Goal: Task Accomplishment & Management: Manage account settings

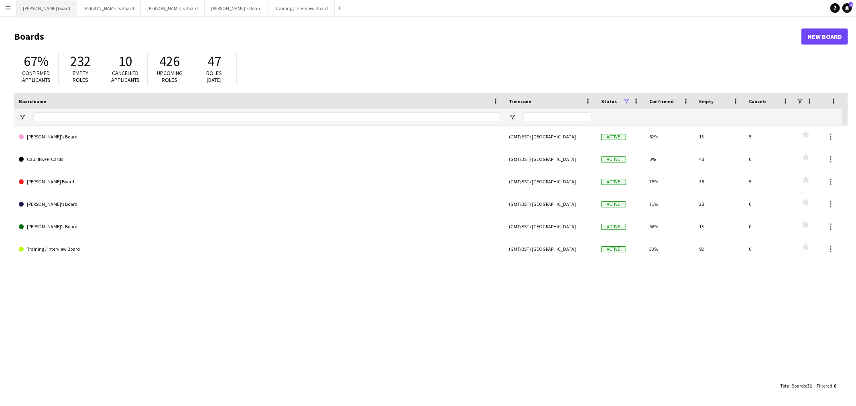
click at [34, 9] on button "[PERSON_NAME] Board Close" at bounding box center [46, 8] width 61 height 16
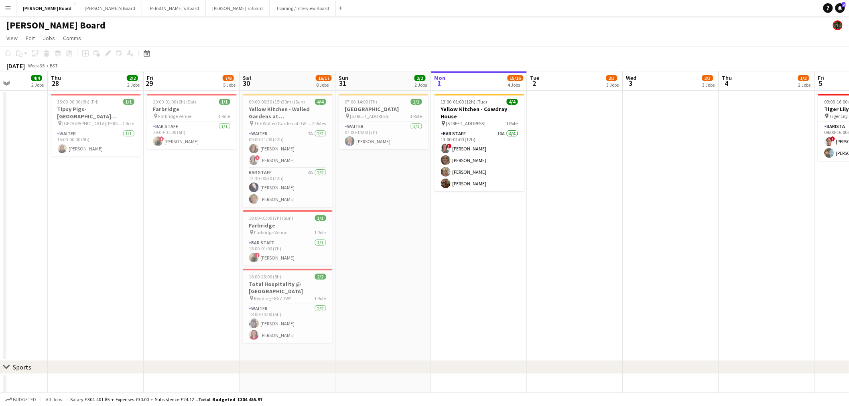
scroll to position [0, 284]
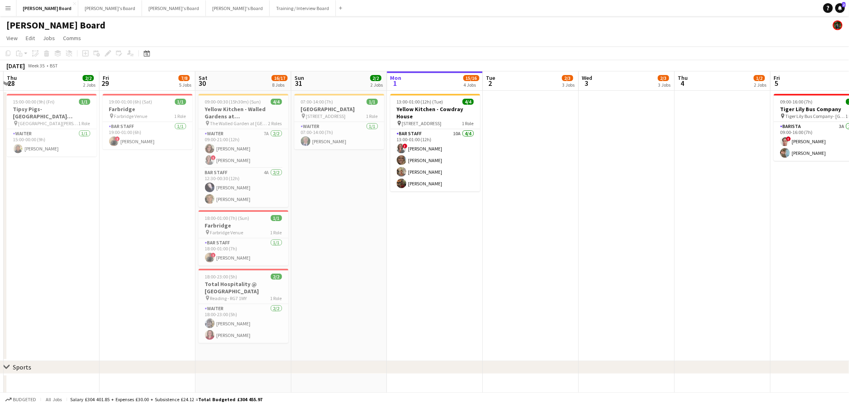
drag, startPoint x: 541, startPoint y: 253, endPoint x: 436, endPoint y: 255, distance: 104.3
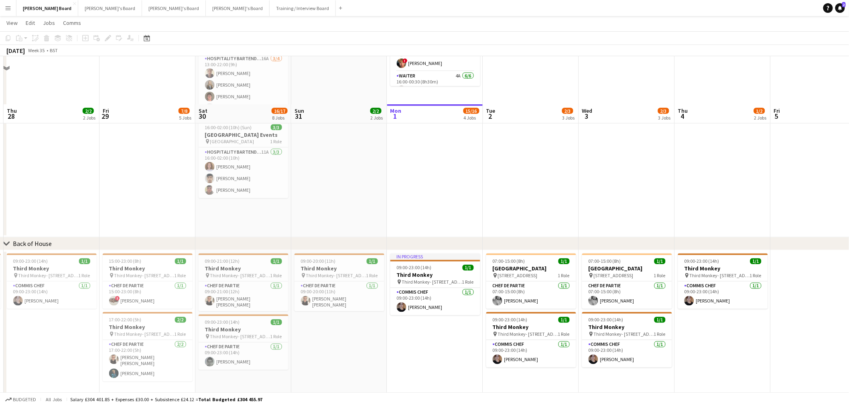
scroll to position [544, 0]
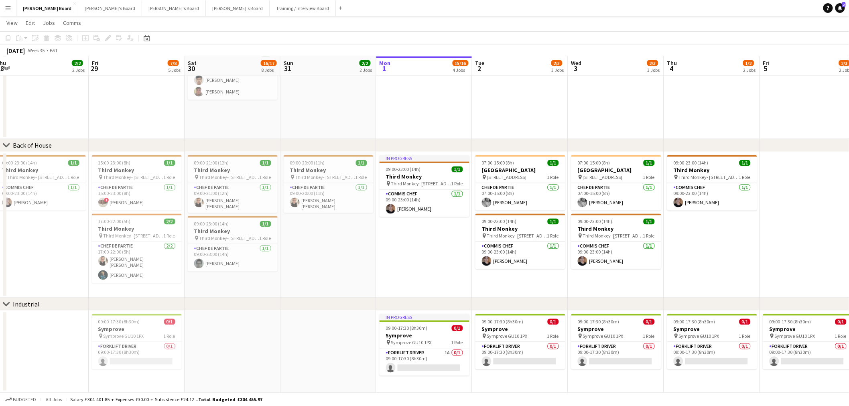
drag, startPoint x: 144, startPoint y: 303, endPoint x: -81, endPoint y: 300, distance: 225.8
drag, startPoint x: 552, startPoint y: 244, endPoint x: 233, endPoint y: 215, distance: 320.6
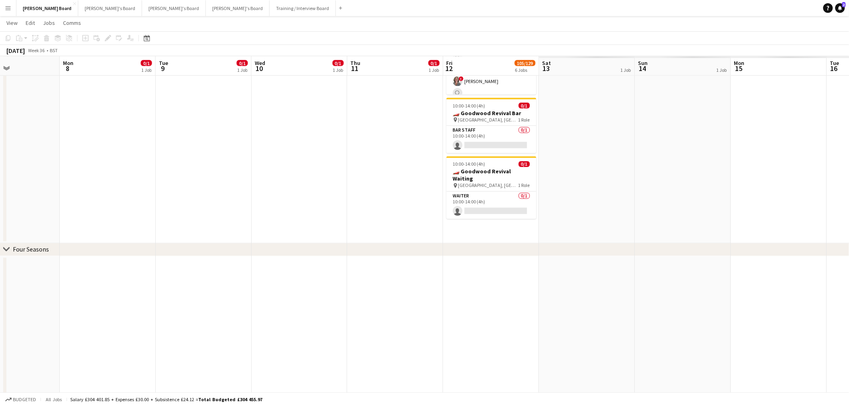
click at [359, 219] on app-calendar-viewport "Thu 4 1/2 2 Jobs Fri 5 2/3 2 Jobs Sat 6 7/7 2 Jobs Sun 7 Mon 8 0/1 1 Job Tue 9 …" at bounding box center [424, 134] width 849 height 1295
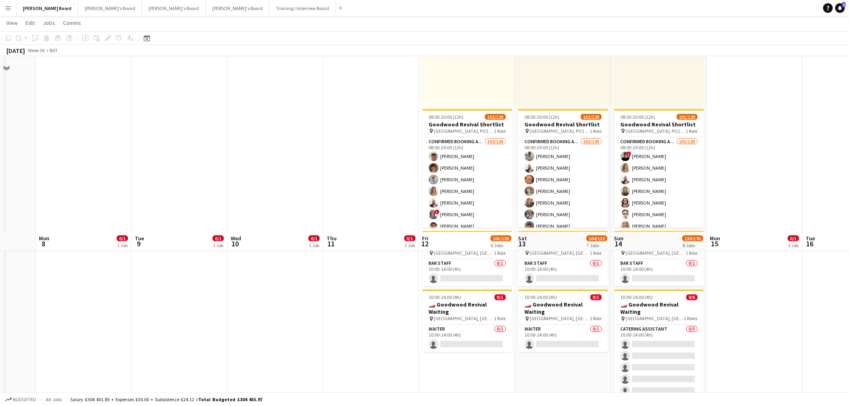
scroll to position [410, 0]
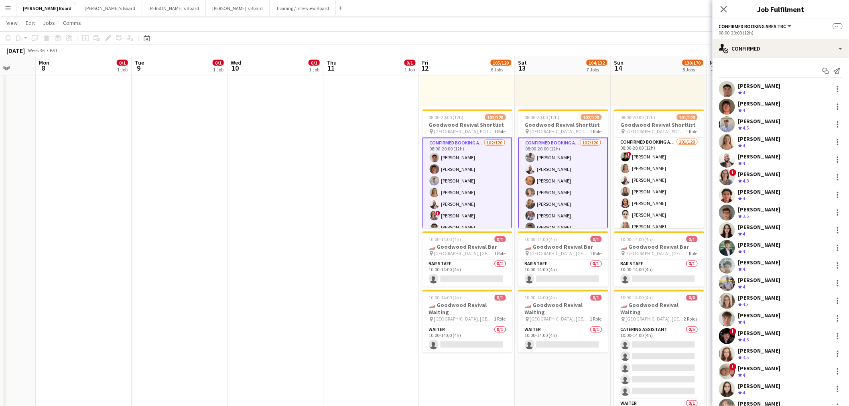
drag, startPoint x: 646, startPoint y: 191, endPoint x: 756, endPoint y: 171, distance: 112.0
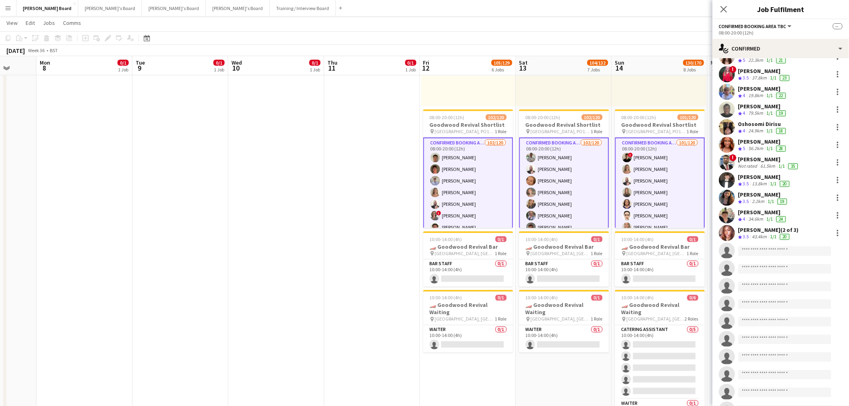
scroll to position [1649, 0]
click at [765, 246] on input at bounding box center [784, 251] width 93 height 10
type input "**********"
click at [319, 247] on app-date-cell at bounding box center [276, 198] width 96 height 470
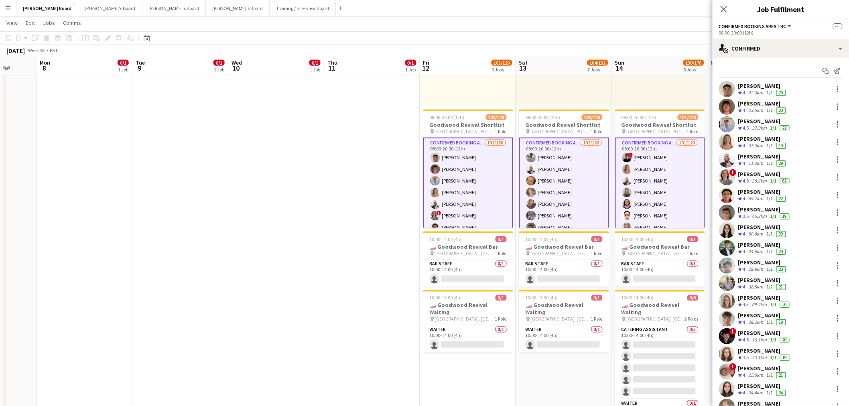
scroll to position [45, 0]
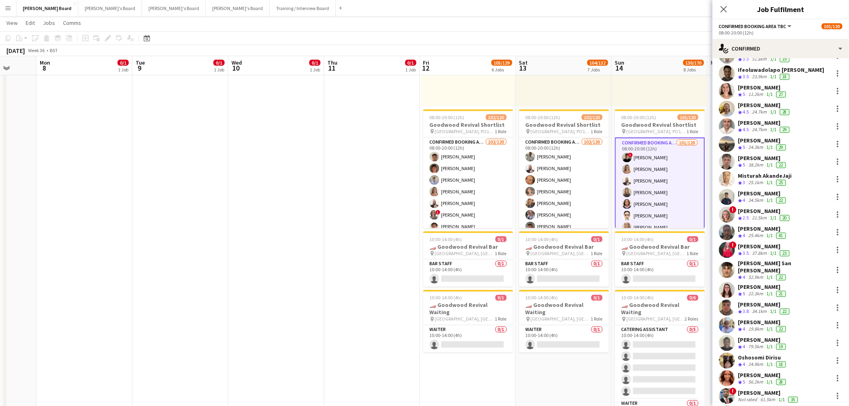
scroll to position [1426, 0]
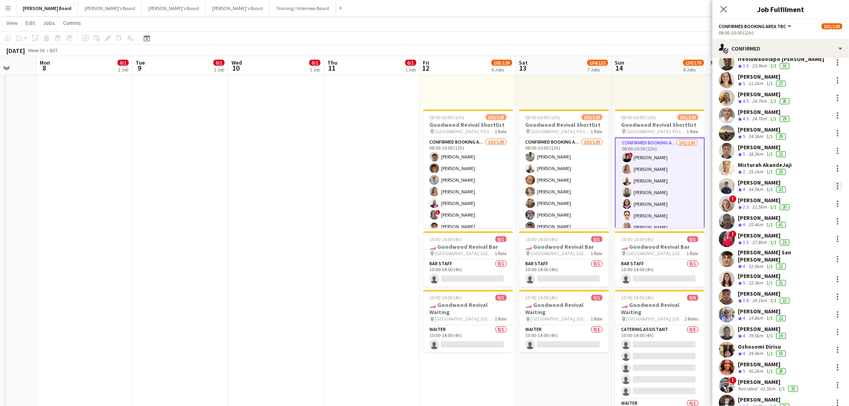
click at [833, 181] on div at bounding box center [838, 186] width 10 height 10
click at [804, 271] on span "Remove" at bounding box center [792, 272] width 24 height 7
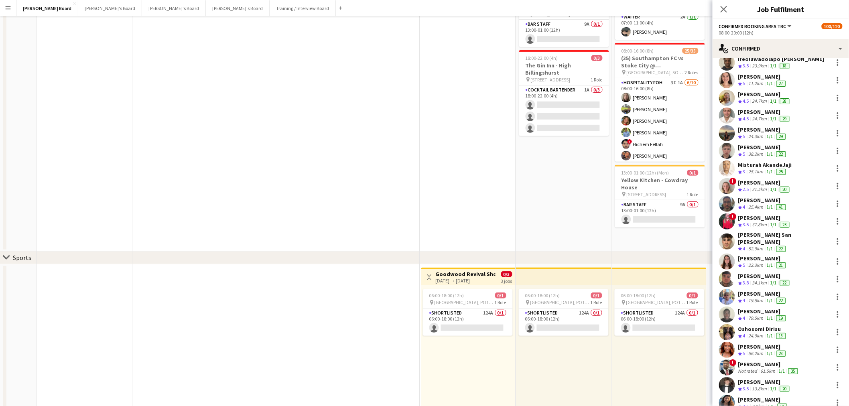
scroll to position [0, 0]
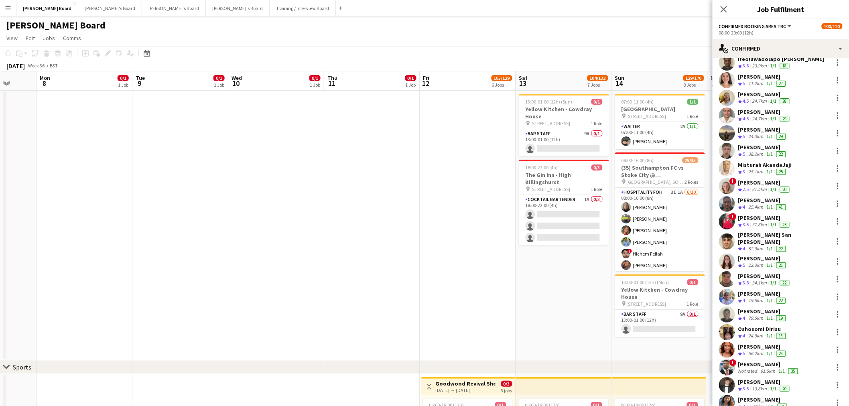
click at [222, 237] on app-date-cell at bounding box center [180, 226] width 96 height 270
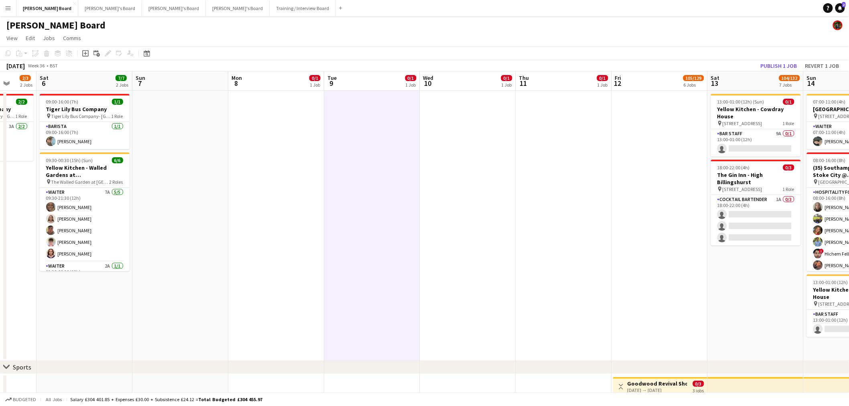
drag, startPoint x: 222, startPoint y: 237, endPoint x: 781, endPoint y: 235, distance: 558.7
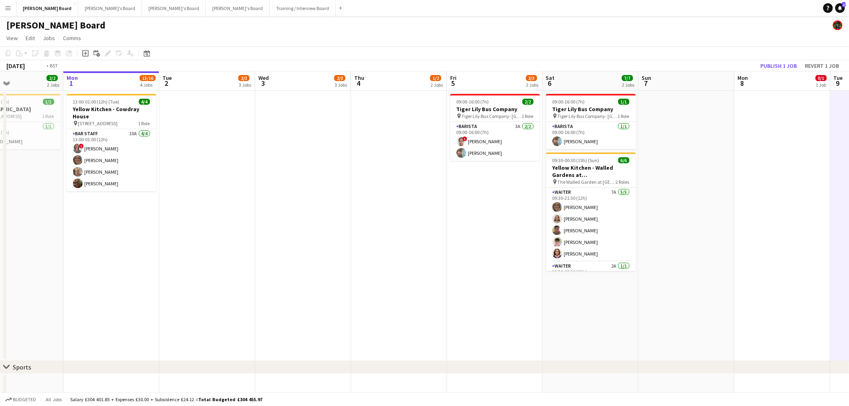
drag, startPoint x: 479, startPoint y: 243, endPoint x: 474, endPoint y: 227, distance: 16.2
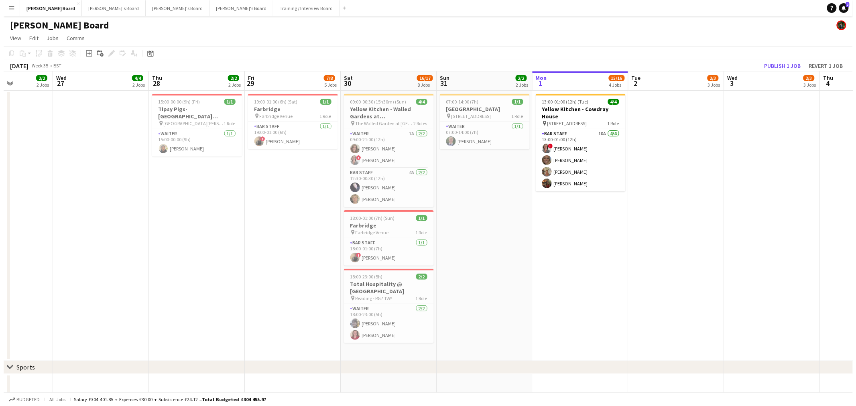
scroll to position [0, 234]
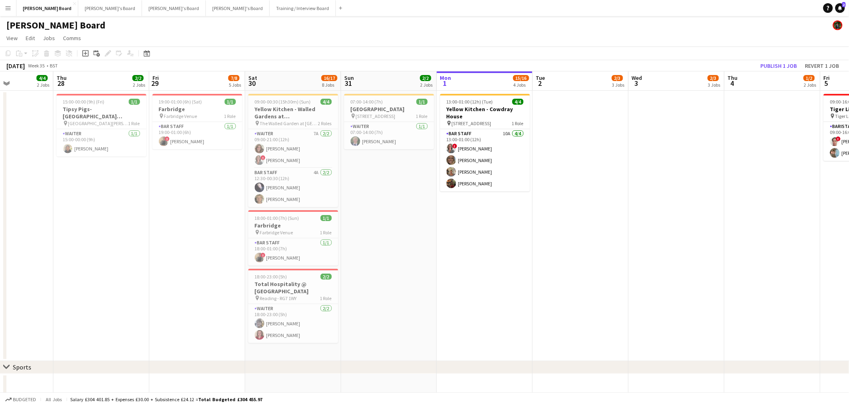
drag, startPoint x: 197, startPoint y: 223, endPoint x: 298, endPoint y: 227, distance: 101.1
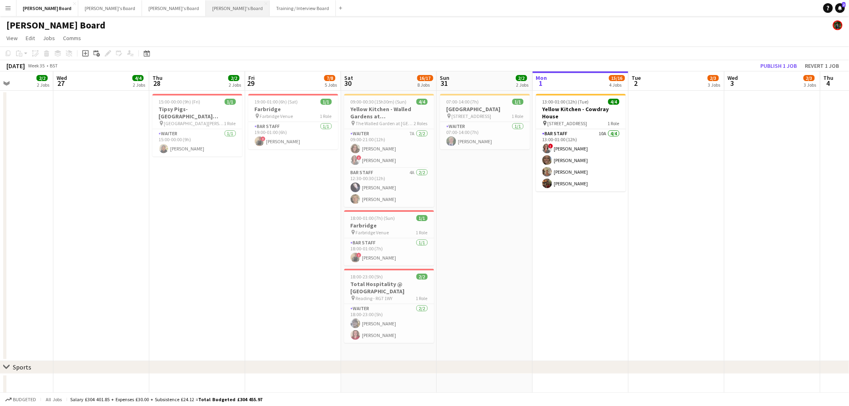
click at [206, 13] on button "Jakub's Board Close" at bounding box center [238, 8] width 64 height 16
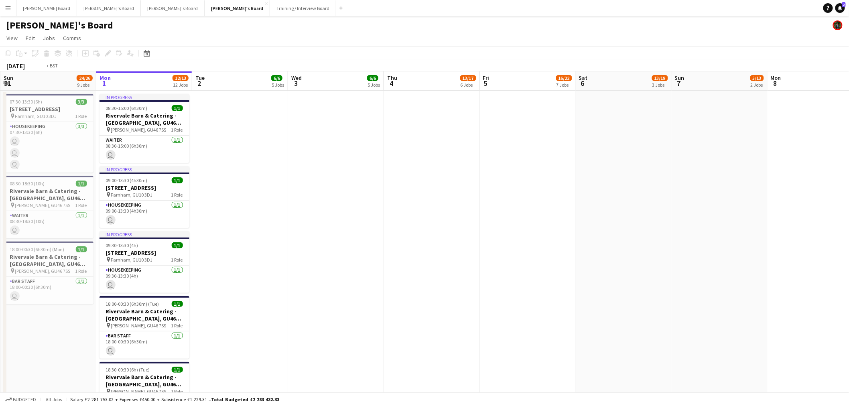
drag, startPoint x: 626, startPoint y: 176, endPoint x: 425, endPoint y: 177, distance: 201.3
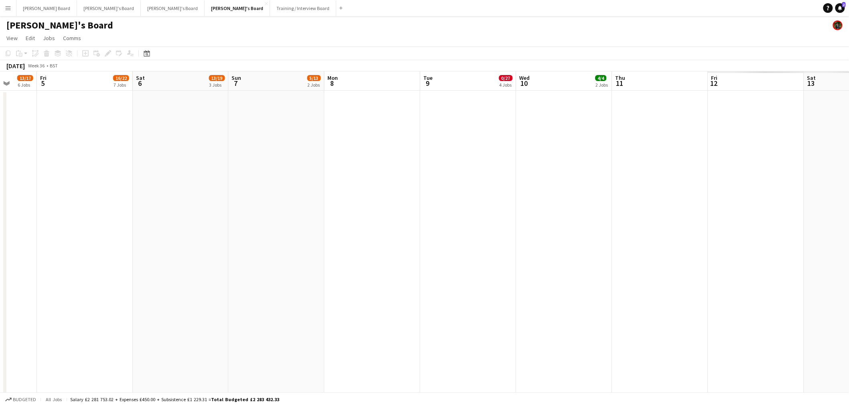
drag, startPoint x: 718, startPoint y: 190, endPoint x: 271, endPoint y: 170, distance: 448.0
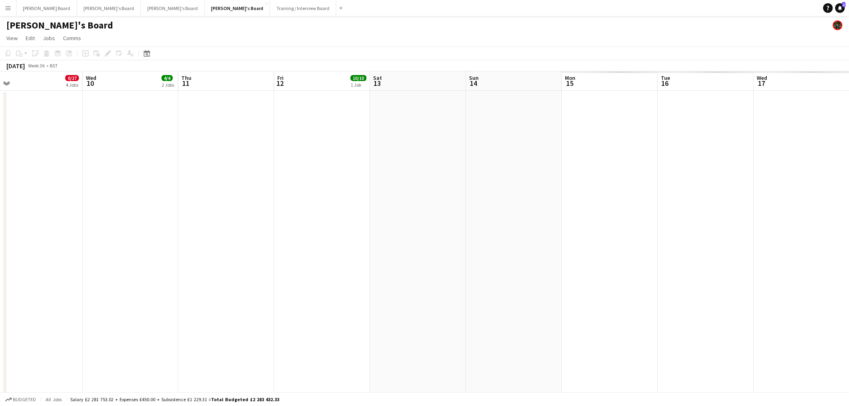
scroll to position [0, 205]
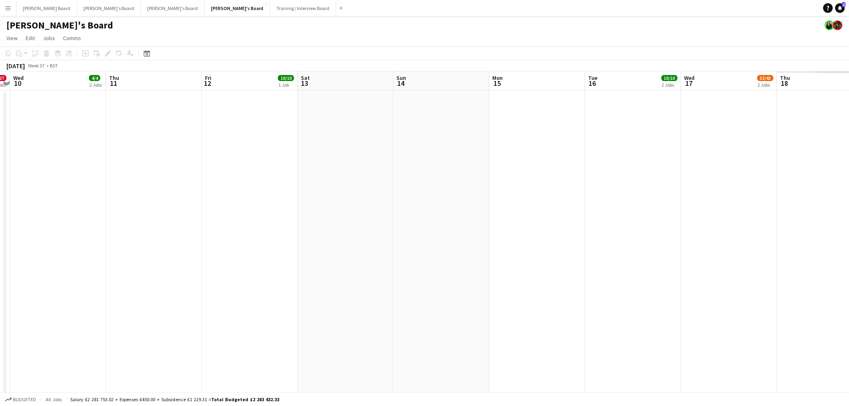
drag, startPoint x: 622, startPoint y: 194, endPoint x: 272, endPoint y: 184, distance: 349.9
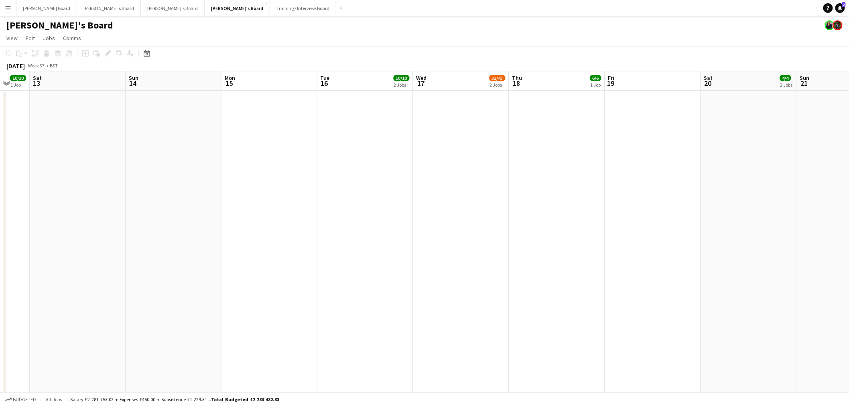
scroll to position [0, 245]
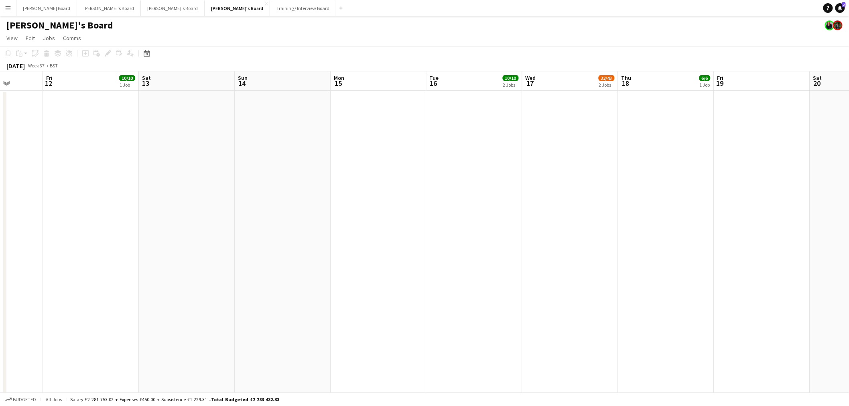
drag, startPoint x: 591, startPoint y: 215, endPoint x: 423, endPoint y: 207, distance: 168.6
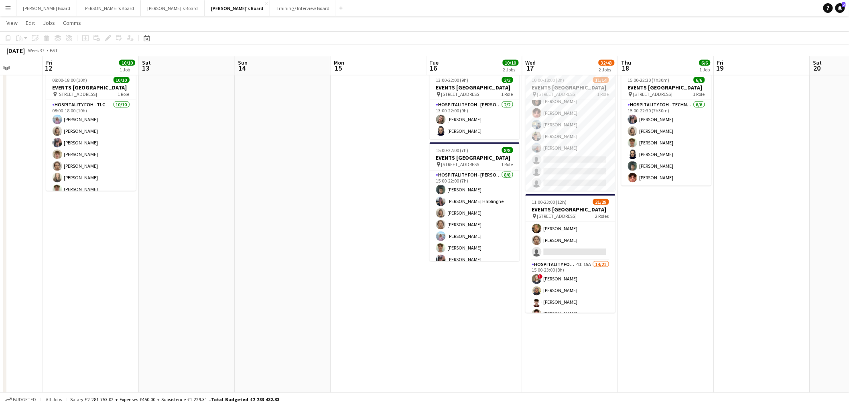
scroll to position [62, 0]
drag, startPoint x: 311, startPoint y: 214, endPoint x: 647, endPoint y: 205, distance: 335.4
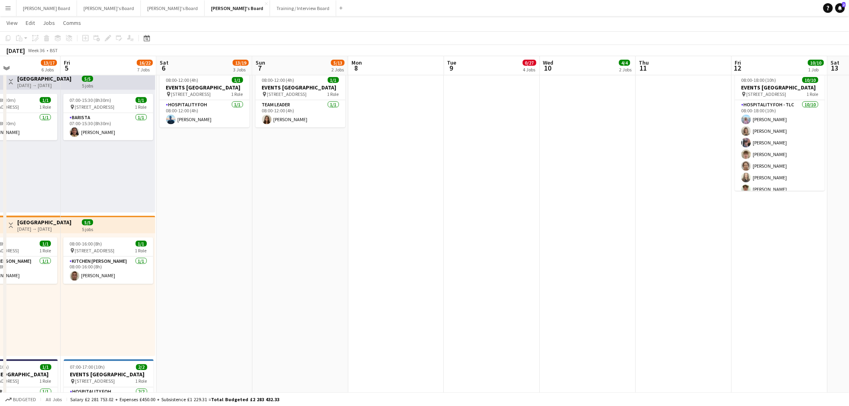
drag, startPoint x: 468, startPoint y: 217, endPoint x: 399, endPoint y: 247, distance: 74.7
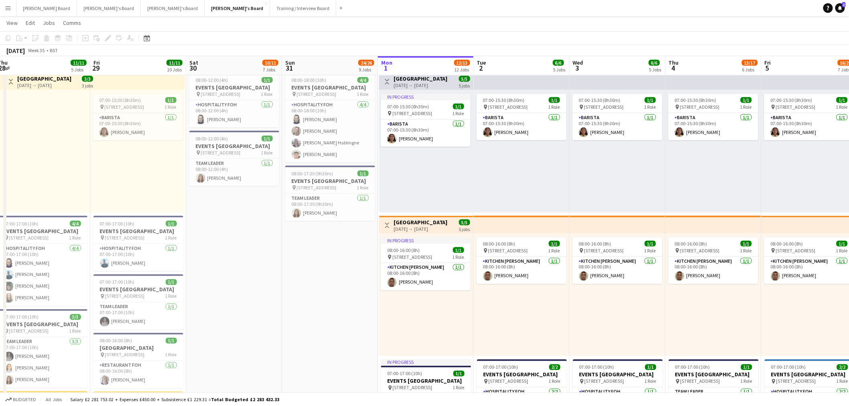
drag, startPoint x: 267, startPoint y: 235, endPoint x: 494, endPoint y: 243, distance: 226.8
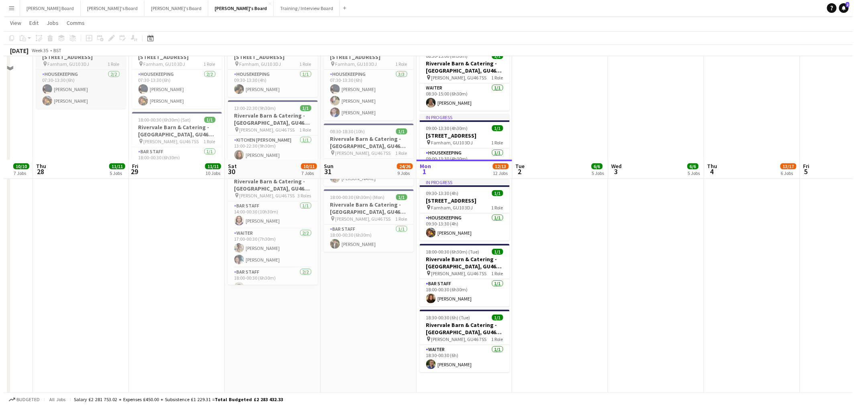
scroll to position [0, 0]
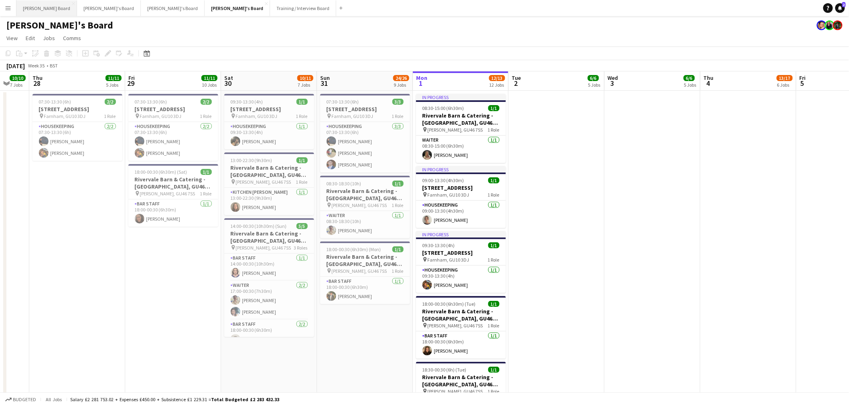
click at [35, 7] on button "Dean's Board Close" at bounding box center [46, 8] width 61 height 16
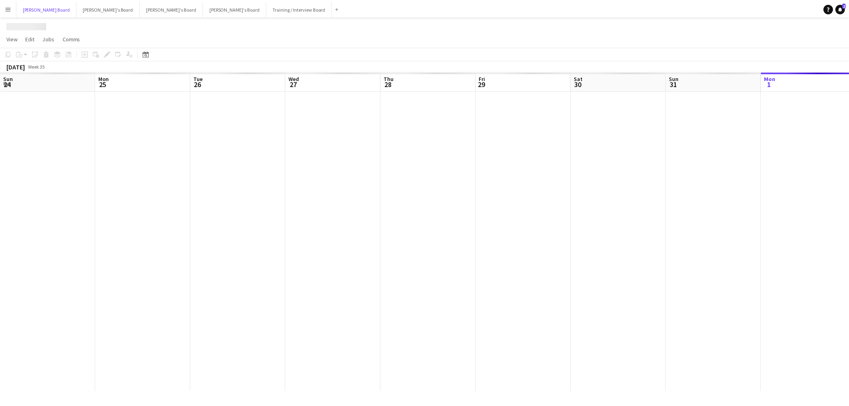
scroll to position [0, 234]
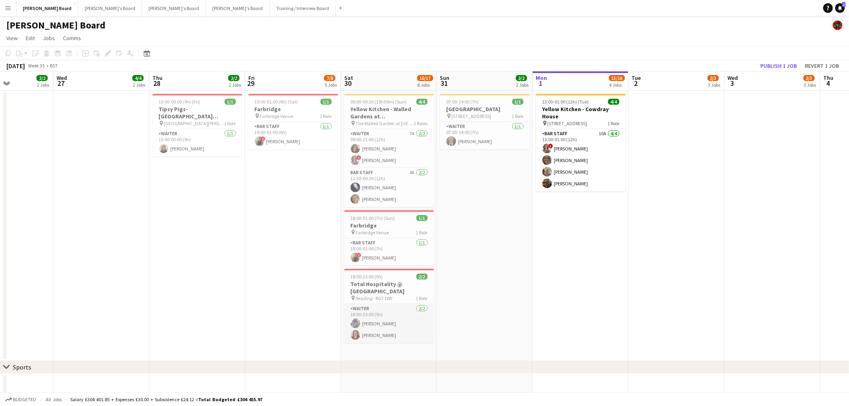
click at [371, 310] on app-card-role "Waiter 2/2 18:00-23:00 (5h) Poppy Varney Charlotte Wellington" at bounding box center [389, 323] width 90 height 39
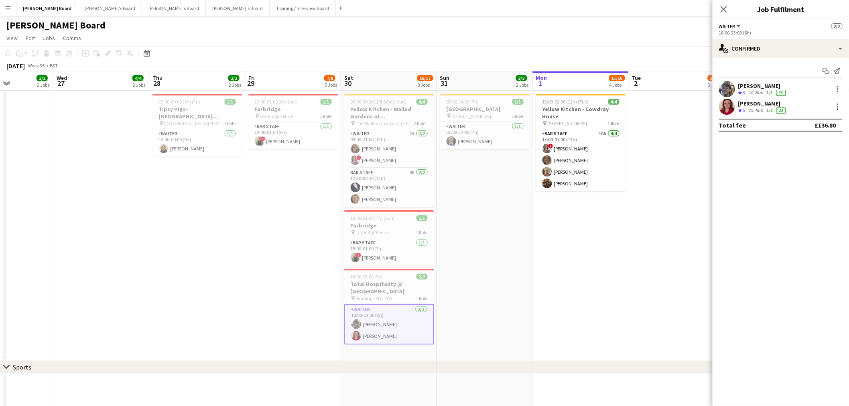
click at [769, 88] on div "[PERSON_NAME]" at bounding box center [762, 85] width 49 height 7
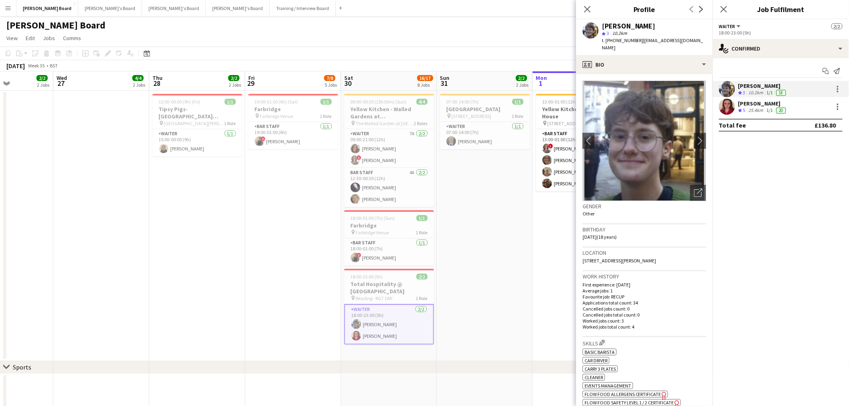
scroll to position [45, 0]
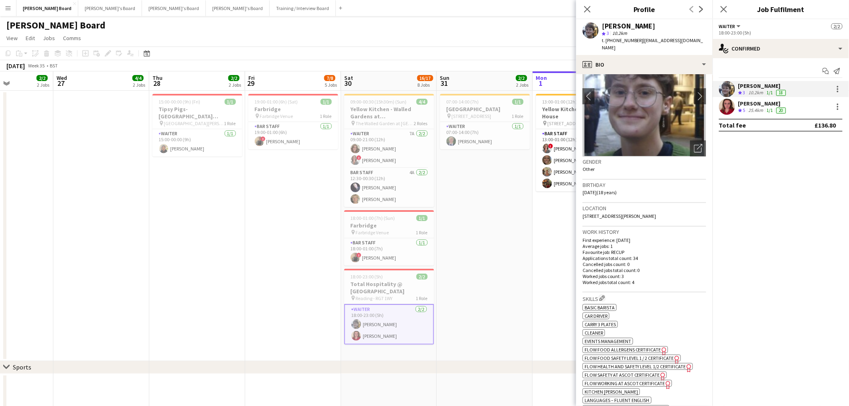
click at [763, 105] on div "[PERSON_NAME]" at bounding box center [762, 103] width 49 height 7
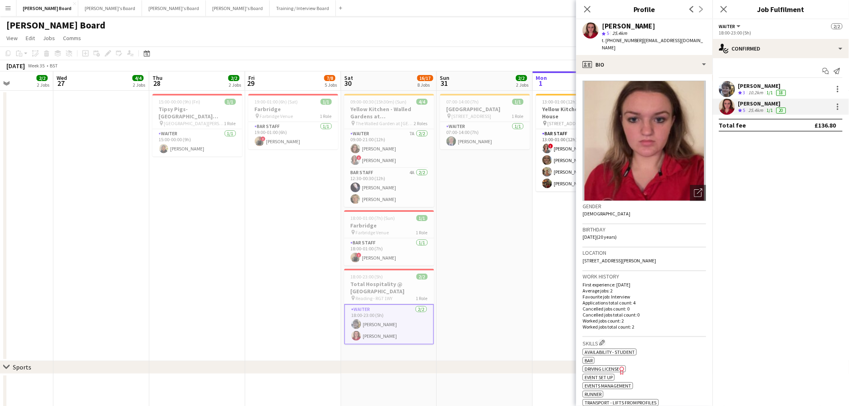
click at [322, 258] on app-date-cell "19:00-01:00 (6h) (Sat) 1/1 Farbridge pin Farbridge Venue 1 Role BAR STAFF 1/1 1…" at bounding box center [293, 226] width 96 height 270
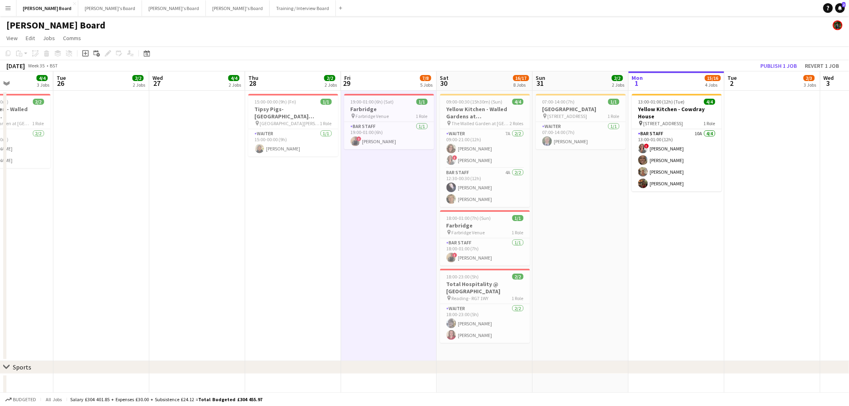
scroll to position [0, 214]
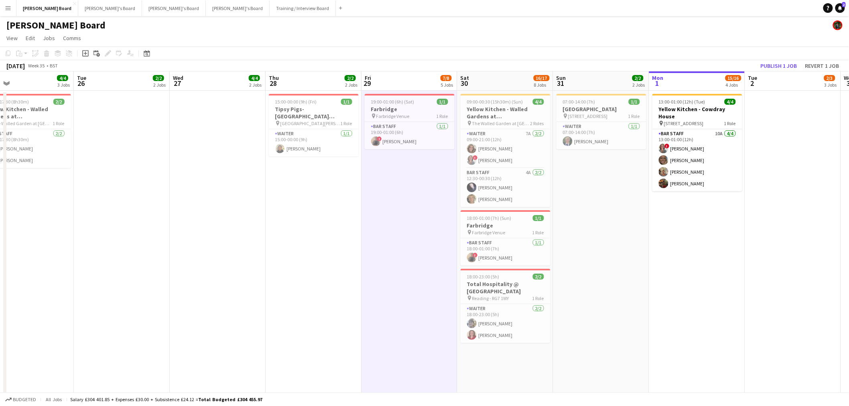
drag, startPoint x: 255, startPoint y: 243, endPoint x: 371, endPoint y: 245, distance: 116.3
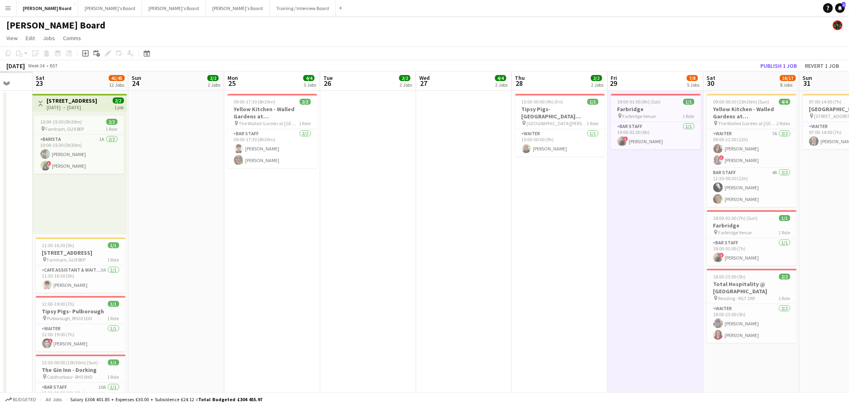
drag, startPoint x: 265, startPoint y: 245, endPoint x: 395, endPoint y: 245, distance: 130.0
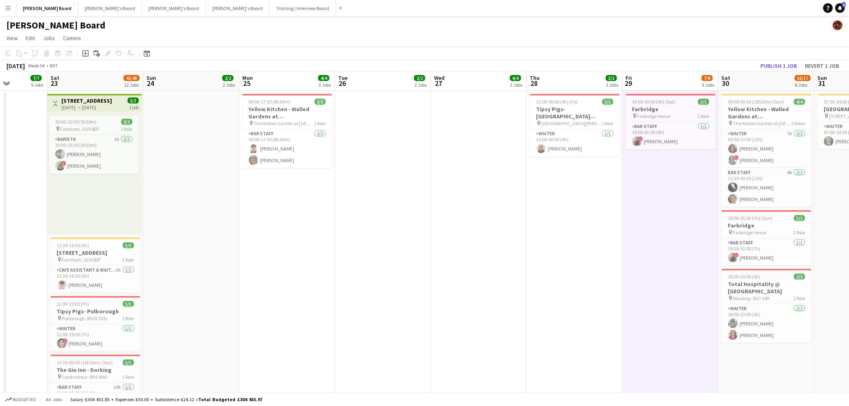
drag, startPoint x: 292, startPoint y: 239, endPoint x: 480, endPoint y: 239, distance: 188.1
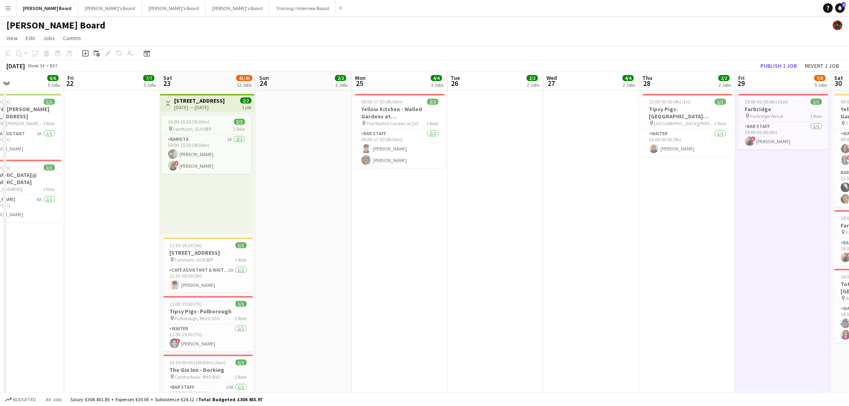
scroll to position [0, 184]
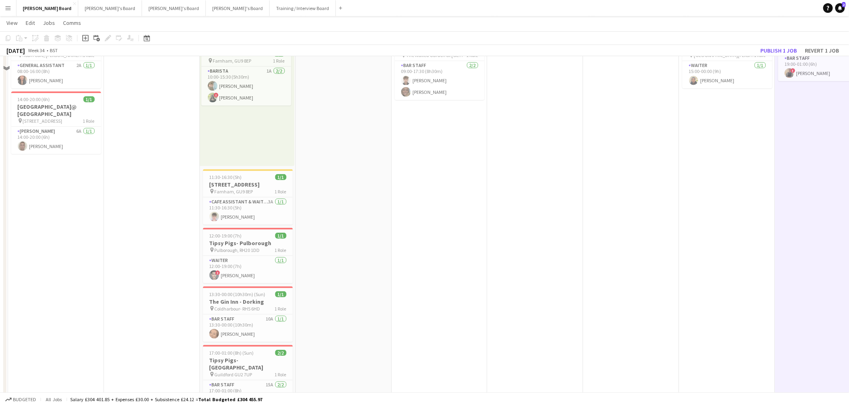
scroll to position [0, 0]
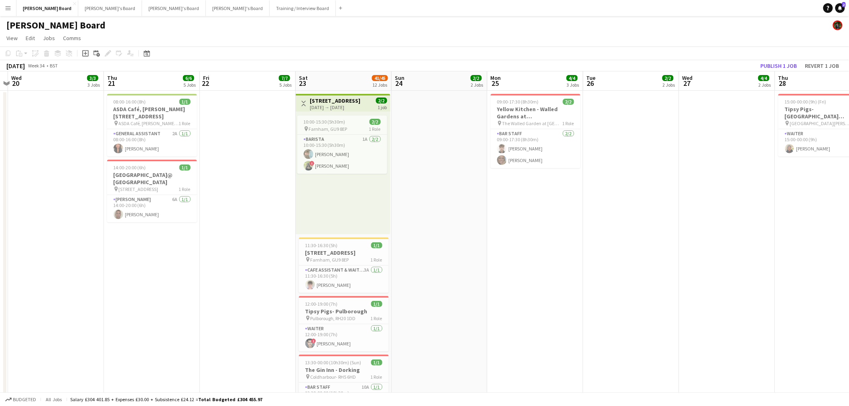
drag, startPoint x: 388, startPoint y: 241, endPoint x: 472, endPoint y: 237, distance: 83.5
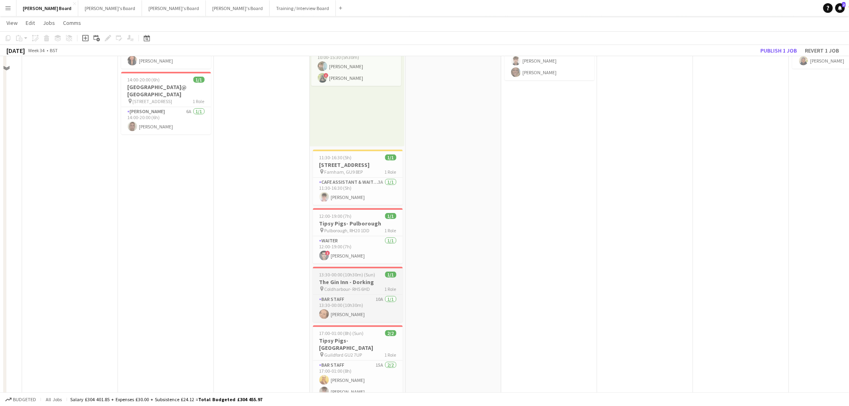
scroll to position [89, 0]
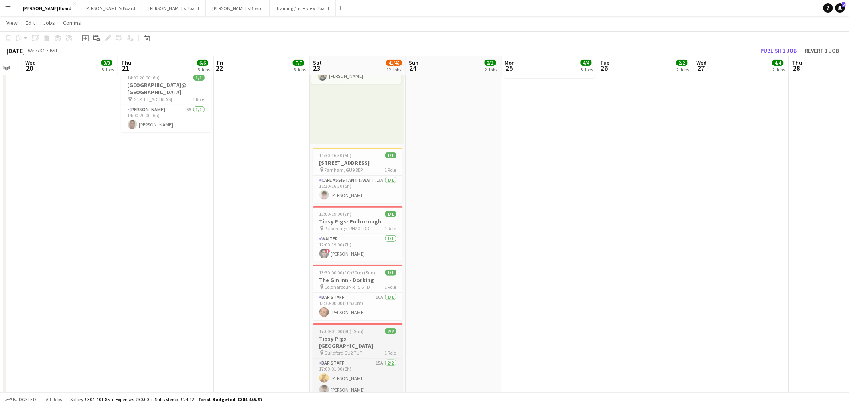
click at [367, 349] on div "pin Guildford GU2 7UP 1 Role" at bounding box center [358, 352] width 90 height 6
drag, startPoint x: 426, startPoint y: 287, endPoint x: 267, endPoint y: 253, distance: 162.9
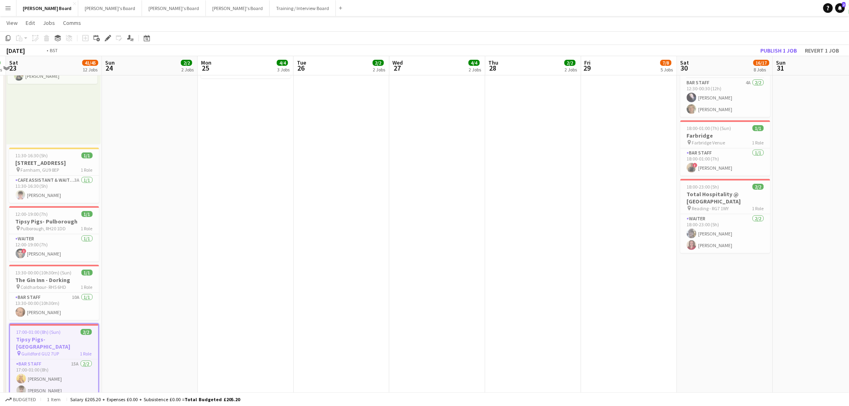
drag, startPoint x: 474, startPoint y: 223, endPoint x: 239, endPoint y: 210, distance: 236.2
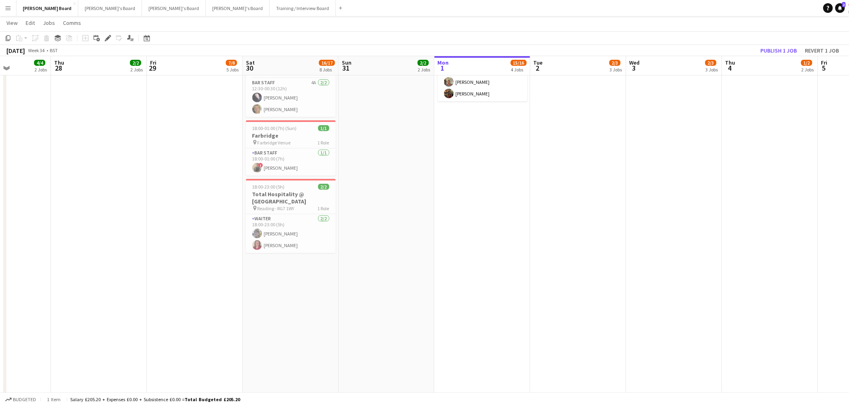
drag, startPoint x: 363, startPoint y: 201, endPoint x: 120, endPoint y: 183, distance: 242.9
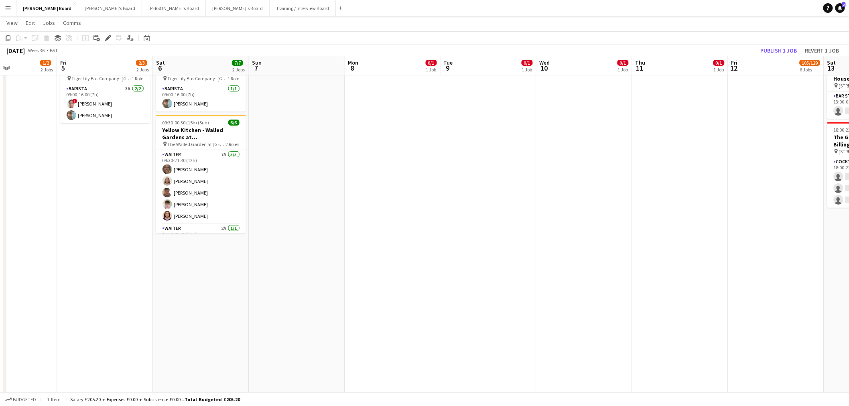
scroll to position [45, 0]
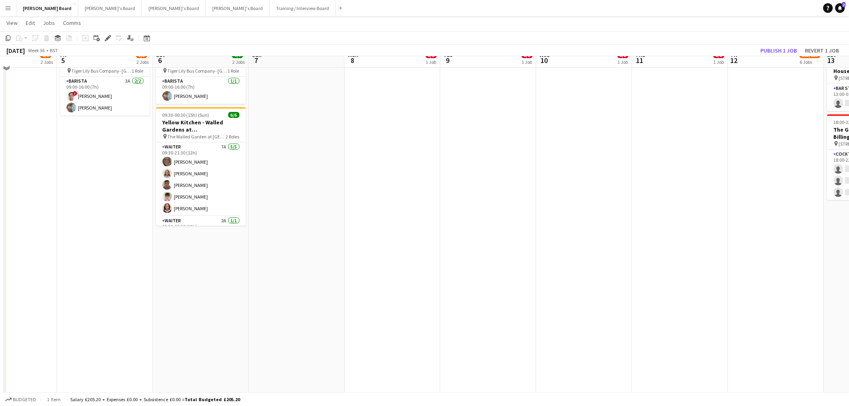
click at [203, 296] on app-date-cell "09:00-16:00 (7h) 1/1 Tiger Lily Bus Company pin Tiger Lily Bus Company- Hampton…" at bounding box center [201, 263] width 96 height 437
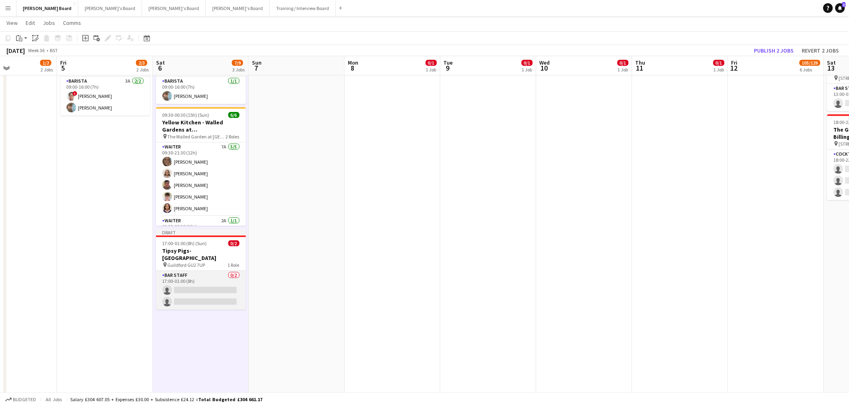
click at [185, 283] on app-card-role "BAR STAFF 0/2 17:00-01:00 (8h) single-neutral-actions single-neutral-actions" at bounding box center [201, 290] width 90 height 39
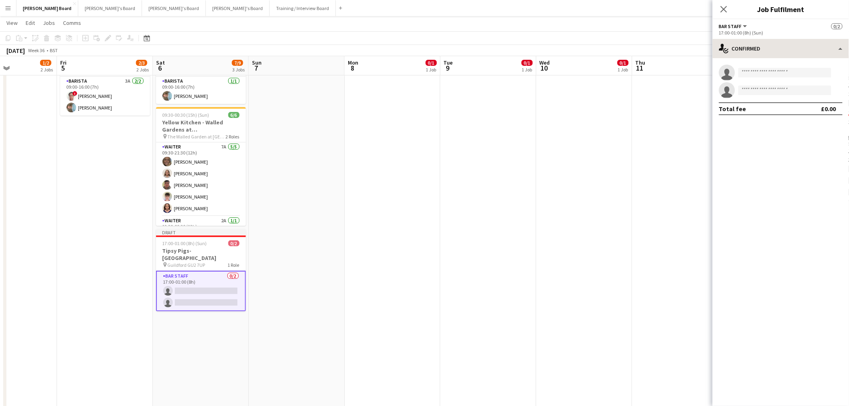
drag, startPoint x: 772, startPoint y: 59, endPoint x: 776, endPoint y: 57, distance: 4.3
click at [776, 57] on div "single-neutral-actions-check-2 Confirmed single-neutral-actions-check-2 Confirm…" at bounding box center [780, 222] width 136 height 367
click at [776, 57] on div "single-neutral-actions-check-2 Confirmed" at bounding box center [780, 48] width 136 height 19
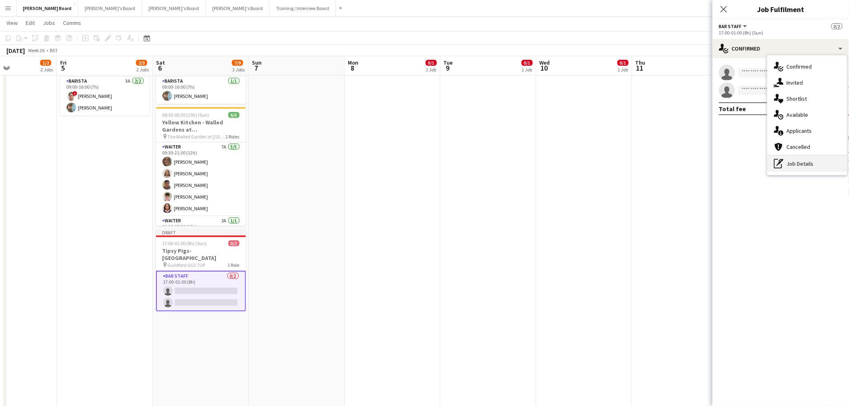
click at [816, 161] on div "pen-write Job Details" at bounding box center [806, 164] width 79 height 16
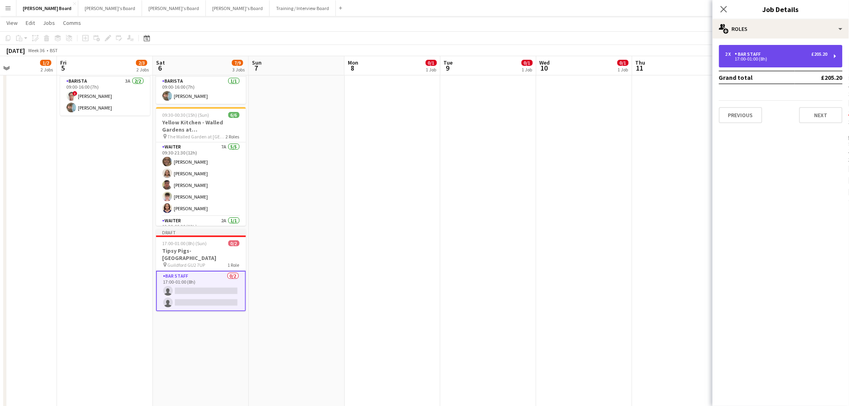
click at [786, 53] on div "2 x BAR STAFF £205.20" at bounding box center [776, 54] width 102 height 6
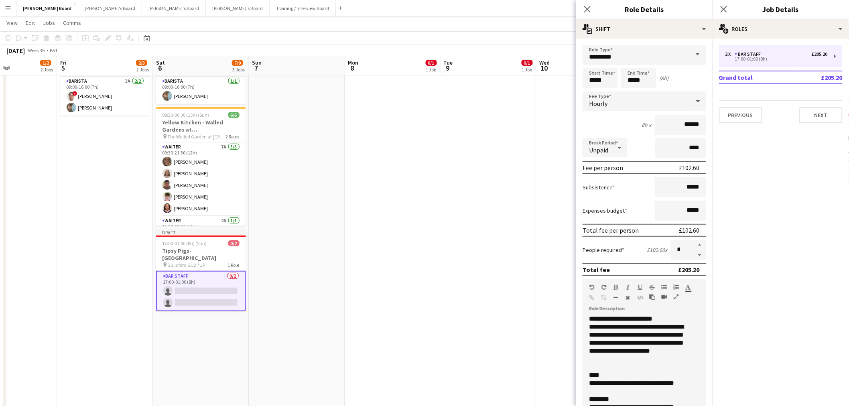
click at [644, 42] on div "**********" at bounding box center [644, 291] width 136 height 505
click at [661, 33] on div "multiple-actions-text Shift" at bounding box center [644, 28] width 136 height 19
click at [664, 74] on div "multiple-actions-edit-1 Application Request" at bounding box center [670, 79] width 79 height 16
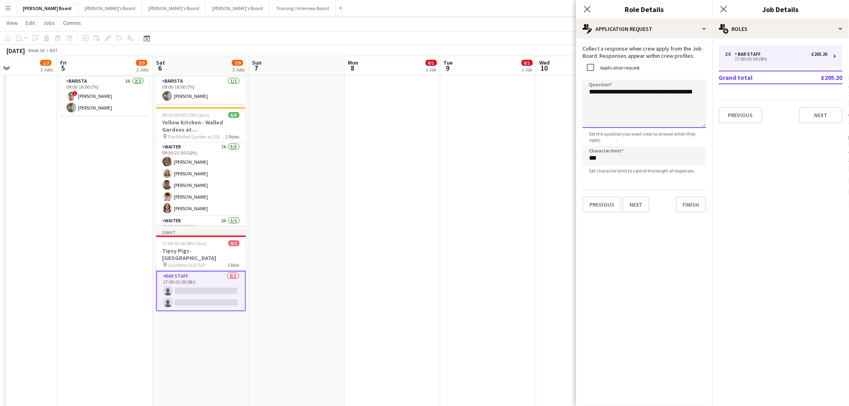
click at [637, 106] on textarea "**********" at bounding box center [644, 104] width 124 height 48
drag, startPoint x: 637, startPoint y: 103, endPoint x: 617, endPoint y: 98, distance: 20.5
click at [617, 98] on textarea "**********" at bounding box center [644, 104] width 124 height 48
type textarea "**********"
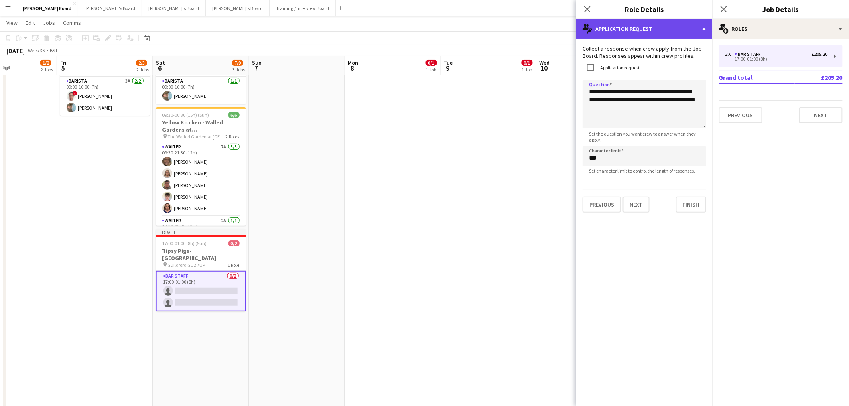
click at [655, 26] on div "multiple-actions-edit-1 Application Request" at bounding box center [644, 28] width 136 height 19
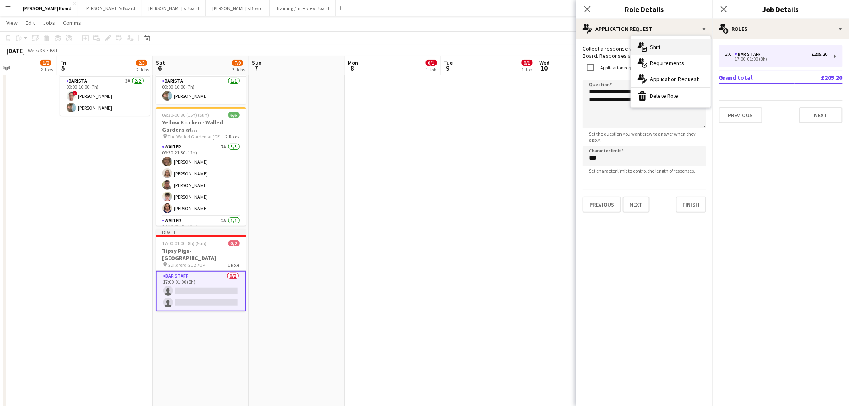
click at [659, 41] on div "multiple-actions-text Shift" at bounding box center [670, 47] width 79 height 16
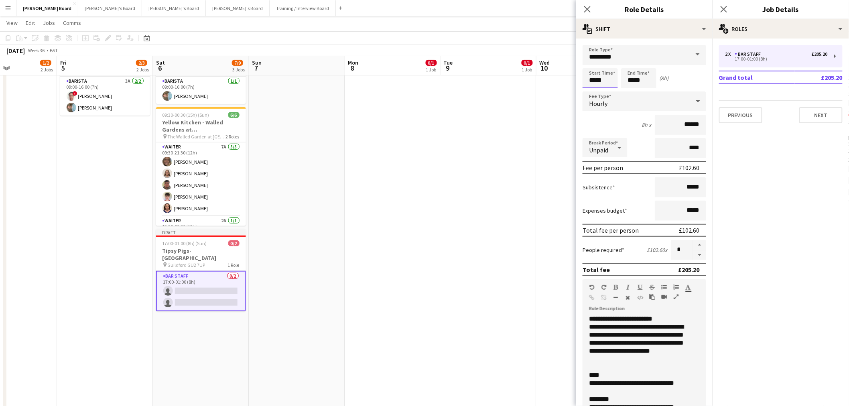
drag, startPoint x: 600, startPoint y: 85, endPoint x: 552, endPoint y: 85, distance: 48.1
click at [604, 81] on input "*****" at bounding box center [599, 78] width 35 height 20
drag, startPoint x: 607, startPoint y: 79, endPoint x: 580, endPoint y: 82, distance: 27.0
click at [582, 82] on form "**********" at bounding box center [644, 294] width 136 height 499
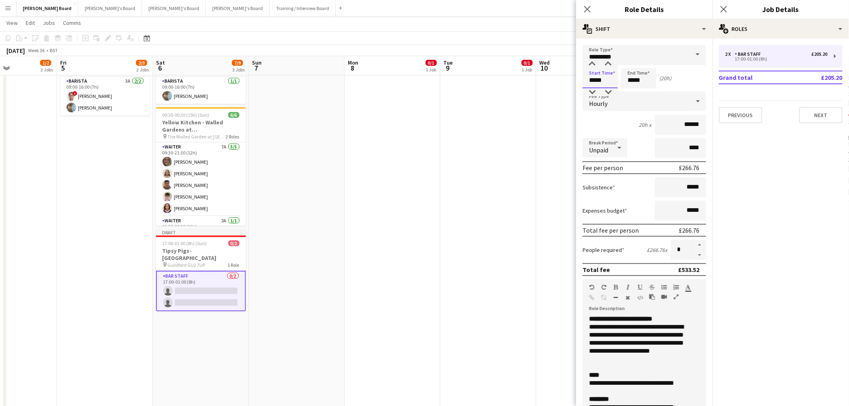
type input "*****"
click at [674, 313] on div "**********" at bounding box center [644, 360] width 124 height 102
drag, startPoint x: 670, startPoint y: 314, endPoint x: 626, endPoint y: 314, distance: 43.7
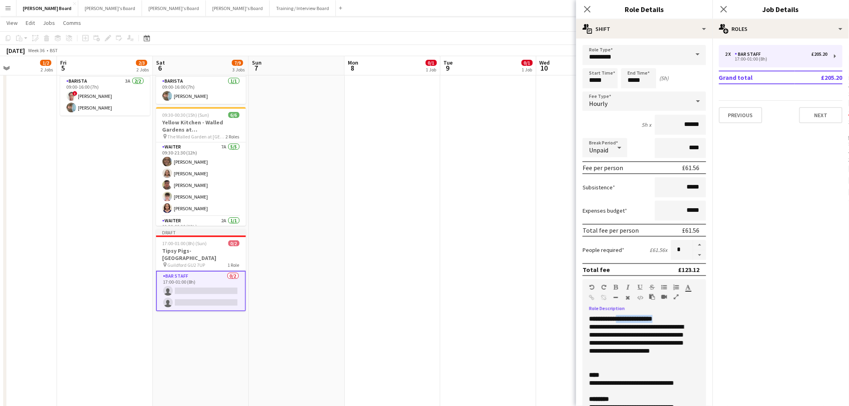
click at [626, 315] on div "**********" at bounding box center [644, 339] width 111 height 48
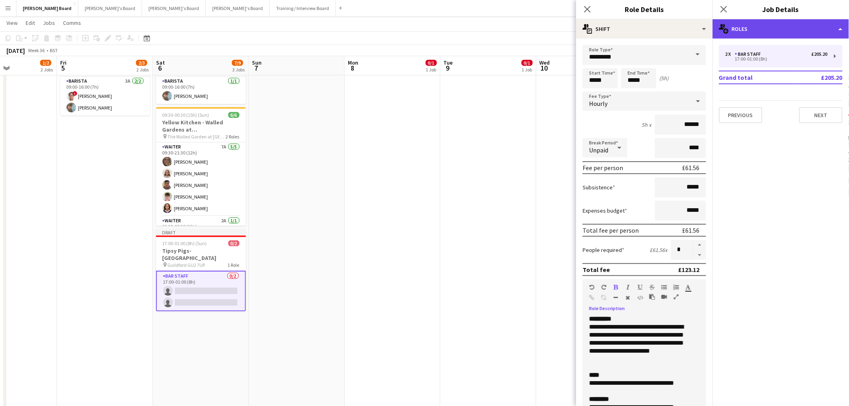
click at [756, 30] on div "multiple-users-add Roles" at bounding box center [780, 28] width 136 height 19
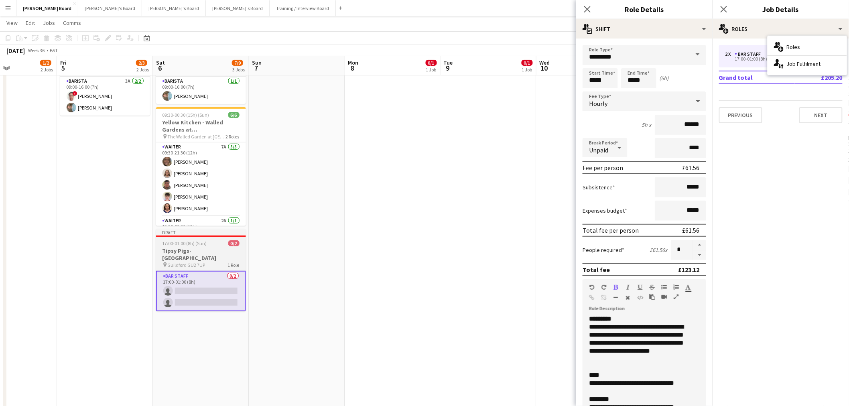
click at [208, 262] on div "pin Guildford GU2 7UP 1 Role" at bounding box center [201, 265] width 90 height 6
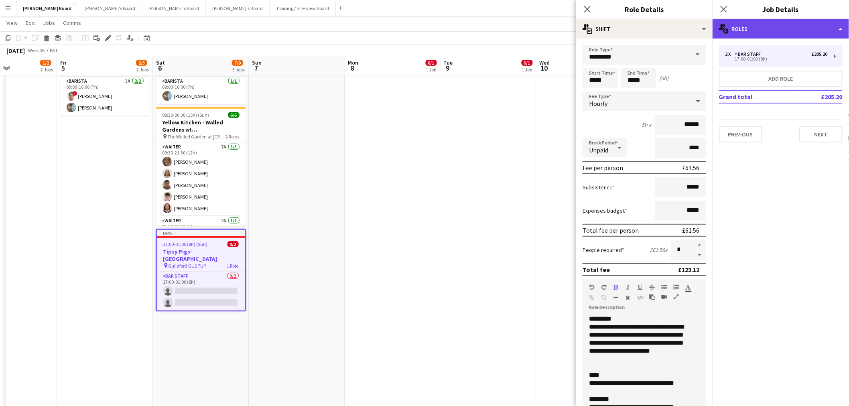
click at [783, 32] on div "multiple-users-add Roles" at bounding box center [780, 28] width 136 height 19
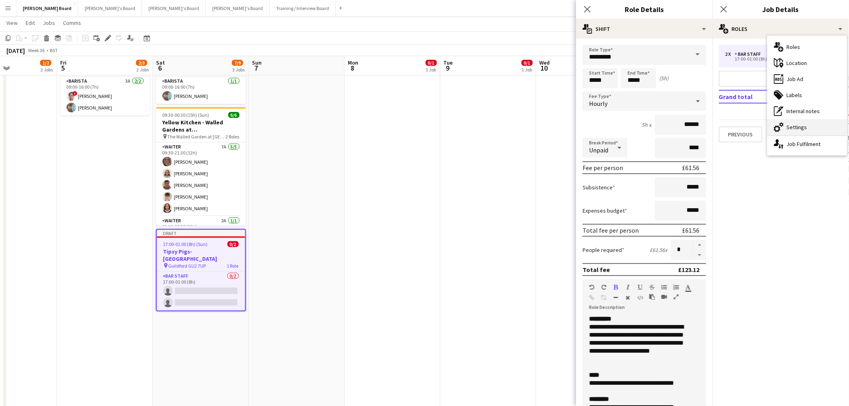
click at [803, 127] on div "cog-double-3 Settings" at bounding box center [806, 127] width 79 height 16
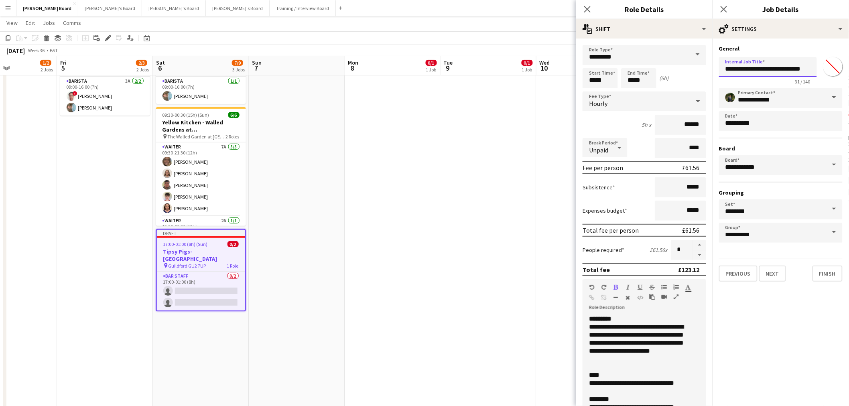
drag, startPoint x: 755, startPoint y: 67, endPoint x: 824, endPoint y: 68, distance: 69.0
click at [824, 68] on div "**********" at bounding box center [781, 69] width 124 height 31
type input "**********"
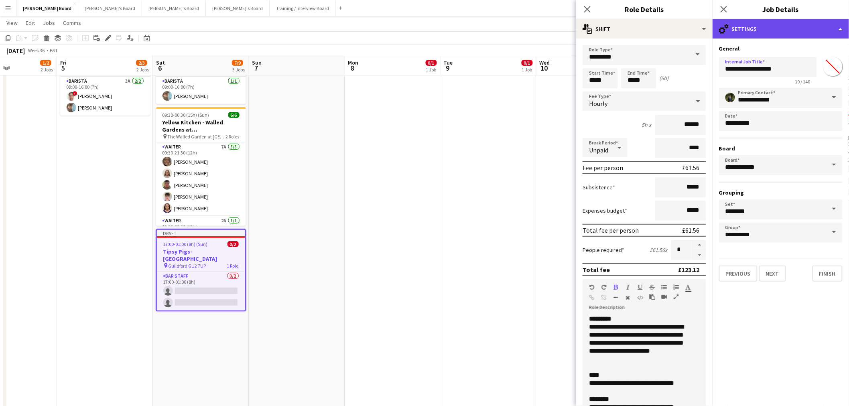
click at [777, 23] on div "cog-double-3 Settings" at bounding box center [780, 28] width 136 height 19
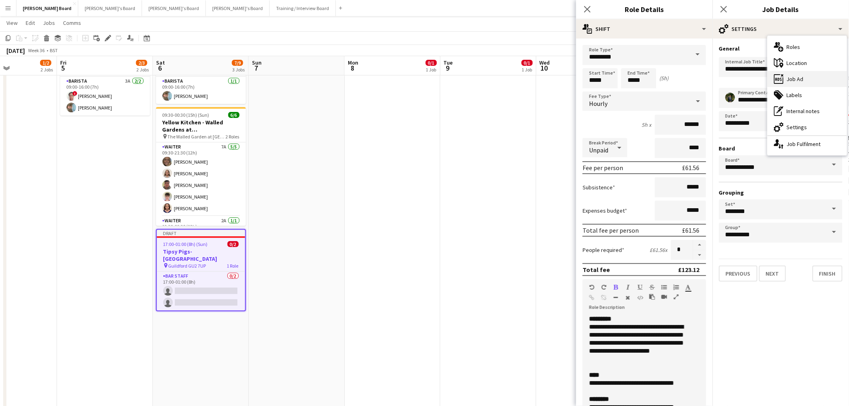
click at [793, 71] on div "ads-window Job Ad" at bounding box center [806, 79] width 79 height 16
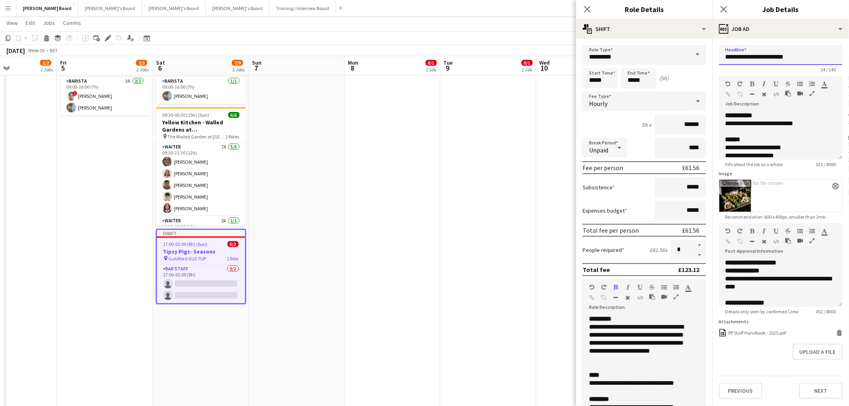
drag, startPoint x: 783, startPoint y: 56, endPoint x: 753, endPoint y: 68, distance: 32.4
click at [753, 68] on app-form-group "**********" at bounding box center [781, 59] width 124 height 28
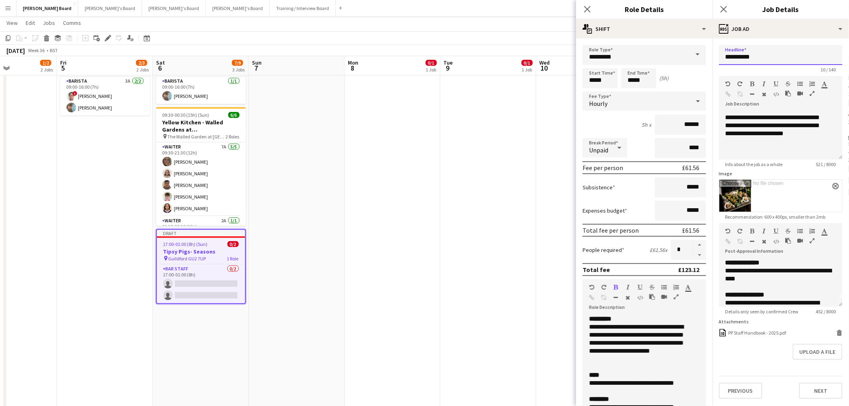
scroll to position [0, 0]
type input "*********"
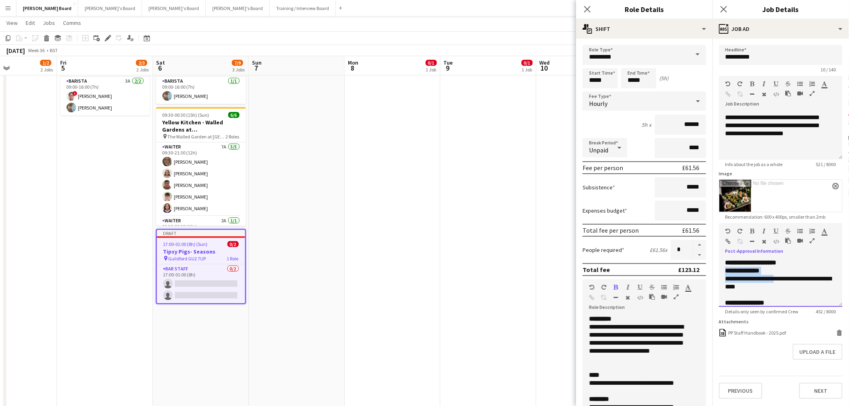
drag, startPoint x: 779, startPoint y: 278, endPoint x: 712, endPoint y: 274, distance: 67.1
click at [712, 274] on form "**********" at bounding box center [780, 222] width 136 height 354
click at [729, 281] on span "**********" at bounding box center [778, 283] width 106 height 14
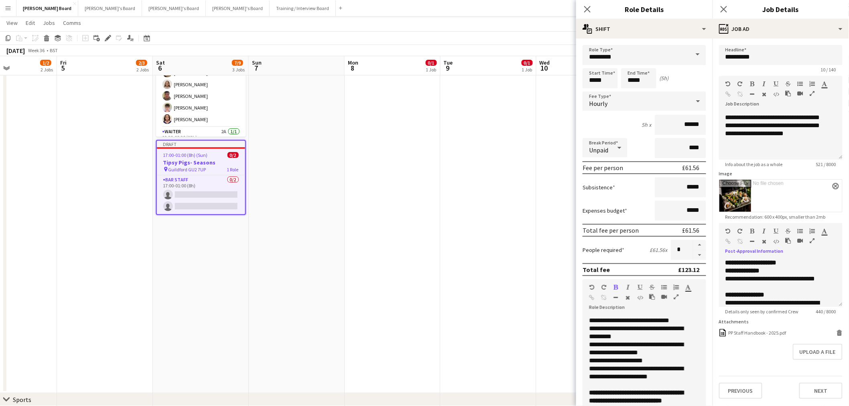
click at [452, 228] on app-date-cell at bounding box center [488, 174] width 96 height 437
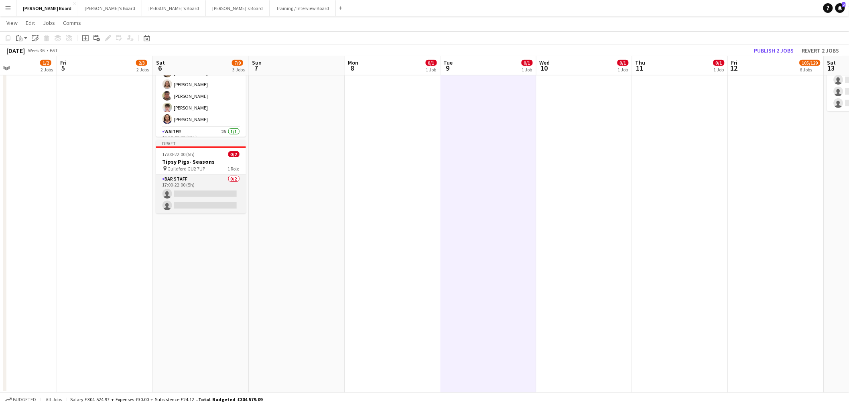
click at [205, 191] on app-card-role "BAR STAFF 0/2 17:00-22:00 (5h) single-neutral-actions single-neutral-actions" at bounding box center [201, 193] width 90 height 39
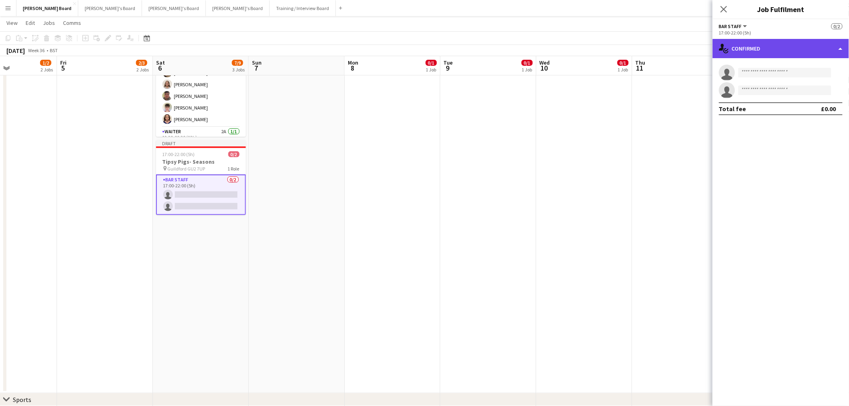
click at [768, 43] on div "single-neutral-actions-check-2 Confirmed" at bounding box center [780, 48] width 136 height 19
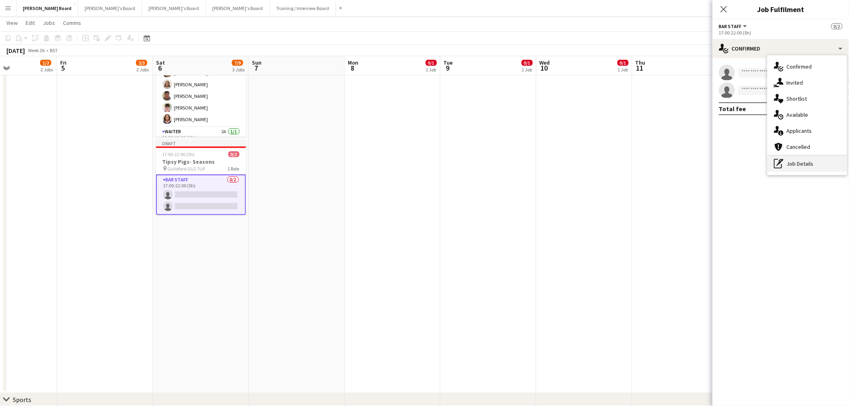
click at [813, 166] on div "pen-write Job Details" at bounding box center [806, 164] width 79 height 16
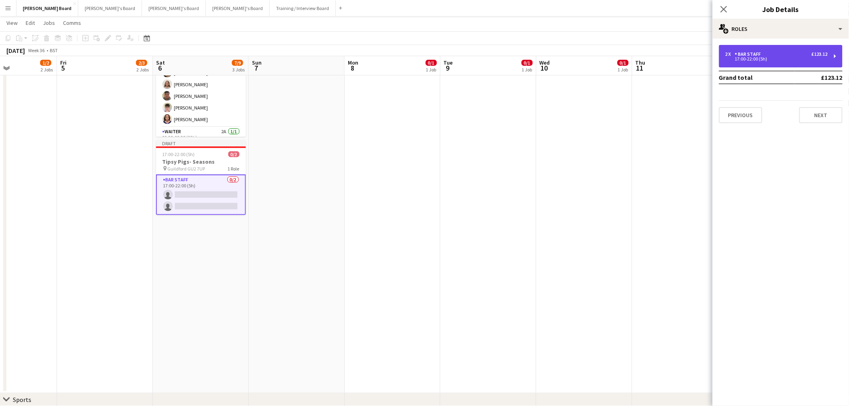
click at [774, 58] on div "17:00-22:00 (5h)" at bounding box center [776, 59] width 102 height 4
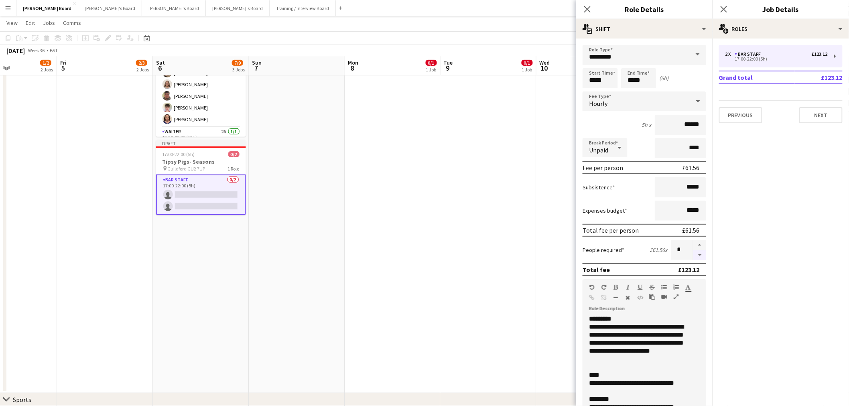
click at [693, 251] on button "button" at bounding box center [699, 255] width 13 height 10
type input "*"
click at [428, 209] on app-date-cell at bounding box center [393, 174] width 96 height 437
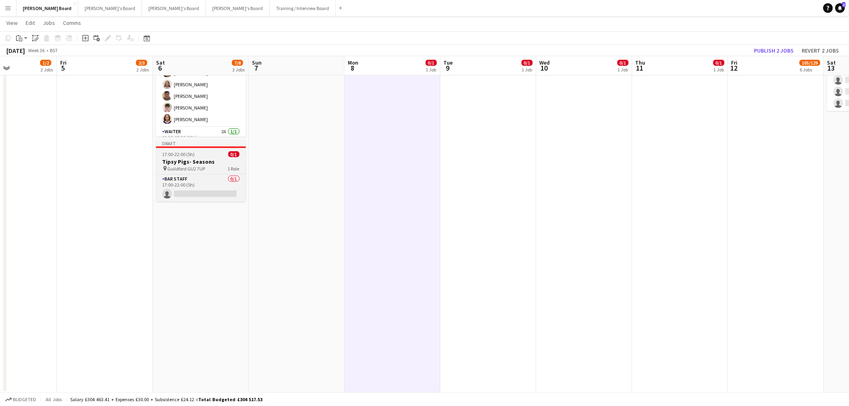
click at [184, 156] on span "17:00-22:00 (5h)" at bounding box center [178, 154] width 32 height 6
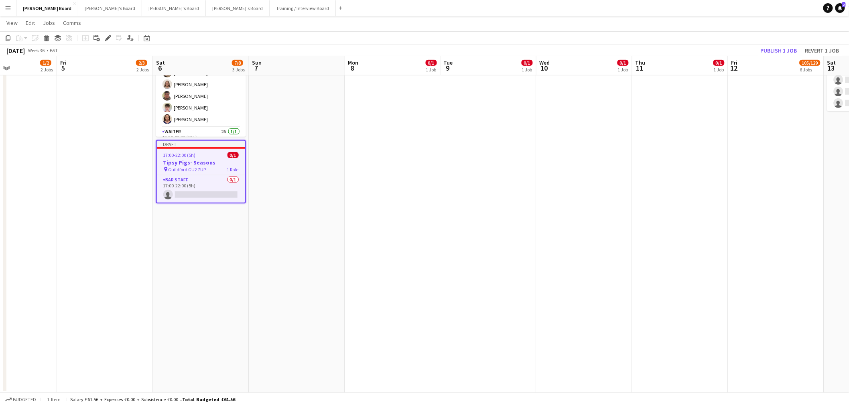
drag, startPoint x: 340, startPoint y: 163, endPoint x: 315, endPoint y: 146, distance: 29.7
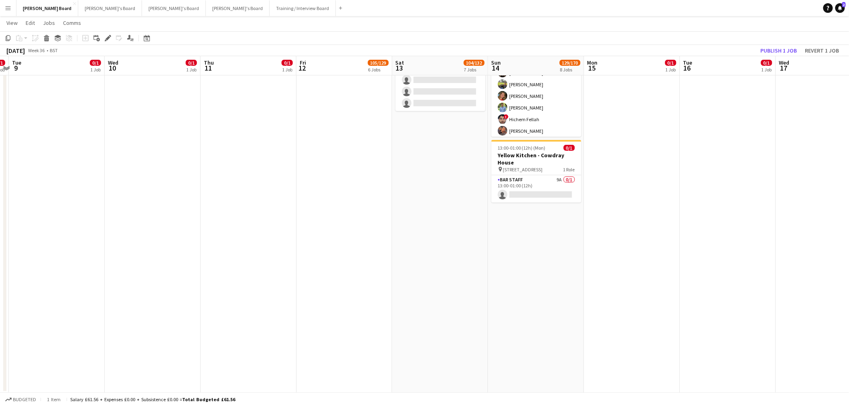
drag, startPoint x: 602, startPoint y: 159, endPoint x: 588, endPoint y: 159, distance: 14.4
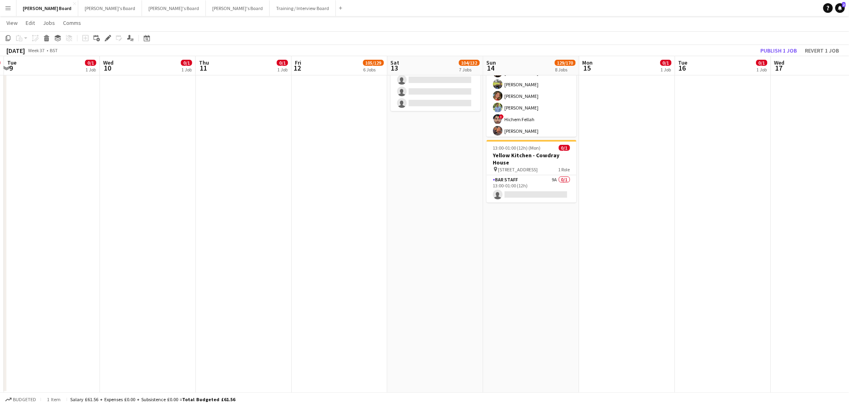
click at [409, 203] on app-date-cell "13:00-01:00 (12h) (Sun) 0/1 Yellow Kitchen - Cowdray House pin Cowdray House, G…" at bounding box center [435, 174] width 96 height 437
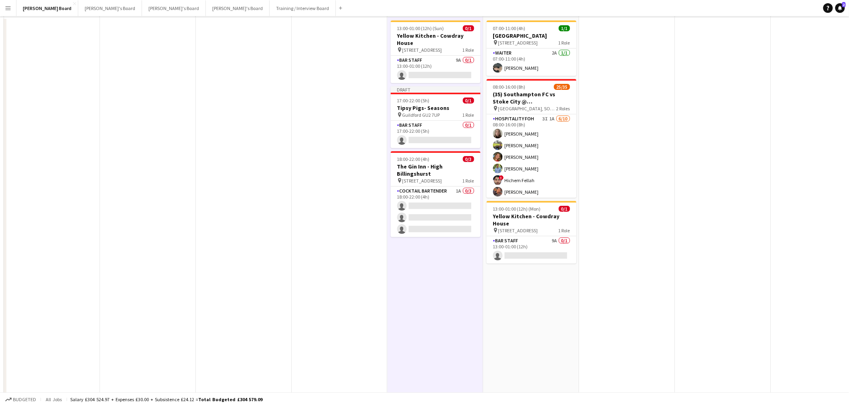
scroll to position [0, 0]
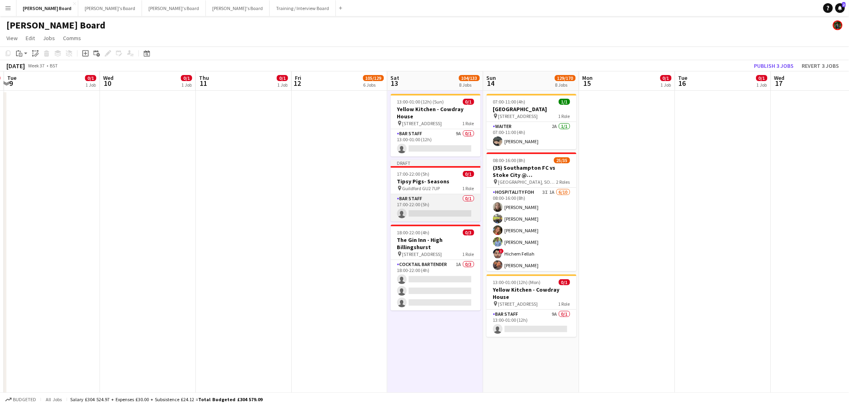
click at [438, 206] on app-card-role "BAR STAFF 0/1 17:00-22:00 (5h) single-neutral-actions" at bounding box center [436, 207] width 90 height 27
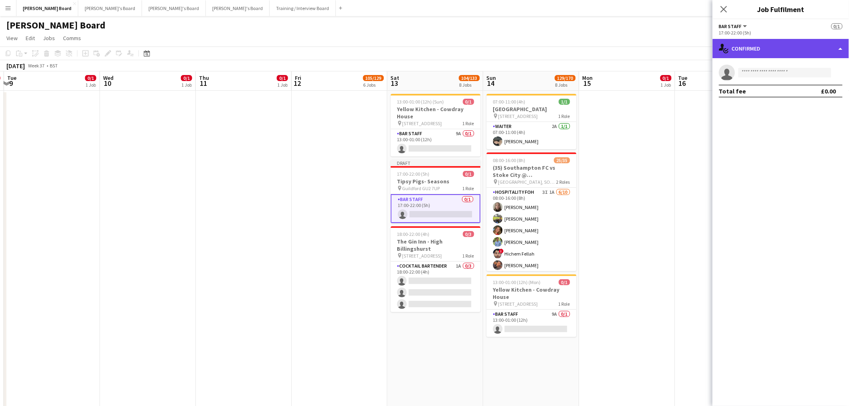
click at [760, 48] on div "single-neutral-actions-check-2 Confirmed" at bounding box center [780, 48] width 136 height 19
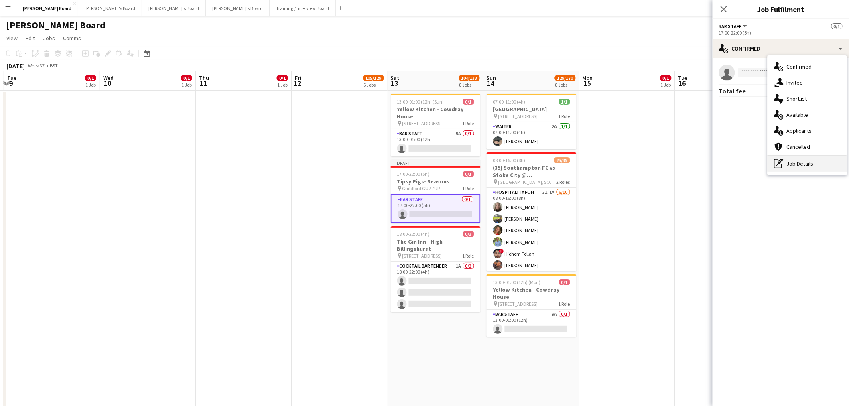
click at [818, 166] on div "pen-write Job Details" at bounding box center [806, 164] width 79 height 16
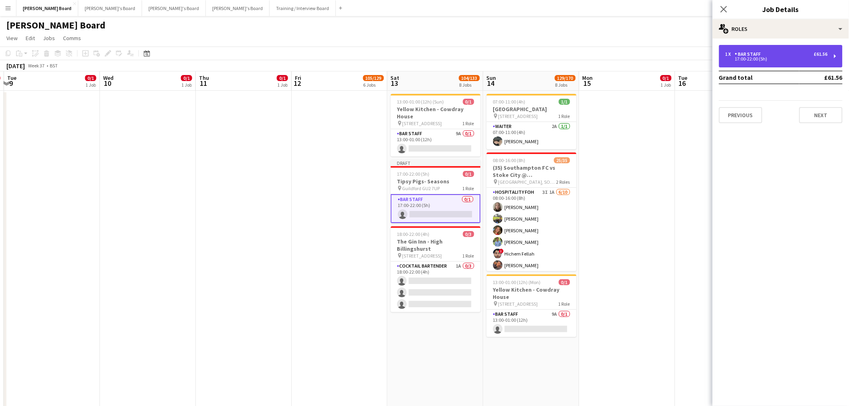
click at [759, 47] on div "1 x BAR STAFF £61.56 17:00-22:00 (5h)" at bounding box center [781, 56] width 124 height 22
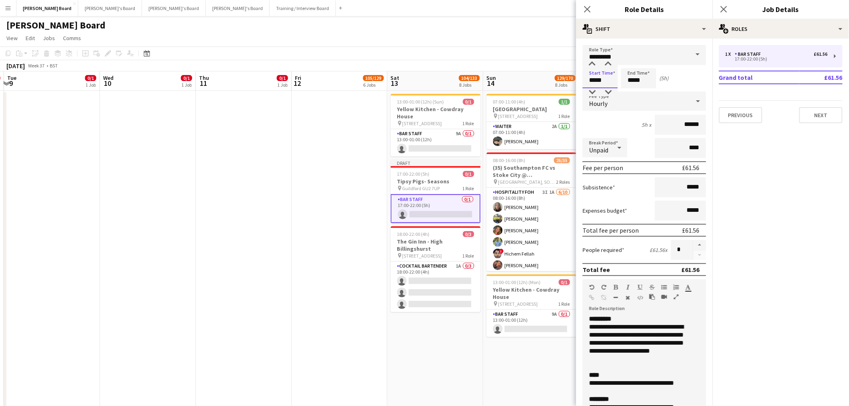
click at [608, 82] on input "*****" at bounding box center [599, 78] width 35 height 20
drag, startPoint x: 587, startPoint y: 79, endPoint x: 575, endPoint y: 77, distance: 12.1
type input "*****"
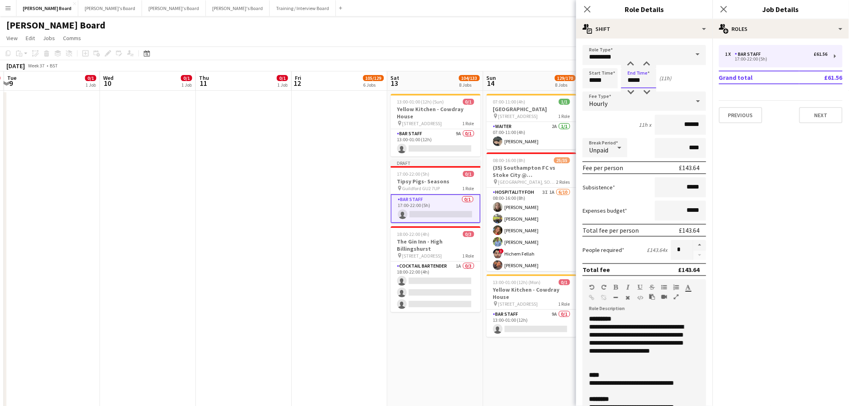
type input "*****"
click at [635, 164] on div "Fee per person £143.64" at bounding box center [644, 167] width 124 height 13
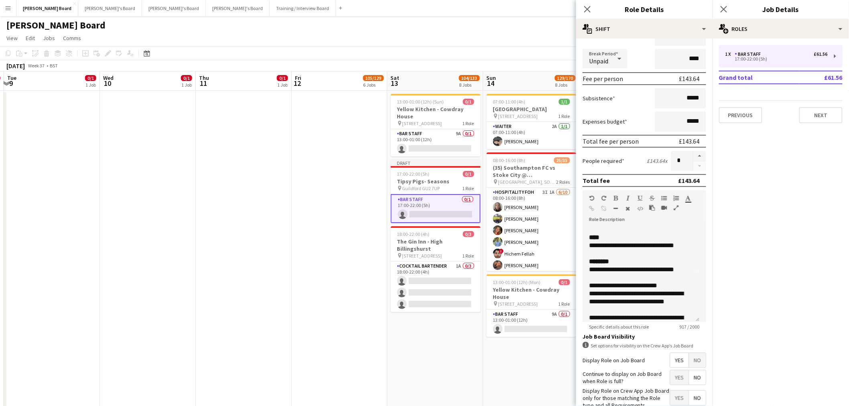
scroll to position [45, 0]
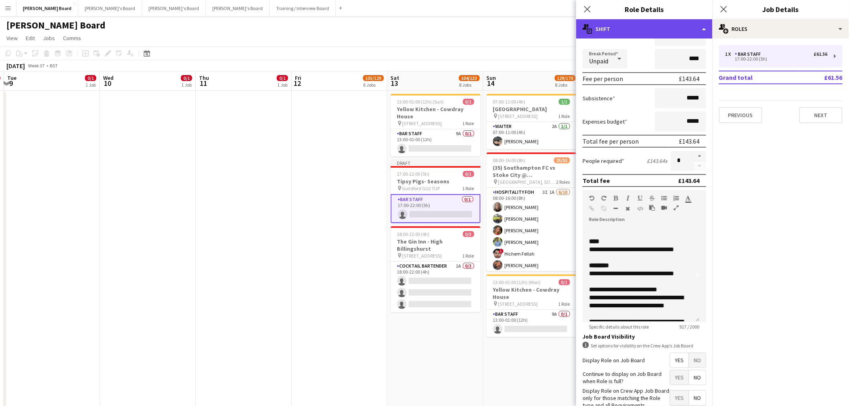
click at [661, 26] on div "multiple-actions-text Shift" at bounding box center [644, 28] width 136 height 19
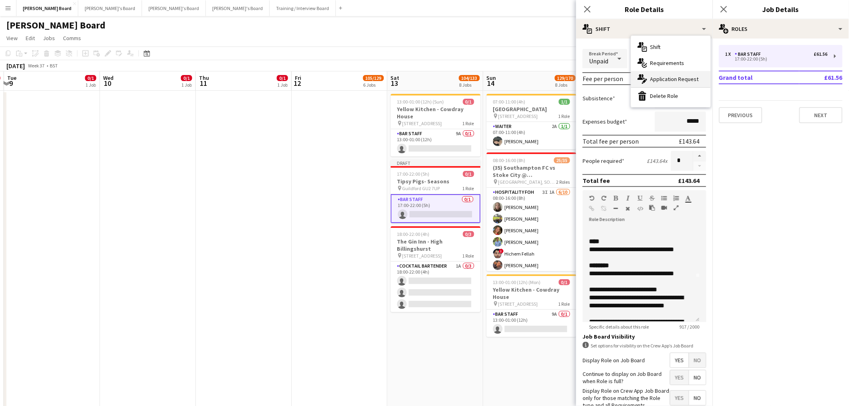
click at [666, 73] on div "multiple-actions-edit-1 Application Request" at bounding box center [670, 79] width 79 height 16
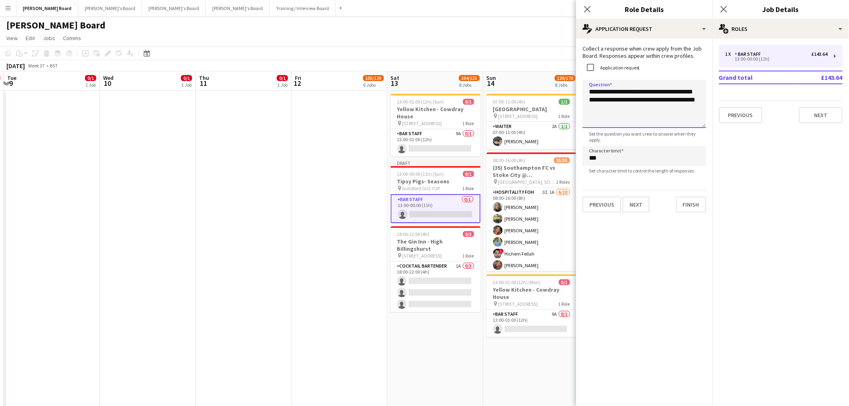
drag, startPoint x: 631, startPoint y: 119, endPoint x: 586, endPoint y: 110, distance: 46.2
click at [586, 110] on textarea "**********" at bounding box center [644, 104] width 124 height 48
type textarea "**********"
click at [527, 53] on app-toolbar "Copy Paste Paste Ctrl+V Paste with crew Ctrl+Shift+V Paste linked Job Delete Gr…" at bounding box center [424, 54] width 849 height 14
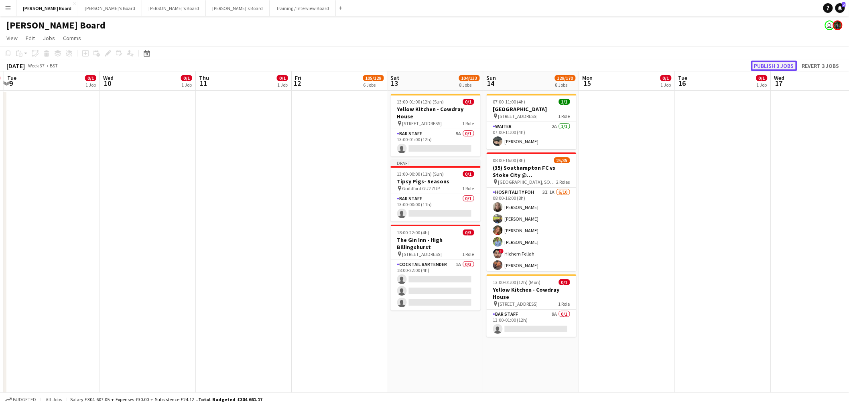
click at [770, 63] on button "Publish 3 jobs" at bounding box center [774, 66] width 46 height 10
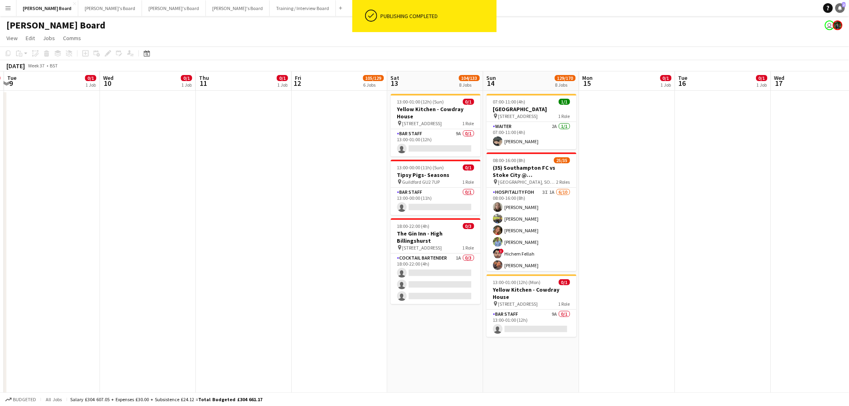
click at [839, 10] on icon "Notifications" at bounding box center [839, 8] width 5 height 5
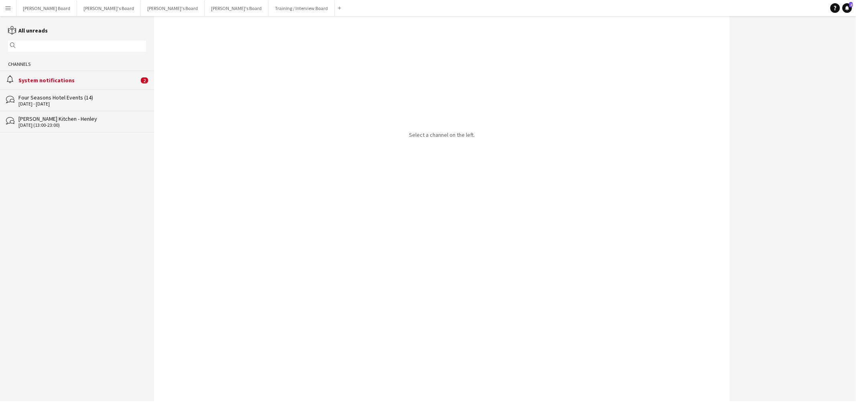
click at [117, 77] on div "System notifications" at bounding box center [78, 80] width 120 height 7
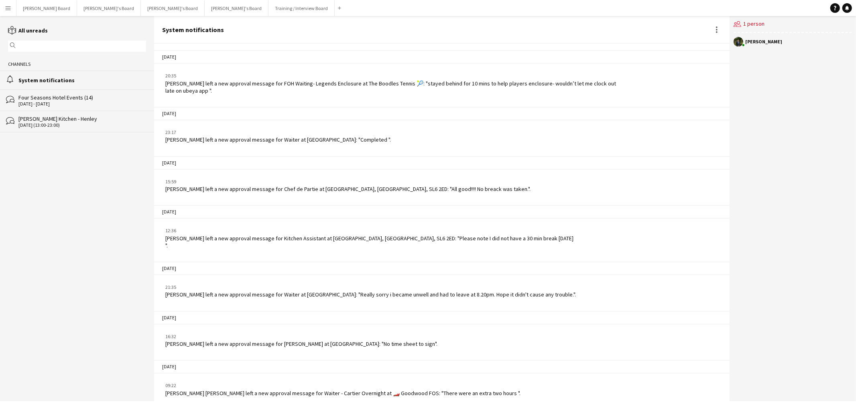
scroll to position [949, 0]
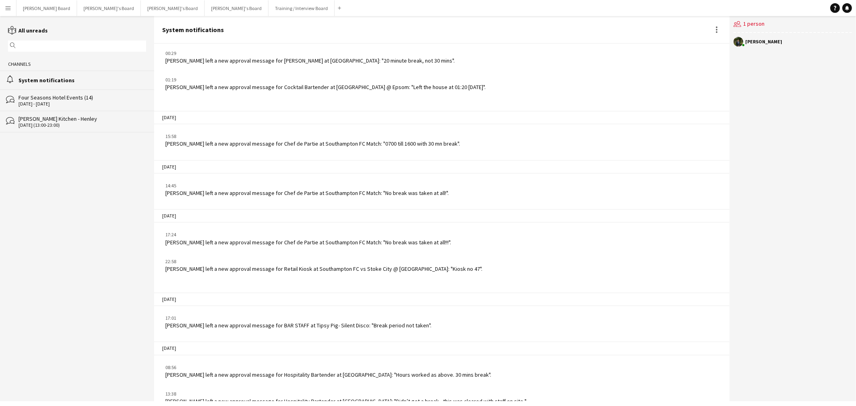
drag, startPoint x: 222, startPoint y: 355, endPoint x: 500, endPoint y: 366, distance: 278.5
click at [491, 371] on div "Jacqueline Whitehorn-Scott left a new approval message for Hospitality Bartende…" at bounding box center [328, 374] width 326 height 7
drag, startPoint x: 467, startPoint y: 375, endPoint x: 506, endPoint y: 376, distance: 38.9
click at [506, 390] on div "13:38 Sophie Briscoe left a new approval message for Hospitality Bartender at F…" at bounding box center [345, 397] width 361 height 14
click at [38, 10] on button "Dean's Board Close" at bounding box center [46, 8] width 61 height 16
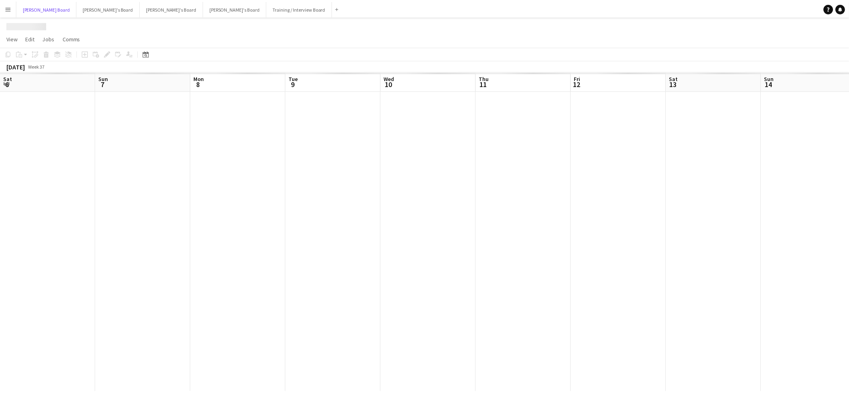
scroll to position [0, 284]
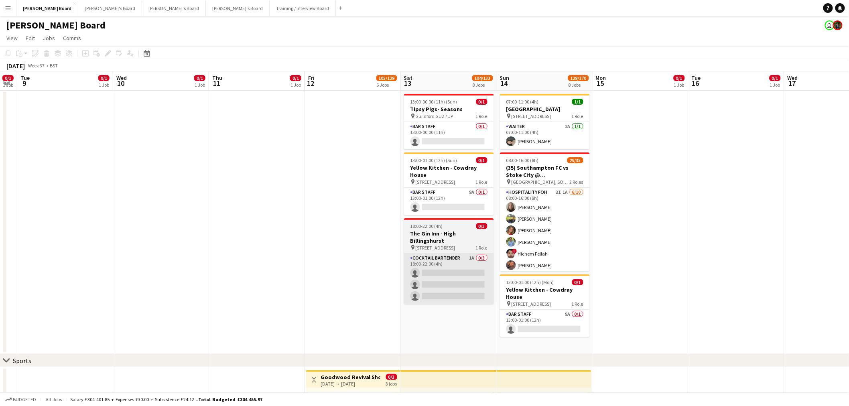
drag, startPoint x: 330, startPoint y: 213, endPoint x: 472, endPoint y: 257, distance: 148.4
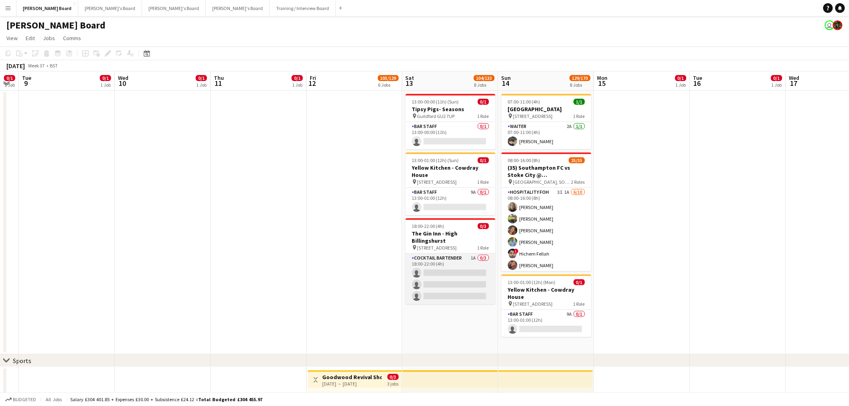
click at [475, 276] on app-card-role "Cocktail Bartender 1A 0/3 18:00-22:00 (4h) single-neutral-actions single-neutra…" at bounding box center [450, 278] width 90 height 51
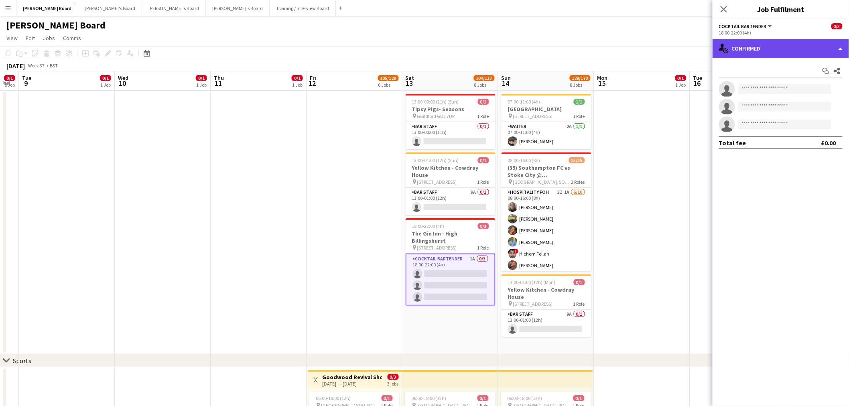
click at [803, 44] on div "single-neutral-actions-check-2 Confirmed" at bounding box center [780, 48] width 136 height 19
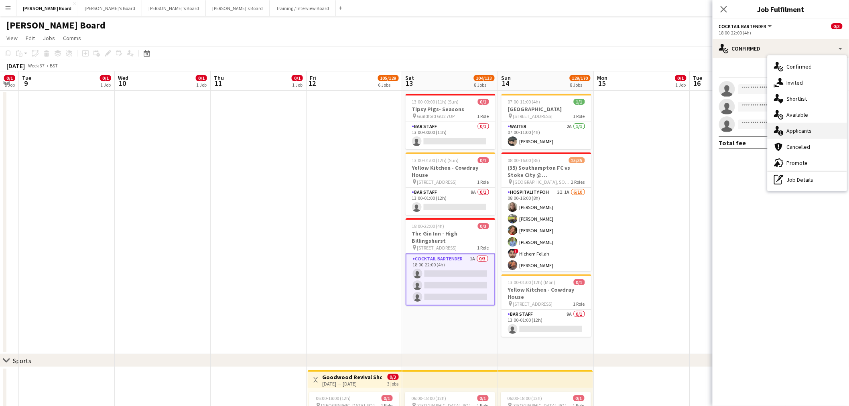
click at [803, 129] on div "single-neutral-actions-information Applicants" at bounding box center [806, 131] width 79 height 16
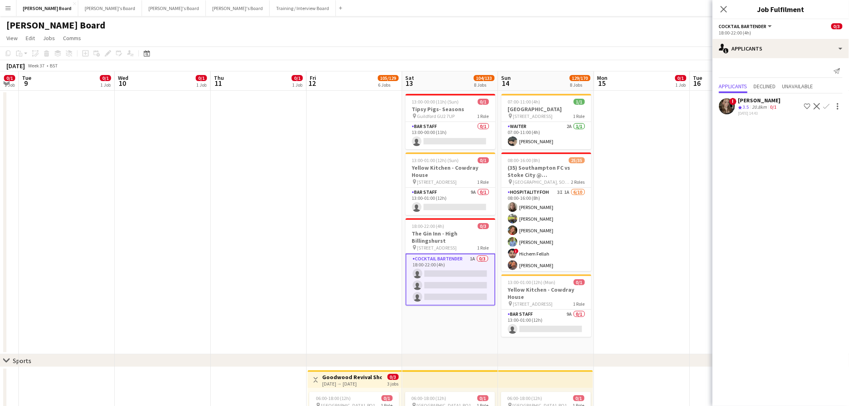
click at [763, 107] on div "20.8km" at bounding box center [759, 107] width 18 height 7
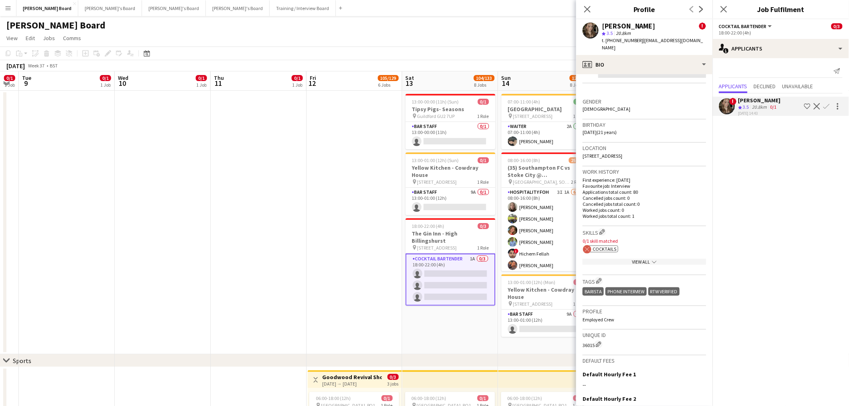
scroll to position [312, 0]
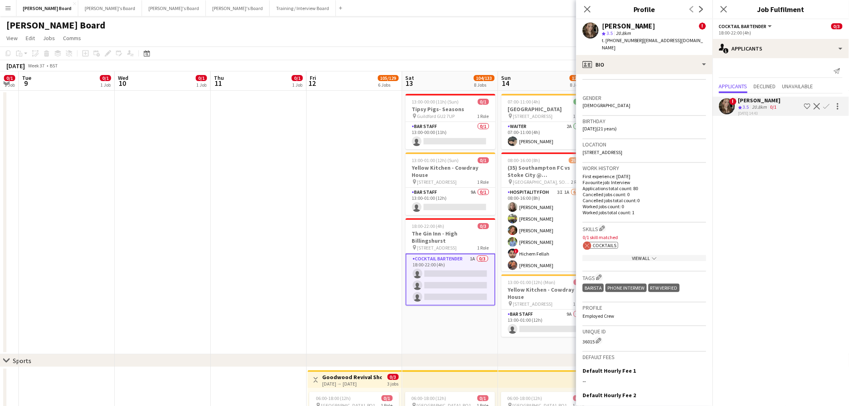
click at [650, 255] on app-icon "chevron-down" at bounding box center [653, 258] width 6 height 6
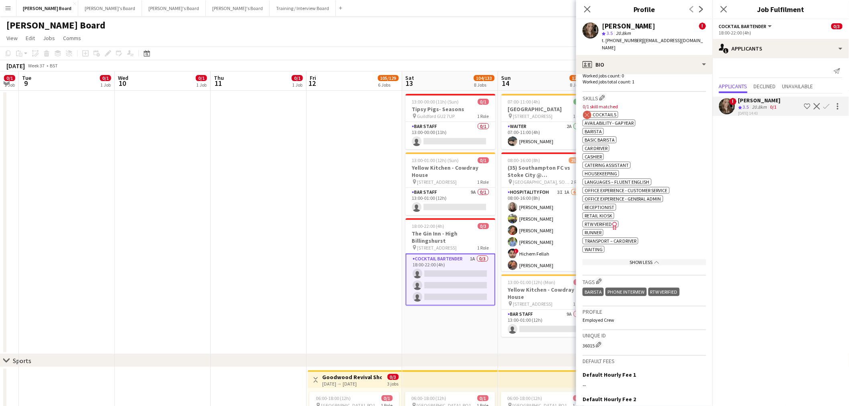
scroll to position [446, 0]
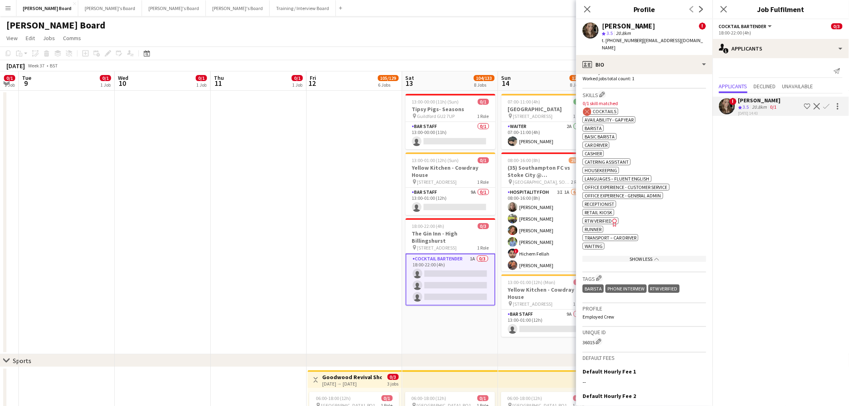
click at [667, 69] on p "Worked jobs count: 0" at bounding box center [644, 72] width 124 height 6
click at [663, 59] on div "profile Bio" at bounding box center [644, 64] width 136 height 19
click at [665, 95] on span "Job Application" at bounding box center [665, 98] width 37 height 7
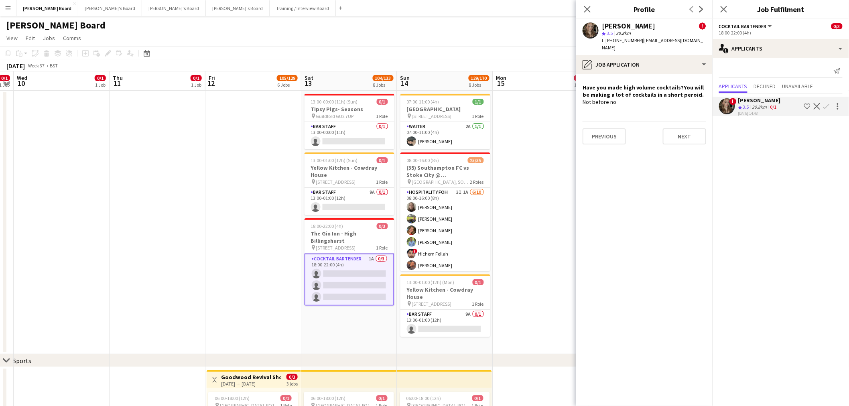
drag, startPoint x: 486, startPoint y: 239, endPoint x: 419, endPoint y: 230, distance: 68.0
click at [451, 227] on app-card-role "Hospitality FOH 3I 1A [DATE] 08:00-16:00 (8h) [PERSON_NAME] [PERSON_NAME] [PERS…" at bounding box center [445, 254] width 90 height 132
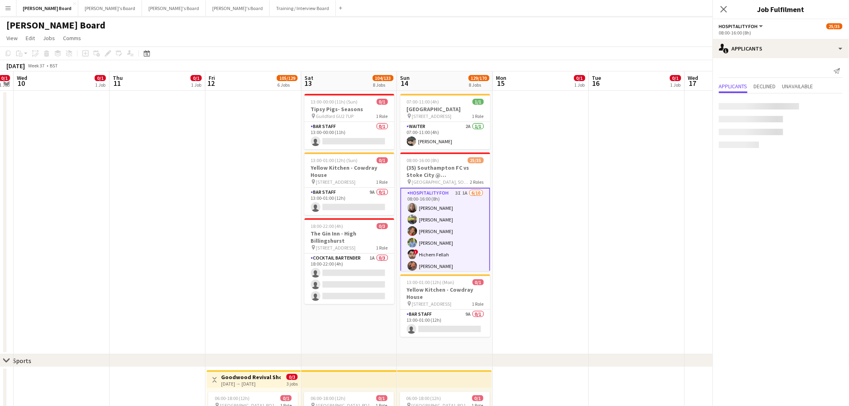
scroll to position [0, 273]
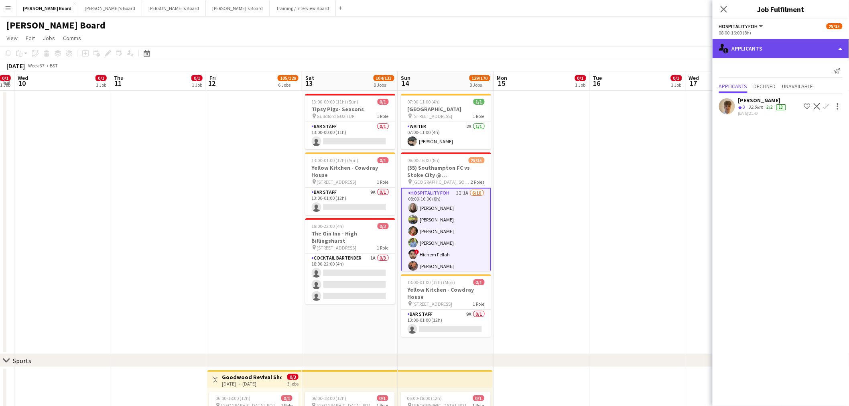
click at [791, 56] on div "single-neutral-actions-information Applicants" at bounding box center [780, 48] width 136 height 19
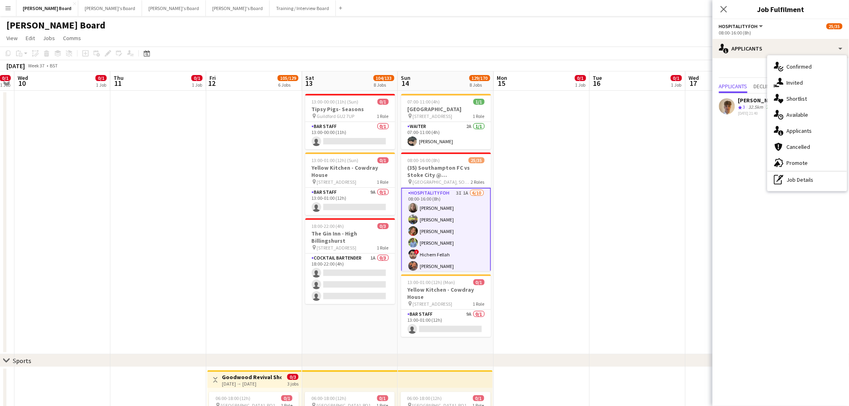
click at [752, 99] on div "[PERSON_NAME]" at bounding box center [762, 100] width 49 height 7
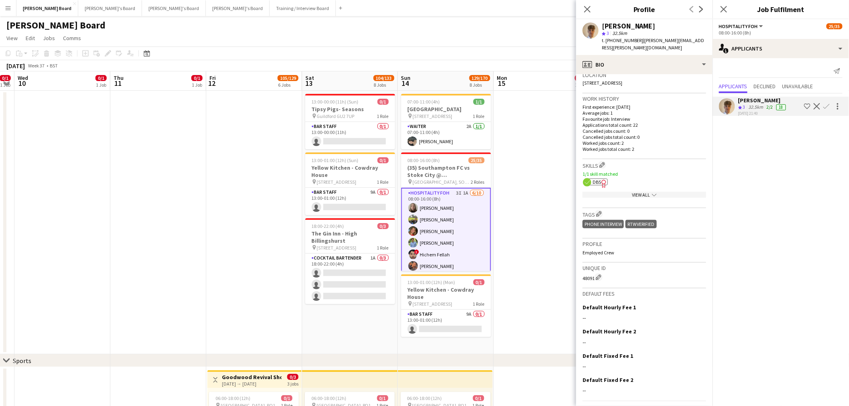
scroll to position [199, 0]
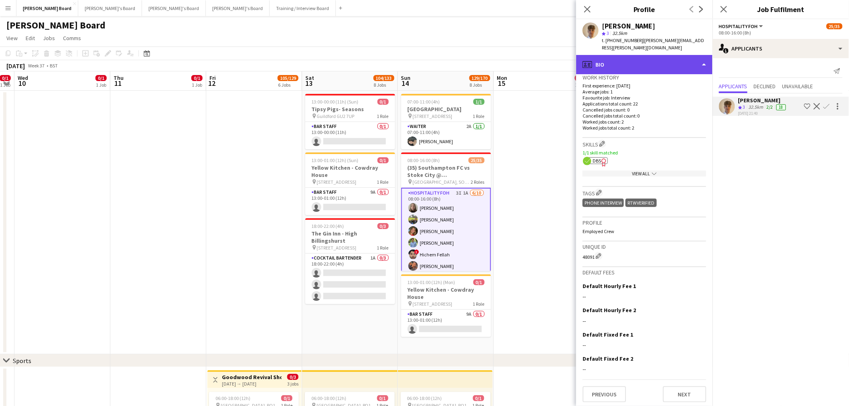
click at [664, 61] on div "profile Bio" at bounding box center [644, 64] width 136 height 19
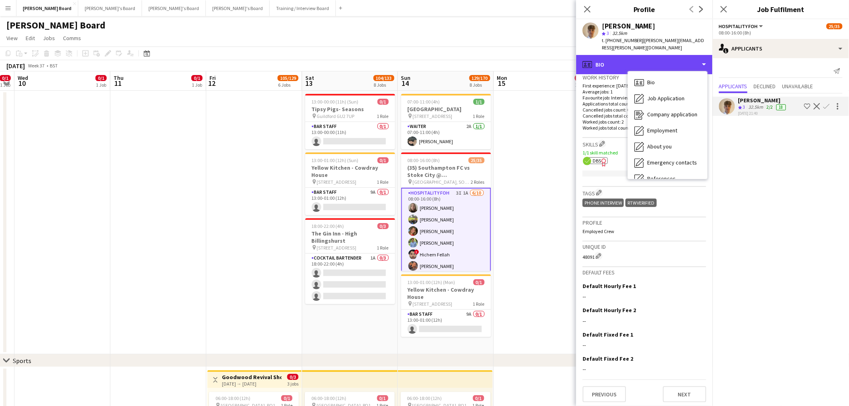
scroll to position [123, 0]
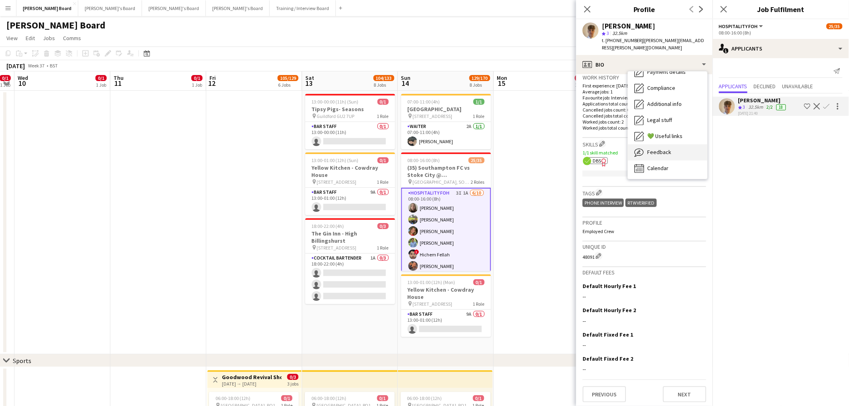
click at [659, 150] on div "Feedback Feedback" at bounding box center [667, 152] width 79 height 16
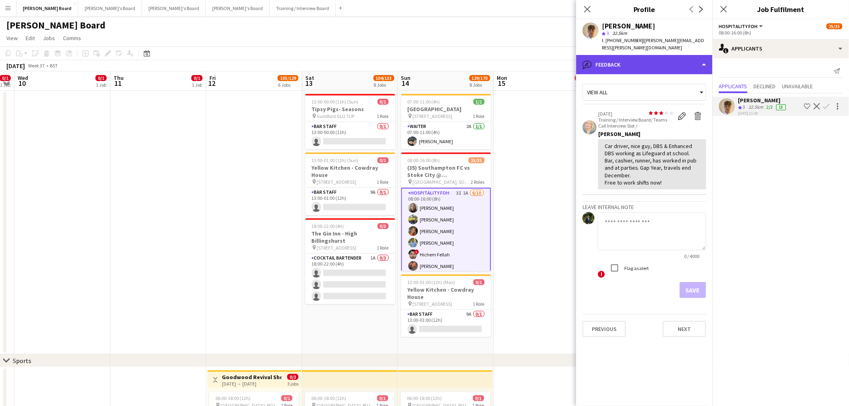
click at [665, 55] on div "bubble-pencil Feedback" at bounding box center [644, 64] width 136 height 19
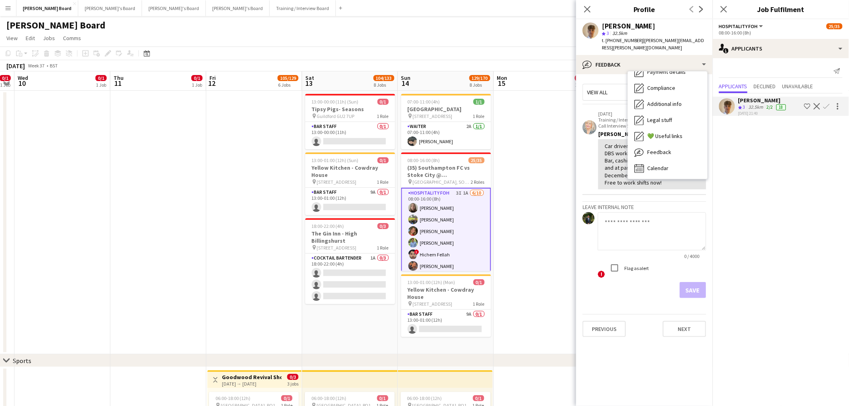
click at [612, 152] on div "Car driver, nice guy, DBS & Enhanced DBS working as Lifeguard at school. Bar, c…" at bounding box center [651, 164] width 95 height 44
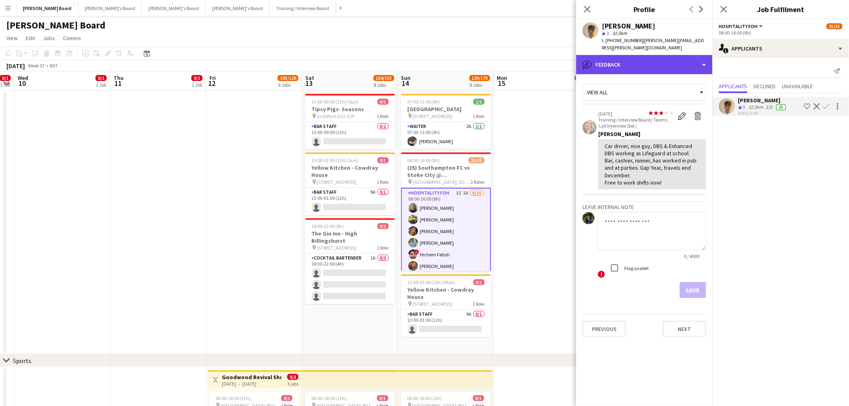
click at [665, 57] on div "bubble-pencil Feedback" at bounding box center [644, 64] width 136 height 19
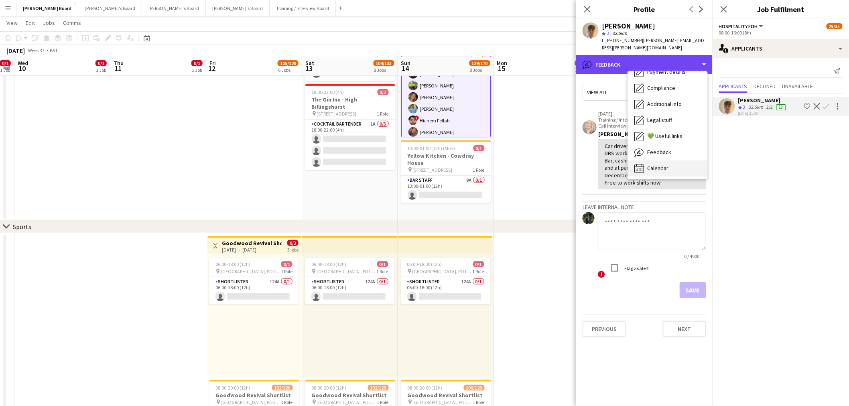
scroll to position [134, 0]
click at [663, 160] on div "Calendar Calendar" at bounding box center [667, 168] width 79 height 16
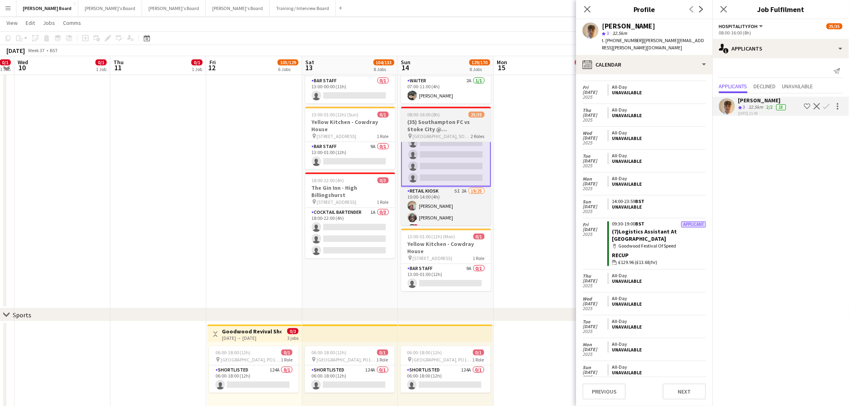
scroll to position [45, 0]
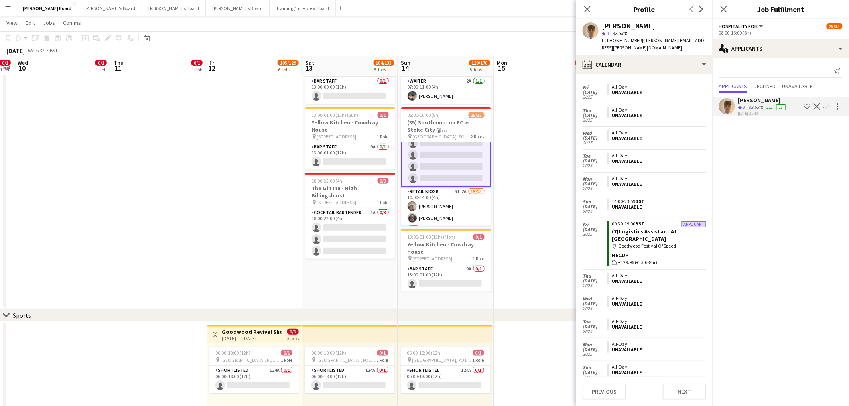
drag, startPoint x: 468, startPoint y: 211, endPoint x: 493, endPoint y: 199, distance: 27.1
click at [468, 211] on app-card-role "Retail Kiosk 5I 2A 19/25 10:00-14:00 (4h) Victor Fombang Abdul Quainoo ! Shenél…" at bounding box center [446, 340] width 90 height 306
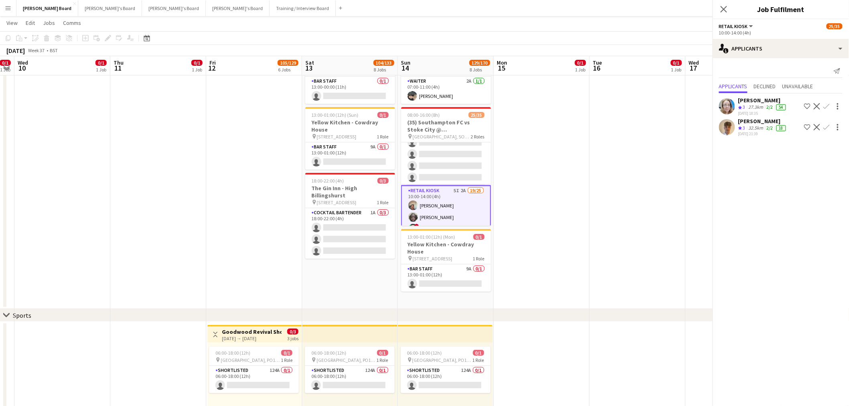
scroll to position [89, 0]
click at [763, 103] on div "[PERSON_NAME]" at bounding box center [762, 100] width 49 height 7
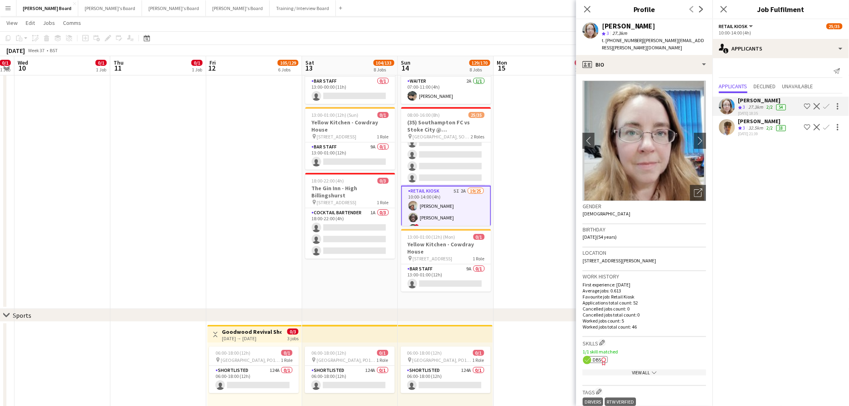
click at [763, 122] on div "[PERSON_NAME]" at bounding box center [762, 121] width 49 height 7
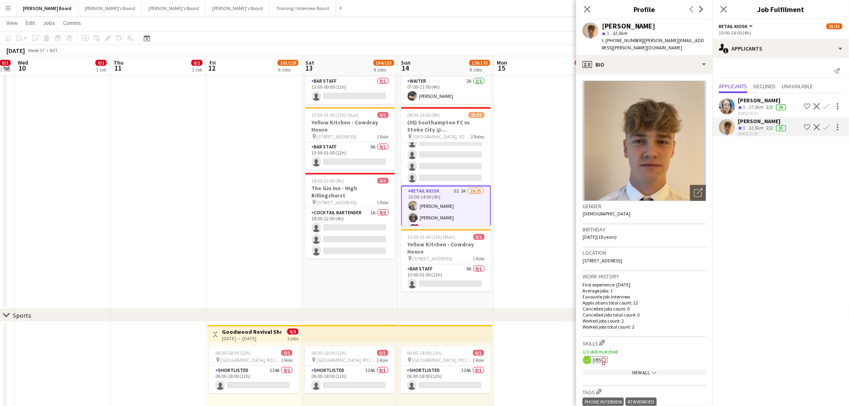
click at [827, 104] on app-icon "Confirm" at bounding box center [826, 106] width 6 height 6
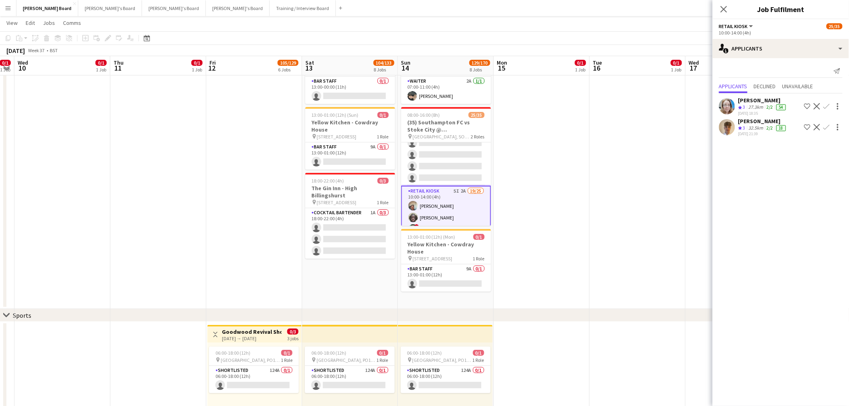
click at [827, 104] on app-icon "Confirm" at bounding box center [826, 106] width 6 height 6
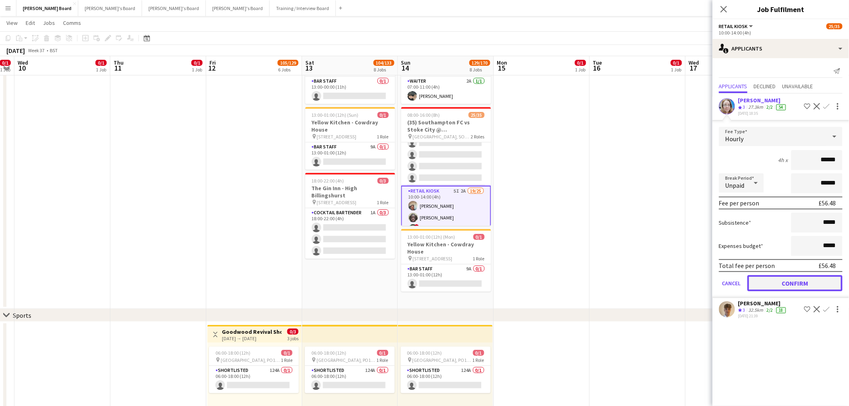
click at [784, 278] on button "Confirm" at bounding box center [794, 283] width 95 height 16
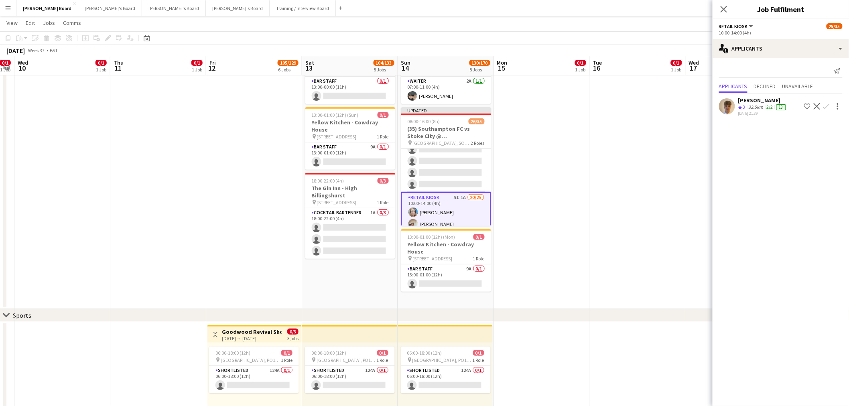
click at [825, 109] on button "Confirm" at bounding box center [826, 106] width 10 height 10
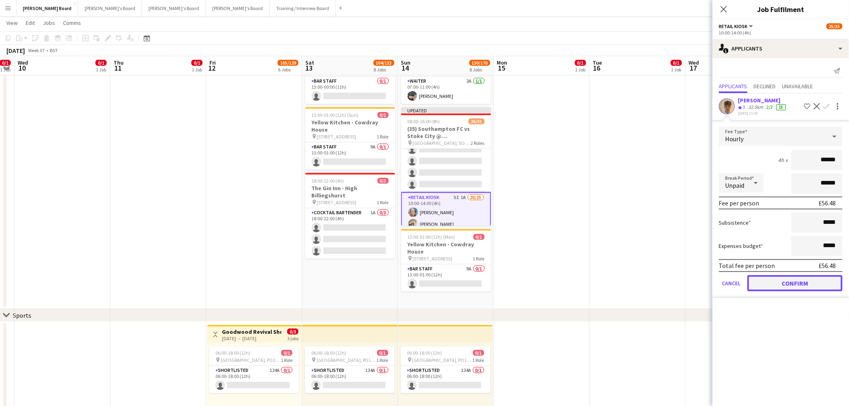
click at [789, 278] on button "Confirm" at bounding box center [794, 283] width 95 height 16
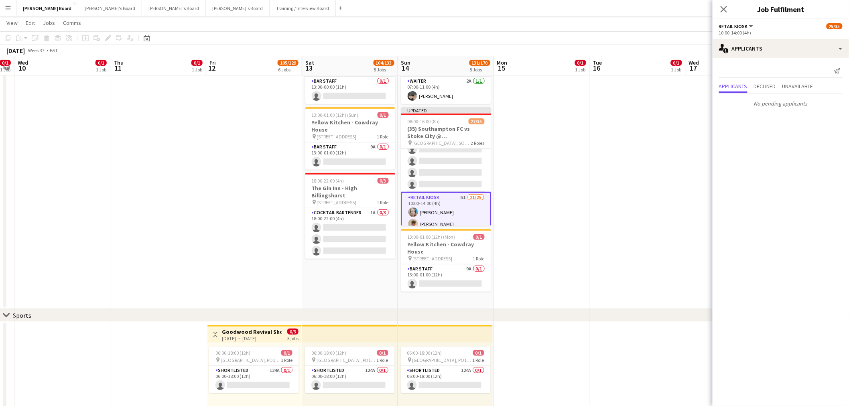
click at [598, 221] on app-date-cell at bounding box center [638, 177] width 96 height 264
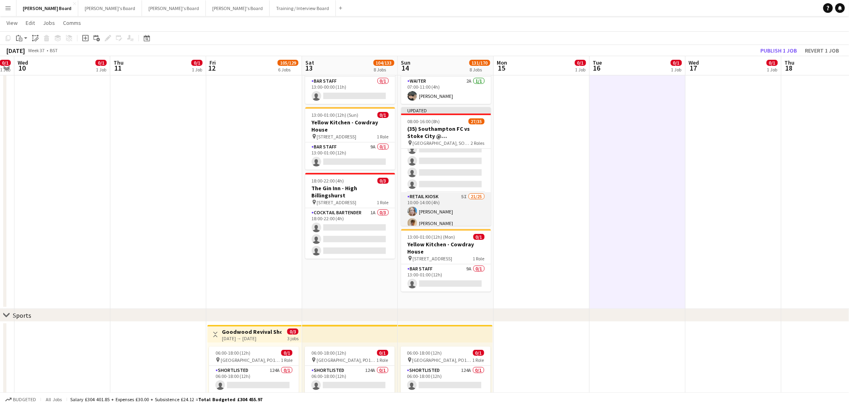
scroll to position [0, 0]
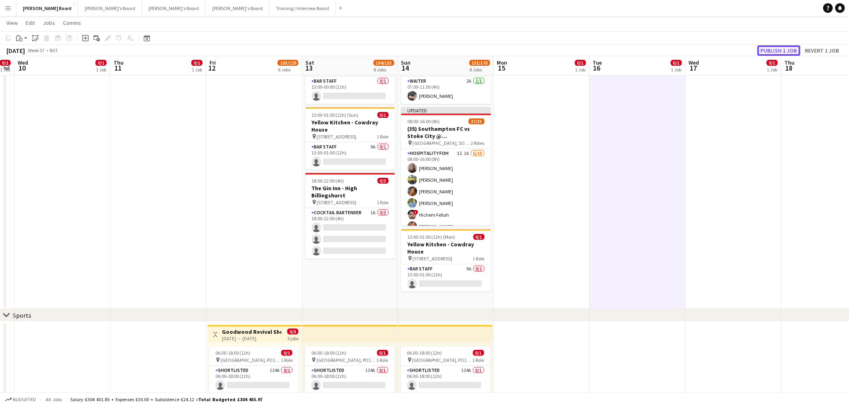
click at [777, 49] on button "Publish 1 job" at bounding box center [778, 50] width 43 height 10
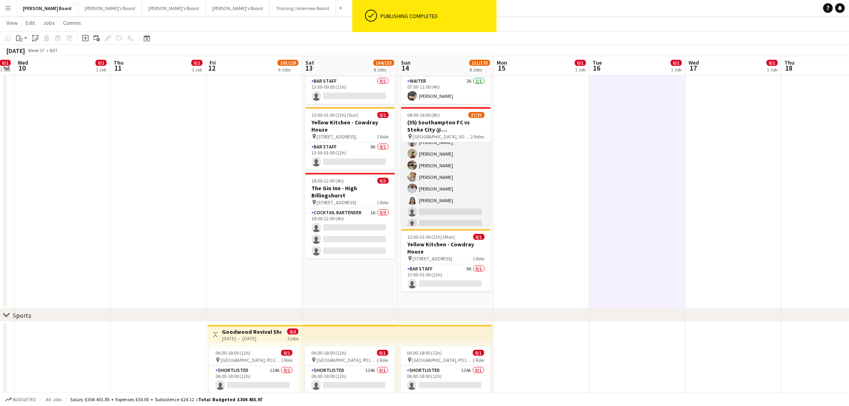
scroll to position [310, 0]
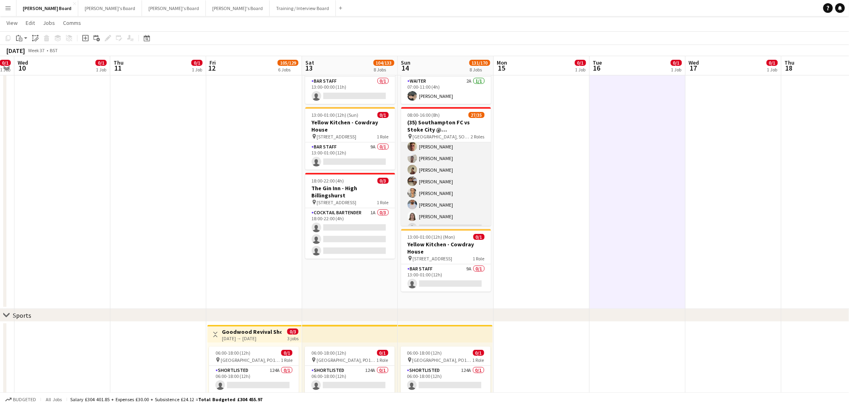
click at [452, 193] on app-card-role "Retail Kiosk 5I 21/25 10:00-14:00 (4h) Rebecca Leighton Archie Rushin Victor Fo…" at bounding box center [446, 117] width 90 height 306
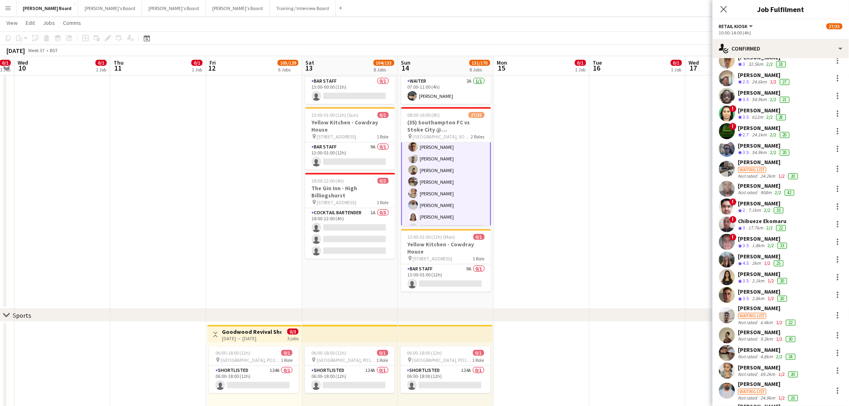
scroll to position [89, 0]
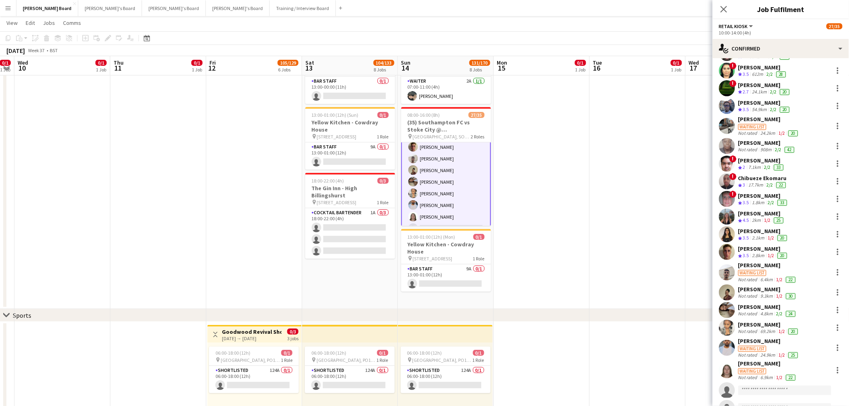
click at [764, 341] on div "[PERSON_NAME]" at bounding box center [768, 340] width 61 height 7
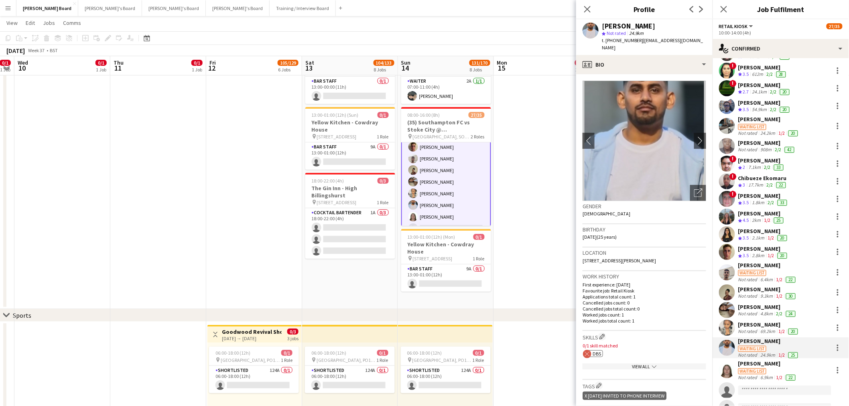
click at [764, 325] on div "[PERSON_NAME]" at bounding box center [768, 324] width 61 height 7
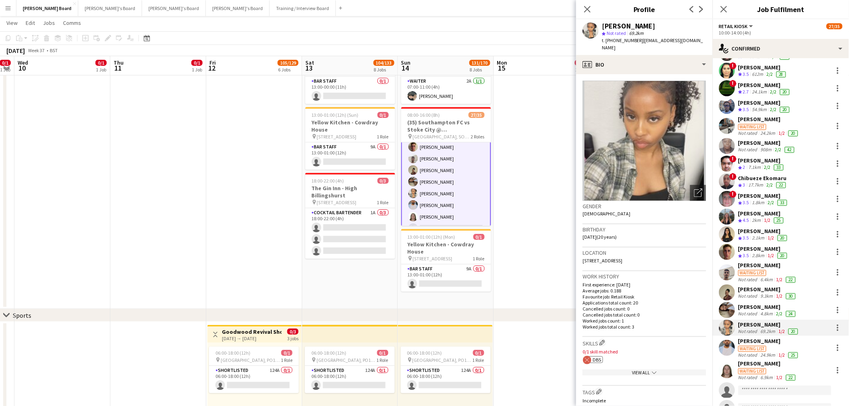
click at [760, 308] on div "[PERSON_NAME]" at bounding box center [767, 306] width 59 height 7
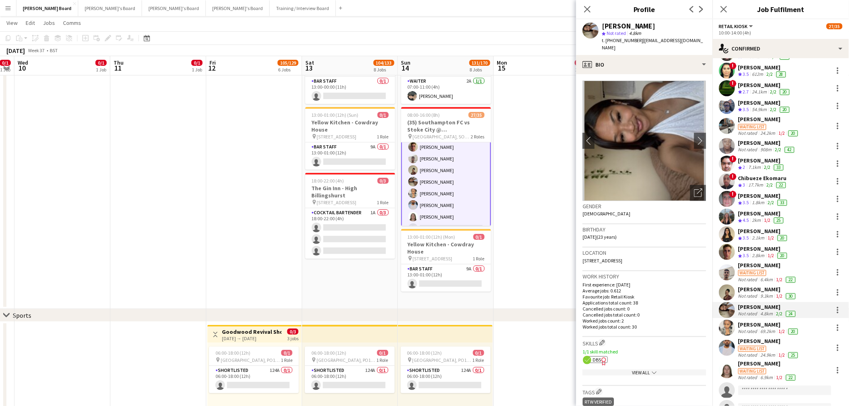
click at [760, 289] on div "[PERSON_NAME]" at bounding box center [767, 289] width 59 height 7
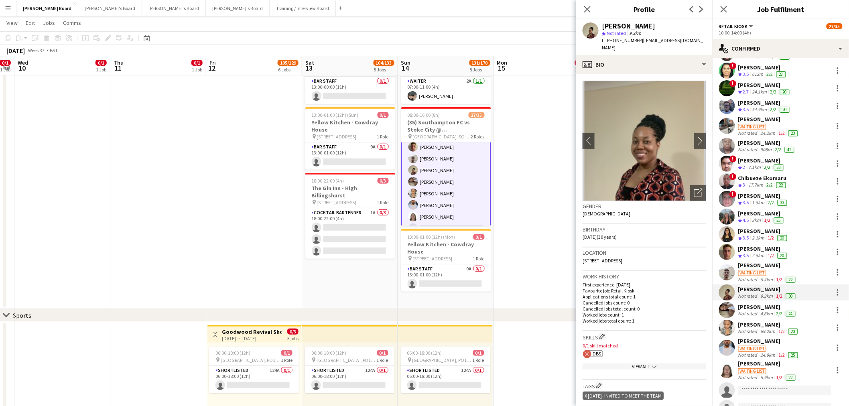
click at [761, 276] on div "6.4km" at bounding box center [767, 279] width 16 height 6
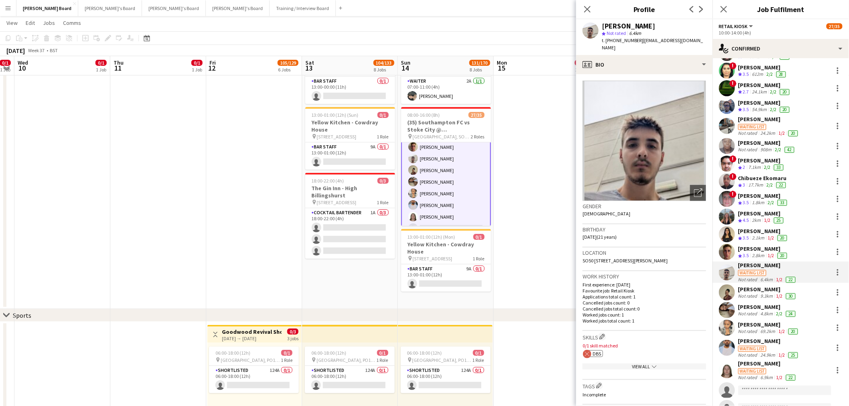
click at [758, 253] on div "2.8km" at bounding box center [758, 255] width 16 height 7
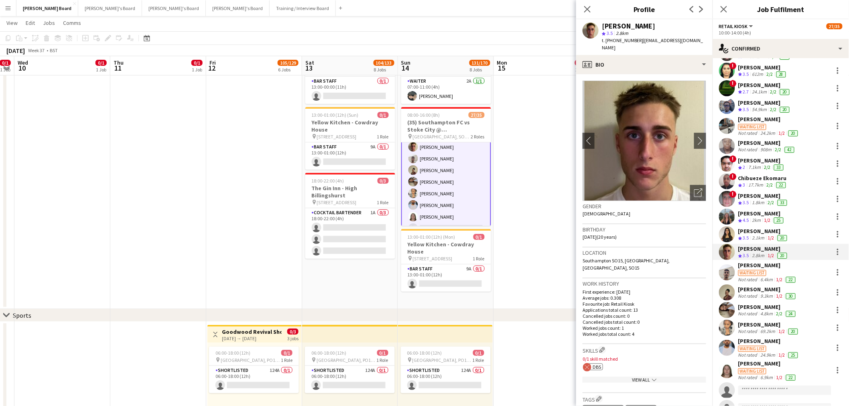
click at [757, 235] on div "2.1km" at bounding box center [758, 238] width 16 height 7
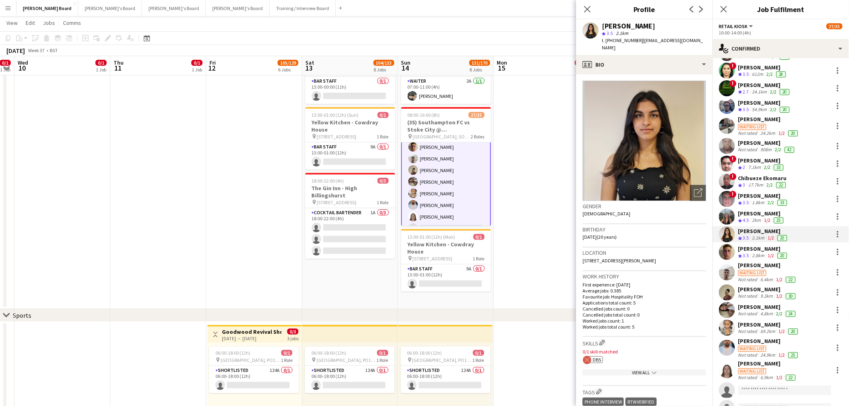
click at [758, 218] on div "2km" at bounding box center [756, 220] width 12 height 7
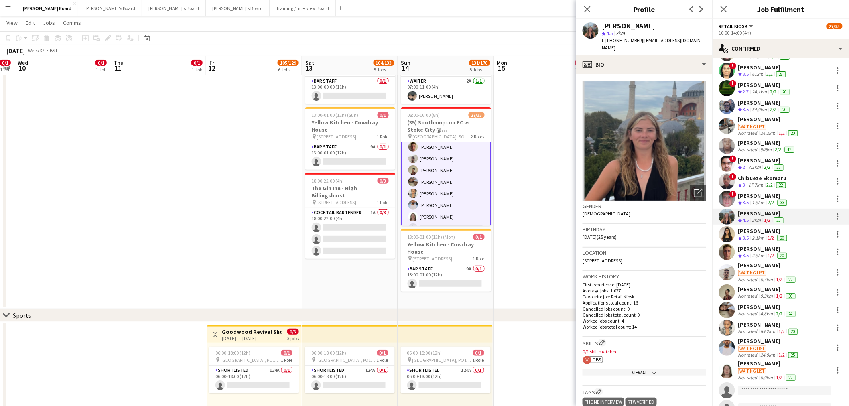
click at [554, 254] on app-date-cell at bounding box center [542, 177] width 96 height 264
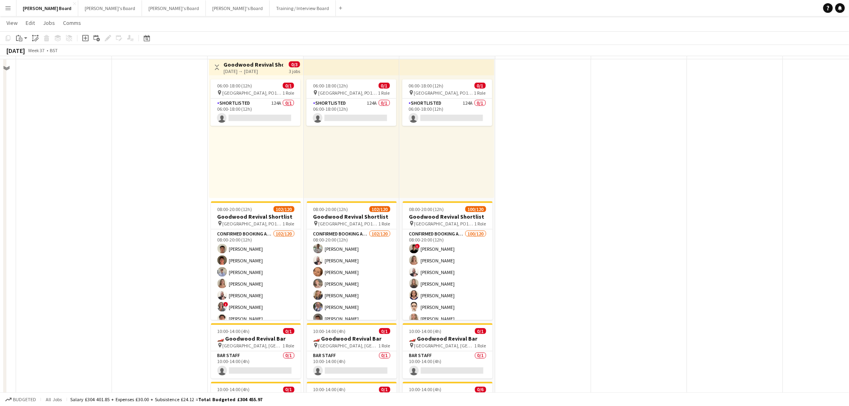
scroll to position [267, 0]
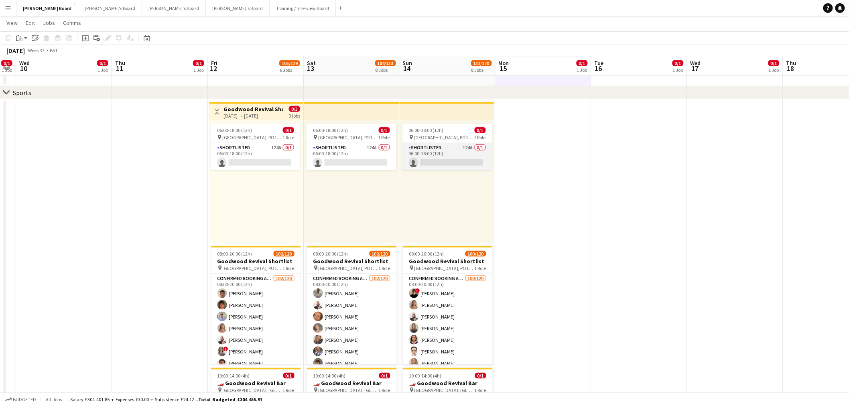
click at [450, 154] on app-card-role "Shortlisted 124A 0/1 06:00-18:00 (12h) single-neutral-actions" at bounding box center [447, 156] width 90 height 27
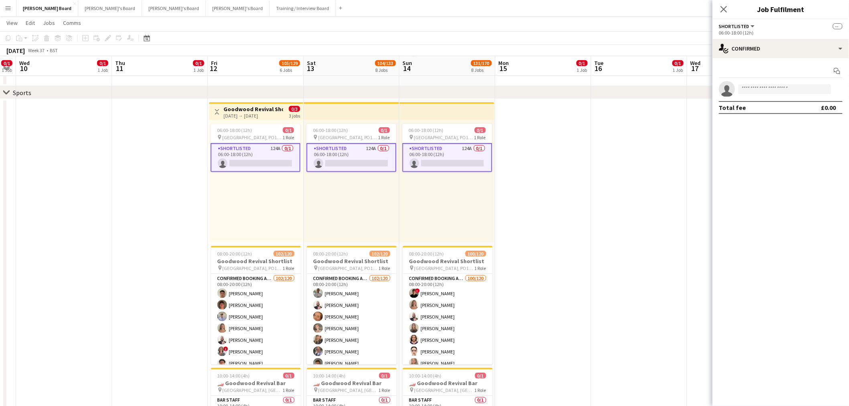
click at [799, 33] on div "06:00-18:00 (12h)" at bounding box center [781, 33] width 124 height 6
click at [797, 46] on div "single-neutral-actions-check-2 Confirmed" at bounding box center [780, 48] width 136 height 19
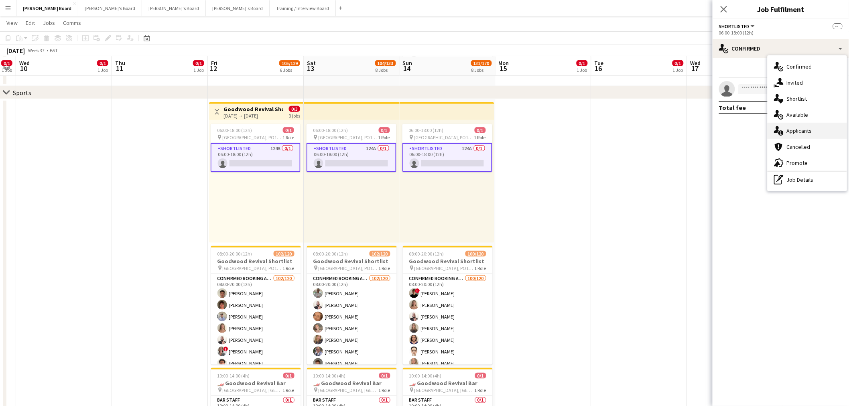
click at [805, 130] on div "single-neutral-actions-information Applicants" at bounding box center [806, 131] width 79 height 16
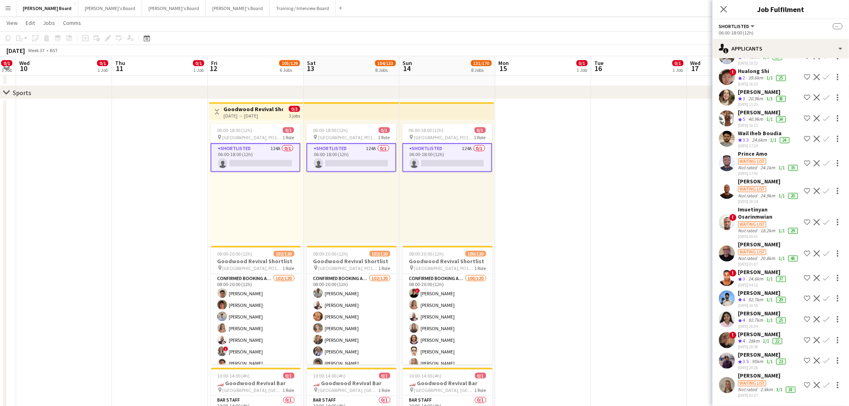
scroll to position [309, 0]
click at [747, 351] on div "[PERSON_NAME]" at bounding box center [762, 354] width 49 height 7
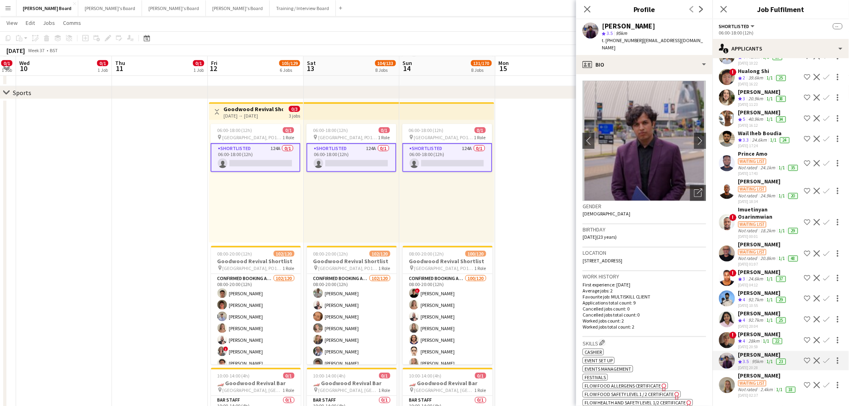
click at [760, 386] on div "2.4km" at bounding box center [767, 389] width 16 height 6
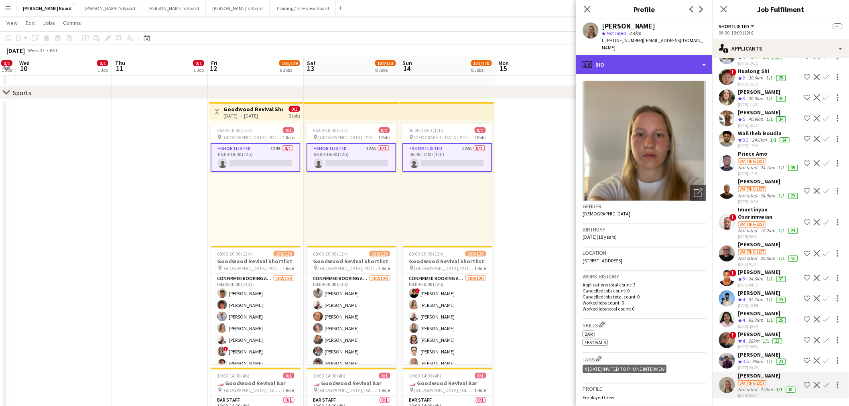
click at [661, 55] on div "profile Bio" at bounding box center [644, 64] width 136 height 19
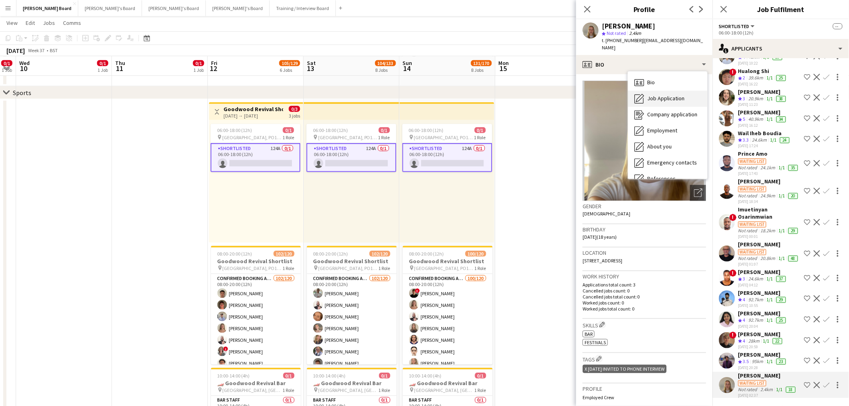
click at [669, 95] on span "Job Application" at bounding box center [665, 98] width 37 height 7
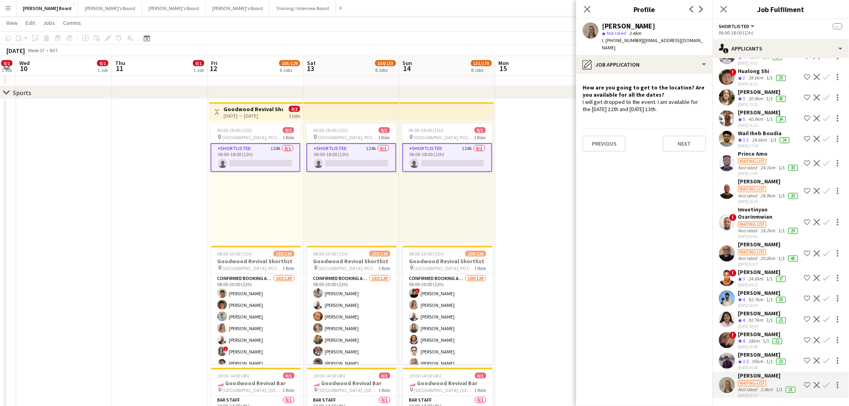
drag, startPoint x: 607, startPoint y: 95, endPoint x: 670, endPoint y: 102, distance: 63.8
click at [670, 101] on div "I will get dropped to the event. I am available for the Friday 12th and Saturda…" at bounding box center [644, 105] width 124 height 14
click at [670, 102] on div "I will get dropped to the event. I am available for the Friday 12th and Saturda…" at bounding box center [644, 105] width 124 height 14
click at [762, 268] on div "[PERSON_NAME]" at bounding box center [762, 271] width 49 height 7
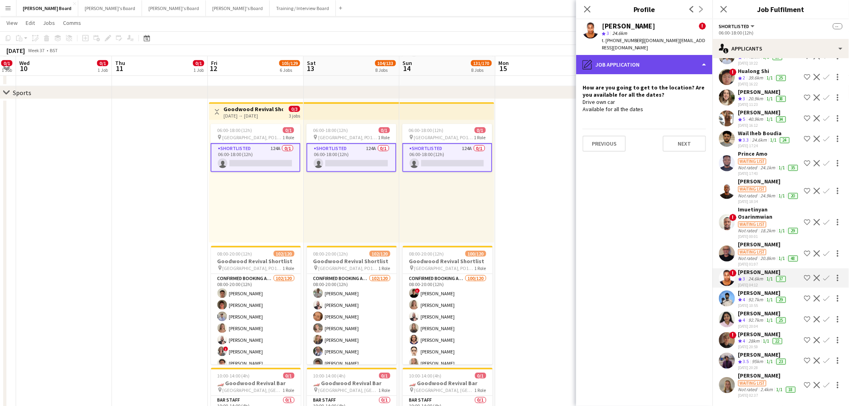
click at [656, 59] on div "pencil4 Job Application" at bounding box center [644, 64] width 136 height 19
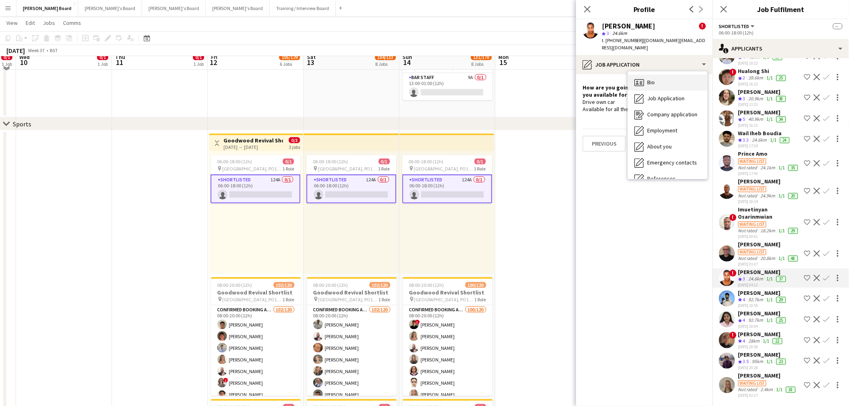
scroll to position [223, 0]
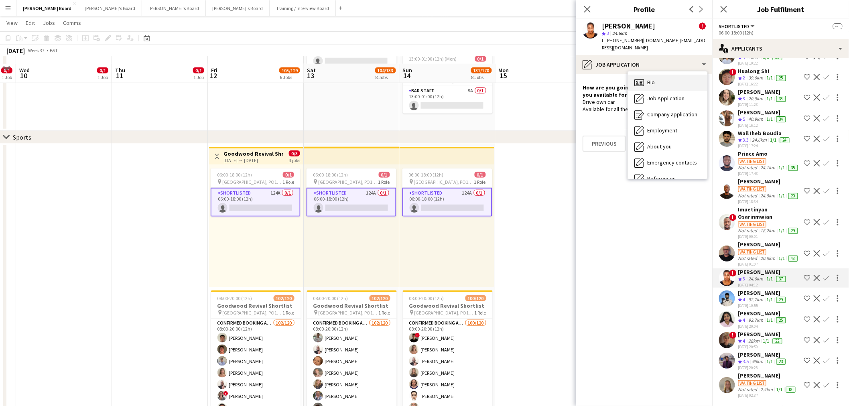
click at [667, 78] on div "Bio Bio" at bounding box center [667, 83] width 79 height 16
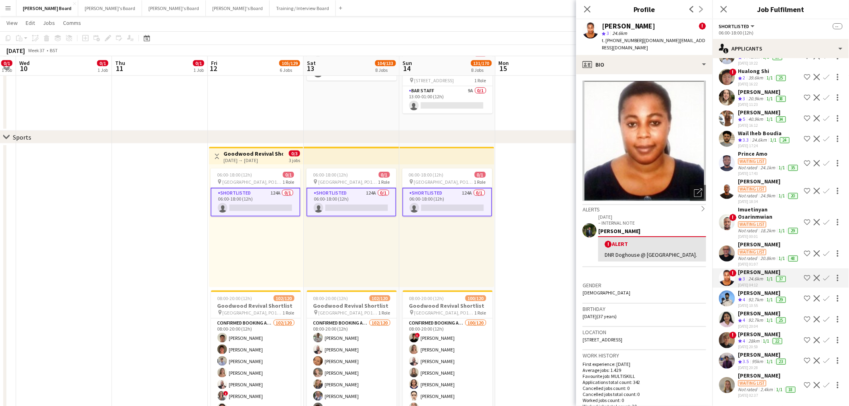
click at [762, 317] on div "92.7km" at bounding box center [756, 320] width 18 height 7
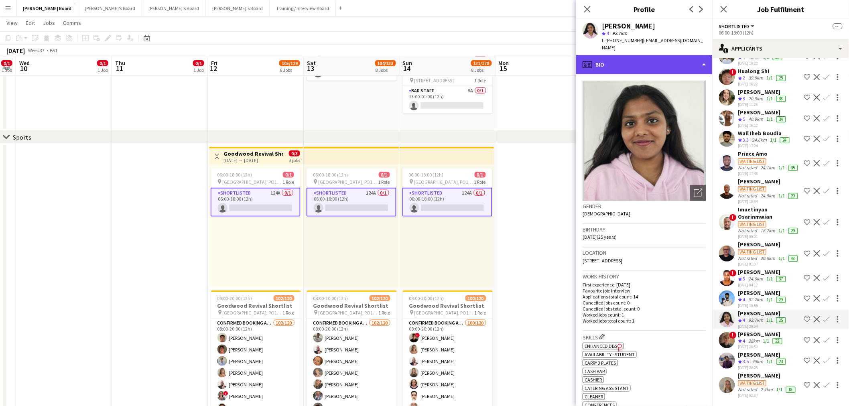
click at [647, 63] on div "profile Bio" at bounding box center [644, 64] width 136 height 19
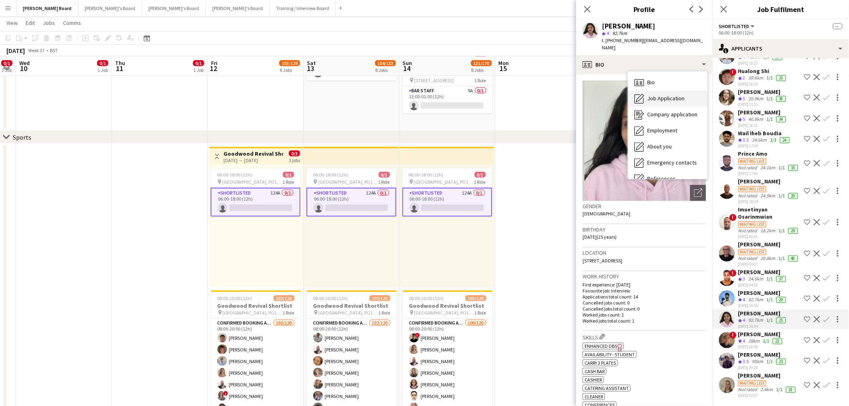
click at [677, 95] on span "Job Application" at bounding box center [665, 98] width 37 height 7
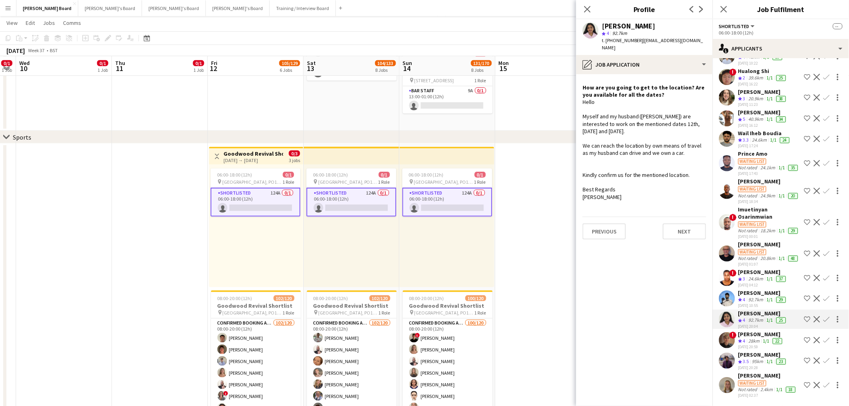
click at [741, 289] on div "[PERSON_NAME]" at bounding box center [762, 292] width 49 height 7
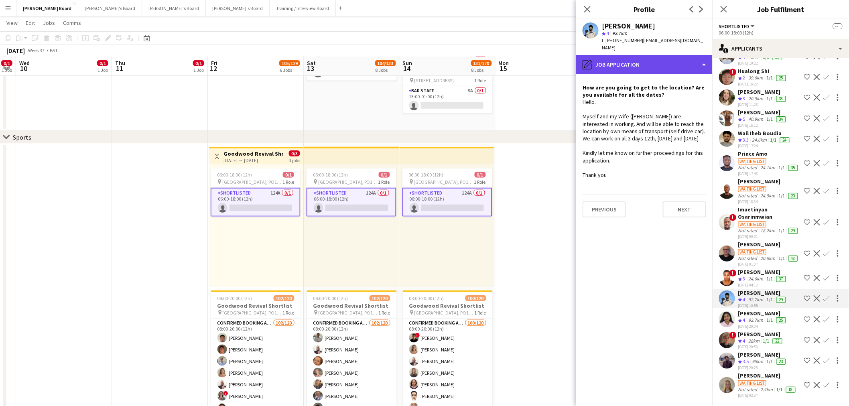
click at [653, 60] on div "pencil4 Job Application" at bounding box center [644, 64] width 136 height 19
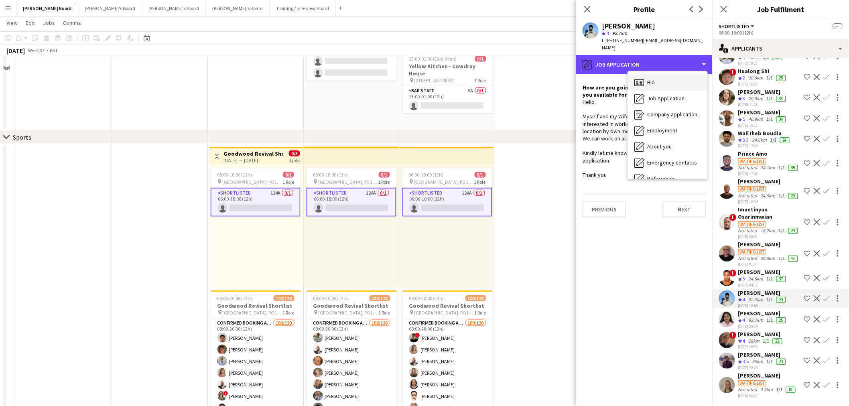
scroll to position [134, 0]
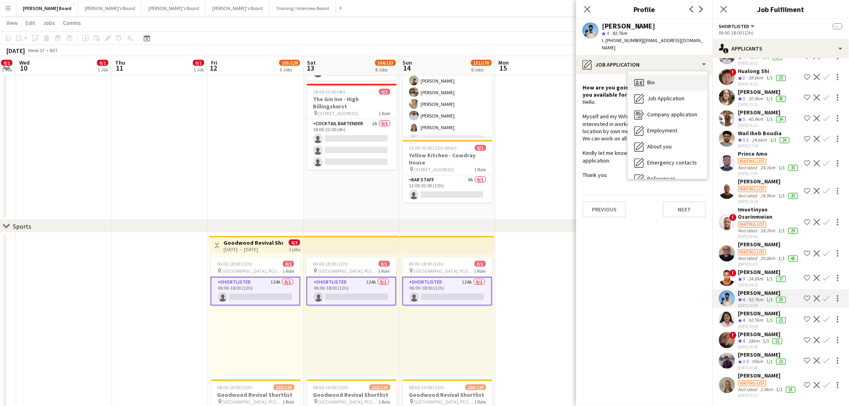
click at [658, 79] on div "Bio Bio" at bounding box center [667, 83] width 79 height 16
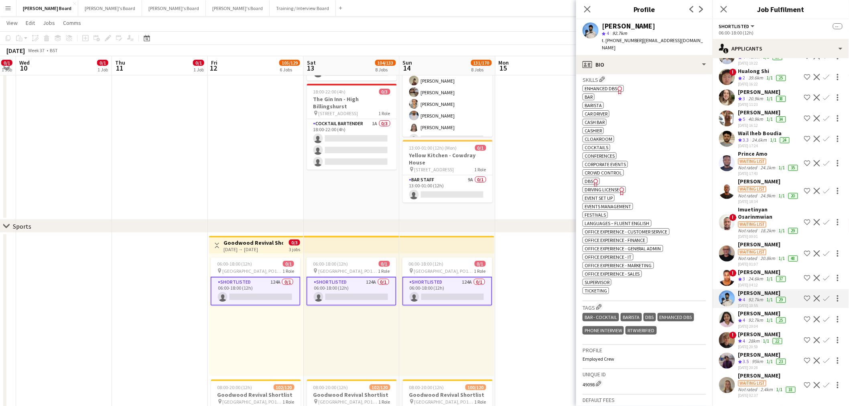
scroll to position [267, 0]
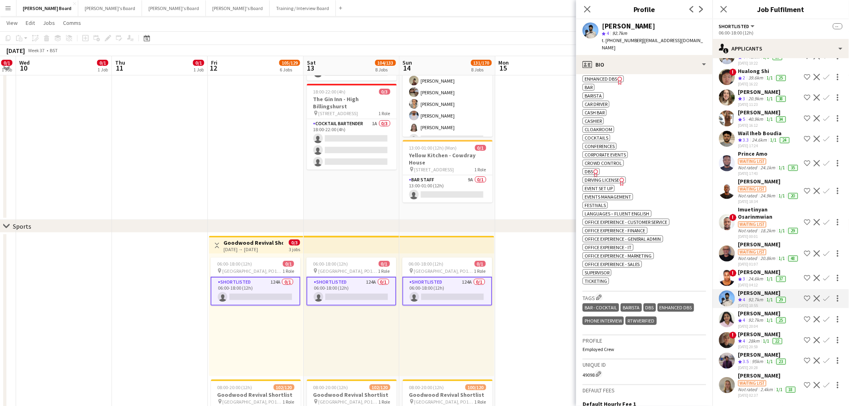
click at [751, 324] on div "30-08-2025 20:04" at bounding box center [762, 326] width 49 height 5
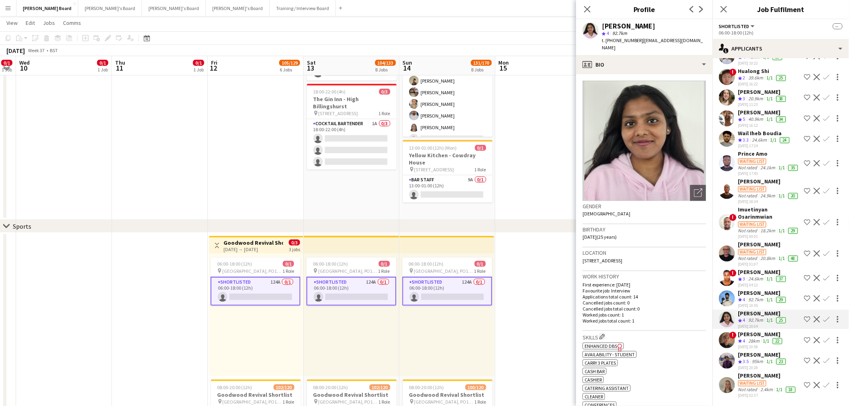
click at [753, 296] on div "92.7km" at bounding box center [756, 299] width 18 height 7
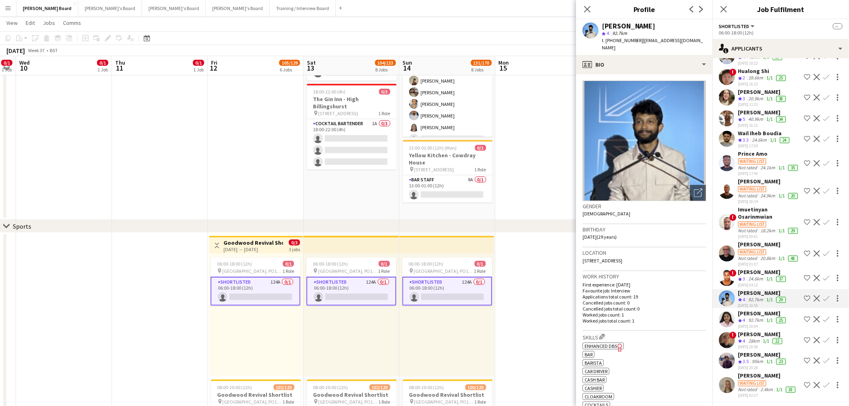
click at [754, 310] on div "[PERSON_NAME]" at bounding box center [762, 313] width 49 height 7
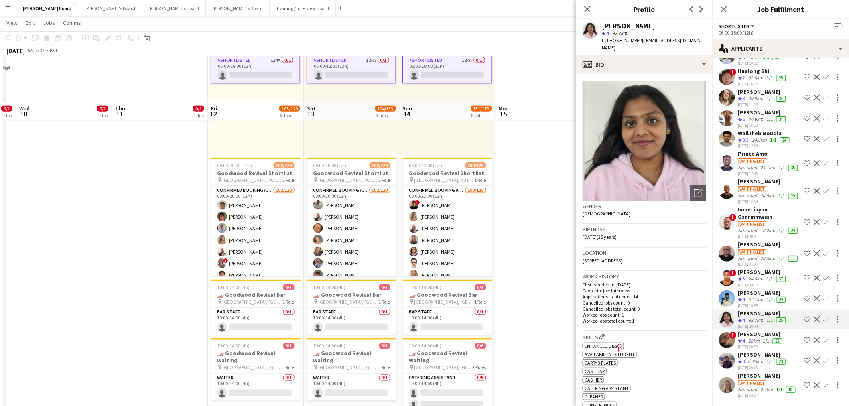
scroll to position [401, 0]
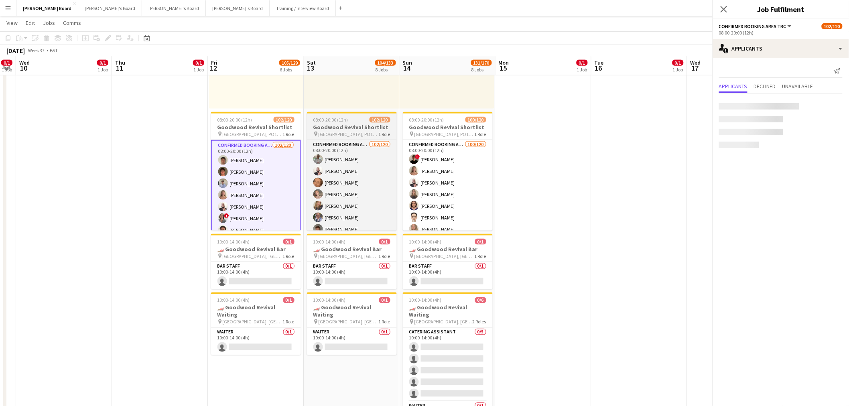
scroll to position [0, 0]
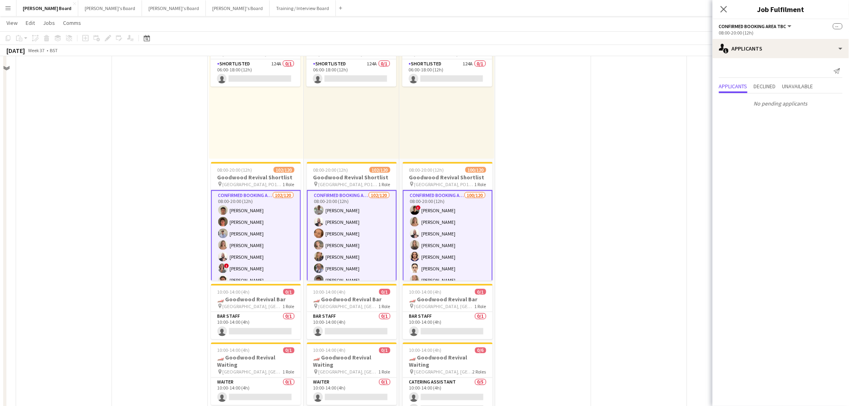
scroll to position [267, 0]
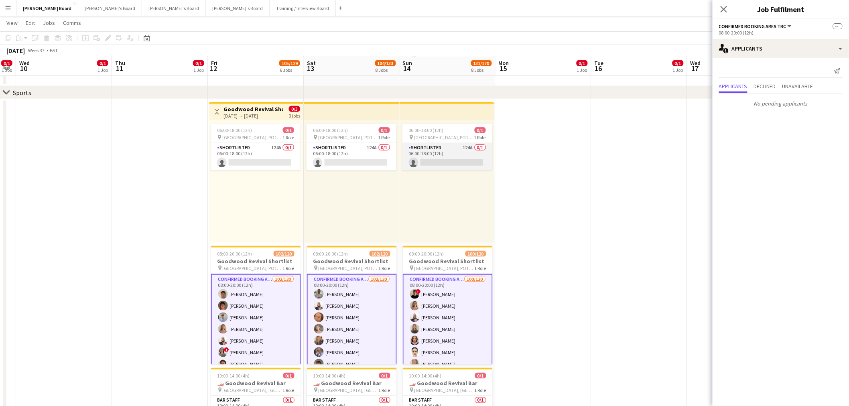
click at [436, 163] on app-card-role "Shortlisted 124A 0/1 06:00-18:00 (12h) single-neutral-actions" at bounding box center [447, 156] width 90 height 27
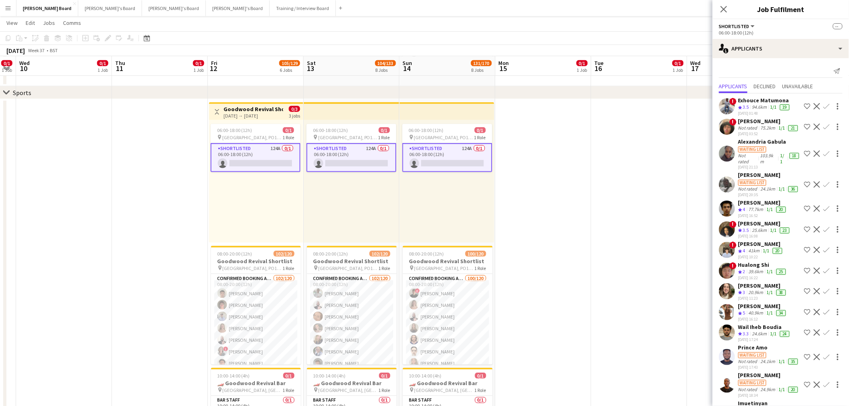
scroll to position [45, 0]
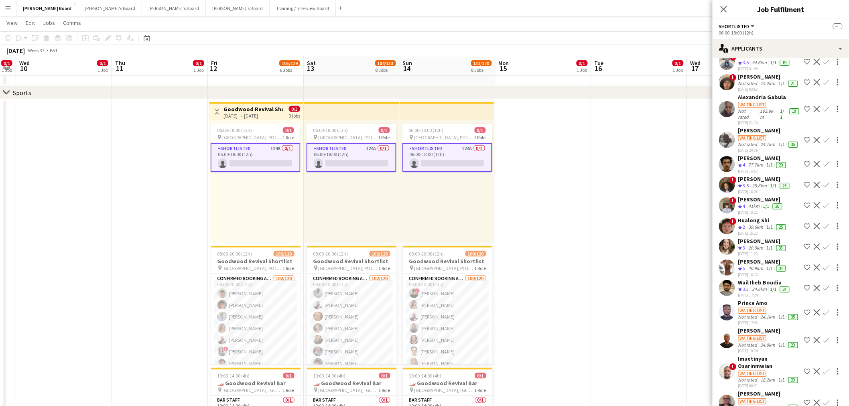
click at [768, 293] on div "24.6km" at bounding box center [759, 289] width 18 height 7
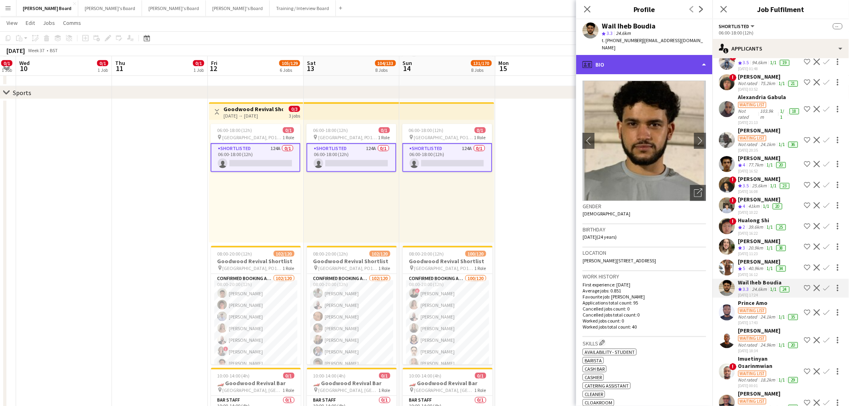
click at [687, 63] on div "profile Bio" at bounding box center [644, 64] width 136 height 19
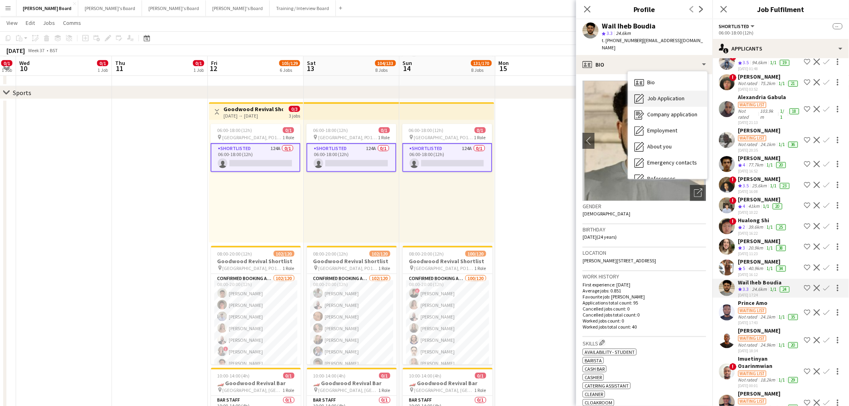
click at [679, 95] on span "Job Application" at bounding box center [665, 98] width 37 height 7
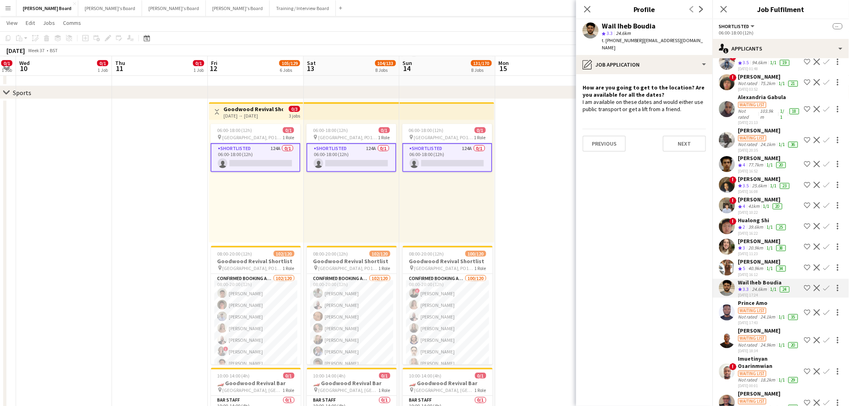
drag, startPoint x: 618, startPoint y: 99, endPoint x: 681, endPoint y: 98, distance: 62.6
click at [681, 98] on div "I am available on these dates and would either use public transport or get a li…" at bounding box center [644, 105] width 124 height 14
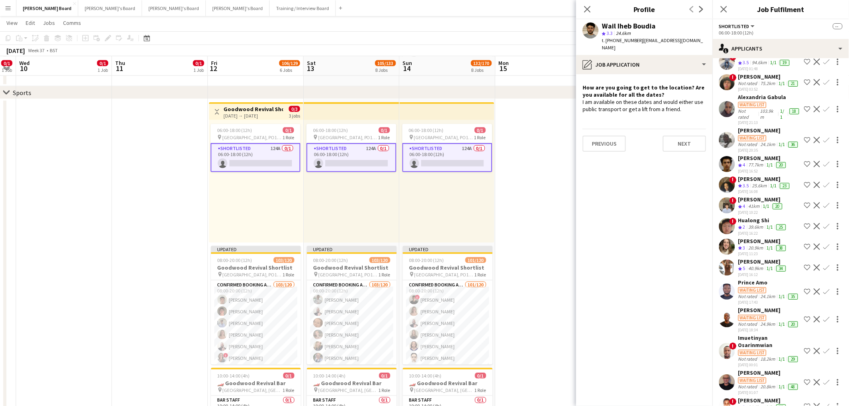
click at [766, 300] on div "24.1km" at bounding box center [768, 296] width 18 height 6
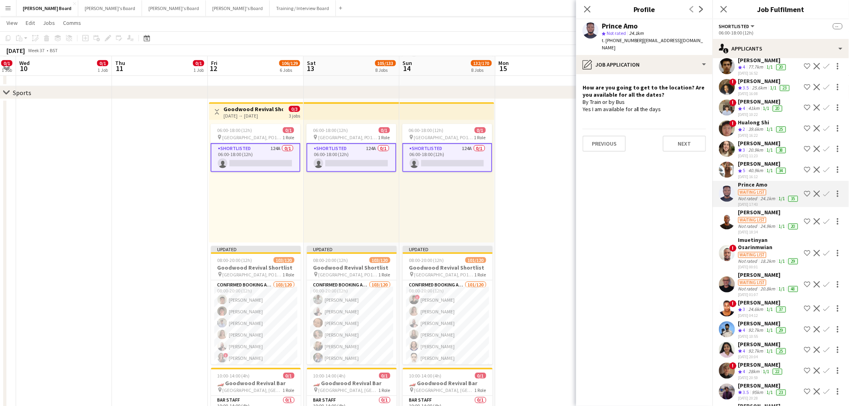
scroll to position [178, 0]
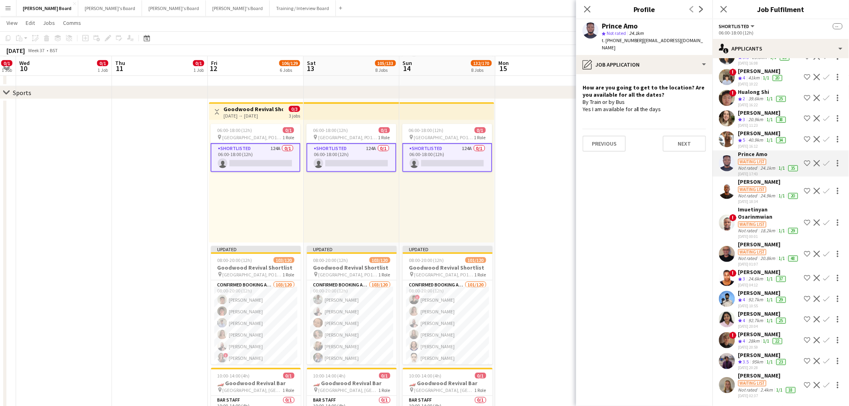
click at [760, 282] on div "24.6km" at bounding box center [756, 279] width 18 height 7
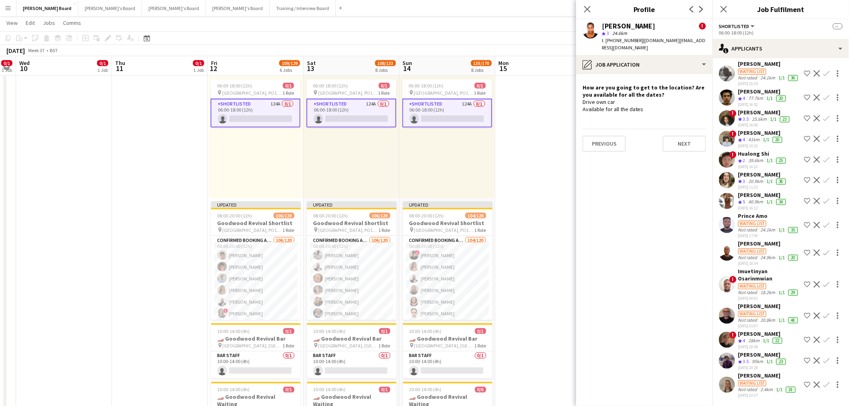
scroll to position [154, 0]
click at [764, 337] on app-skills-label "1/1" at bounding box center [766, 340] width 6 height 6
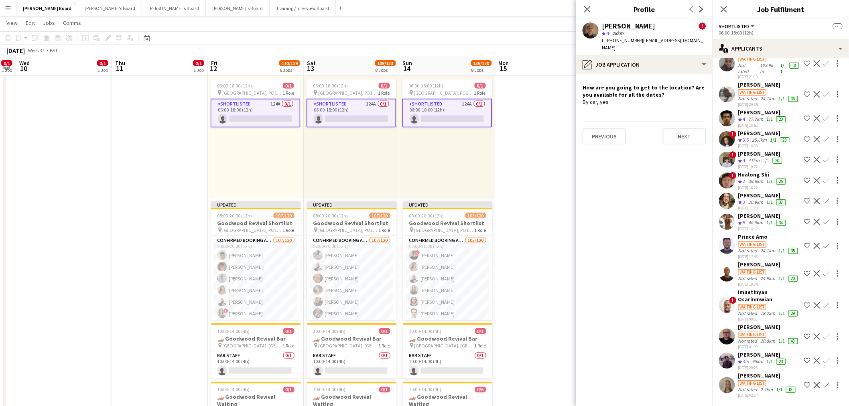
scroll to position [134, 0]
click at [760, 358] on div "95km" at bounding box center [757, 361] width 14 height 7
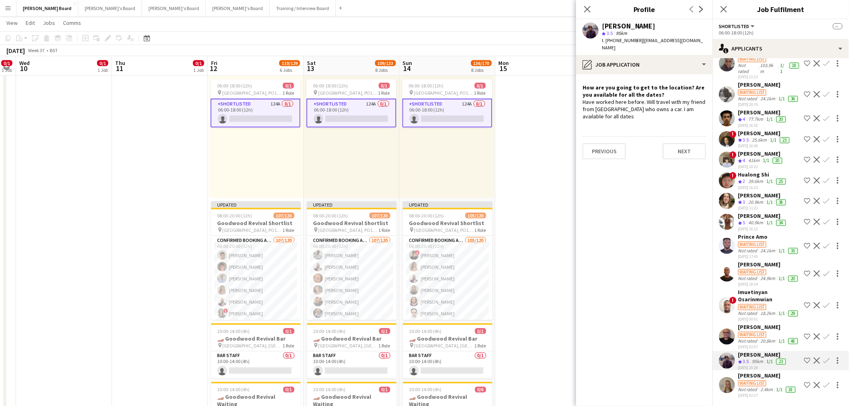
drag, startPoint x: 615, startPoint y: 102, endPoint x: 686, endPoint y: 100, distance: 71.0
click at [676, 100] on div "Have worked here before. Will travel with my friend from guildford who owns a c…" at bounding box center [644, 109] width 124 height 22
click at [688, 100] on div "Have worked here before. Will travel with my friend from guildford who owns a c…" at bounding box center [644, 109] width 124 height 22
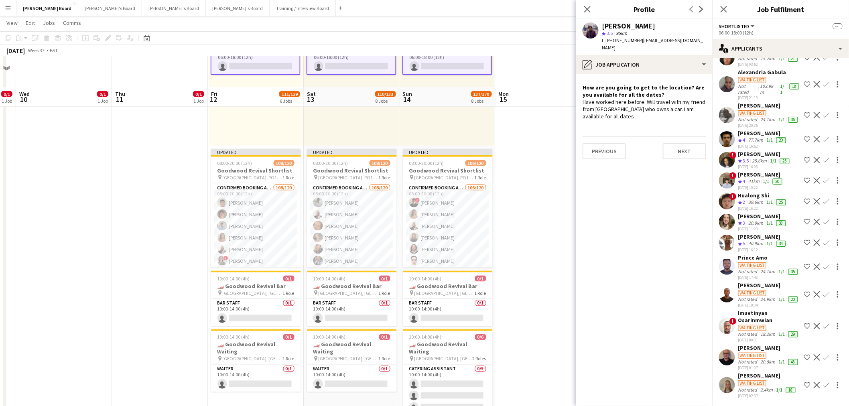
scroll to position [401, 0]
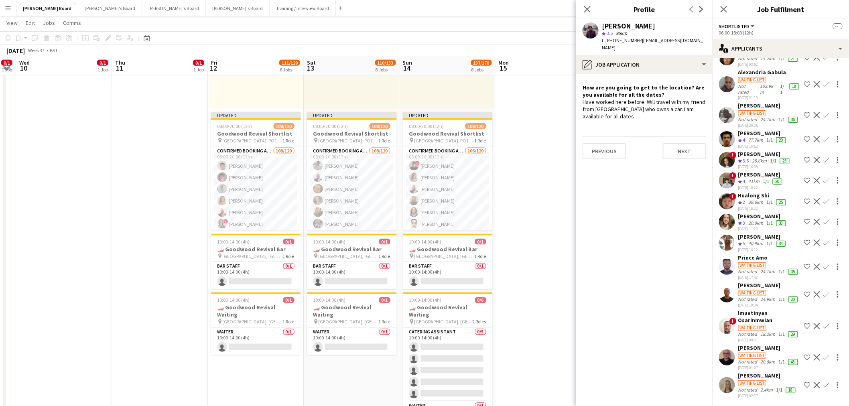
click at [764, 359] on div "20.8km" at bounding box center [768, 362] width 18 height 6
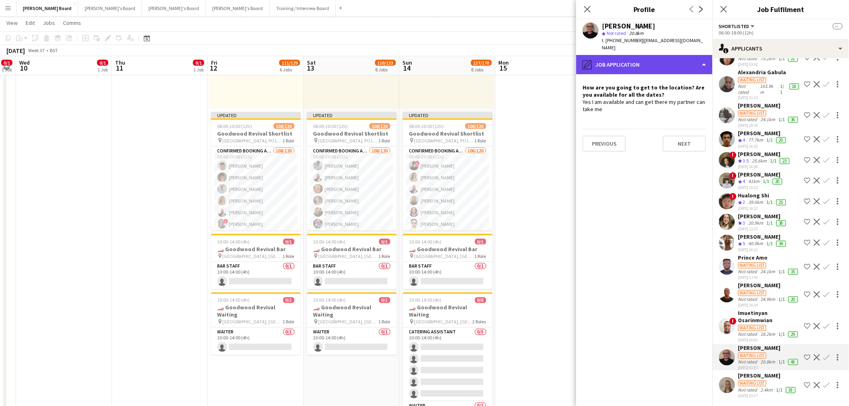
click at [658, 59] on div "pencil4 Job Application" at bounding box center [644, 64] width 136 height 19
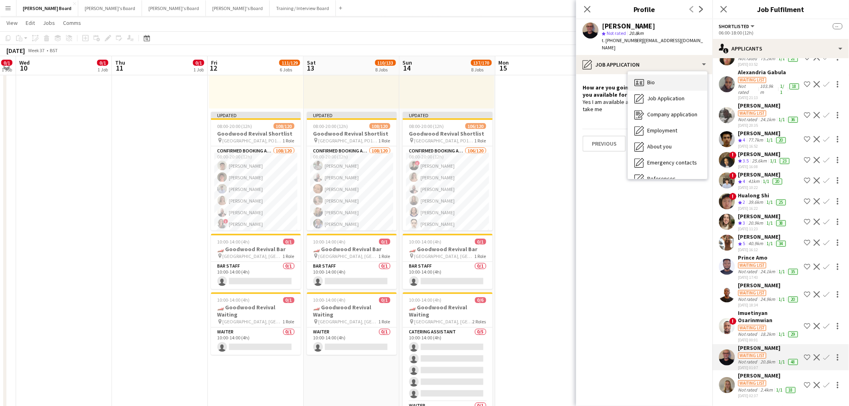
click at [657, 79] on div "Bio Bio" at bounding box center [667, 83] width 79 height 16
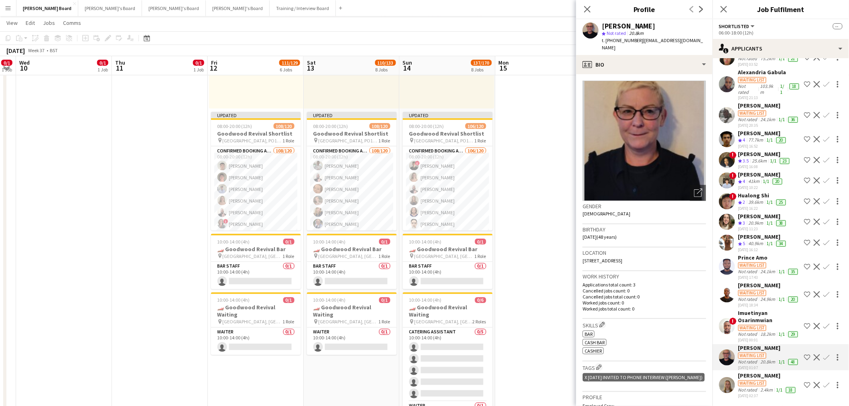
click at [753, 325] on div "Waiting list" at bounding box center [752, 328] width 28 height 6
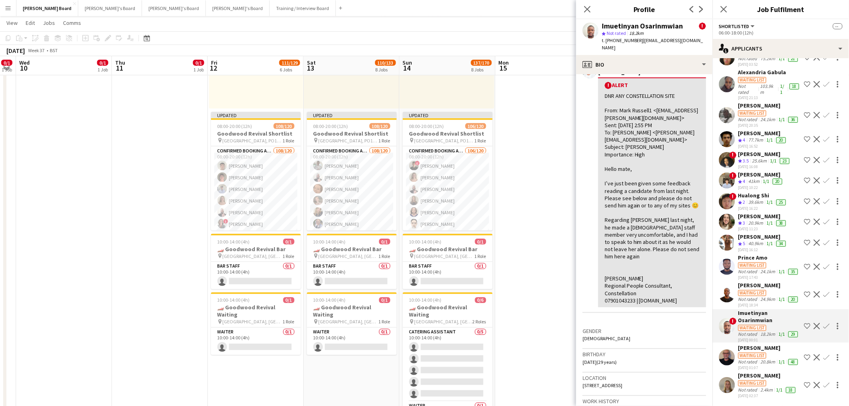
scroll to position [178, 0]
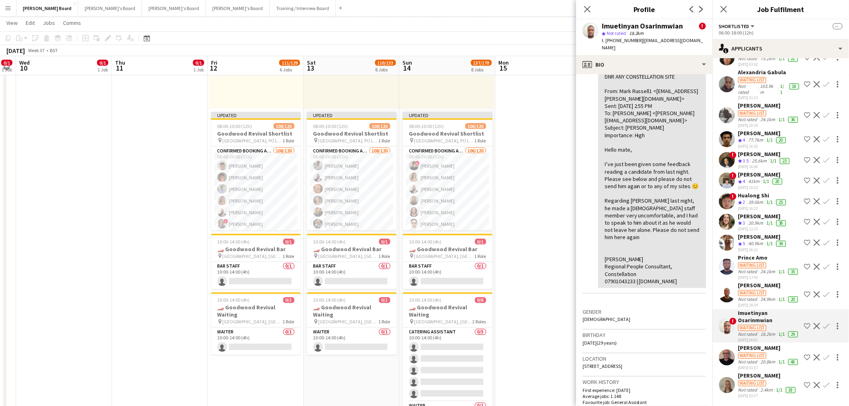
click at [761, 290] on div "Waiting list" at bounding box center [752, 293] width 28 height 6
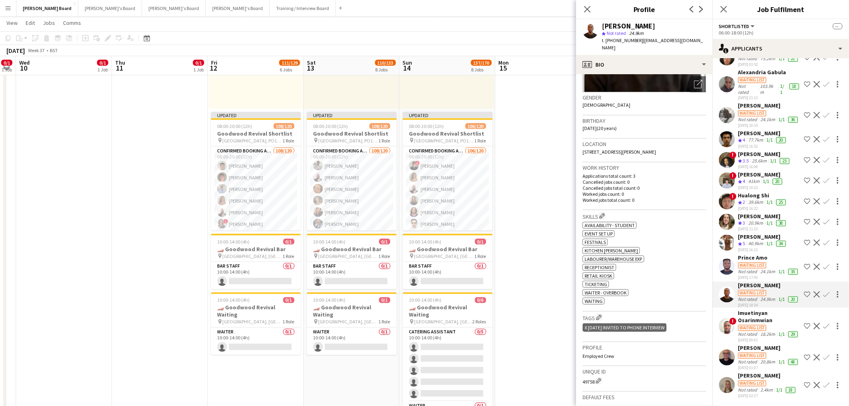
scroll to position [134, 0]
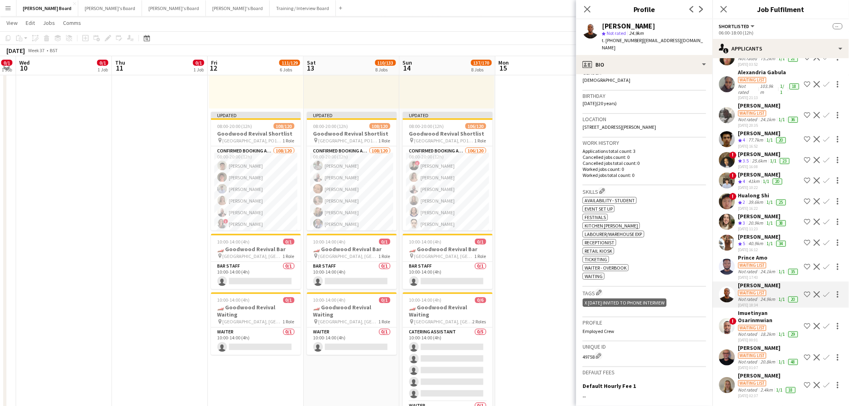
click at [752, 268] on div "Not rated" at bounding box center [748, 271] width 21 height 6
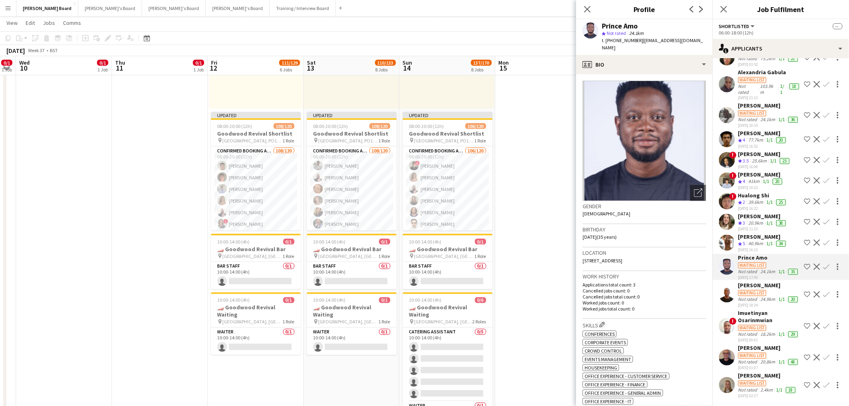
click at [666, 74] on app-crew-profile-bio "Open photos pop-in Gender Male Birthday 09-05-1990 (35 years) Location Britanni…" at bounding box center [644, 240] width 136 height 332
click at [669, 55] on div "profile Bio" at bounding box center [644, 64] width 136 height 19
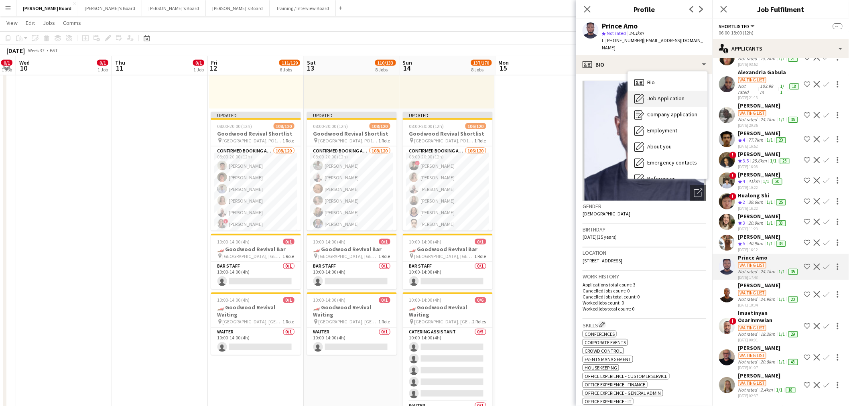
click at [678, 96] on div "Job Application Job Application" at bounding box center [667, 99] width 79 height 16
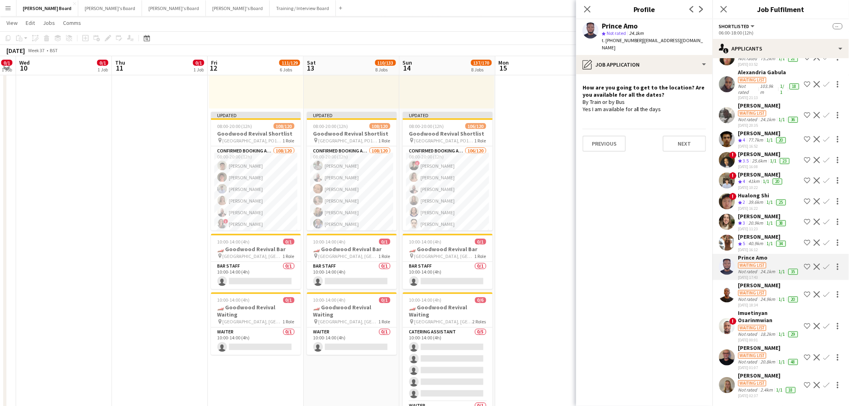
click at [773, 289] on div "Waiting list" at bounding box center [768, 292] width 61 height 7
click at [752, 309] on div "Imuetinyan Osarinmwian" at bounding box center [769, 316] width 63 height 14
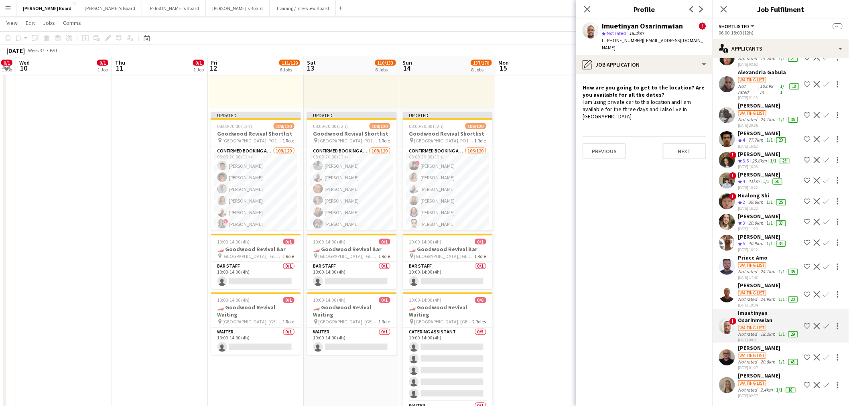
click at [759, 353] on div "Waiting list" at bounding box center [752, 356] width 28 height 6
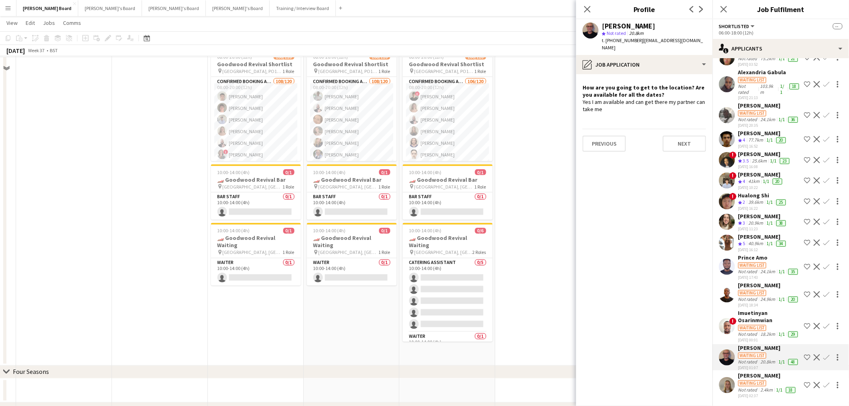
scroll to position [490, 0]
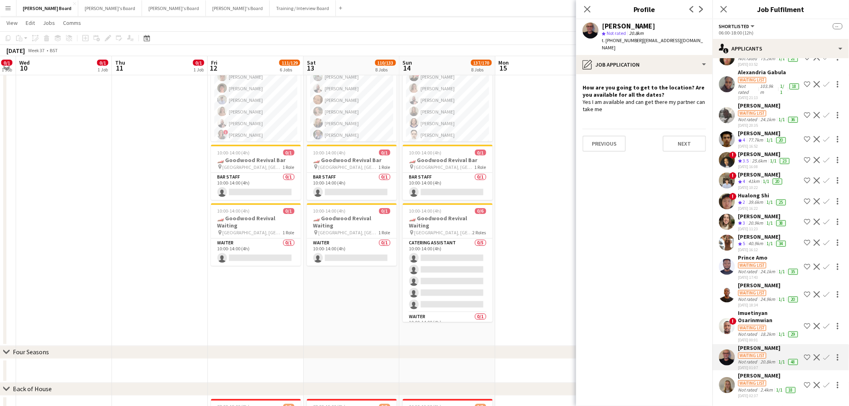
click at [763, 380] on div "Waiting list" at bounding box center [752, 383] width 28 height 6
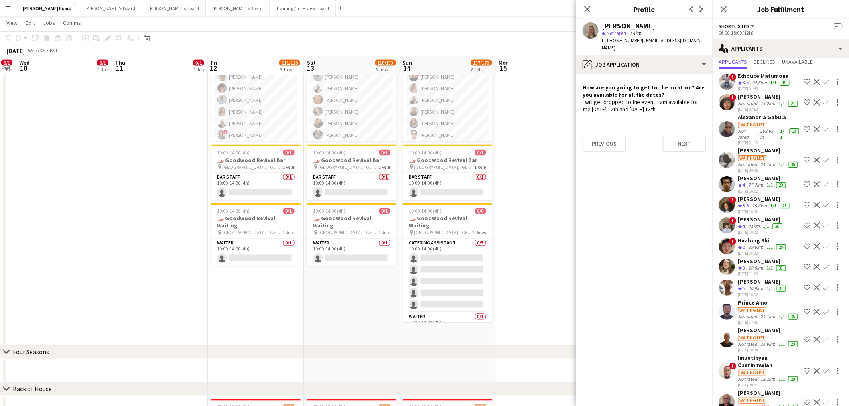
scroll to position [0, 0]
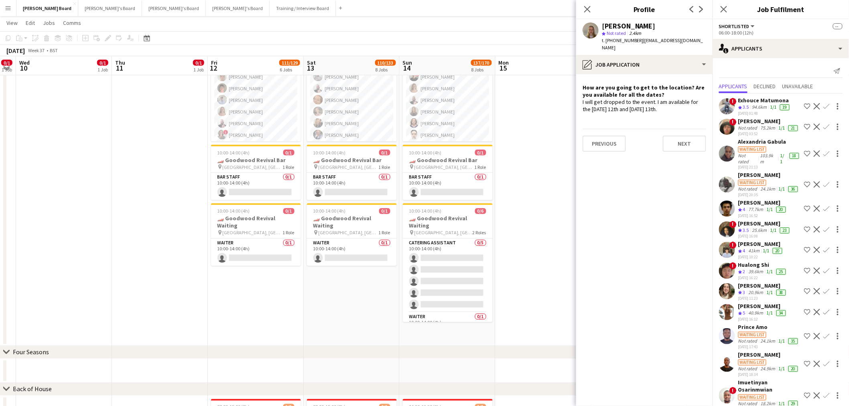
click at [511, 167] on app-date-cell at bounding box center [543, 111] width 96 height 470
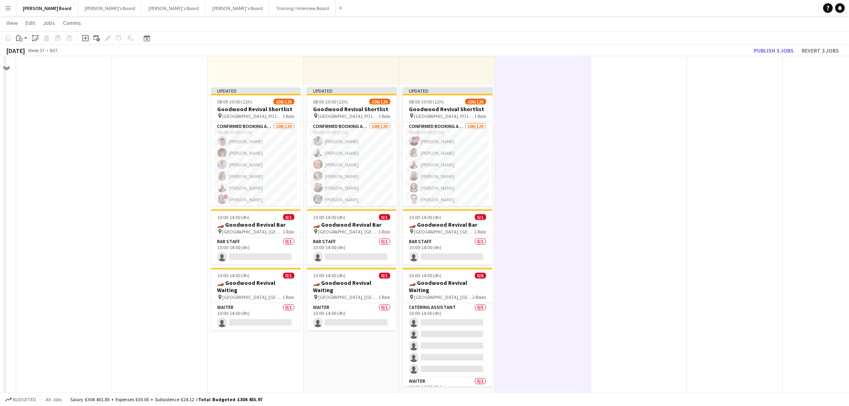
scroll to position [356, 0]
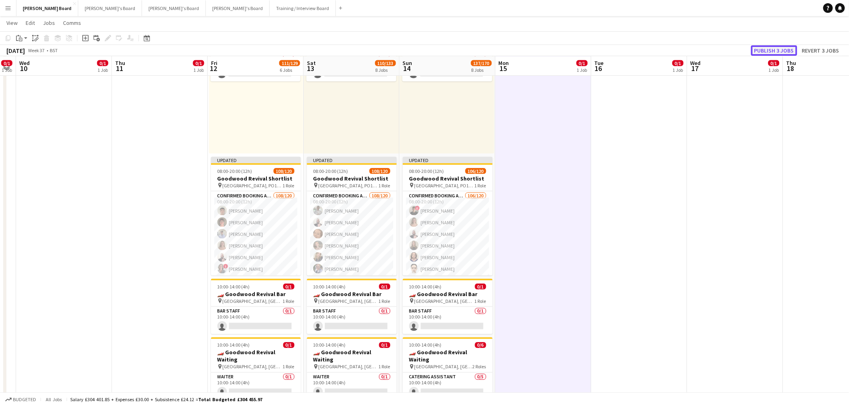
click at [775, 48] on button "Publish 3 jobs" at bounding box center [774, 50] width 46 height 10
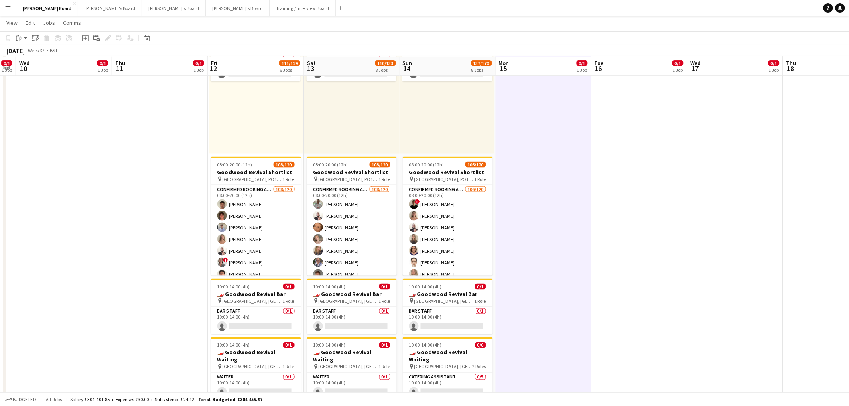
drag, startPoint x: 315, startPoint y: 154, endPoint x: 436, endPoint y: 156, distance: 121.1
click at [448, 154] on app-calendar-viewport "Sun 7 Mon 8 0/1 1 Job Tue 9 0/1 1 Job Wed 10 0/1 1 Job Thu 11 0/1 1 Job Fri 12 …" at bounding box center [424, 211] width 849 height 1072
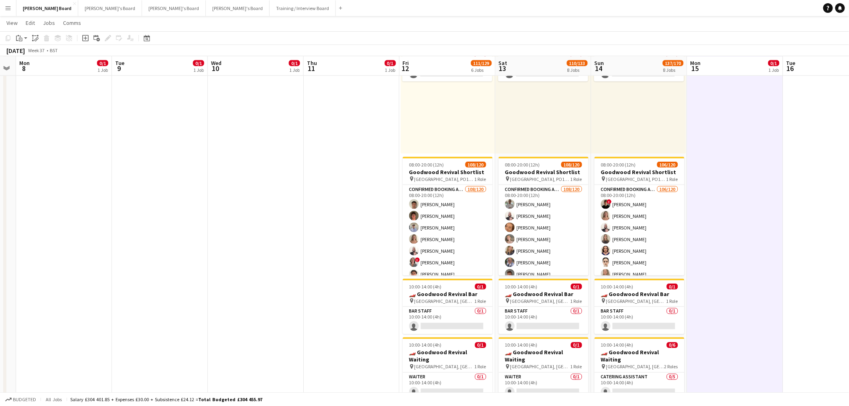
scroll to position [0, 241]
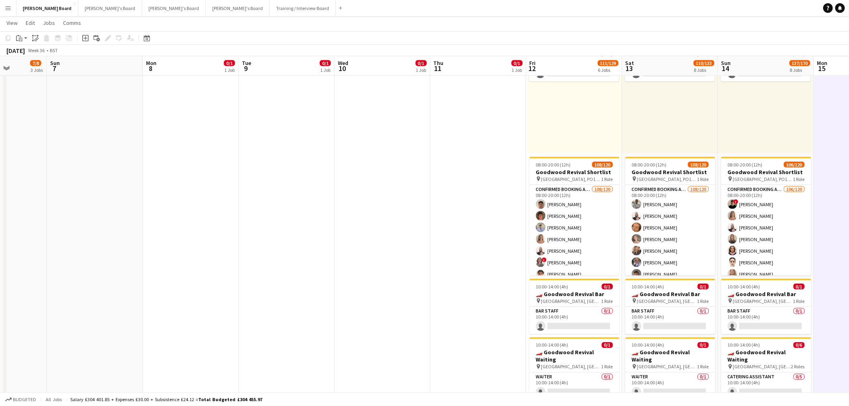
drag, startPoint x: 142, startPoint y: 36, endPoint x: 147, endPoint y: 47, distance: 11.9
click at [142, 37] on div "Date picker" at bounding box center [147, 38] width 10 height 10
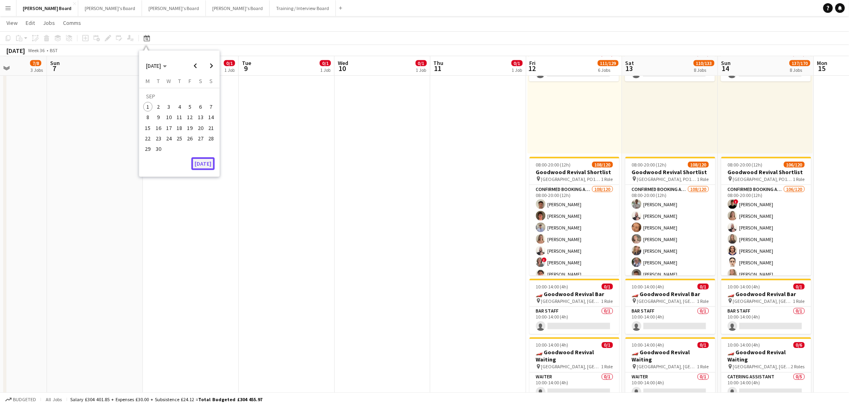
click at [208, 167] on button "[DATE]" at bounding box center [202, 163] width 23 height 13
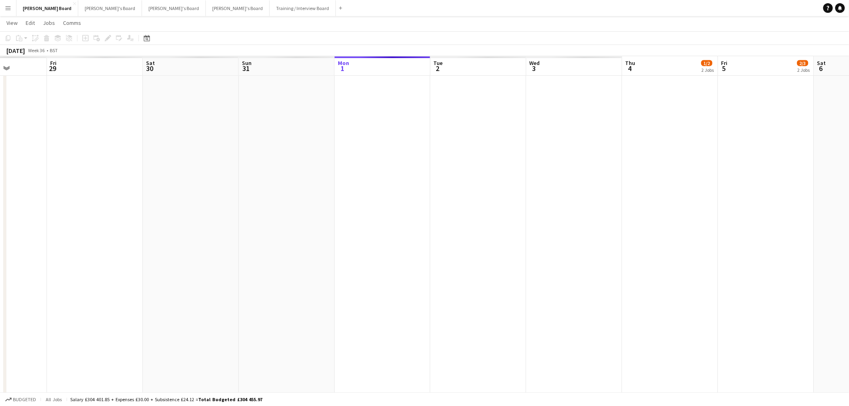
scroll to position [0, 276]
drag, startPoint x: 250, startPoint y: 237, endPoint x: 471, endPoint y: 237, distance: 220.6
click at [472, 237] on app-calendar-viewport "Tue 26 2/2 2 Jobs Wed 27 4/4 2 Jobs Thu 28 2/2 2 Jobs Fri 29 7/8 5 Jobs Sat 30 …" at bounding box center [424, 350] width 849 height 1351
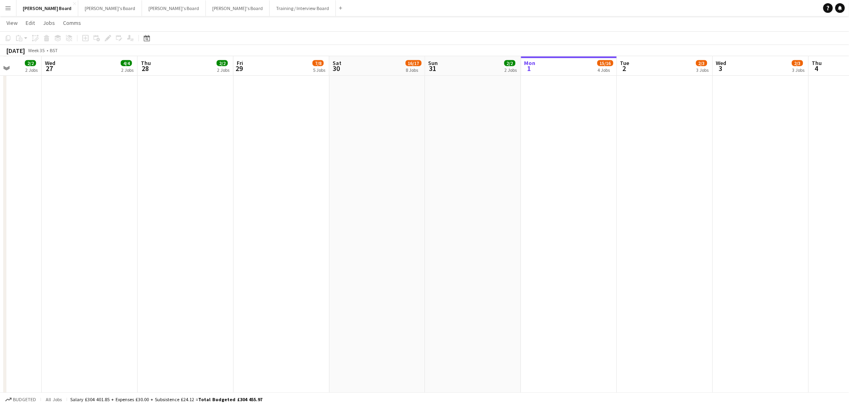
drag, startPoint x: 334, startPoint y: 243, endPoint x: 466, endPoint y: 253, distance: 132.7
click at [464, 255] on app-calendar-viewport "Sun 24 2/2 2 Jobs Mon 25 4/4 3 Jobs Tue 26 2/2 2 Jobs Wed 27 4/4 2 Jobs Thu 28 …" at bounding box center [424, 350] width 849 height 1351
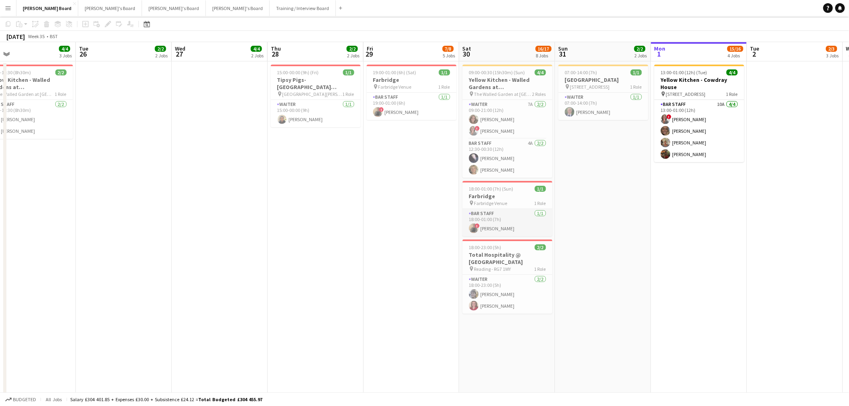
scroll to position [0, 0]
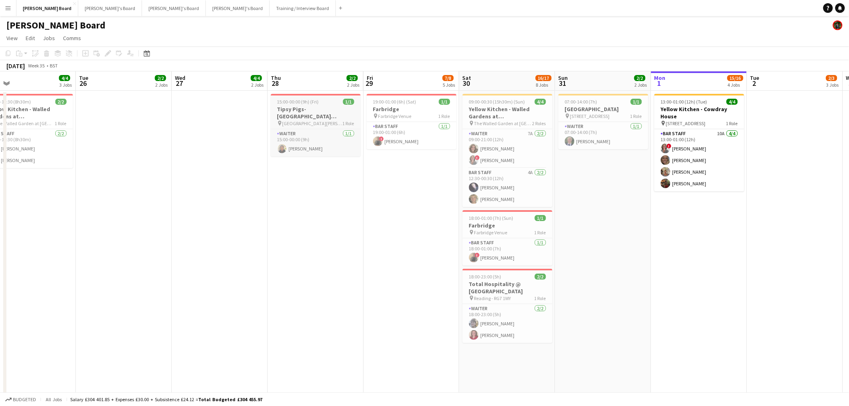
click at [304, 120] on span "[GEOGRAPHIC_DATA][PERSON_NAME]" at bounding box center [312, 123] width 60 height 6
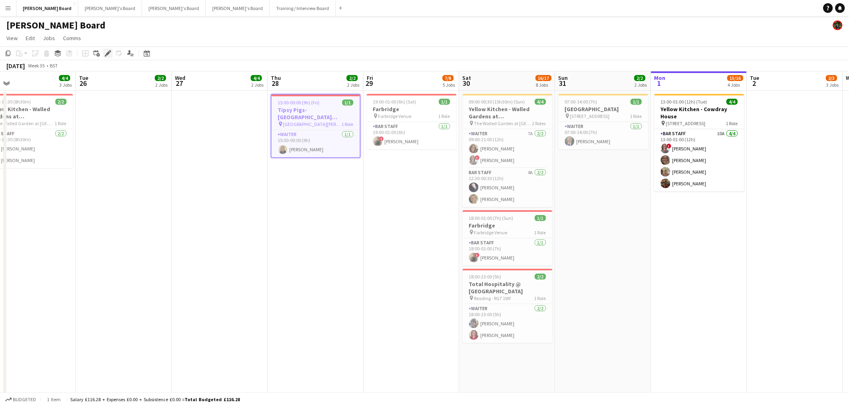
click at [107, 54] on icon at bounding box center [107, 53] width 4 height 4
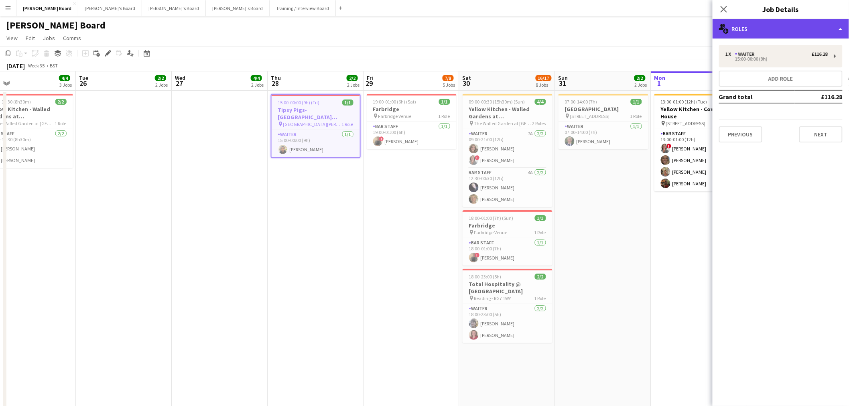
click at [755, 33] on div "multiple-users-add Roles" at bounding box center [780, 28] width 136 height 19
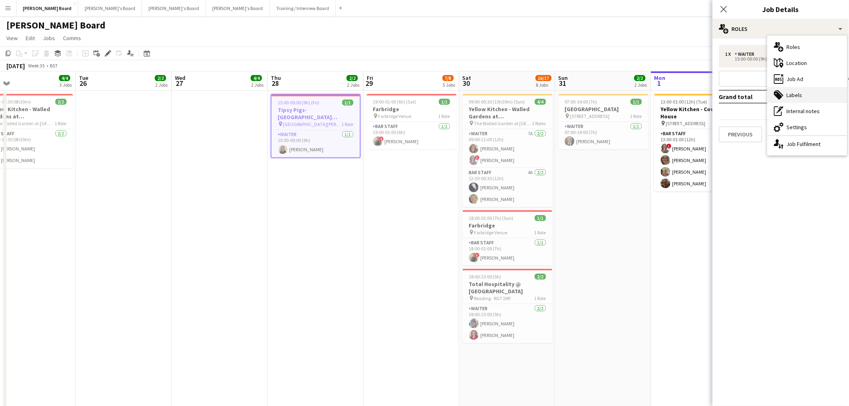
click at [788, 87] on div "tags-double Labels" at bounding box center [806, 95] width 79 height 16
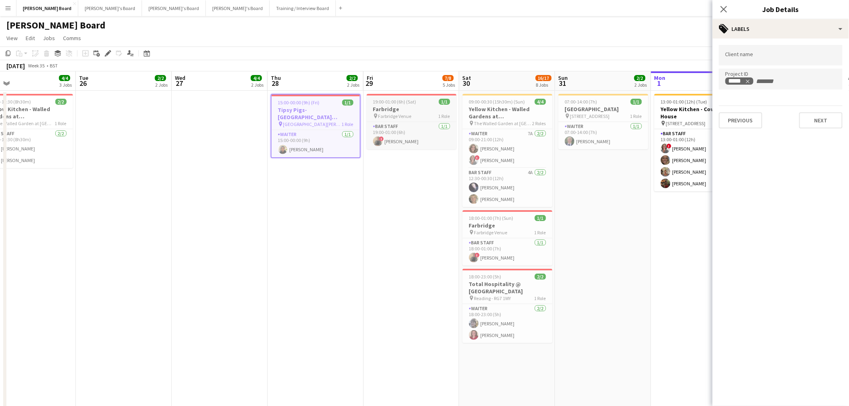
click at [406, 105] on app-job-card "19:00-01:00 (6h) (Sat) 1/1 Farbridge pin Farbridge Venue 1 Role BAR STAFF 1/1 1…" at bounding box center [412, 121] width 90 height 55
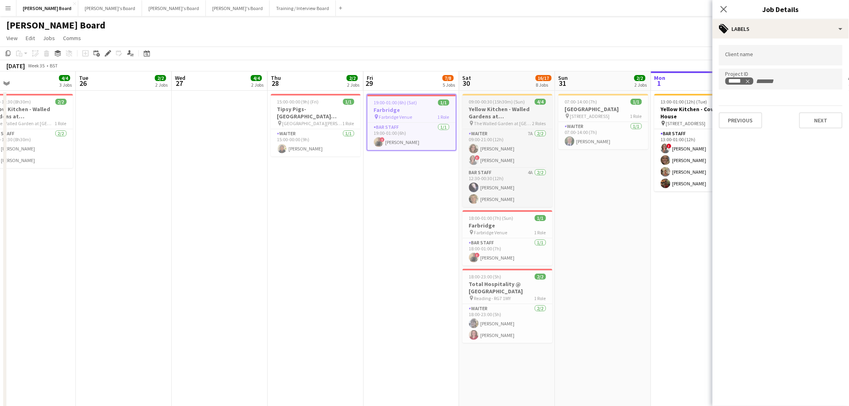
click at [490, 116] on h3 "Yellow Kitchen - Walled Gardens at [GEOGRAPHIC_DATA]" at bounding box center [507, 112] width 90 height 14
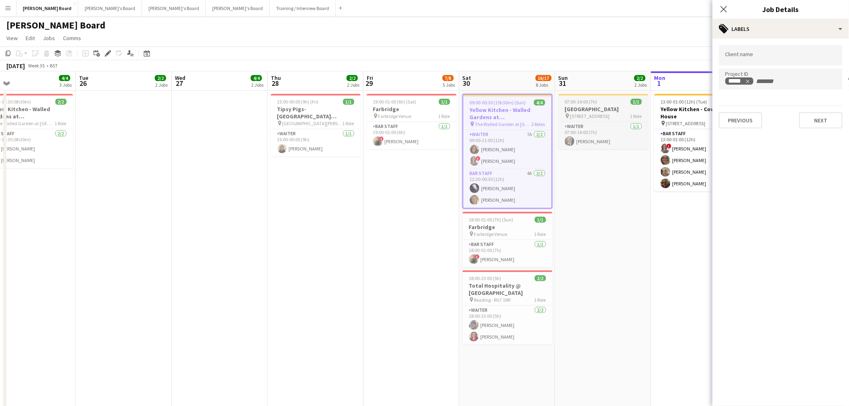
click at [586, 112] on h3 "[GEOGRAPHIC_DATA]" at bounding box center [603, 108] width 90 height 7
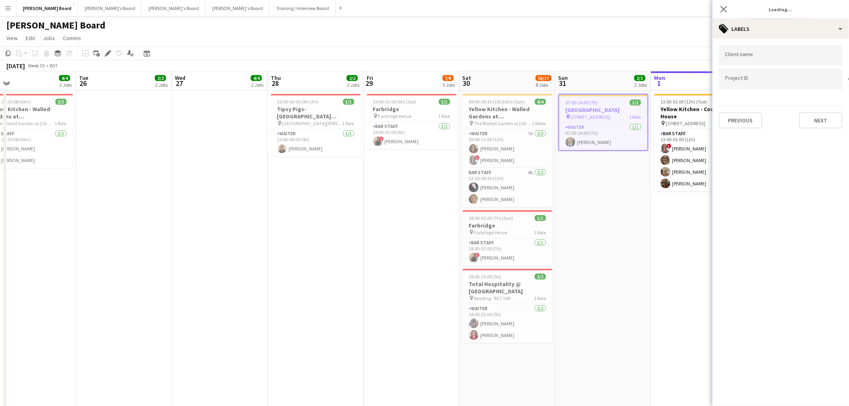
scroll to position [0, 211]
click at [510, 227] on h3 "Farbridge" at bounding box center [508, 225] width 90 height 7
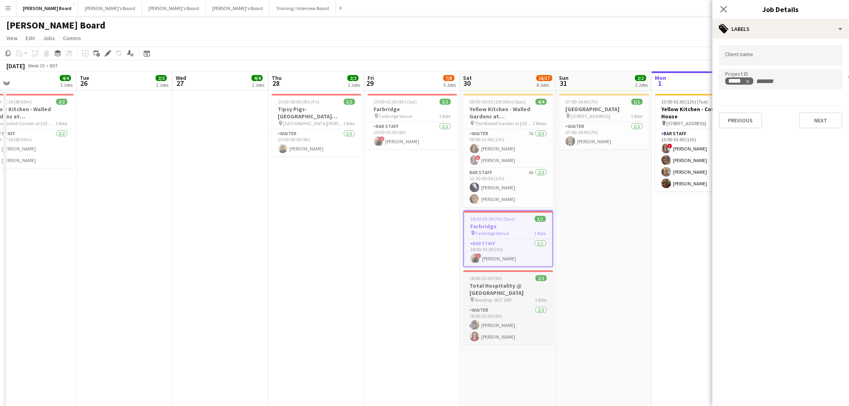
click at [512, 296] on div "pin Reading - RG7 1WY 1 Role" at bounding box center [508, 299] width 90 height 6
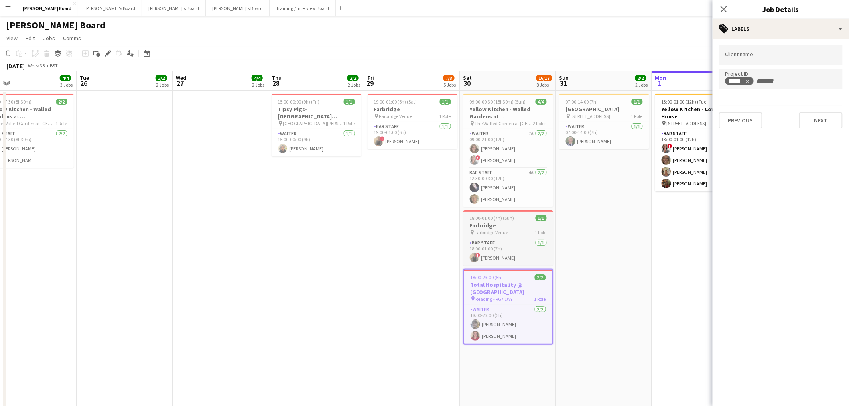
click at [506, 216] on span "18:00-01:00 (7h) (Sun)" at bounding box center [492, 218] width 45 height 6
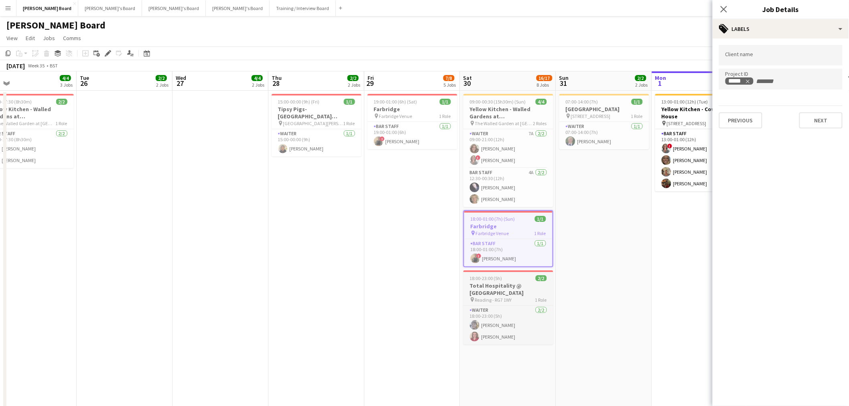
click at [505, 284] on h3 "Total Hospitality @ [GEOGRAPHIC_DATA]" at bounding box center [508, 289] width 90 height 14
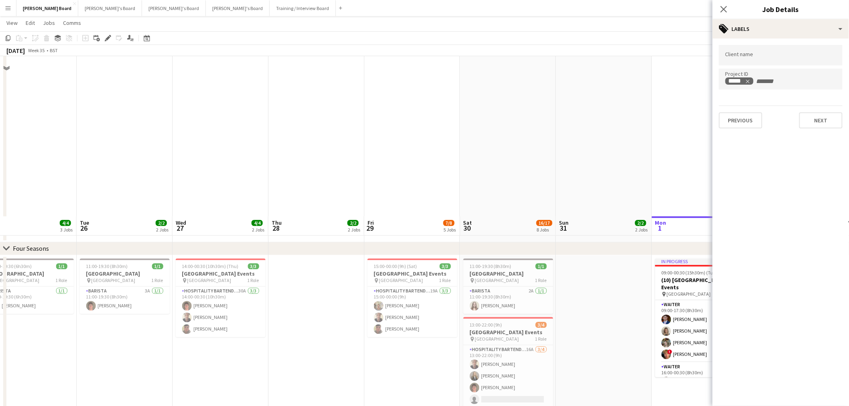
scroll to position [936, 0]
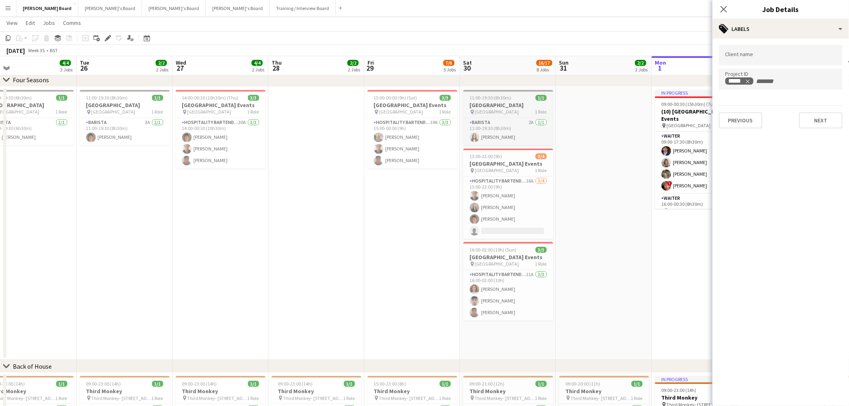
click at [523, 107] on h3 "[GEOGRAPHIC_DATA]" at bounding box center [508, 104] width 90 height 7
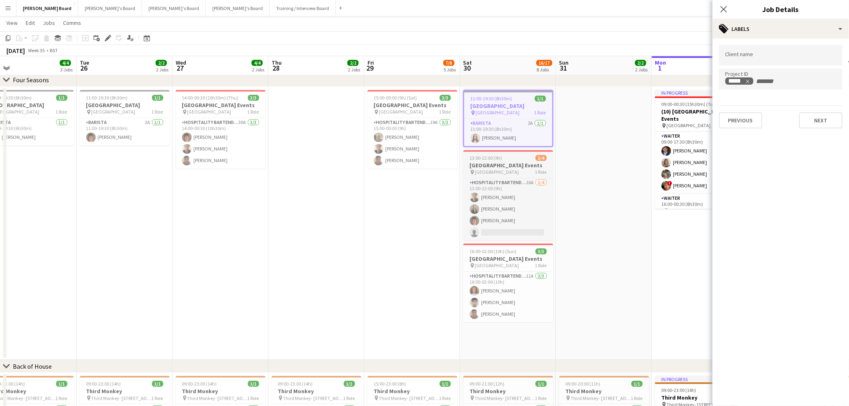
click at [519, 162] on h3 "[GEOGRAPHIC_DATA] Events" at bounding box center [508, 165] width 90 height 7
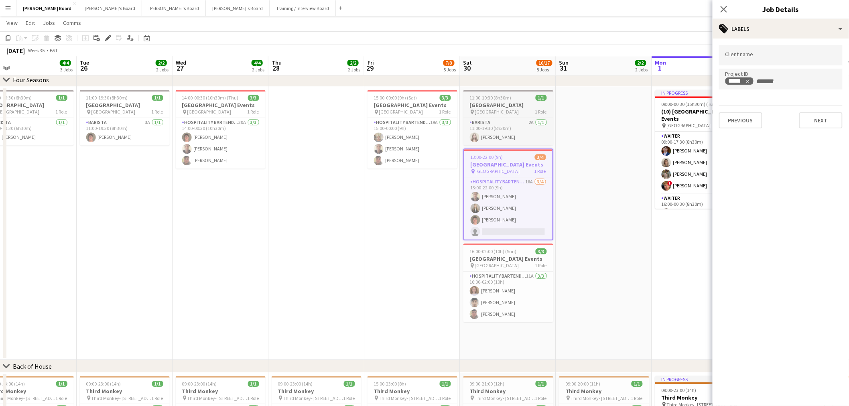
click at [538, 103] on h3 "[GEOGRAPHIC_DATA]" at bounding box center [508, 104] width 90 height 7
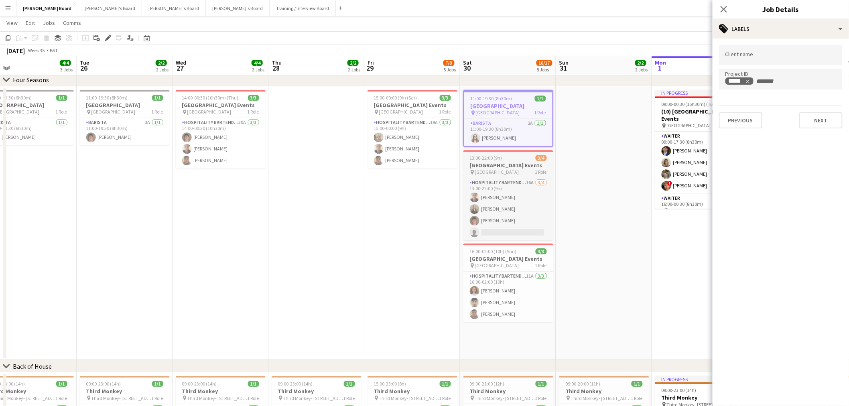
click at [510, 162] on h3 "[GEOGRAPHIC_DATA] Events" at bounding box center [508, 165] width 90 height 7
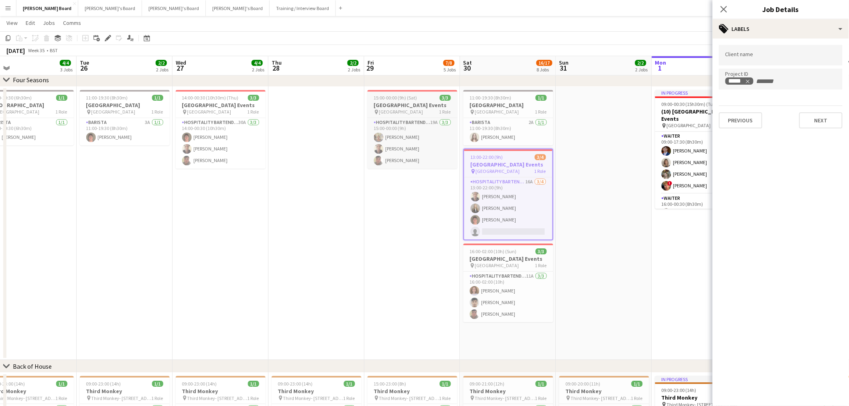
click at [424, 107] on h3 "[GEOGRAPHIC_DATA] Events" at bounding box center [412, 104] width 90 height 7
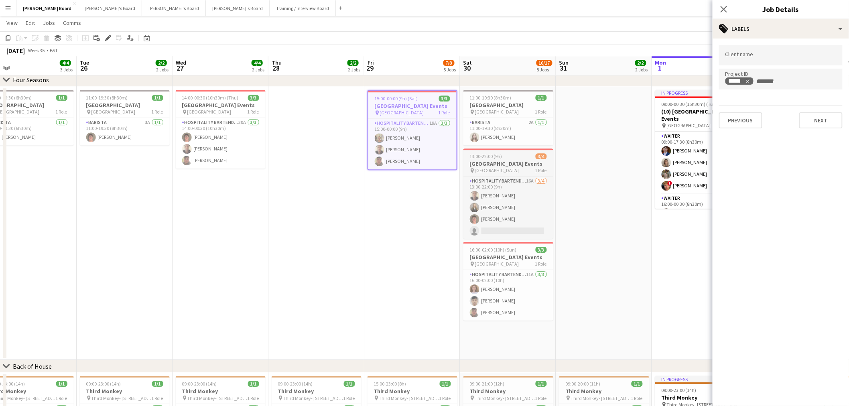
click at [501, 169] on span "[GEOGRAPHIC_DATA]" at bounding box center [497, 170] width 44 height 6
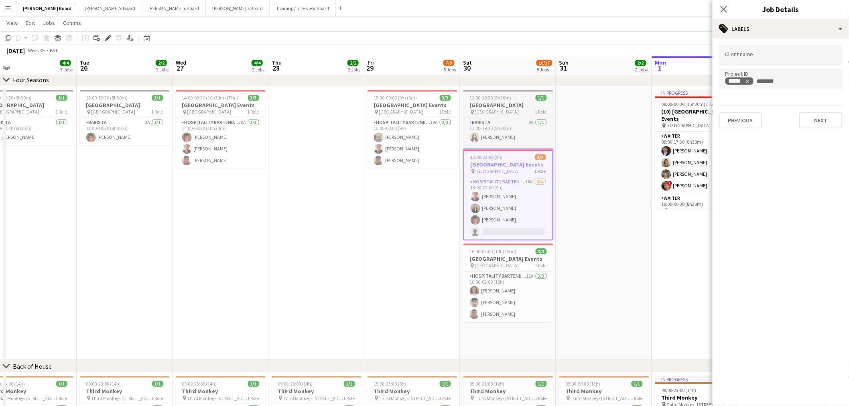
click at [506, 99] on span "11:00-19:30 (8h30m)" at bounding box center [491, 98] width 42 height 6
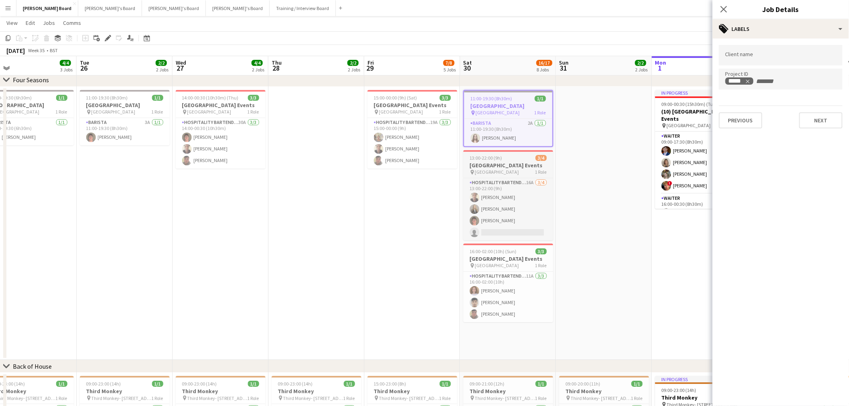
click at [517, 163] on h3 "[GEOGRAPHIC_DATA] Events" at bounding box center [508, 165] width 90 height 7
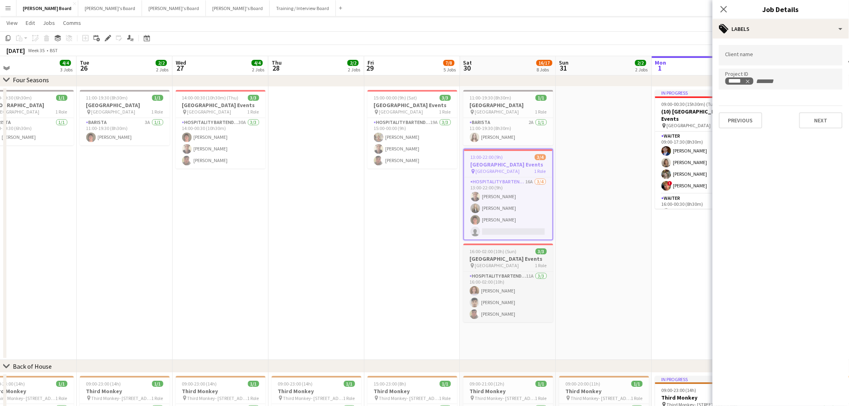
click at [518, 264] on div "pin Four Seasons Hotel 1 Role" at bounding box center [508, 265] width 90 height 6
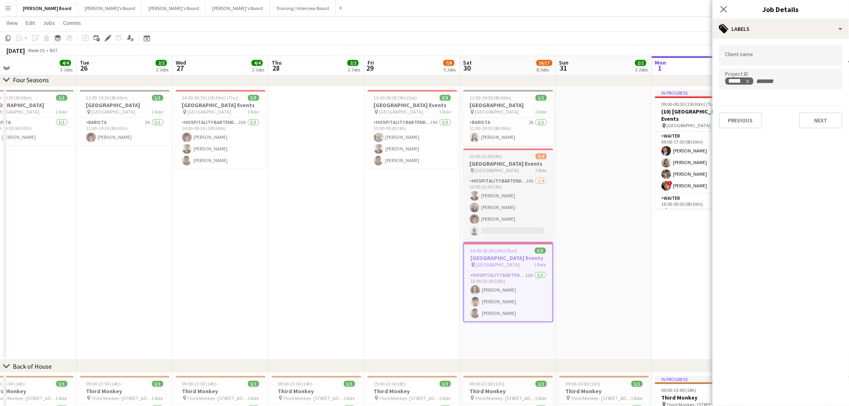
click at [503, 168] on span "[GEOGRAPHIC_DATA]" at bounding box center [497, 170] width 44 height 6
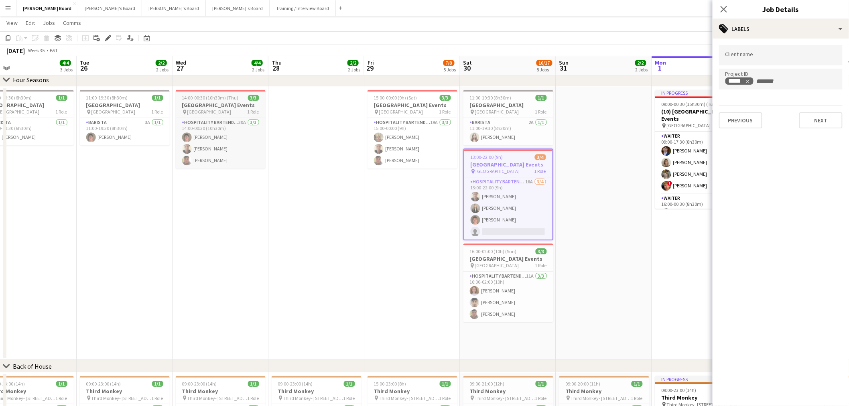
click at [226, 110] on div "pin Four Seasons Hotel 1 Role" at bounding box center [221, 112] width 90 height 6
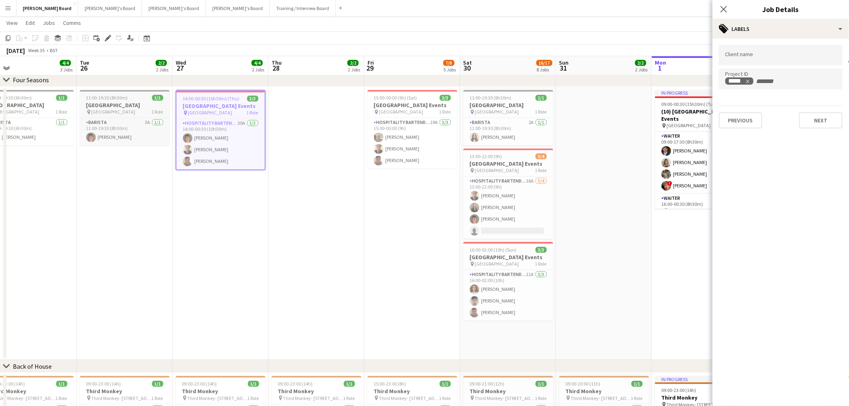
drag, startPoint x: 247, startPoint y: 118, endPoint x: 259, endPoint y: 111, distance: 13.5
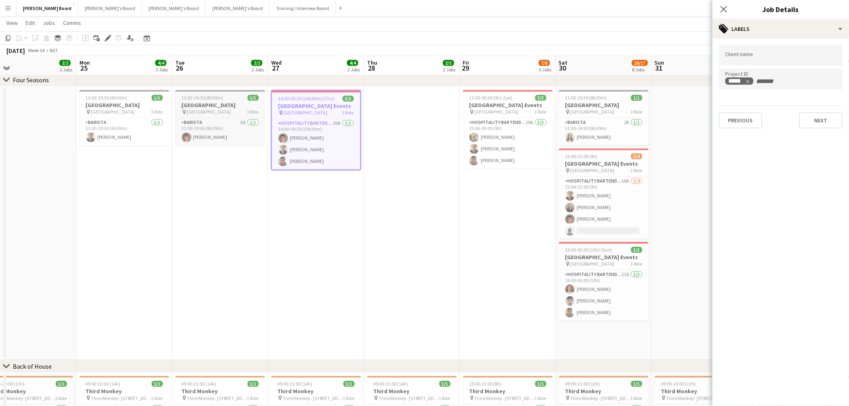
click at [230, 105] on h3 "[GEOGRAPHIC_DATA]" at bounding box center [220, 104] width 90 height 7
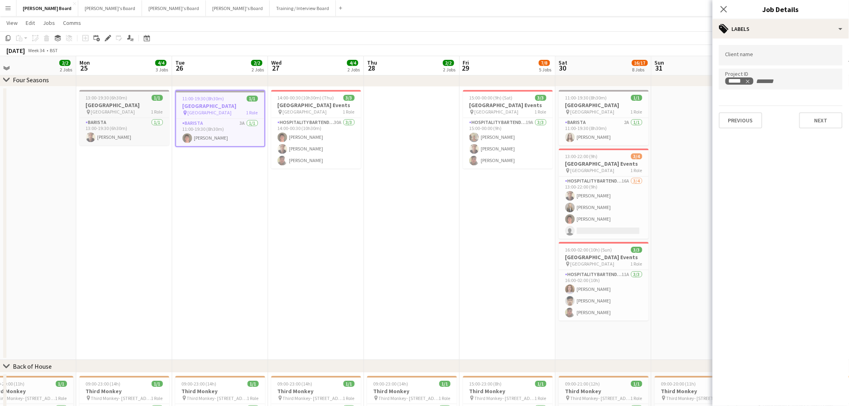
click at [137, 103] on h3 "[GEOGRAPHIC_DATA]" at bounding box center [124, 104] width 90 height 7
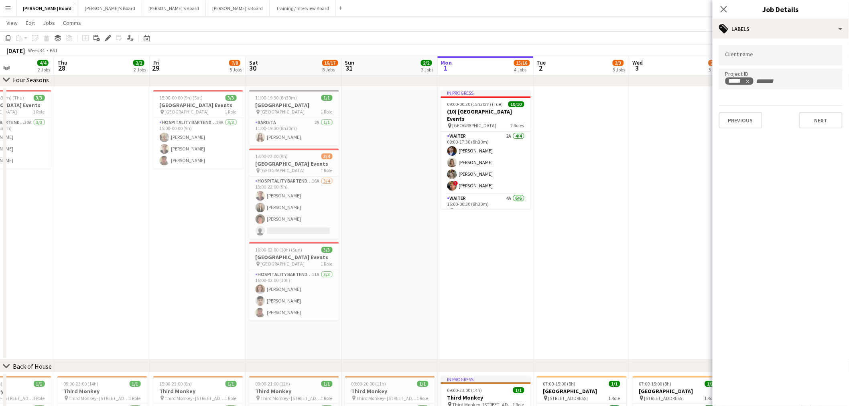
drag, startPoint x: 495, startPoint y: 206, endPoint x: 231, endPoint y: 177, distance: 265.5
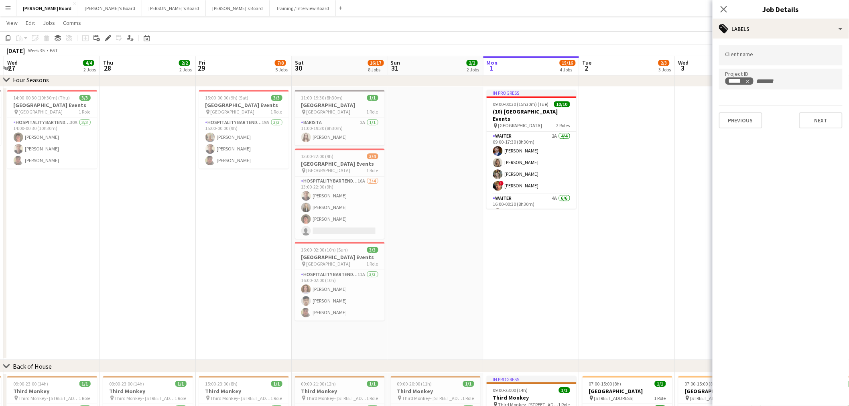
scroll to position [0, 284]
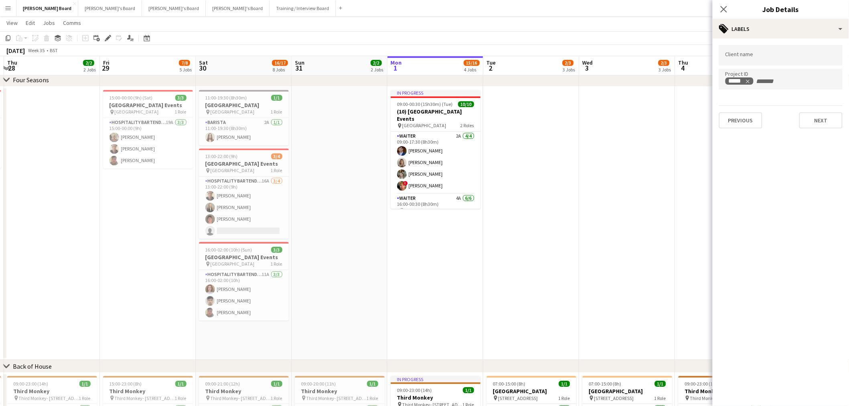
drag, startPoint x: 396, startPoint y: 198, endPoint x: 365, endPoint y: 194, distance: 31.1
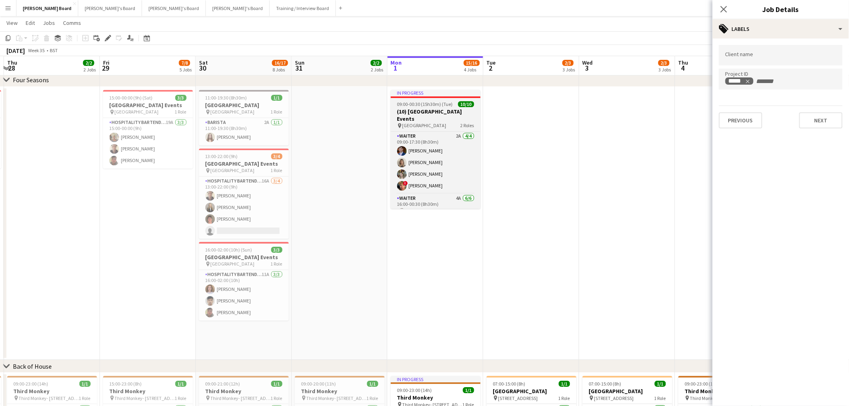
click at [438, 111] on h3 "(10) [GEOGRAPHIC_DATA] Events" at bounding box center [436, 115] width 90 height 14
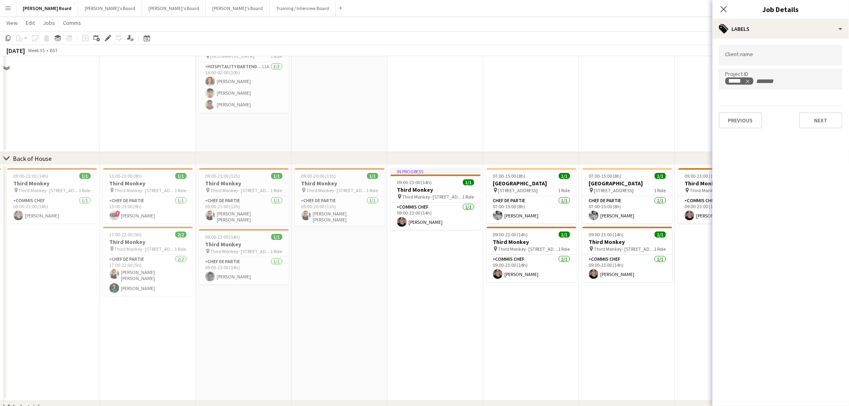
scroll to position [1158, 0]
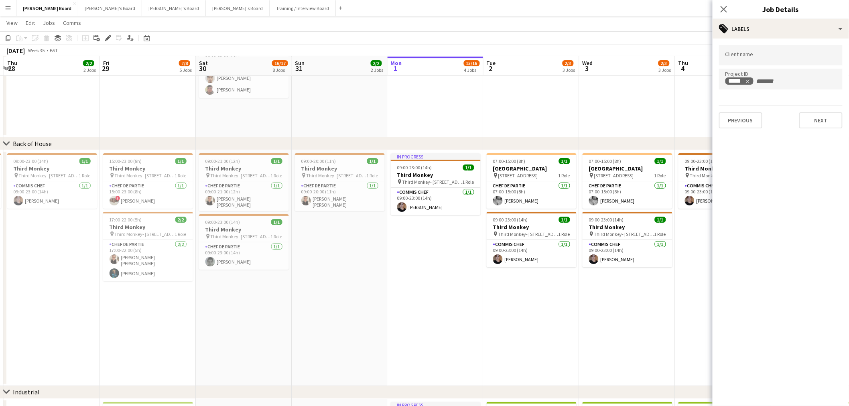
drag, startPoint x: 371, startPoint y: 247, endPoint x: 395, endPoint y: 245, distance: 23.3
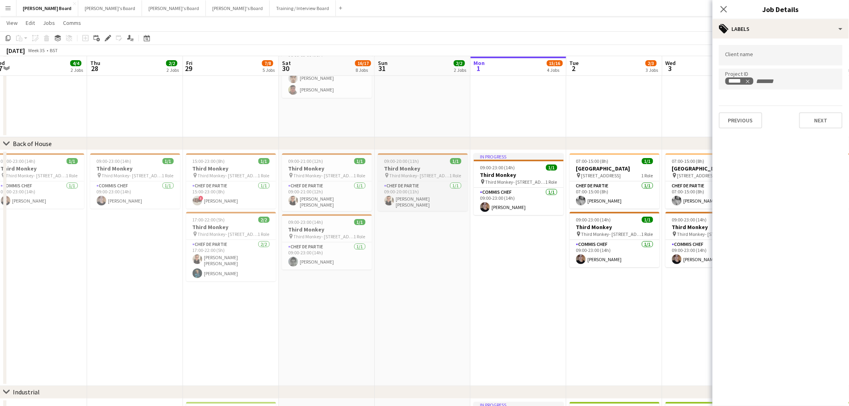
click at [414, 167] on h3 "Third Monkey" at bounding box center [423, 168] width 90 height 7
click at [318, 174] on span "Third Monkey- [STREET_ADDRESS]" at bounding box center [324, 175] width 60 height 6
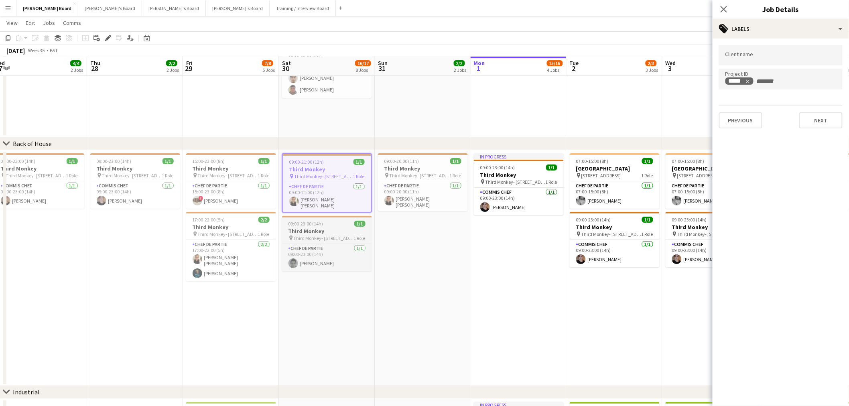
click at [319, 221] on span "09:00-23:00 (14h)" at bounding box center [305, 224] width 35 height 6
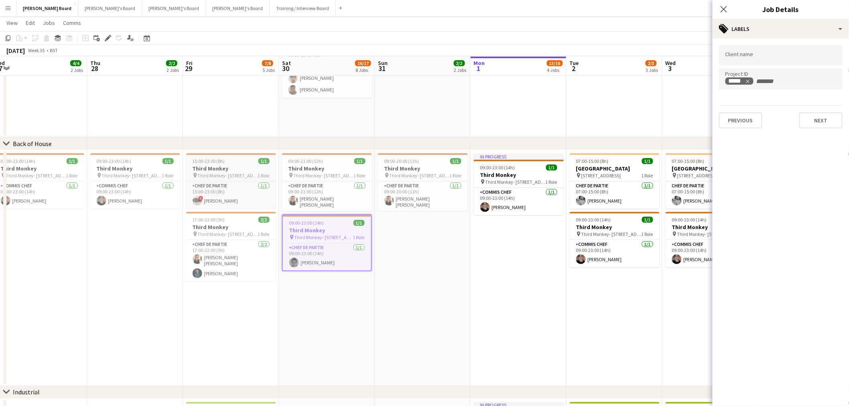
click at [247, 172] on span "Third Monkey- [STREET_ADDRESS]" at bounding box center [228, 175] width 60 height 6
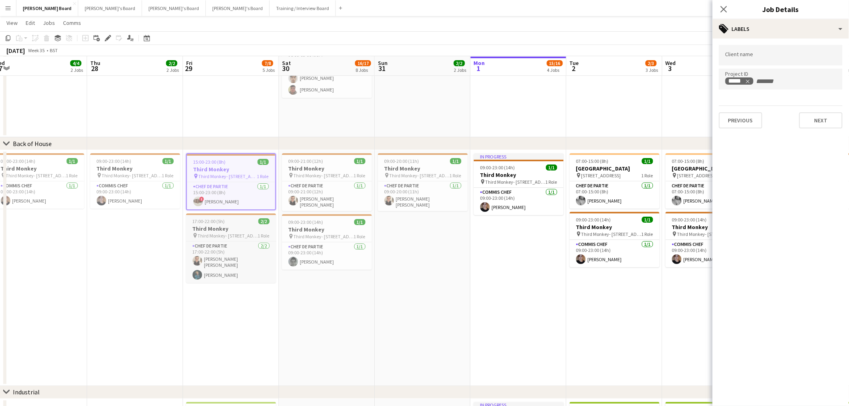
click at [233, 221] on div "17:00-22:00 (5h) 2/2" at bounding box center [231, 221] width 90 height 6
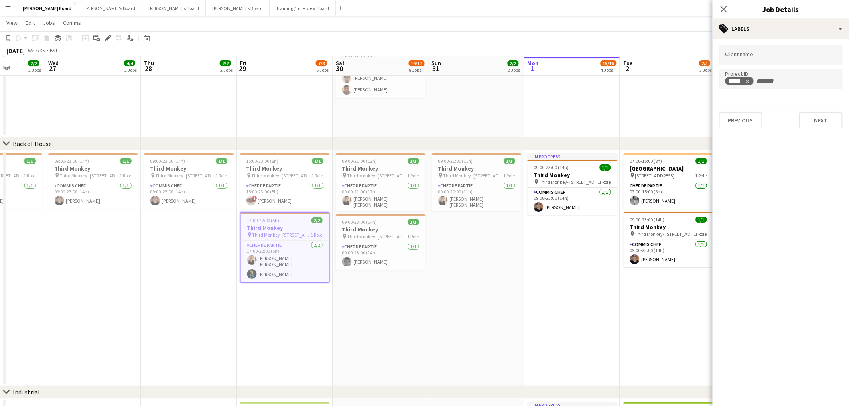
drag, startPoint x: 222, startPoint y: 222, endPoint x: 281, endPoint y: 224, distance: 59.4
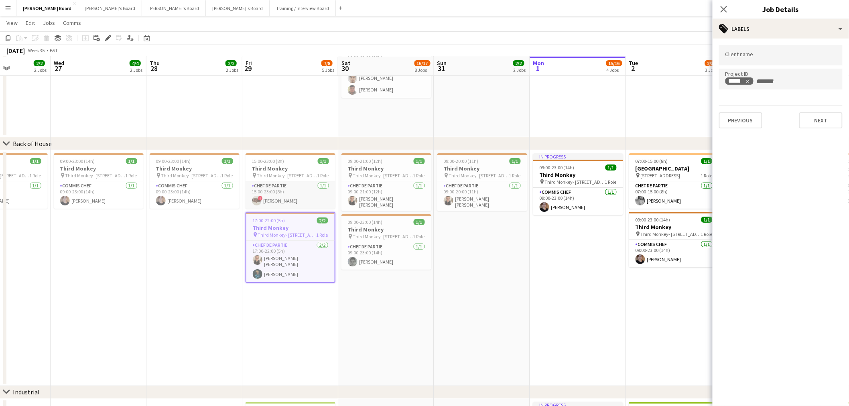
click at [282, 193] on app-card-role "Chef de Partie 1/1 15:00-23:00 (8h) ! Nathan Powell" at bounding box center [290, 194] width 90 height 27
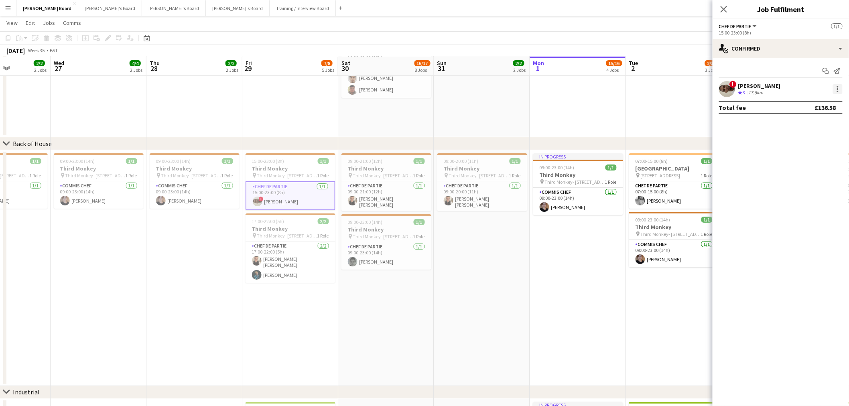
click at [836, 91] on div at bounding box center [838, 89] width 10 height 10
click at [811, 194] on button "Did not show" at bounding box center [811, 200] width 63 height 19
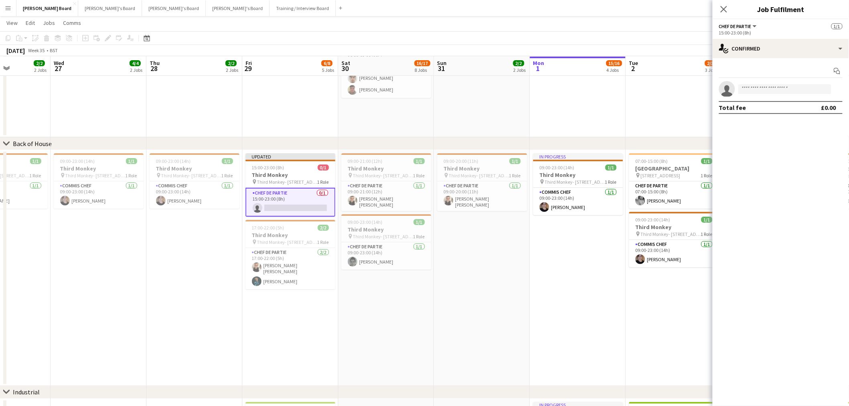
click at [481, 278] on app-date-cell "09:00-20:00 (11h) 1/1 Third Monkey pin Third Monkey- 46 South St 1 Role Chef de…" at bounding box center [482, 268] width 96 height 236
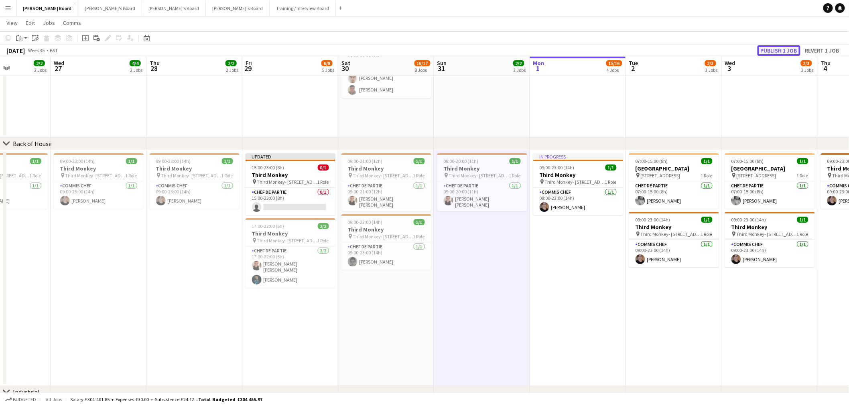
click at [780, 47] on button "Publish 1 job" at bounding box center [778, 50] width 43 height 10
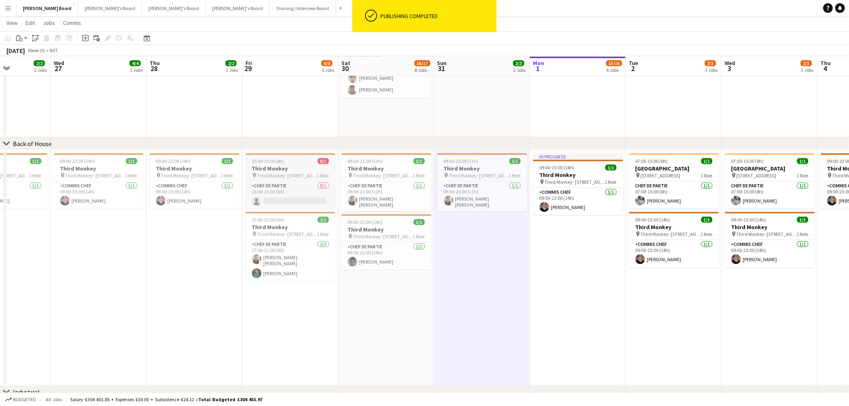
click at [285, 174] on span "Third Monkey- [STREET_ADDRESS]" at bounding box center [287, 175] width 60 height 6
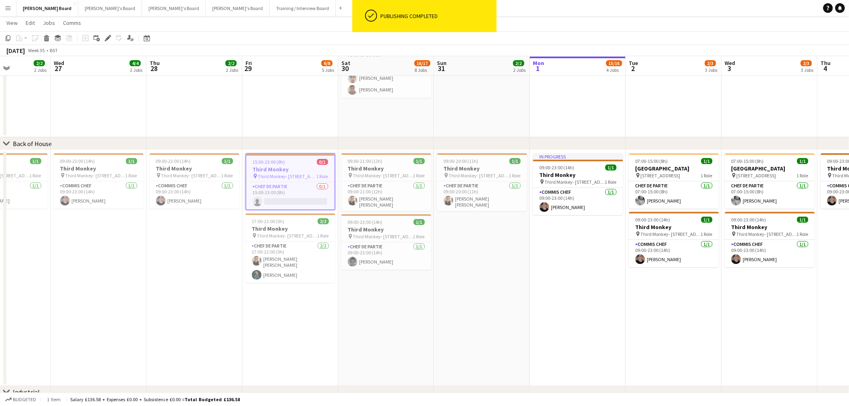
click at [307, 133] on app-date-cell "15:00-00:00 (9h) (Sat) 3/3 Four Seasons Hotel Events pin Four Seasons Hotel 1 R…" at bounding box center [290, 1] width 96 height 274
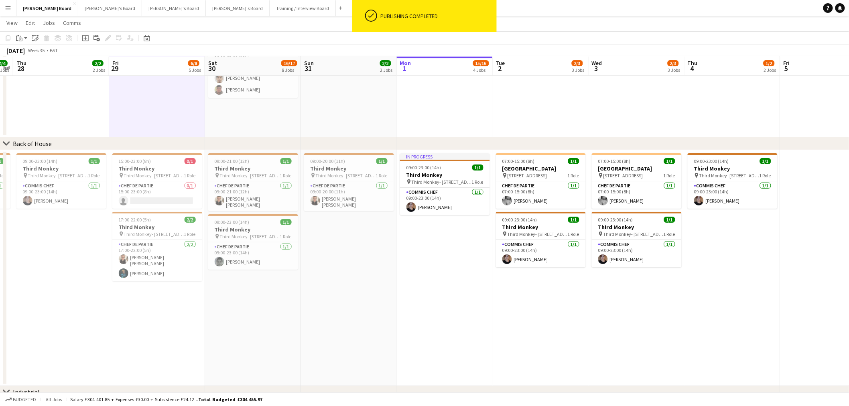
drag, startPoint x: 596, startPoint y: 327, endPoint x: 503, endPoint y: 318, distance: 93.1
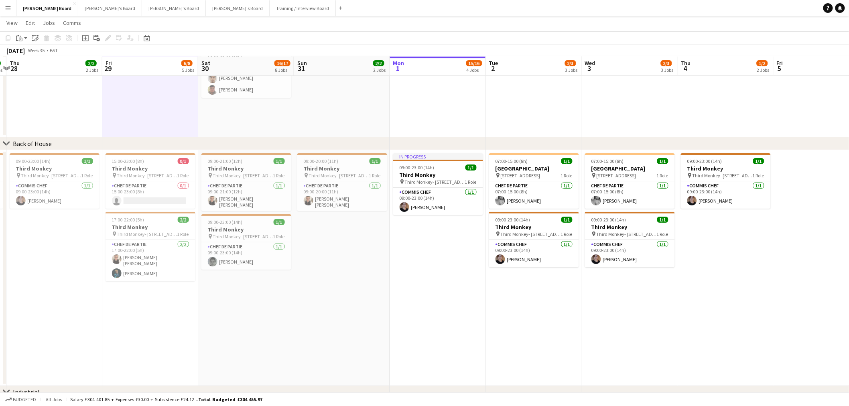
drag, startPoint x: 319, startPoint y: 319, endPoint x: 496, endPoint y: 314, distance: 176.9
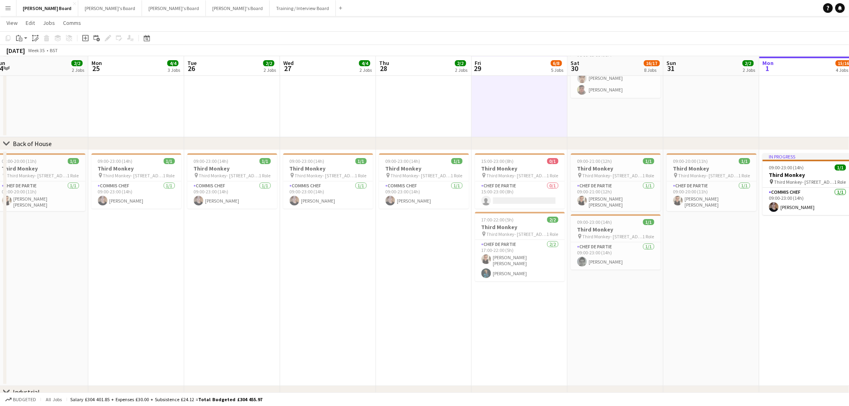
scroll to position [0, 236]
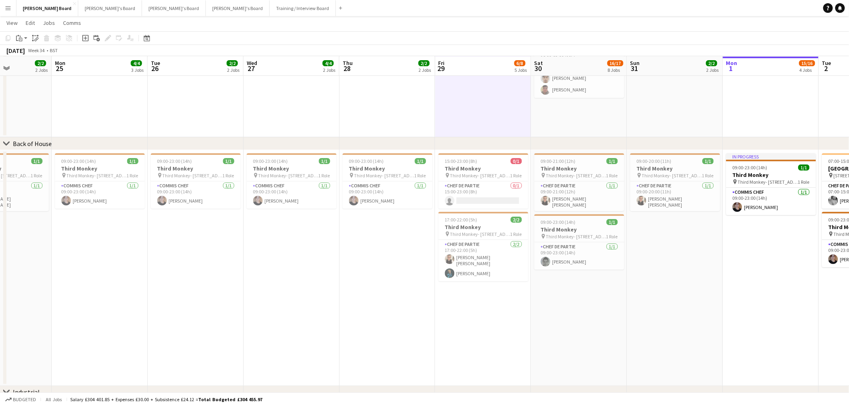
click at [9, 10] on app-icon "Menu" at bounding box center [8, 8] width 6 height 6
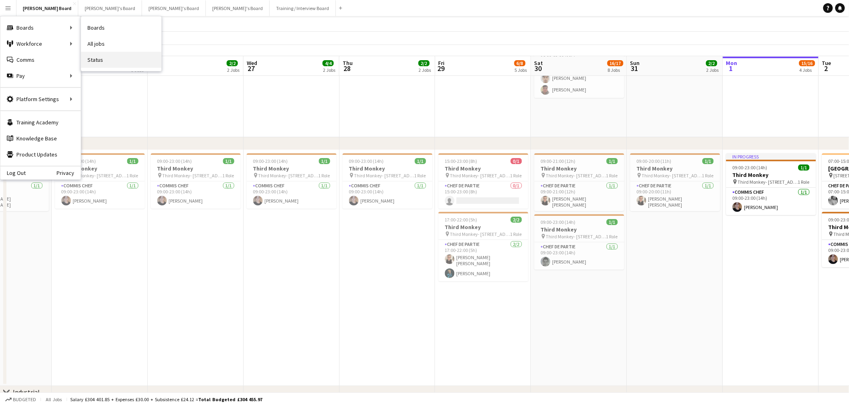
click at [128, 58] on link "Status" at bounding box center [121, 60] width 80 height 16
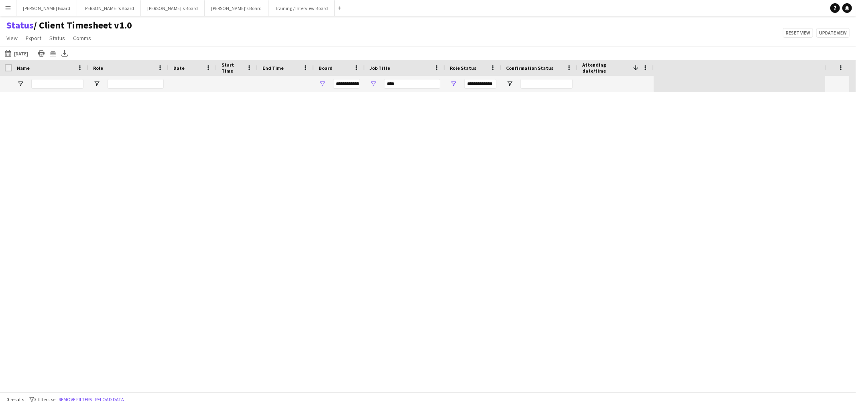
type input "***"
click at [242, 31] on div "Status / Client Timesheet v1.0 View Views Default view Airshow Accreditation Ai…" at bounding box center [428, 32] width 856 height 27
click at [22, 54] on button "01-09-2025 to 07-09-2025 23-08-2025" at bounding box center [16, 54] width 26 height 10
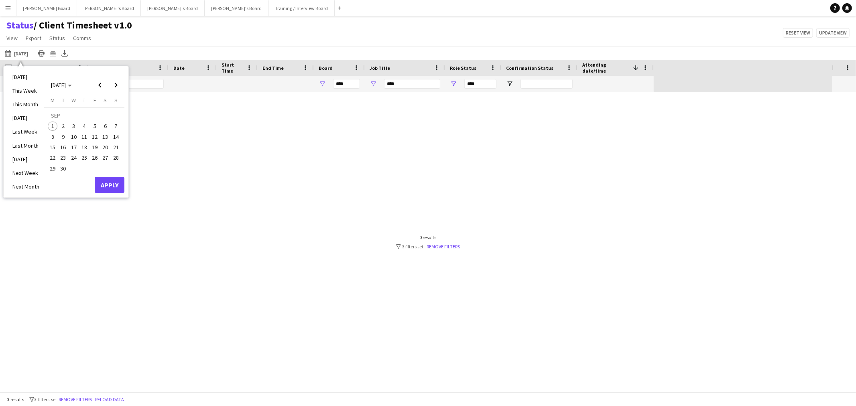
click at [49, 124] on span "1" at bounding box center [53, 127] width 10 height 10
click at [113, 125] on span "7" at bounding box center [116, 127] width 10 height 10
click at [99, 83] on span "Previous month" at bounding box center [100, 85] width 16 height 16
click at [51, 155] on span "25" at bounding box center [53, 160] width 10 height 10
click at [114, 155] on span "31" at bounding box center [116, 160] width 10 height 10
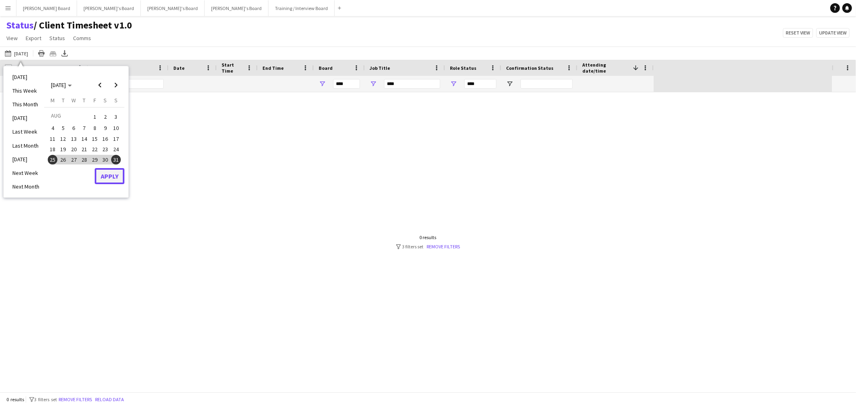
click at [114, 173] on button "Apply" at bounding box center [110, 176] width 30 height 16
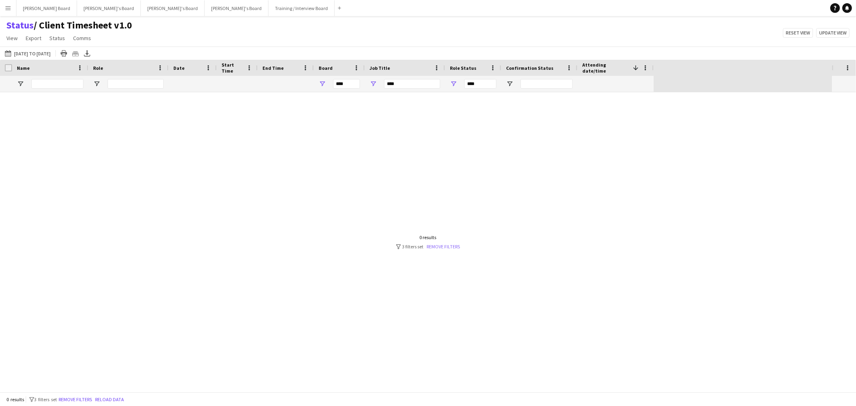
click at [446, 248] on link "Remove filters" at bounding box center [443, 246] width 33 height 6
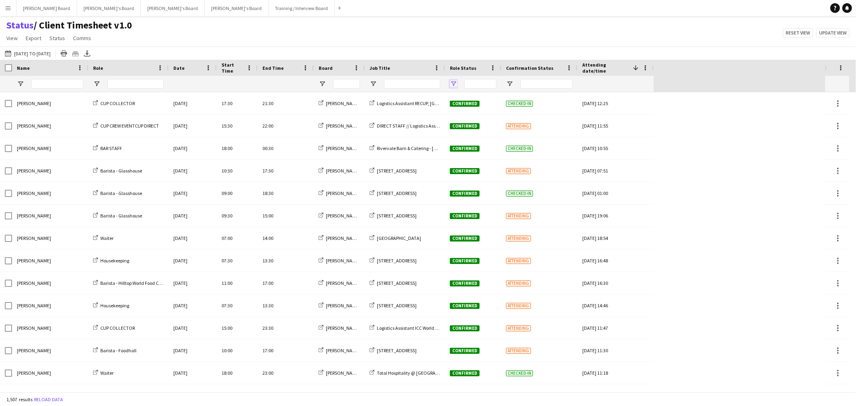
click at [455, 84] on span "Open Filter Menu" at bounding box center [453, 83] width 7 height 7
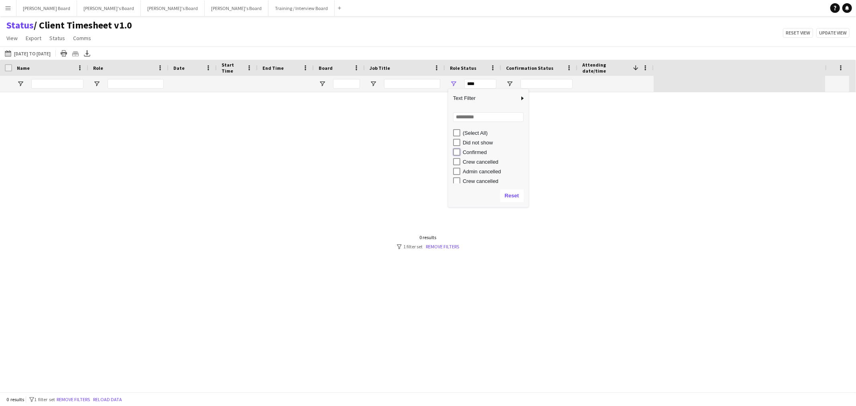
type input "**********"
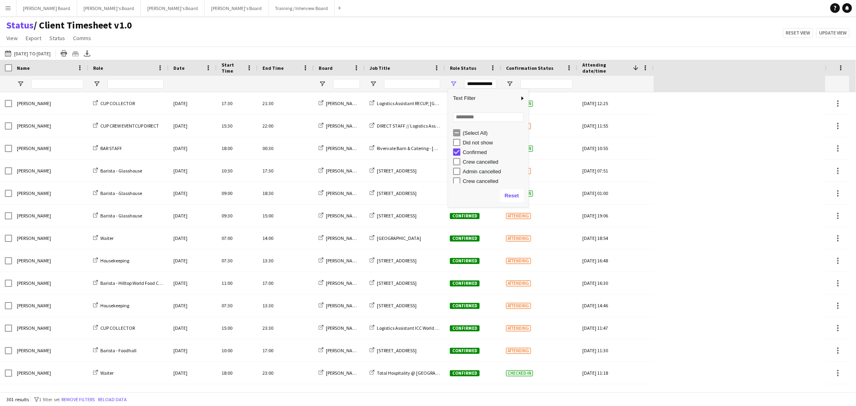
click at [534, 23] on div "Status / Client Timesheet v1.0 View Views Default view Airshow Accreditation Ai…" at bounding box center [428, 32] width 856 height 27
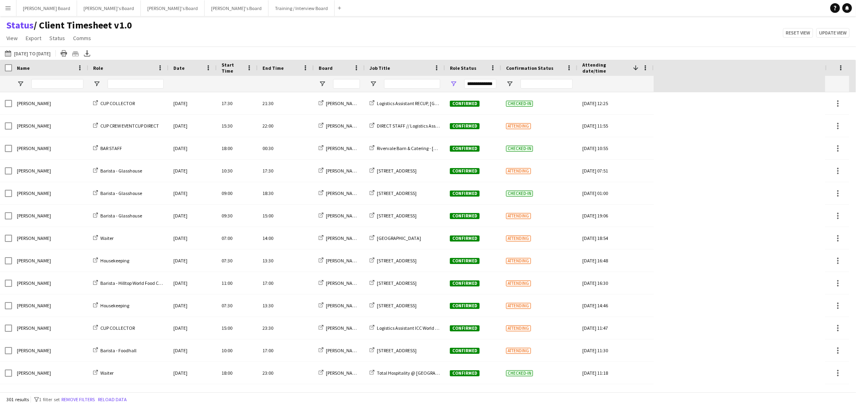
click at [509, 89] on div at bounding box center [539, 84] width 76 height 16
click at [374, 81] on span "Open Filter Menu" at bounding box center [372, 83] width 7 height 7
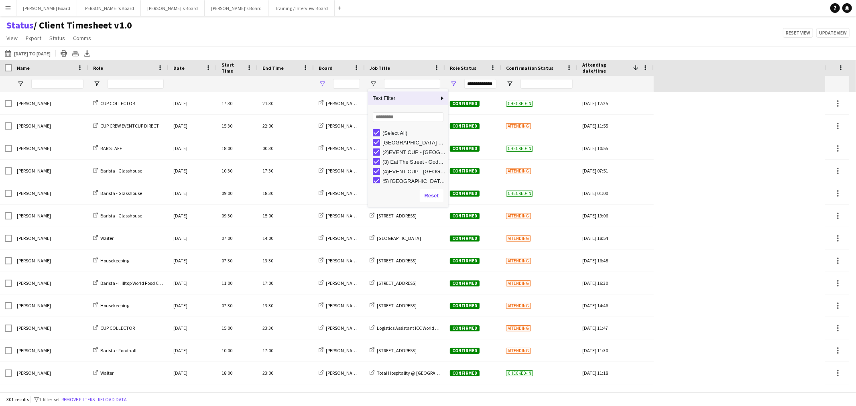
drag, startPoint x: 322, startPoint y: 79, endPoint x: 322, endPoint y: 86, distance: 7.3
click at [322, 80] on div at bounding box center [339, 84] width 51 height 16
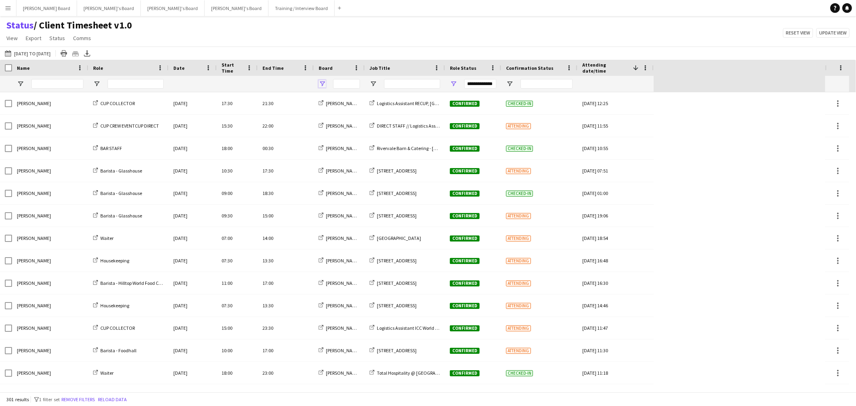
click at [322, 86] on span "Open Filter Menu" at bounding box center [321, 83] width 7 height 7
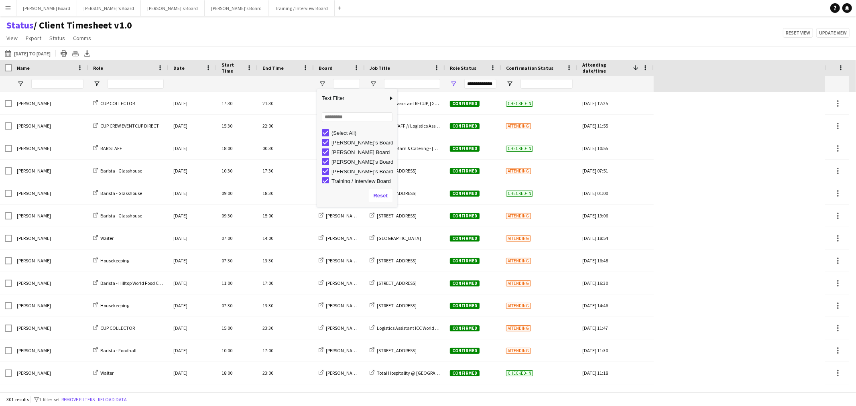
type input "***"
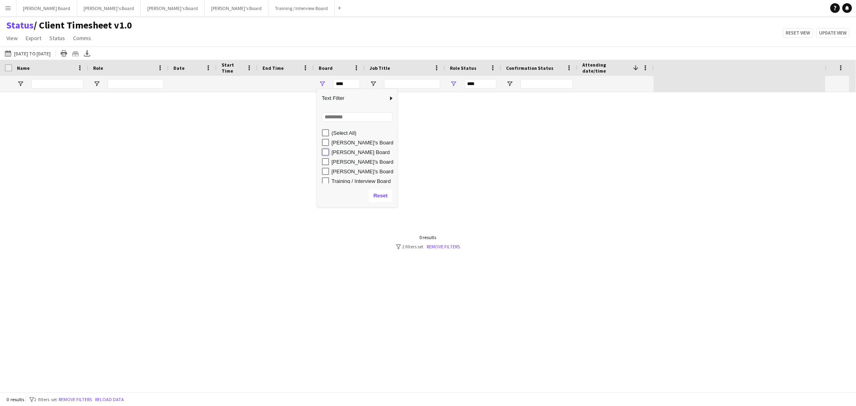
type input "**********"
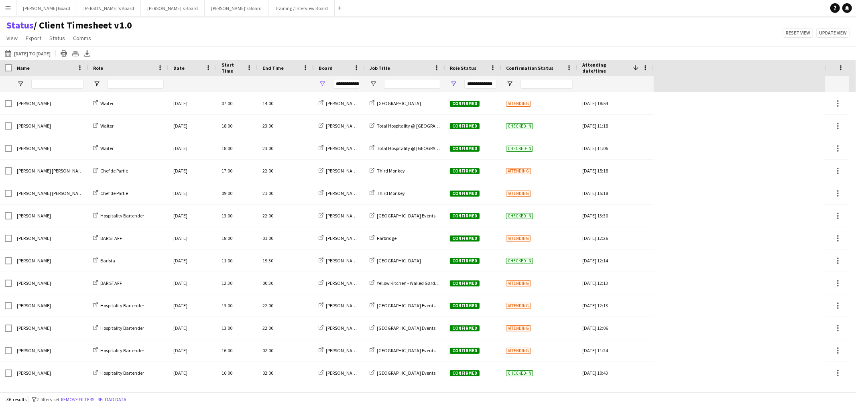
click at [432, 25] on div "Status / Client Timesheet v1.0 View Views Default view Airshow Accreditation Ai…" at bounding box center [428, 32] width 856 height 27
click at [375, 89] on div at bounding box center [405, 84] width 80 height 16
click at [372, 86] on span "Open Filter Menu" at bounding box center [372, 83] width 7 height 7
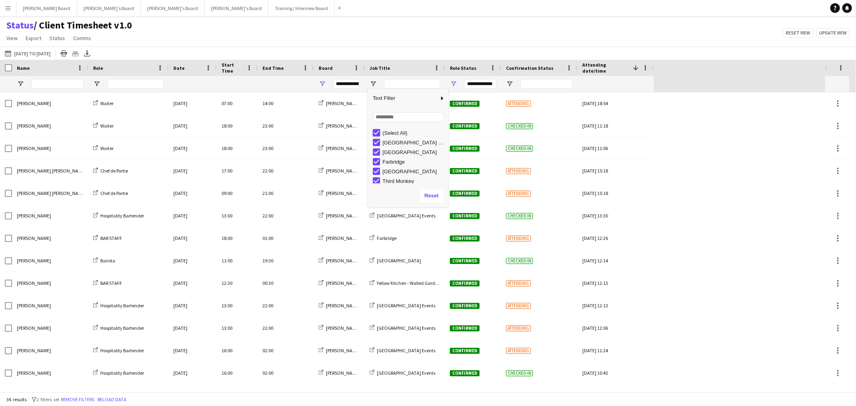
type input "***"
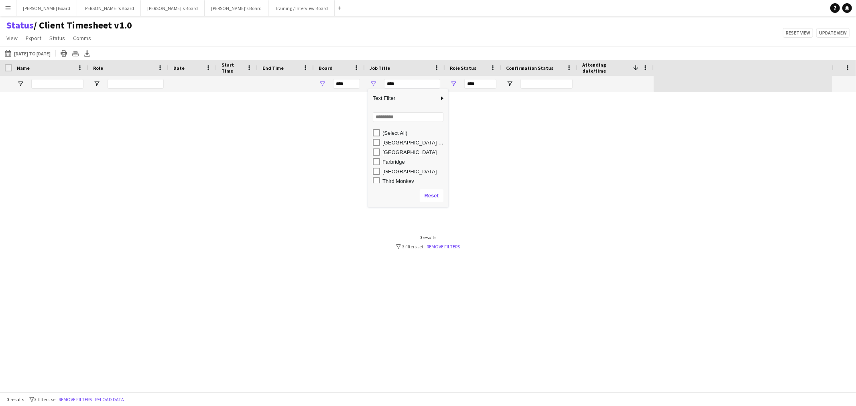
scroll to position [31, 0]
type input "**********"
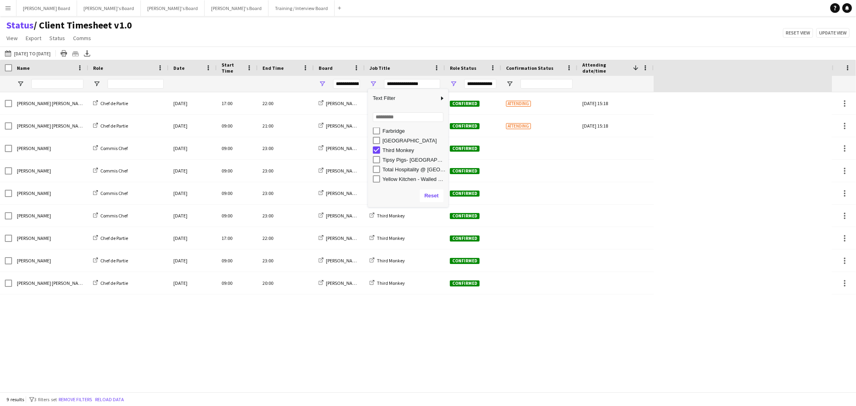
click at [466, 20] on div "Status / Client Timesheet v1.0 View Views Default view Airshow Accreditation Ai…" at bounding box center [428, 32] width 856 height 27
click at [180, 69] on span "Date" at bounding box center [178, 68] width 11 height 6
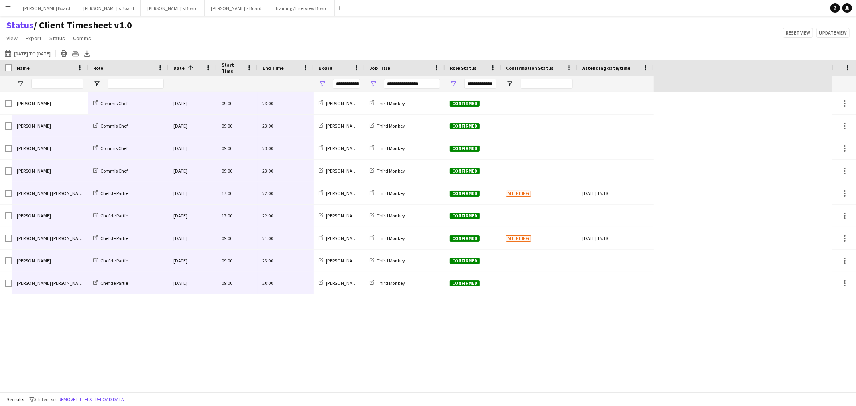
drag, startPoint x: 38, startPoint y: 105, endPoint x: 291, endPoint y: 291, distance: 313.6
click at [291, 291] on div "Marnel Antonio Guillen Castellon Chef de Partie Fri, 29 Aug 2025 17:00 22:00 De…" at bounding box center [326, 193] width 653 height 202
click at [33, 9] on button "Dean's Board Close" at bounding box center [46, 8] width 61 height 16
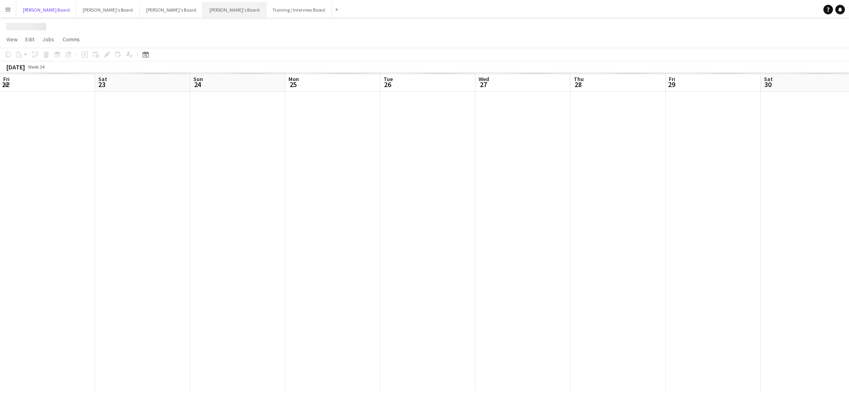
scroll to position [0, 236]
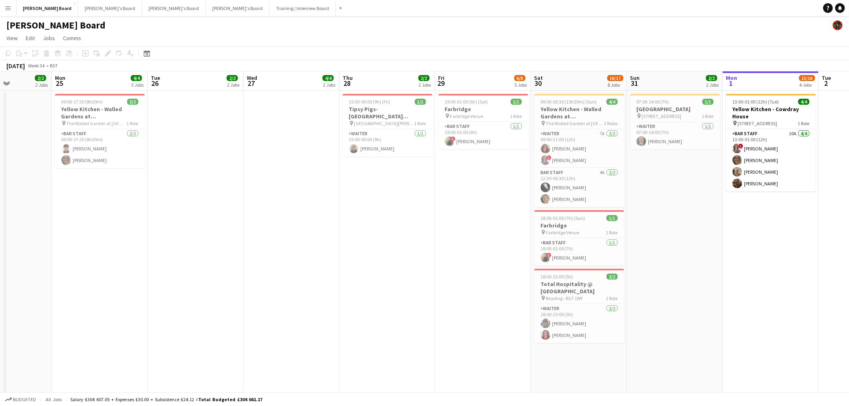
drag, startPoint x: 395, startPoint y: 197, endPoint x: 308, endPoint y: 183, distance: 88.5
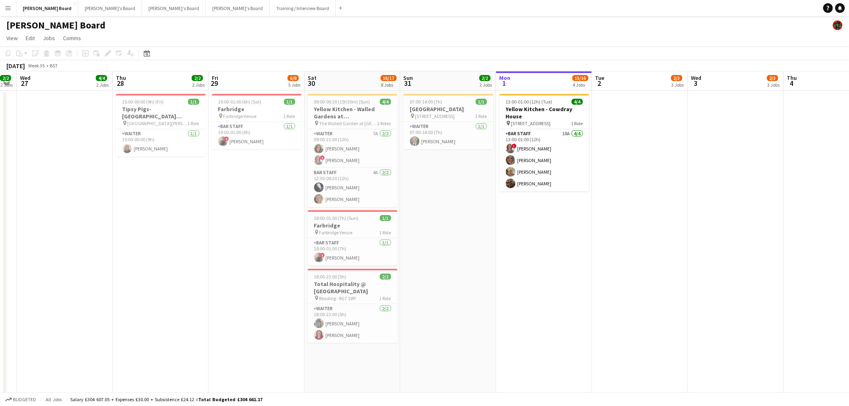
drag, startPoint x: 615, startPoint y: 205, endPoint x: 199, endPoint y: 187, distance: 416.7
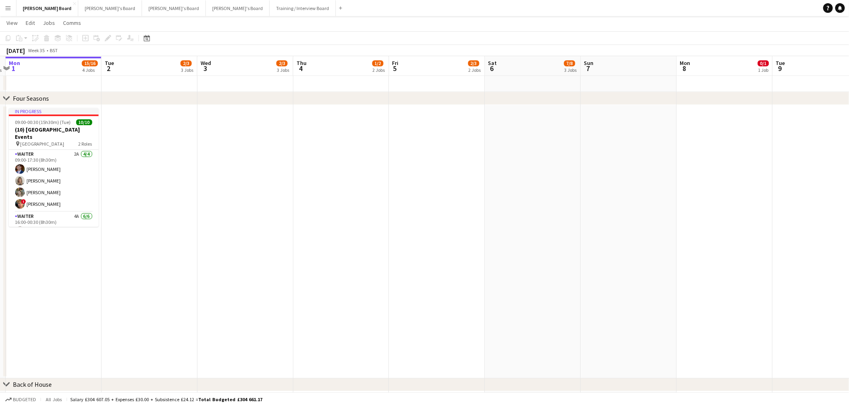
scroll to position [0, 223]
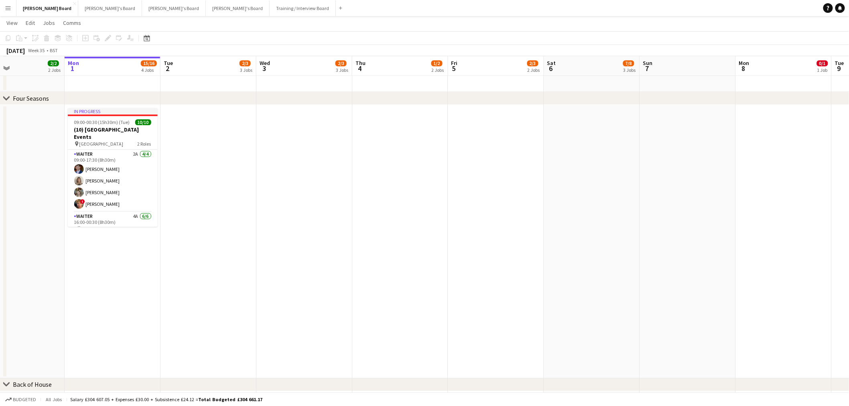
drag, startPoint x: 156, startPoint y: 229, endPoint x: 215, endPoint y: 223, distance: 59.3
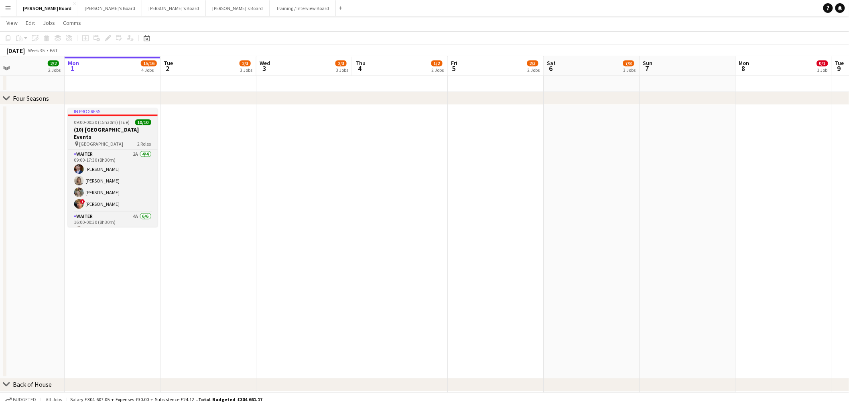
click at [129, 130] on h3 "(10) [GEOGRAPHIC_DATA] Events" at bounding box center [113, 133] width 90 height 14
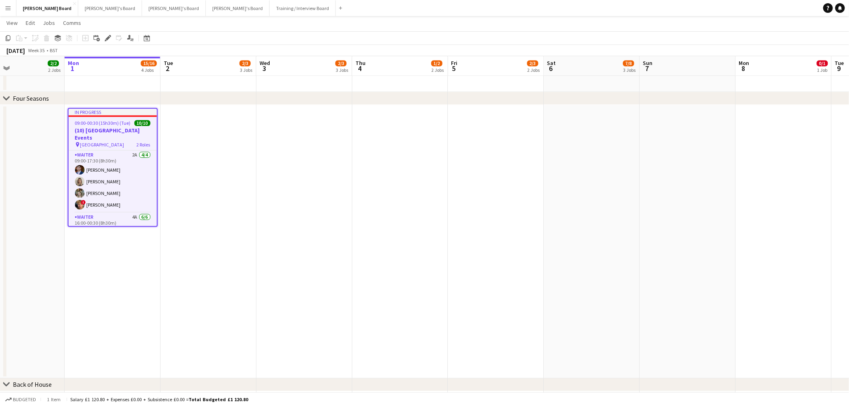
click at [398, 155] on app-date-cell at bounding box center [400, 242] width 96 height 274
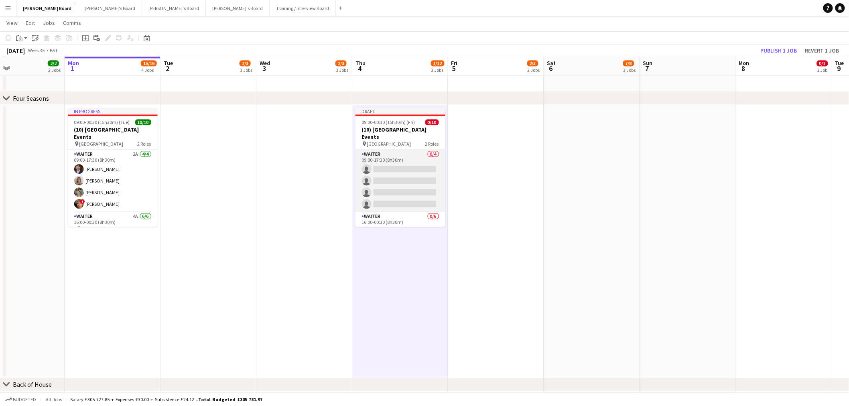
click at [387, 174] on app-card-role "Waiter 0/4 09:00-17:30 (8h30m) single-neutral-actions single-neutral-actions si…" at bounding box center [400, 181] width 90 height 62
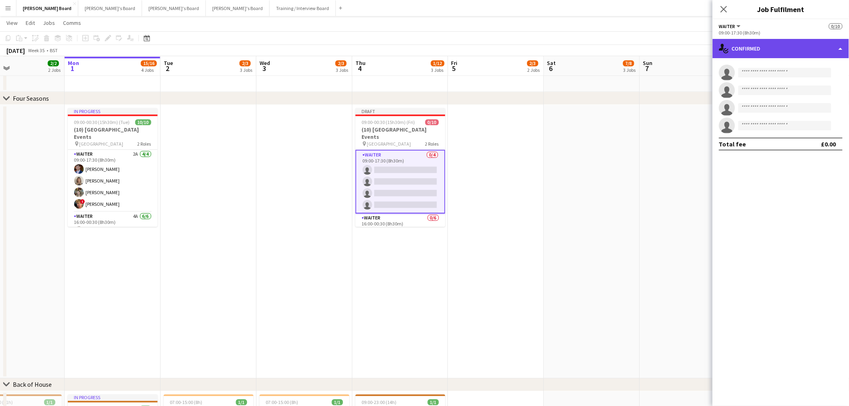
click at [808, 55] on div "single-neutral-actions-check-2 Confirmed" at bounding box center [780, 48] width 136 height 19
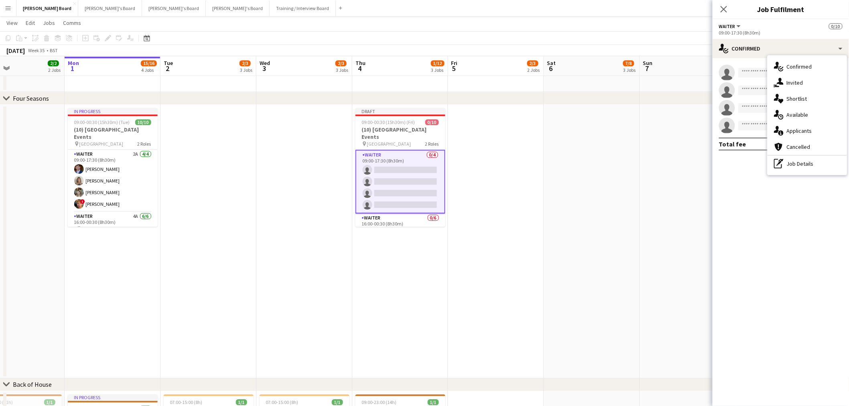
click at [820, 173] on div "single-neutral-actions-check-2 Confirmed single-neutral-actions-share-1 Invited…" at bounding box center [806, 115] width 79 height 120
click at [788, 33] on div "09:00-17:30 (8h30m)" at bounding box center [781, 33] width 124 height 6
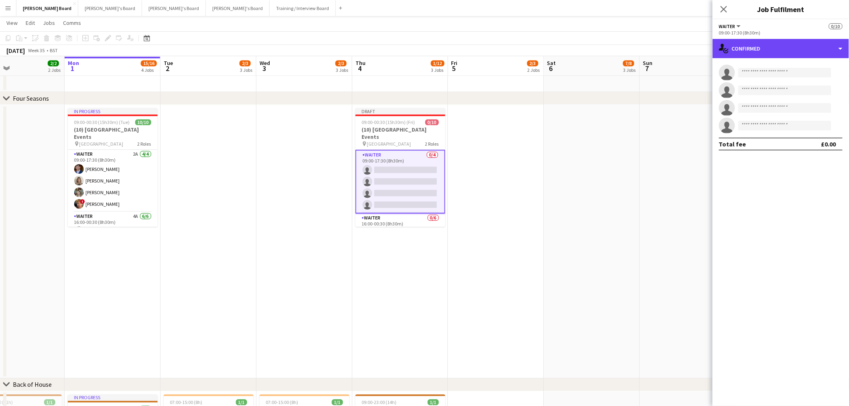
drag, startPoint x: 788, startPoint y: 49, endPoint x: 797, endPoint y: 81, distance: 33.7
click at [788, 49] on div "single-neutral-actions-check-2 Confirmed" at bounding box center [780, 48] width 136 height 19
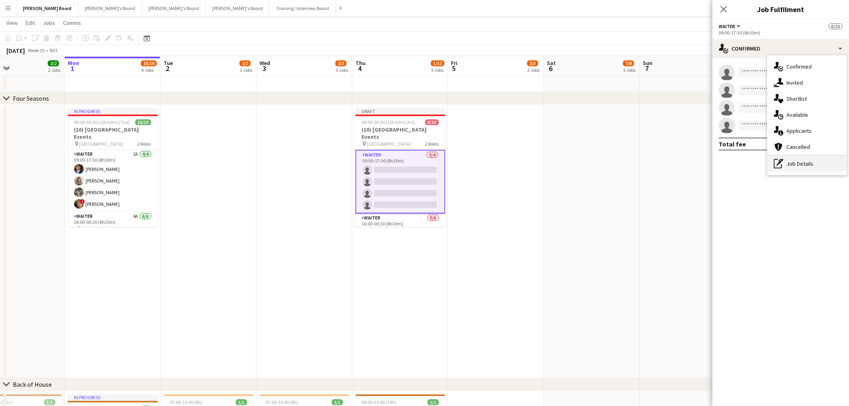
click at [805, 160] on div "pen-write Job Details" at bounding box center [806, 164] width 79 height 16
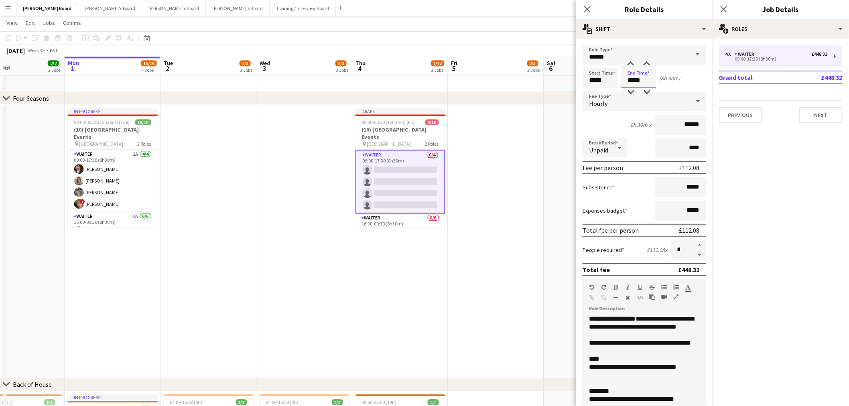
drag, startPoint x: 622, startPoint y: 81, endPoint x: 616, endPoint y: 83, distance: 6.9
click at [622, 81] on input "*****" at bounding box center [638, 78] width 35 height 20
drag, startPoint x: 610, startPoint y: 85, endPoint x: 582, endPoint y: 85, distance: 28.1
click at [582, 85] on form "**********" at bounding box center [644, 294] width 136 height 499
type input "*****"
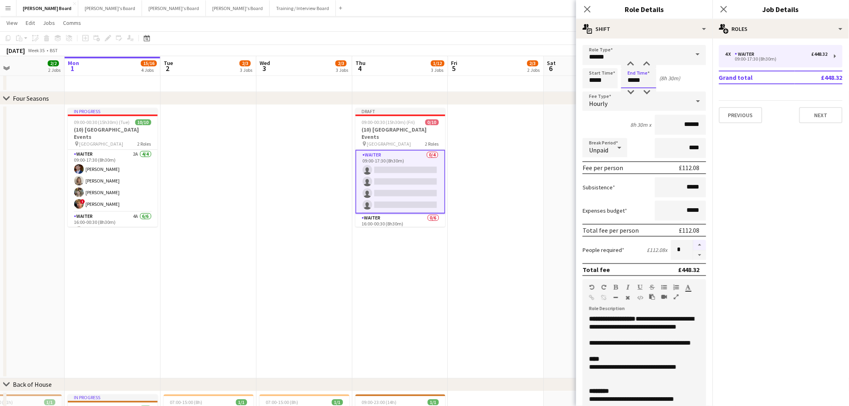
type input "*****"
click at [693, 243] on button "button" at bounding box center [699, 245] width 13 height 10
type input "*"
click at [396, 219] on app-card-role "Waiter 0/6 16:00-00:30 (8h30m) single-neutral-actions single-neutral-actions si…" at bounding box center [400, 255] width 90 height 85
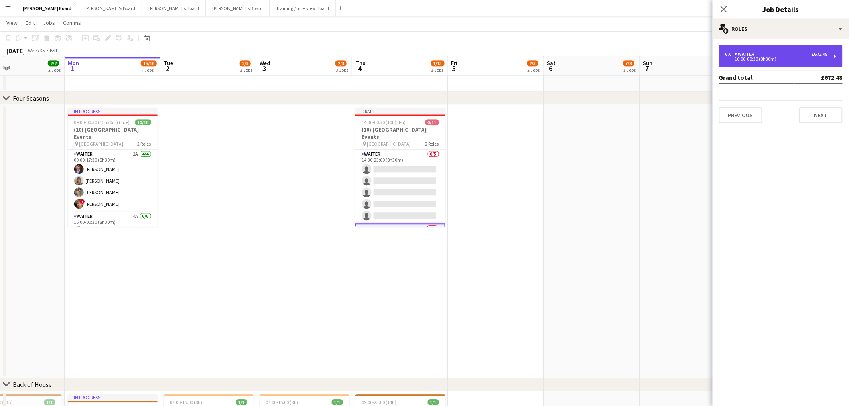
click at [770, 57] on div "16:00-00:30 (8h30m)" at bounding box center [776, 59] width 102 height 4
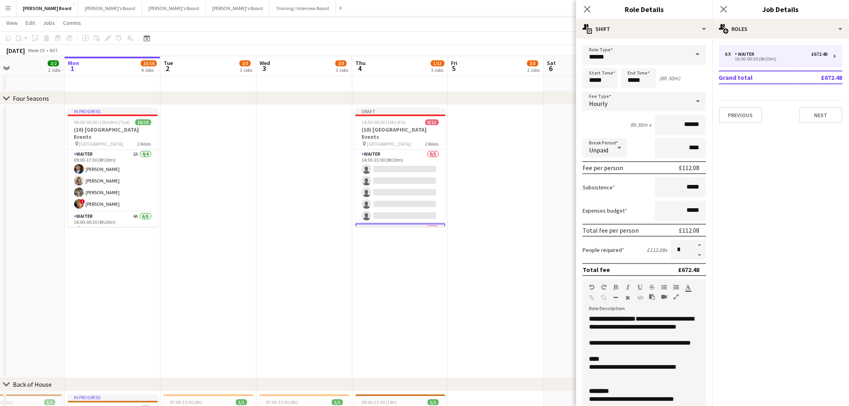
click at [642, 39] on div "**********" at bounding box center [644, 291] width 136 height 505
click at [655, 28] on div "multiple-actions-text Shift" at bounding box center [644, 28] width 136 height 19
drag, startPoint x: 663, startPoint y: 103, endPoint x: 673, endPoint y: 77, distance: 28.3
click at [663, 103] on div "bin-2 Delete Role" at bounding box center [670, 96] width 79 height 16
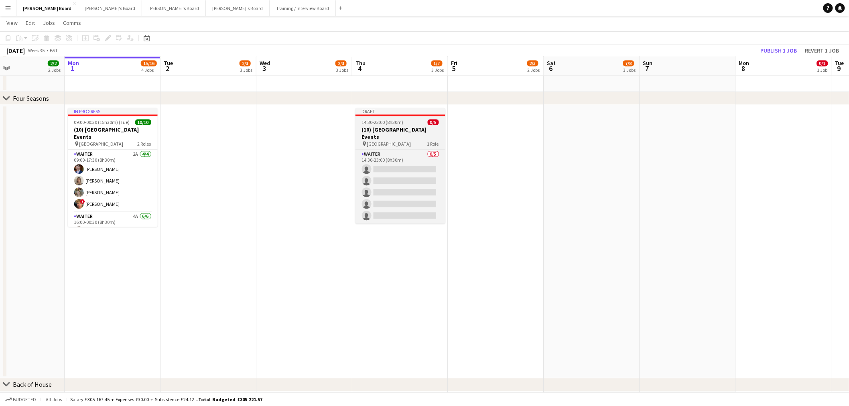
click at [414, 140] on div "pin Four Seasons Hotel 1 Role" at bounding box center [400, 143] width 90 height 6
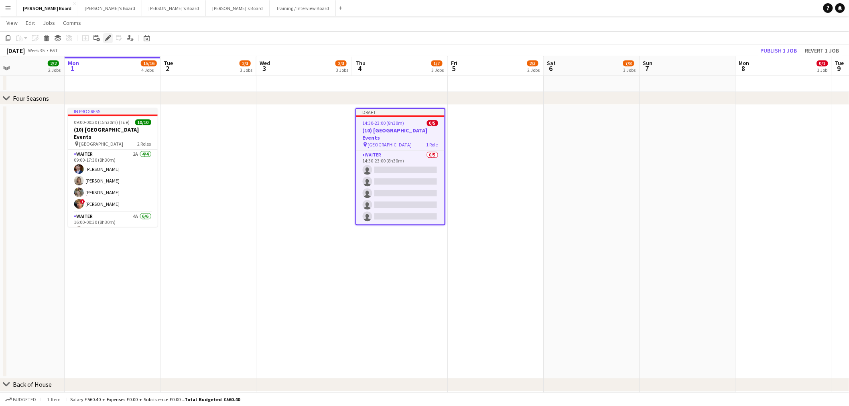
click at [111, 39] on div "Edit" at bounding box center [108, 38] width 10 height 10
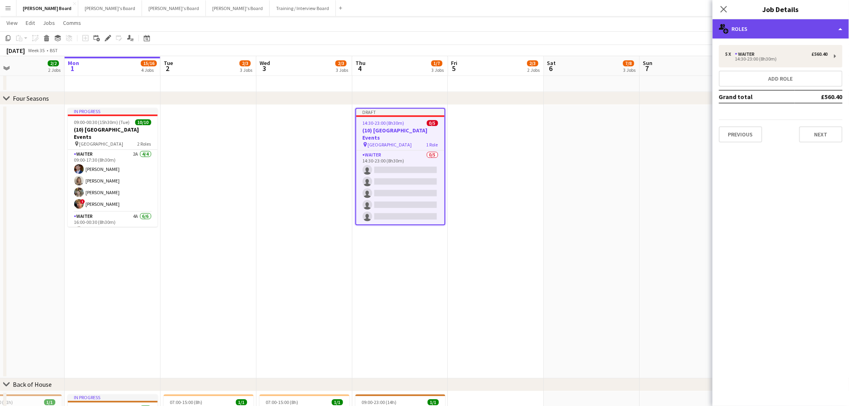
click at [787, 27] on div "multiple-users-add Roles" at bounding box center [780, 28] width 136 height 19
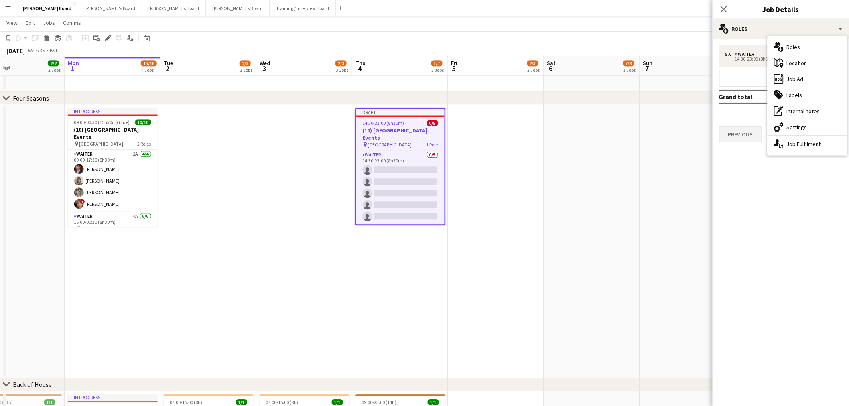
click at [790, 141] on div "single-neutral-actions-up-down Job Fulfilment" at bounding box center [806, 144] width 79 height 16
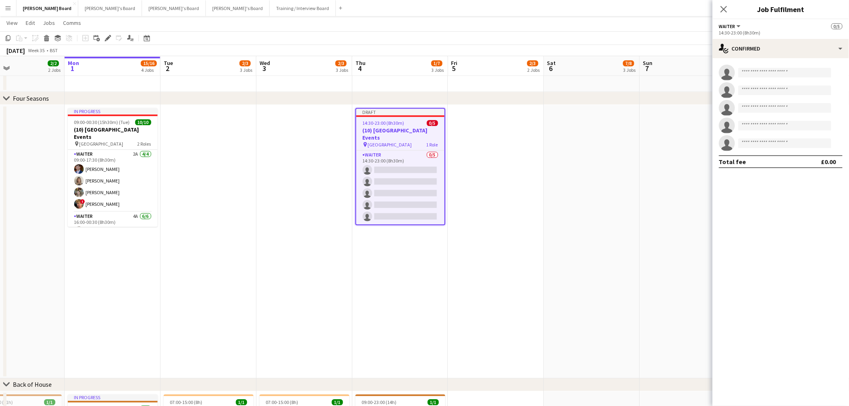
click at [752, 21] on app-options-switcher "Waiter All roles Waiter 0/5 14:30-23:00 (8h30m)" at bounding box center [780, 29] width 136 height 20
click at [394, 130] on h3 "(10) [GEOGRAPHIC_DATA] Events" at bounding box center [400, 134] width 88 height 14
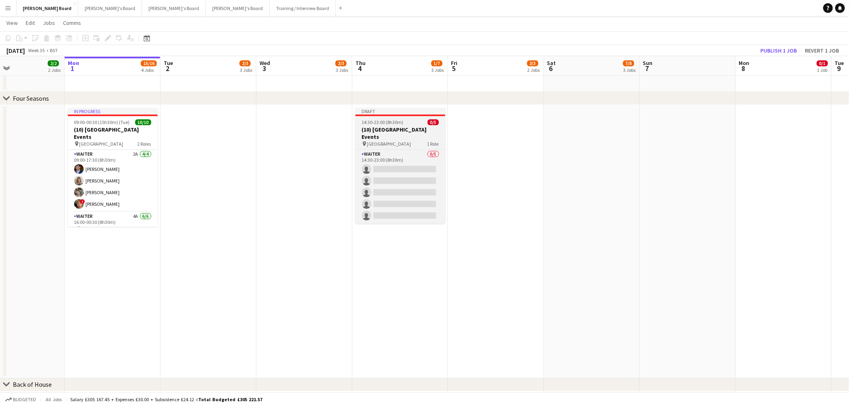
click at [394, 130] on h3 "(10) [GEOGRAPHIC_DATA] Events" at bounding box center [400, 133] width 90 height 14
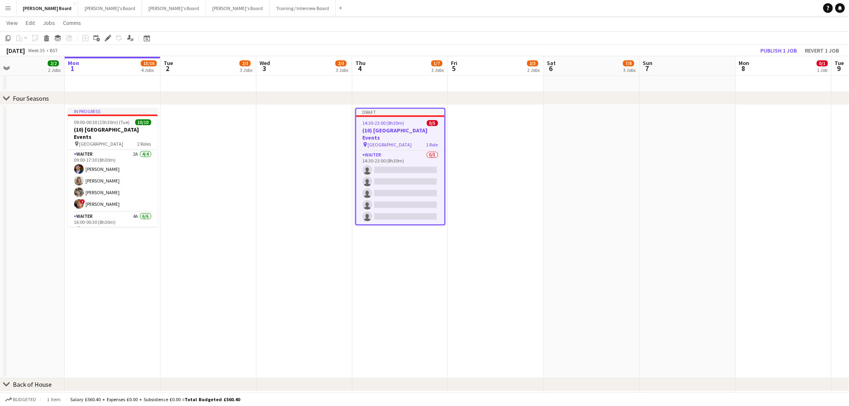
click at [113, 38] on div "Add job Add linked Job Edit Edit linked Job Applicants" at bounding box center [104, 38] width 61 height 10
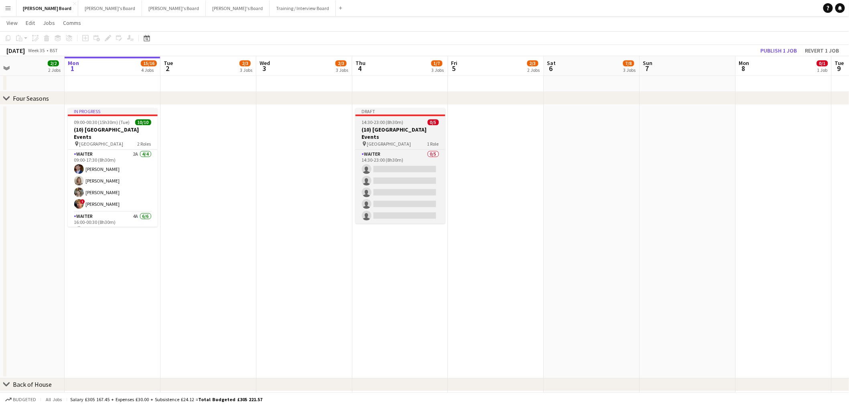
drag, startPoint x: 374, startPoint y: 126, endPoint x: 360, endPoint y: 125, distance: 14.1
click at [374, 126] on h3 "(10) [GEOGRAPHIC_DATA] Events" at bounding box center [400, 133] width 90 height 14
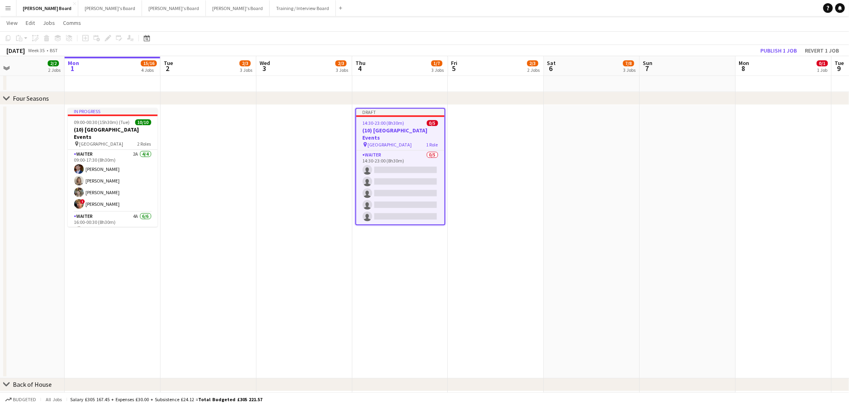
scroll to position [0, 223]
click at [110, 38] on icon "Edit" at bounding box center [108, 38] width 6 height 6
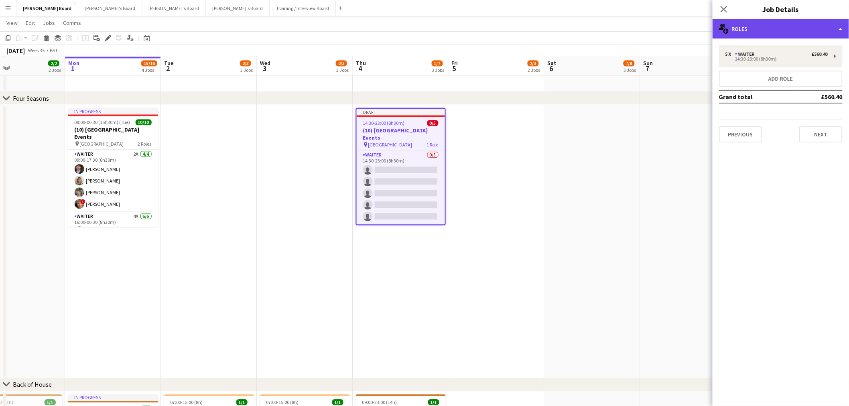
click at [825, 31] on div "multiple-users-add Roles" at bounding box center [780, 28] width 136 height 19
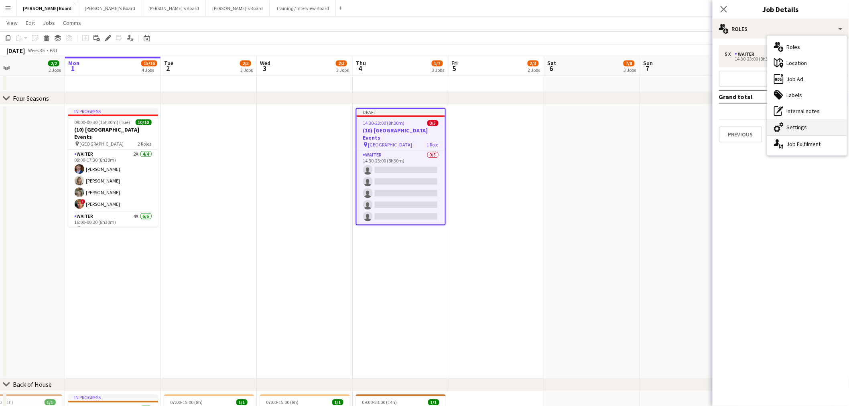
click at [807, 123] on div "cog-double-3 Settings" at bounding box center [806, 127] width 79 height 16
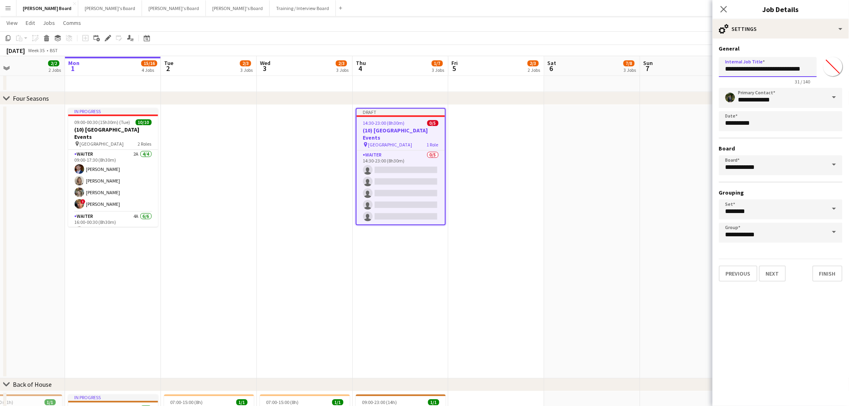
drag, startPoint x: 734, startPoint y: 67, endPoint x: 676, endPoint y: 75, distance: 58.6
type input "**********"
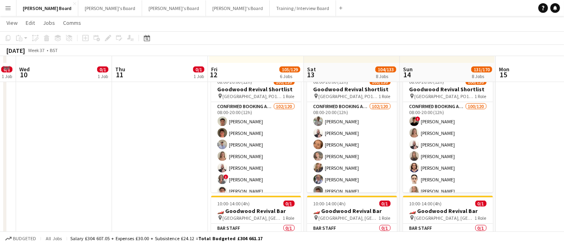
scroll to position [446, 0]
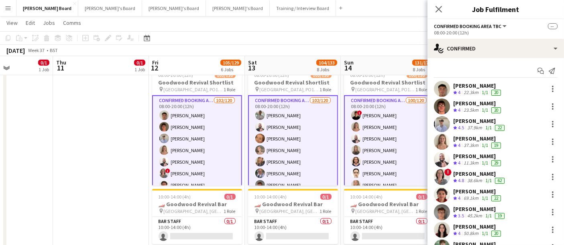
scroll to position [0, 292]
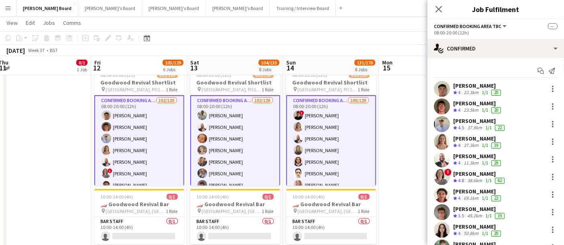
drag, startPoint x: 403, startPoint y: 148, endPoint x: 303, endPoint y: 143, distance: 100.0
click at [303, 144] on app-calendar-viewport "Mon 8 0/1 1 Job Tue 9 0/1 1 Job Wed 10 0/1 1 Job Thu 11 0/1 1 Job Fri 12 105/12…" at bounding box center [282, 122] width 564 height 1072
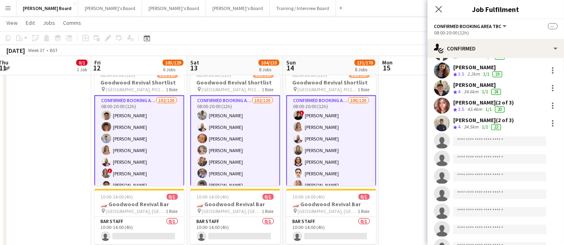
scroll to position [1738, 0]
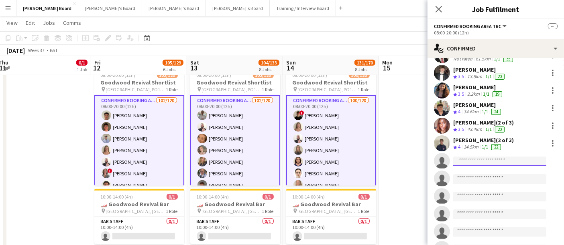
click at [484, 157] on input at bounding box center [499, 162] width 93 height 10
click at [472, 157] on input at bounding box center [499, 162] width 93 height 10
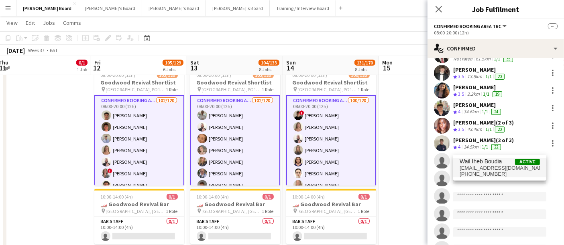
type input "****"
click at [491, 164] on span "Wail Iheb Boudia" at bounding box center [480, 161] width 42 height 7
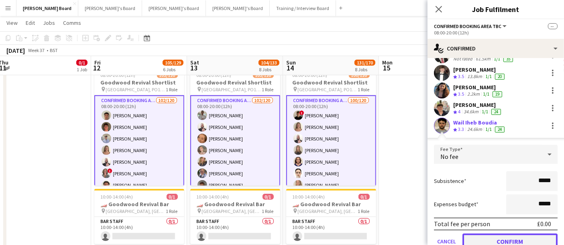
click at [509, 234] on button "Confirm" at bounding box center [509, 242] width 95 height 16
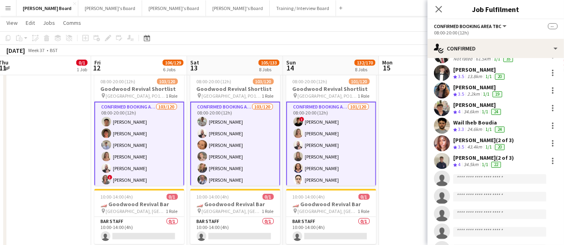
click at [475, 171] on app-invite-slot "single-neutral-actions" at bounding box center [495, 179] width 136 height 16
click at [473, 174] on input at bounding box center [499, 179] width 93 height 10
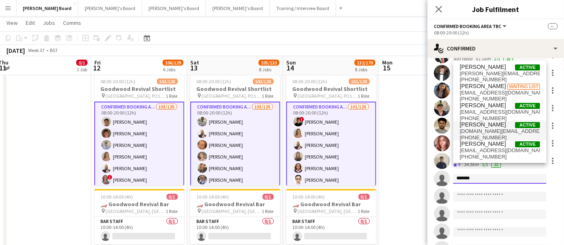
type input "*******"
click at [497, 128] on span "[PERSON_NAME]" at bounding box center [482, 125] width 46 height 7
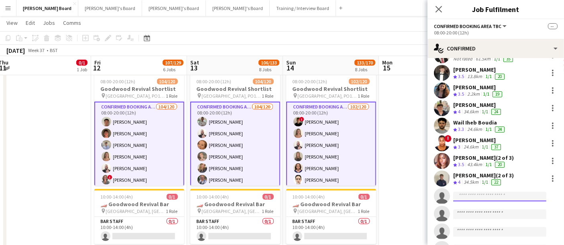
click at [478, 192] on input at bounding box center [499, 197] width 93 height 10
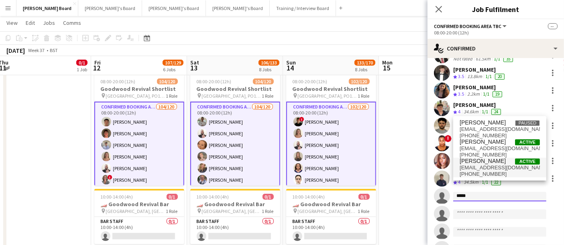
type input "*****"
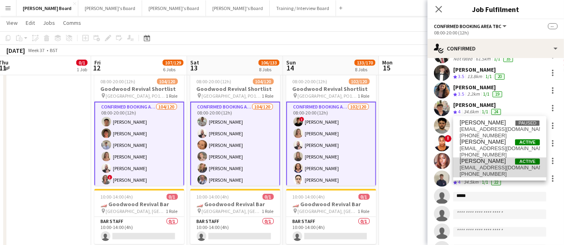
click at [480, 162] on span "[PERSON_NAME]" at bounding box center [482, 161] width 46 height 7
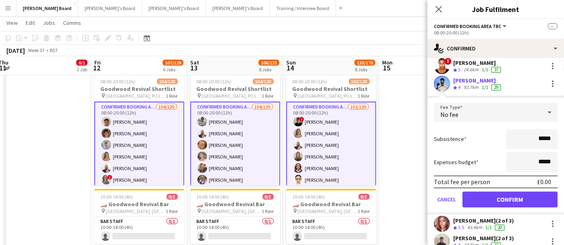
scroll to position [1827, 0]
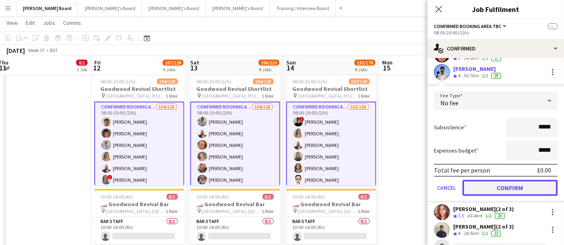
click at [504, 180] on button "Confirm" at bounding box center [509, 188] width 95 height 16
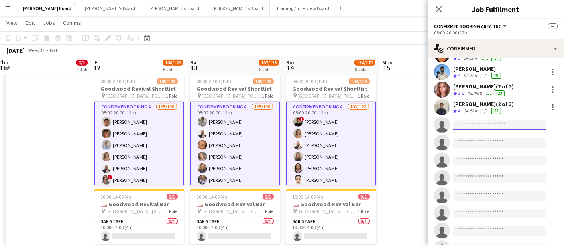
click at [480, 121] on input at bounding box center [499, 126] width 93 height 10
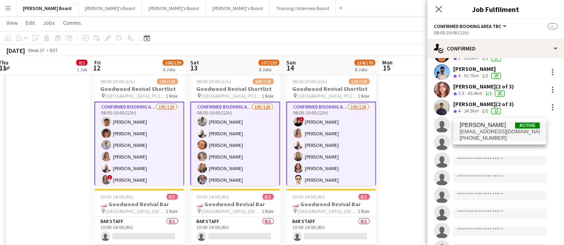
type input "****"
click at [490, 128] on span "[PERSON_NAME]" at bounding box center [482, 125] width 46 height 7
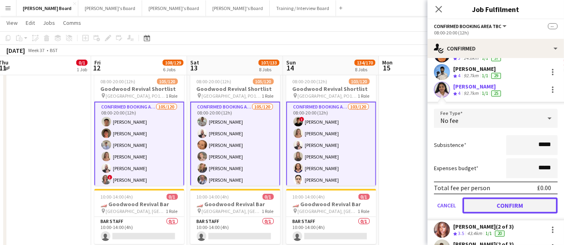
click at [497, 198] on button "Confirm" at bounding box center [509, 206] width 95 height 16
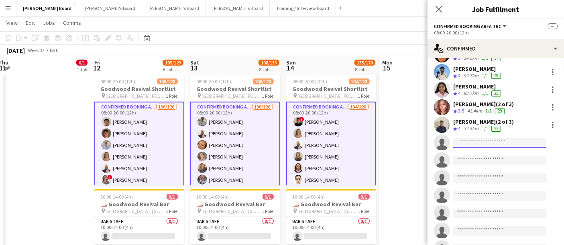
click at [473, 138] on input at bounding box center [499, 143] width 93 height 10
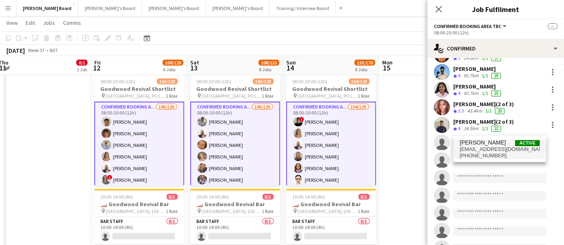
type input "******"
click at [475, 140] on span "[PERSON_NAME]" at bounding box center [482, 143] width 46 height 7
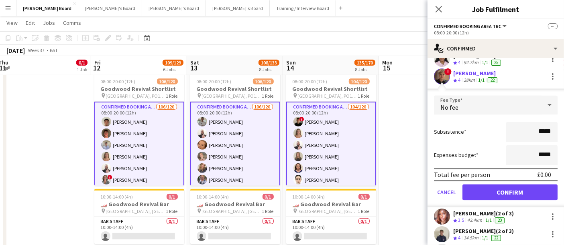
scroll to position [1871, 0]
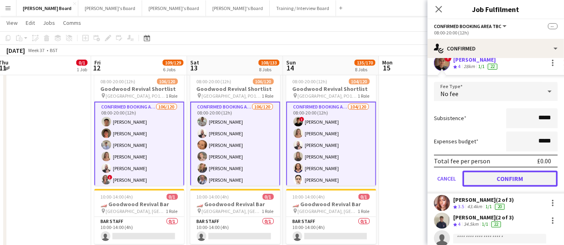
click at [497, 171] on button "Confirm" at bounding box center [509, 179] width 95 height 16
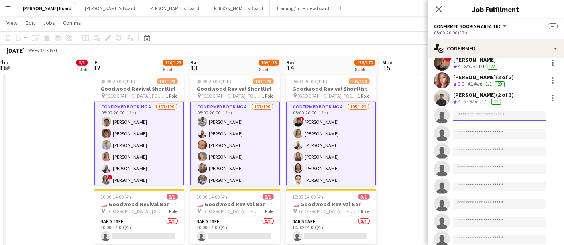
click at [487, 112] on input at bounding box center [499, 117] width 93 height 10
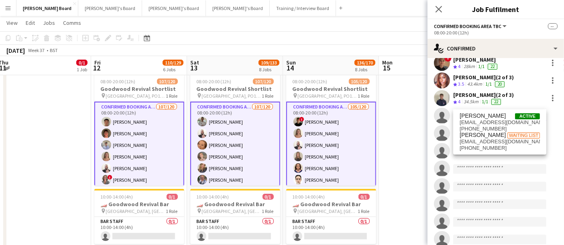
type input "****"
click at [484, 124] on span "muazh12@gmail.com" at bounding box center [499, 123] width 80 height 6
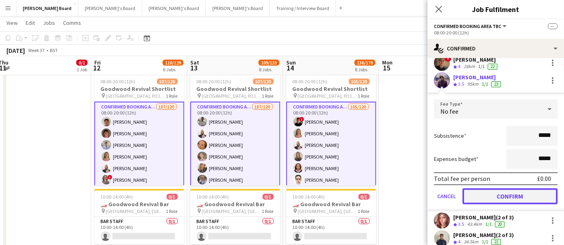
click at [506, 189] on button "Confirm" at bounding box center [509, 197] width 95 height 16
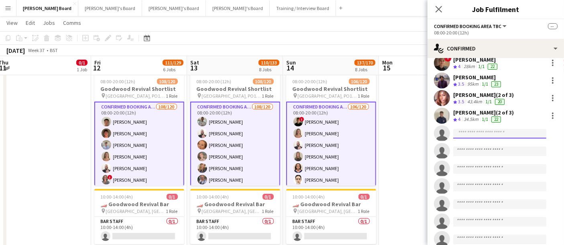
click at [480, 129] on input at bounding box center [499, 134] width 93 height 10
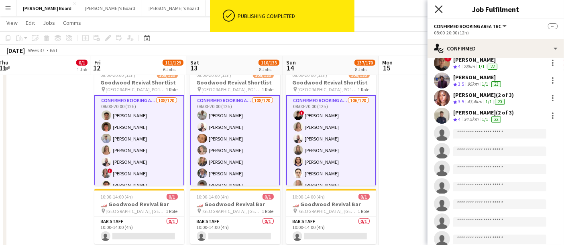
click at [438, 12] on icon "Close pop-in" at bounding box center [438, 9] width 8 height 8
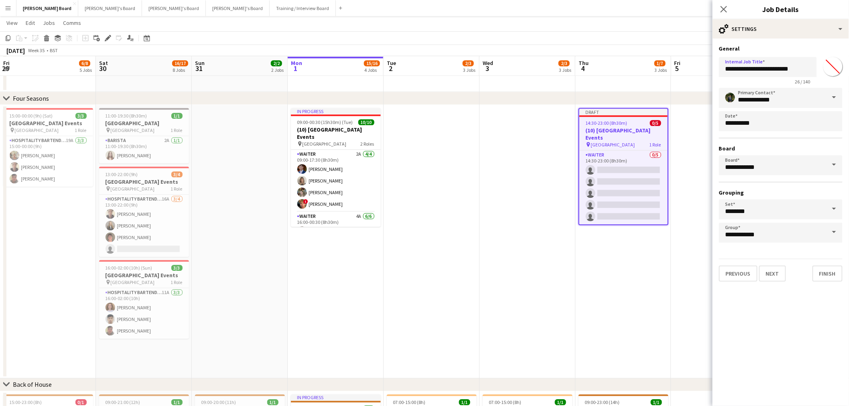
scroll to position [0, 223]
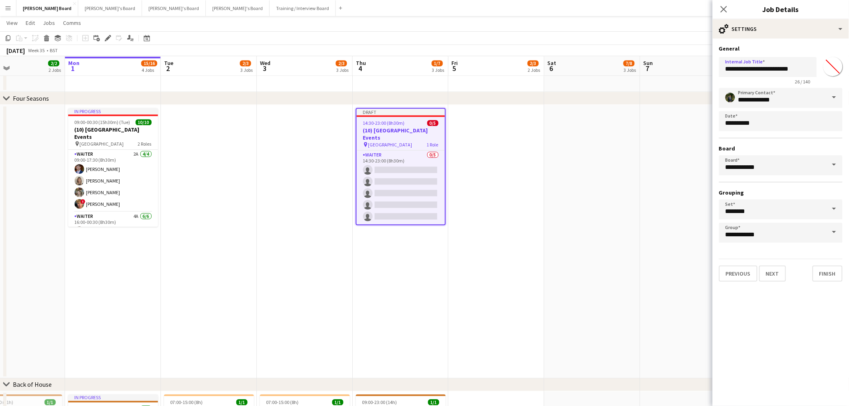
type input "**********"
click at [487, 162] on app-date-cell at bounding box center [496, 242] width 96 height 274
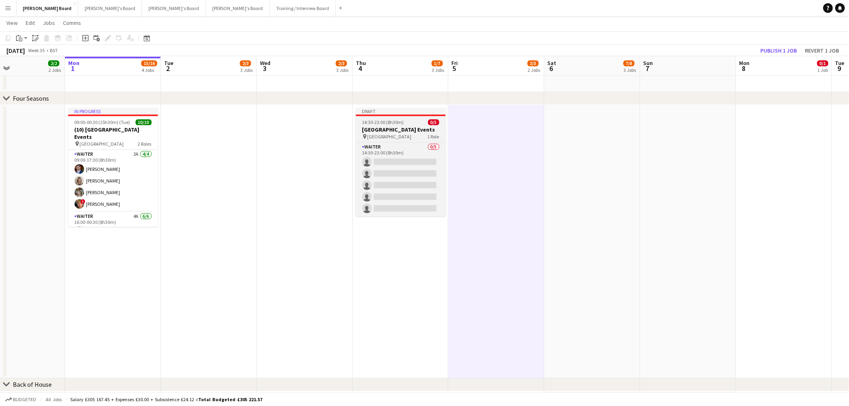
click at [395, 122] on span "14:30-23:00 (8h30m)" at bounding box center [383, 122] width 42 height 6
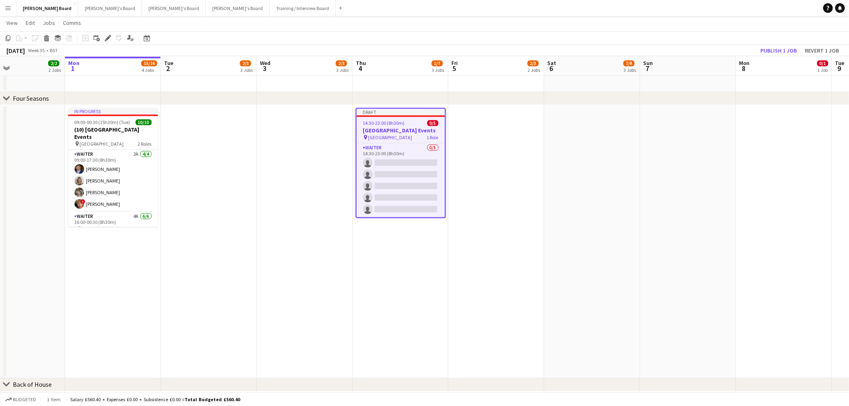
click at [592, 170] on app-date-cell at bounding box center [592, 242] width 96 height 274
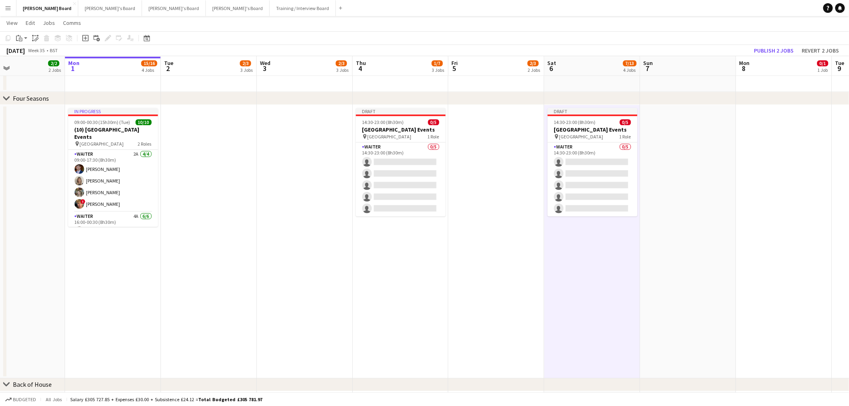
click at [659, 184] on app-date-cell at bounding box center [688, 242] width 96 height 274
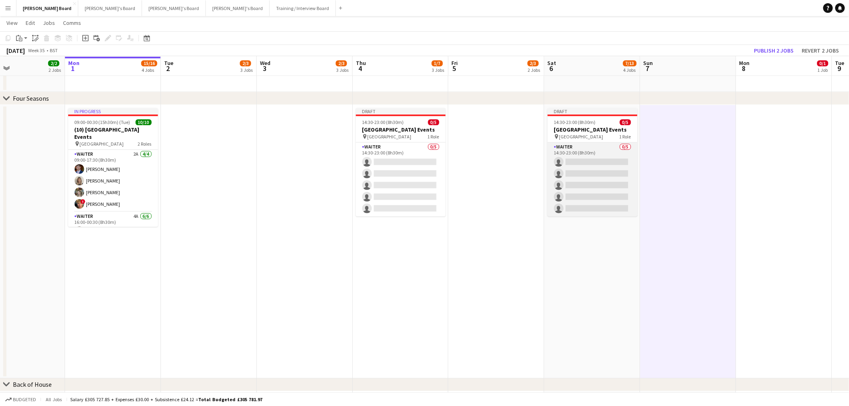
click at [602, 185] on app-card-role "Waiter 0/5 14:30-23:00 (8h30m) single-neutral-actions single-neutral-actions si…" at bounding box center [592, 179] width 90 height 74
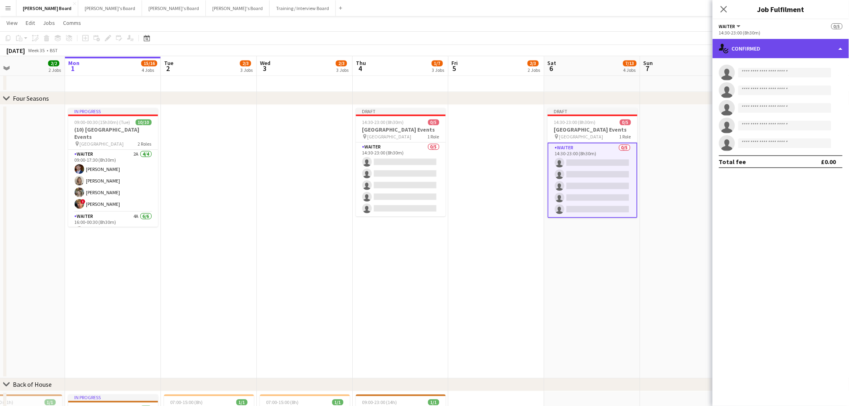
click at [783, 54] on div "single-neutral-actions-check-2 Confirmed" at bounding box center [780, 48] width 136 height 19
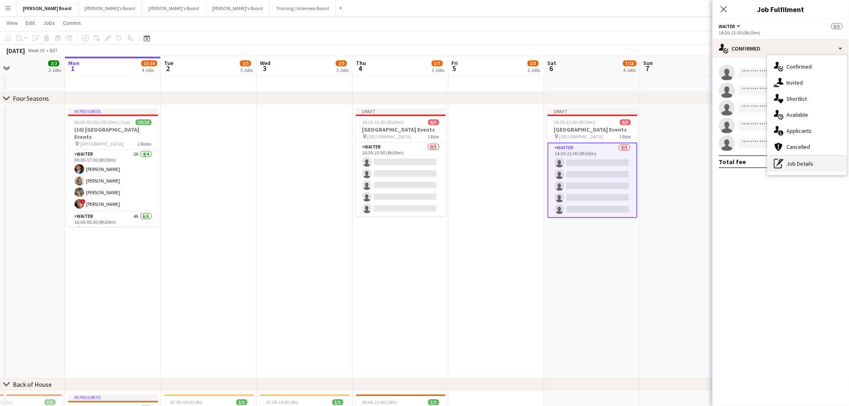
click at [792, 160] on div "pen-write Job Details" at bounding box center [806, 164] width 79 height 16
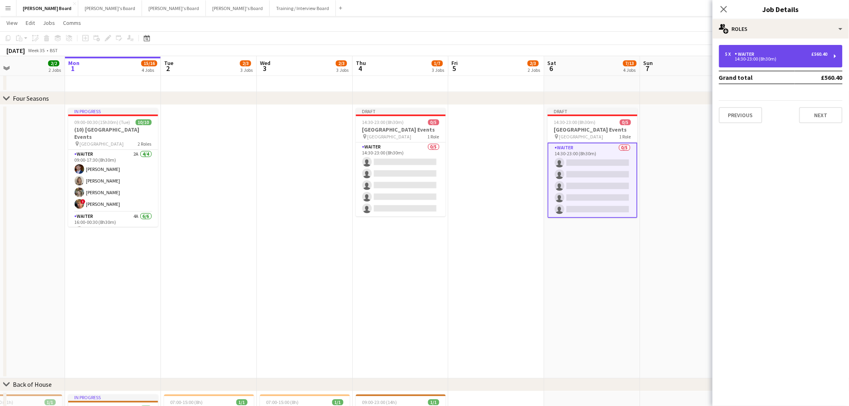
click at [770, 53] on div "5 x Waiter £560.40" at bounding box center [776, 54] width 102 height 6
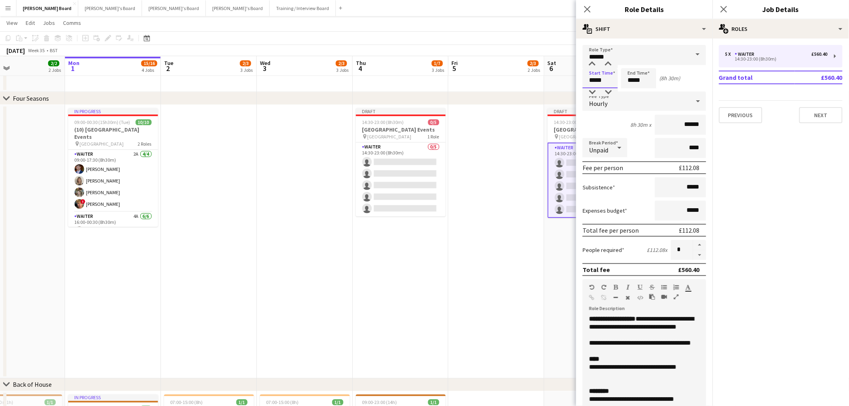
drag, startPoint x: 595, startPoint y: 80, endPoint x: 571, endPoint y: 80, distance: 24.5
type input "*****"
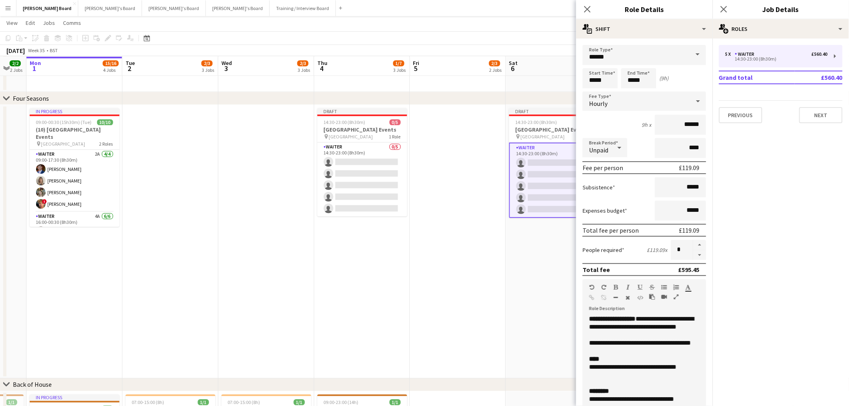
scroll to position [0, 283]
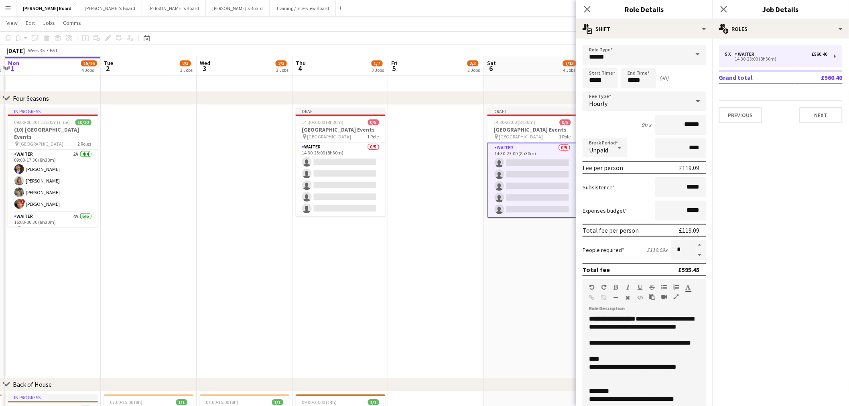
drag, startPoint x: 562, startPoint y: 221, endPoint x: 502, endPoint y: 216, distance: 60.4
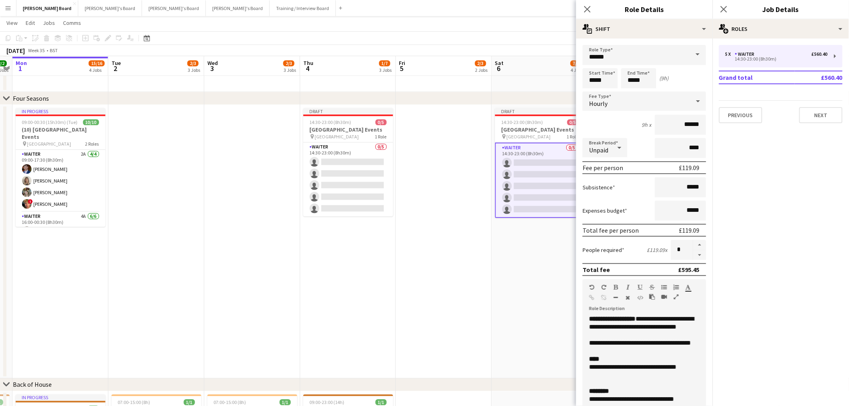
drag, startPoint x: 451, startPoint y: 207, endPoint x: 434, endPoint y: 207, distance: 16.4
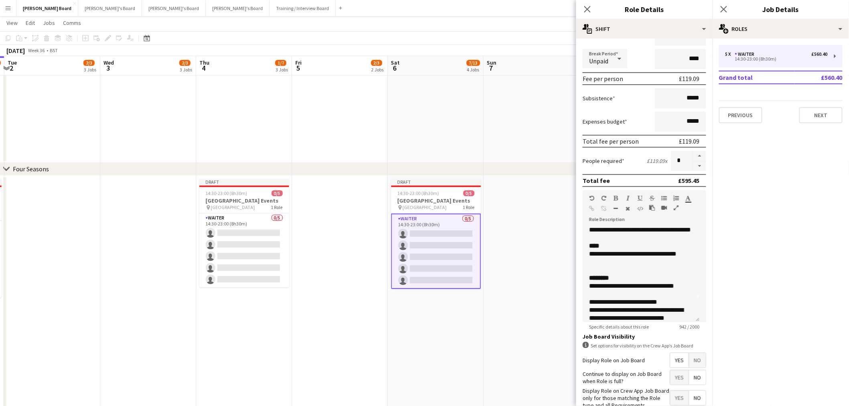
scroll to position [0, 0]
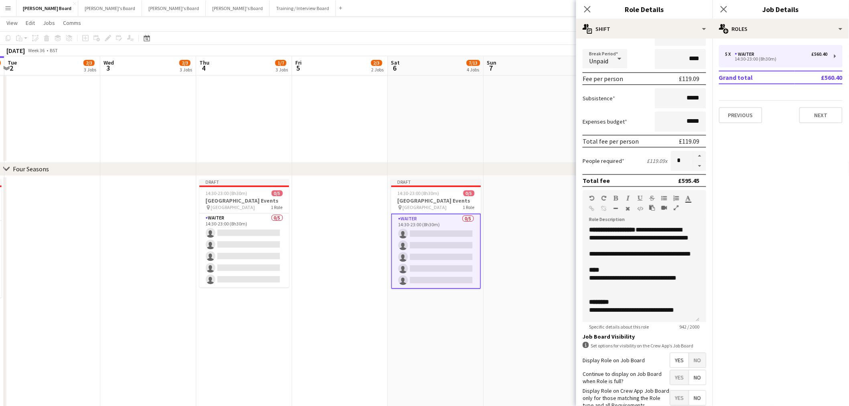
click at [377, 314] on app-date-cell at bounding box center [340, 313] width 96 height 274
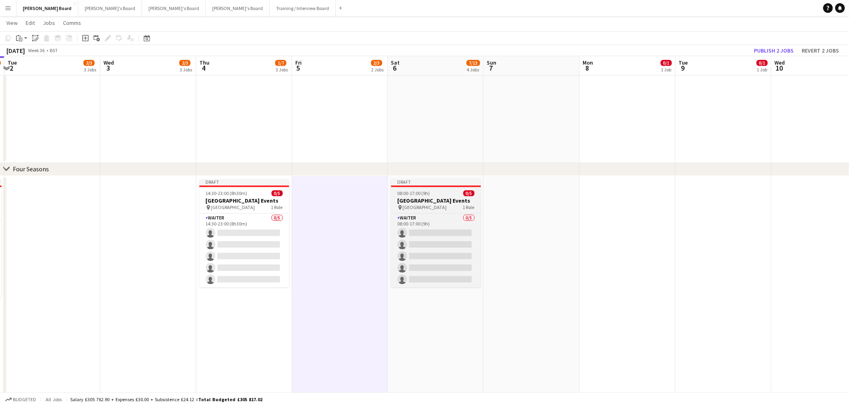
drag, startPoint x: 427, startPoint y: 204, endPoint x: 433, endPoint y: 203, distance: 6.5
click at [427, 204] on span "[GEOGRAPHIC_DATA]" at bounding box center [425, 207] width 44 height 6
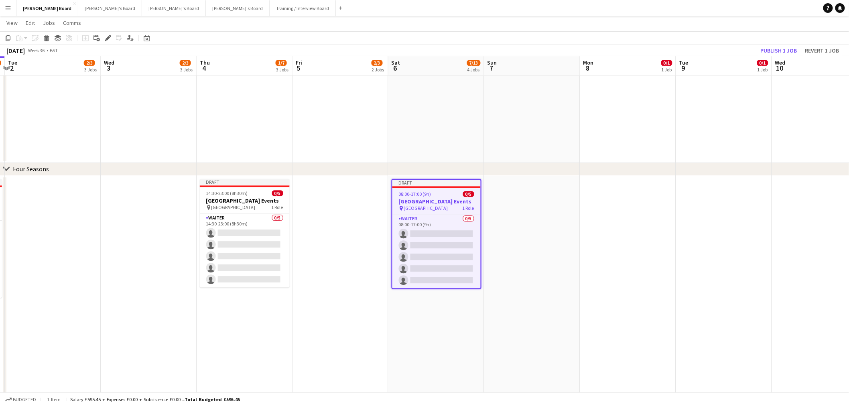
click at [534, 209] on app-date-cell at bounding box center [532, 313] width 96 height 274
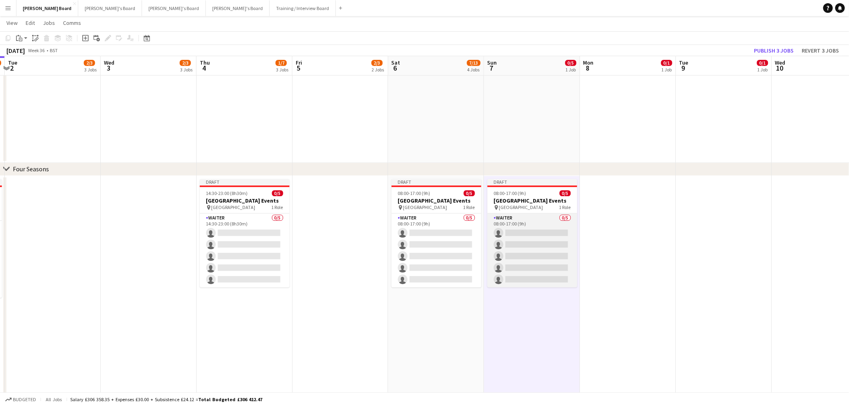
click at [537, 253] on app-card-role "Waiter 0/5 08:00-17:00 (9h) single-neutral-actions single-neutral-actions singl…" at bounding box center [532, 250] width 90 height 74
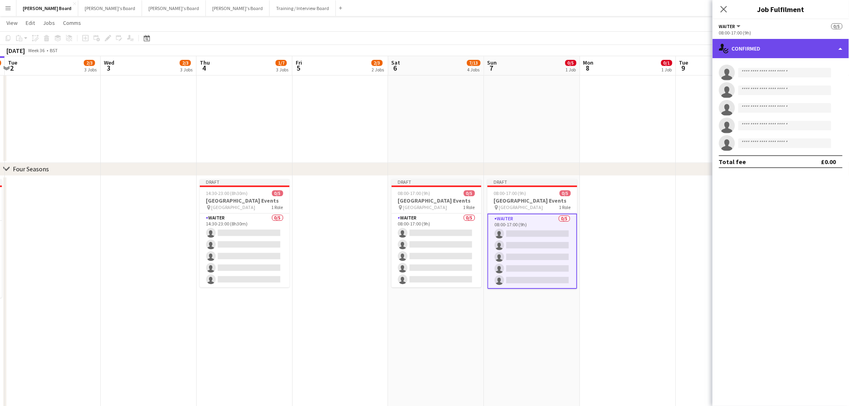
click at [779, 48] on div "single-neutral-actions-check-2 Confirmed" at bounding box center [780, 48] width 136 height 19
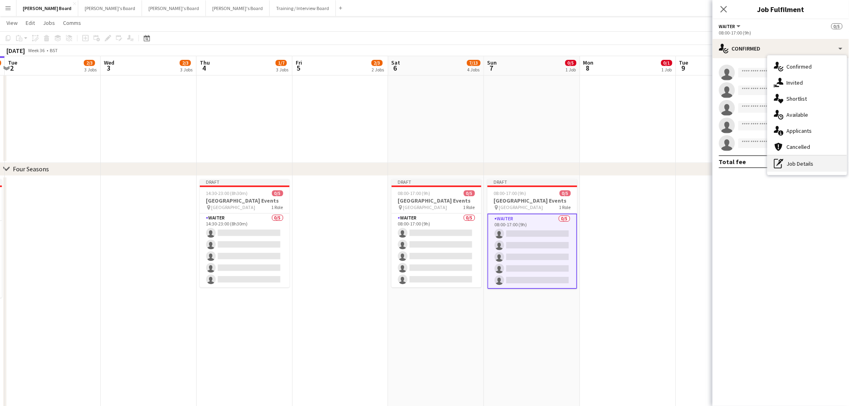
click at [791, 156] on div "pen-write Job Details" at bounding box center [806, 164] width 79 height 16
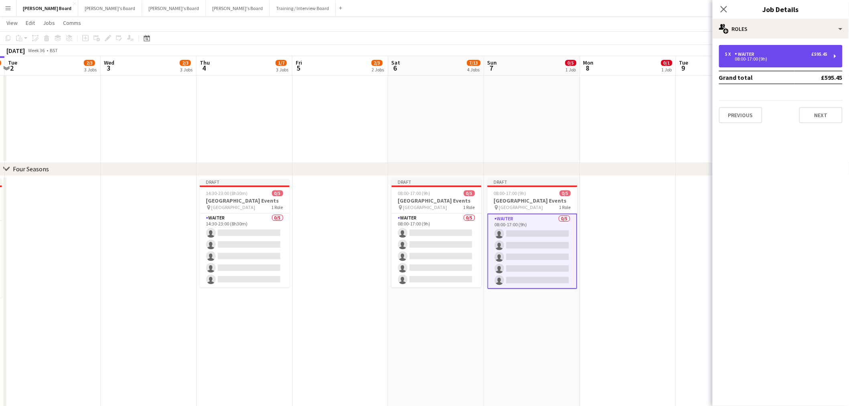
click at [764, 46] on div "5 x Waiter £595.45 08:00-17:00 (9h)" at bounding box center [781, 56] width 124 height 22
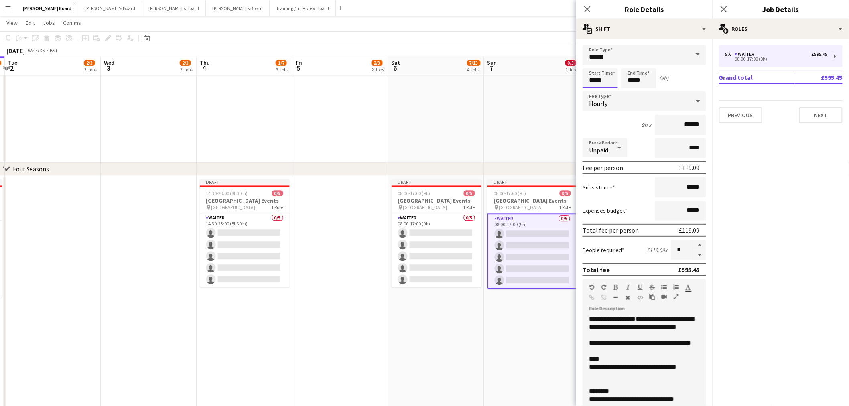
drag, startPoint x: 570, startPoint y: 79, endPoint x: 538, endPoint y: 75, distance: 31.5
type input "*****"
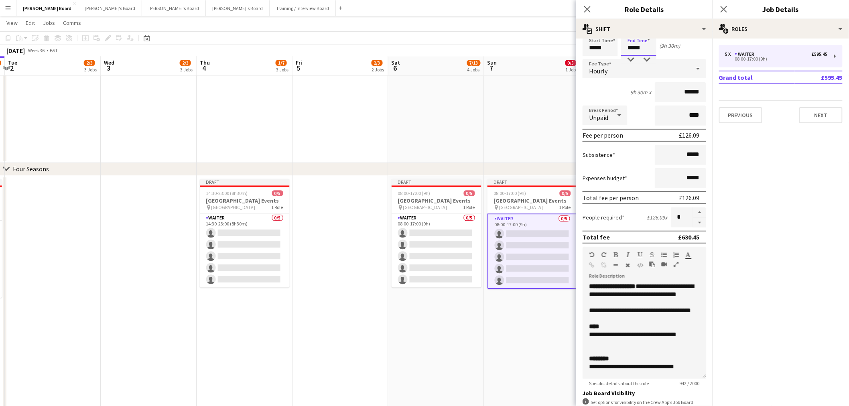
scroll to position [45, 0]
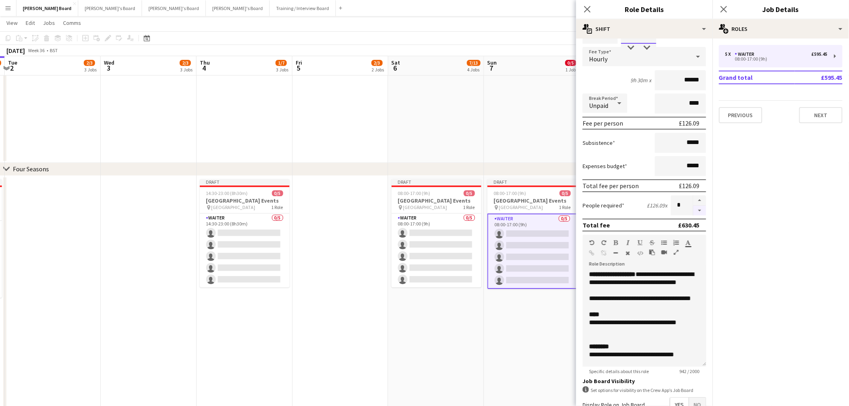
type input "*****"
click at [695, 210] on button "button" at bounding box center [699, 211] width 13 height 10
type input "*"
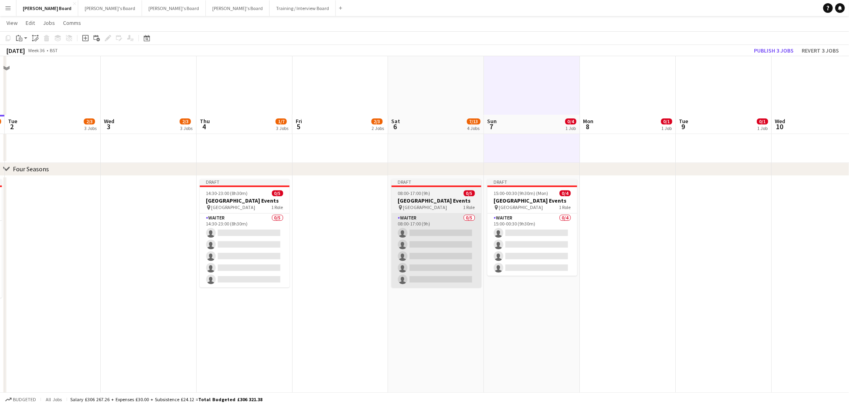
scroll to position [936, 0]
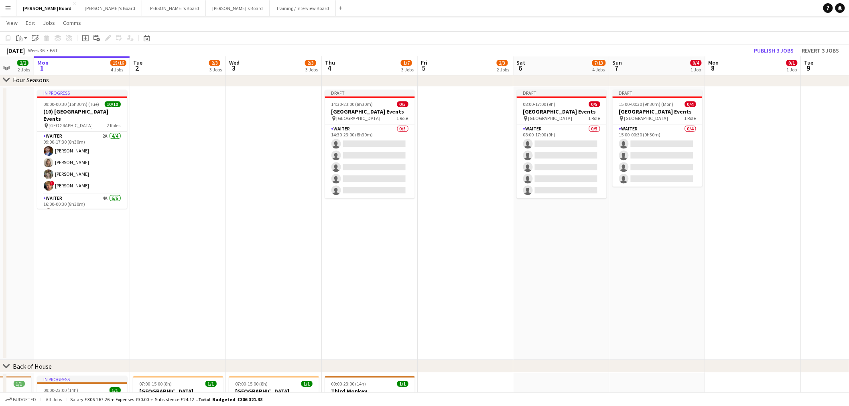
drag, startPoint x: 313, startPoint y: 260, endPoint x: 438, endPoint y: 247, distance: 125.8
drag, startPoint x: 273, startPoint y: 252, endPoint x: 368, endPoint y: 245, distance: 95.7
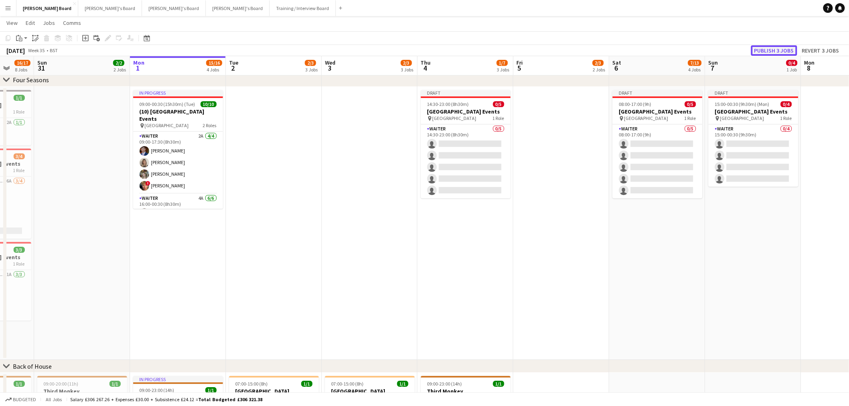
click at [775, 51] on button "Publish 3 jobs" at bounding box center [774, 50] width 46 height 10
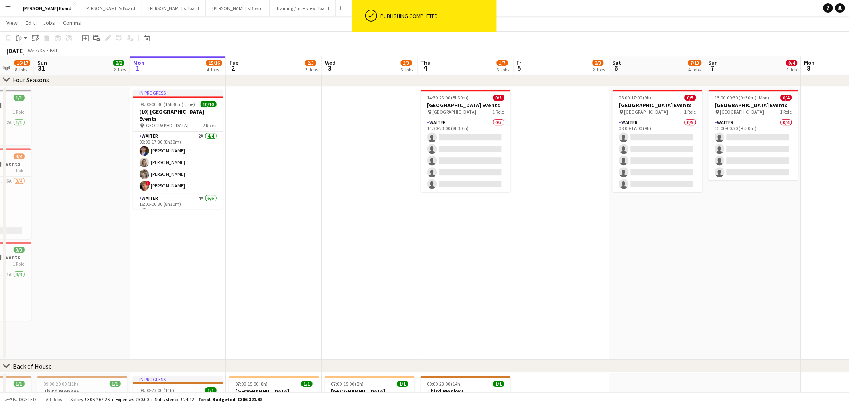
scroll to position [0, 227]
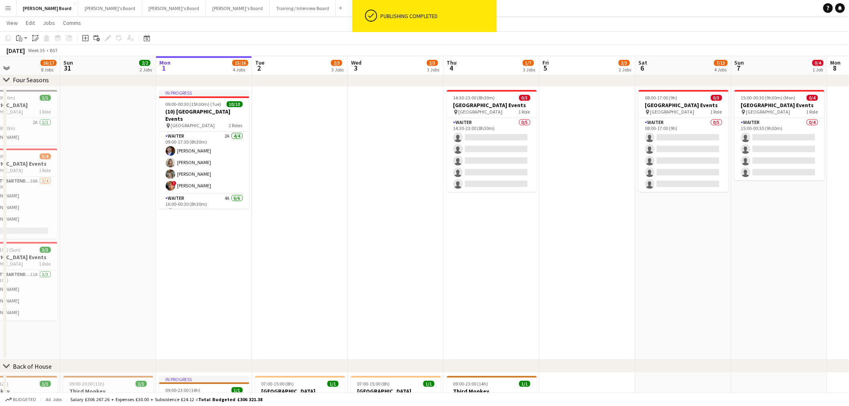
drag, startPoint x: 189, startPoint y: 176, endPoint x: 215, endPoint y: 174, distance: 25.7
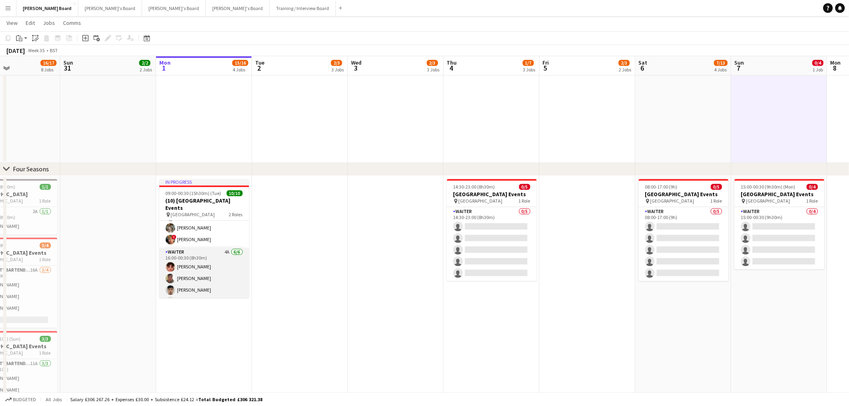
scroll to position [45, 0]
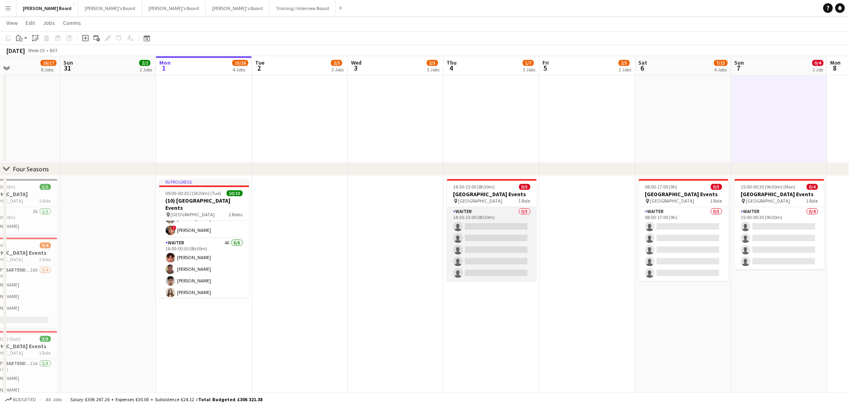
click at [494, 237] on app-card-role "Waiter 0/5 14:30-23:00 (8h30m) single-neutral-actions single-neutral-actions si…" at bounding box center [492, 244] width 90 height 74
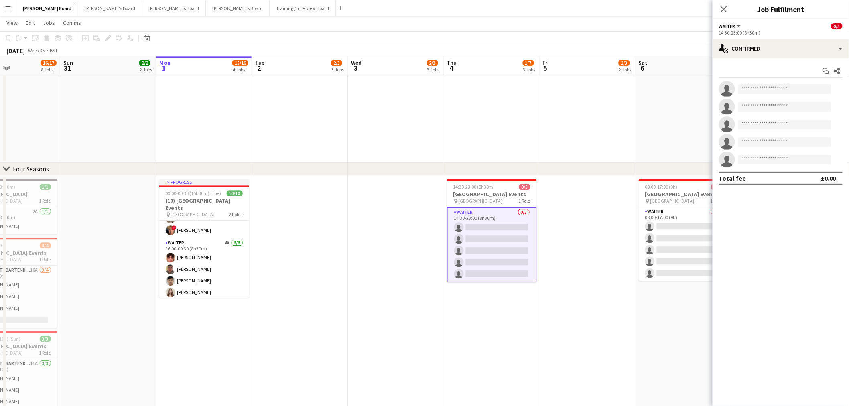
scroll to position [0, 228]
drag, startPoint x: 570, startPoint y: 251, endPoint x: 443, endPoint y: 238, distance: 127.8
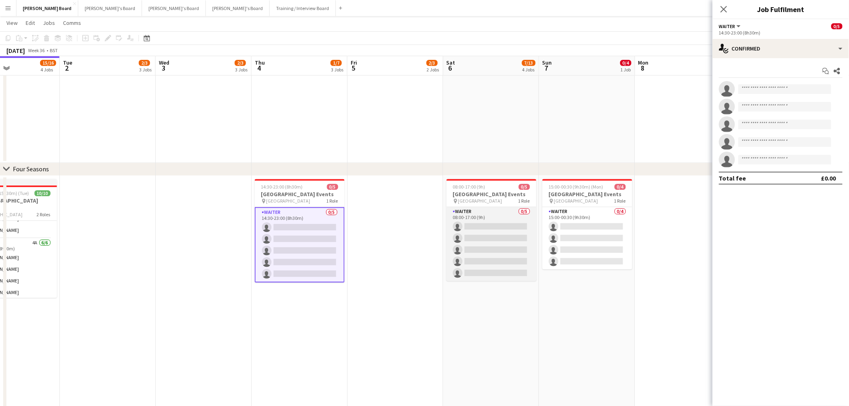
click at [495, 233] on app-card-role "Waiter 0/5 08:00-17:00 (9h) single-neutral-actions single-neutral-actions singl…" at bounding box center [491, 244] width 90 height 74
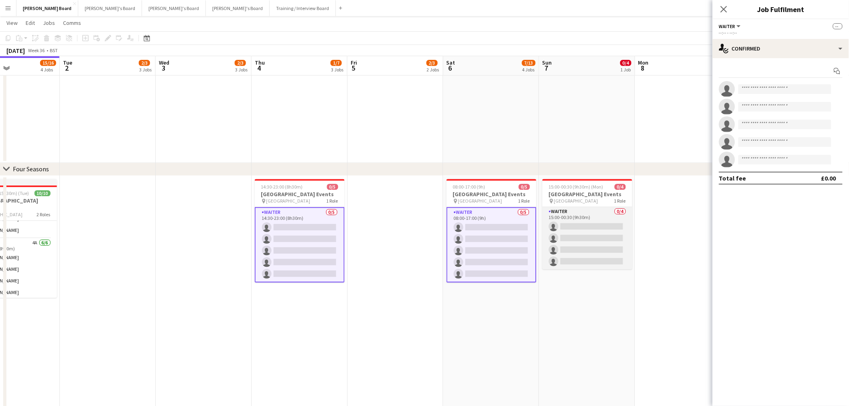
click at [557, 234] on app-card-role "Waiter 0/4 15:00-00:30 (9h30m) single-neutral-actions single-neutral-actions si…" at bounding box center [587, 238] width 90 height 62
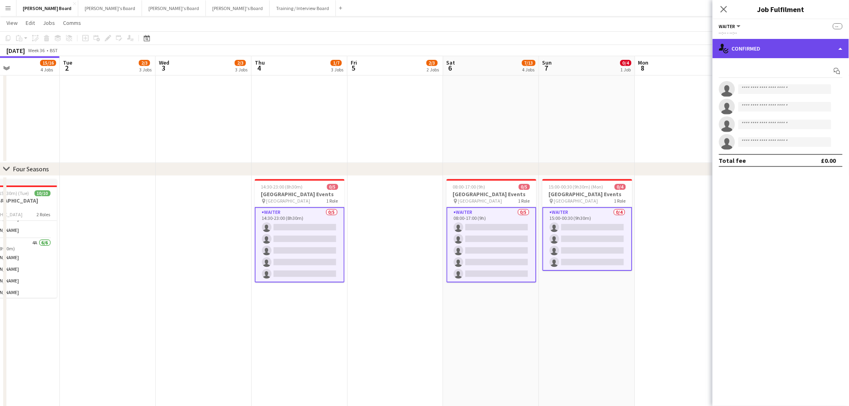
click at [798, 51] on div "single-neutral-actions-check-2 Confirmed" at bounding box center [780, 48] width 136 height 19
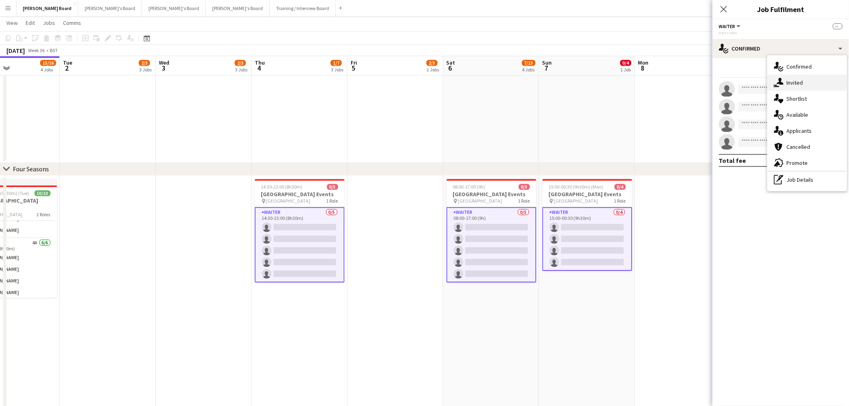
click at [804, 81] on div "single-neutral-actions-share-1 Invited" at bounding box center [806, 83] width 79 height 16
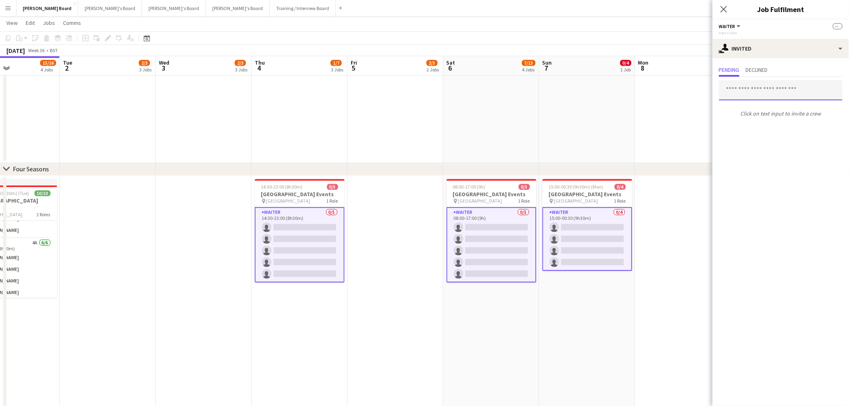
click at [768, 89] on input "text" at bounding box center [781, 90] width 124 height 20
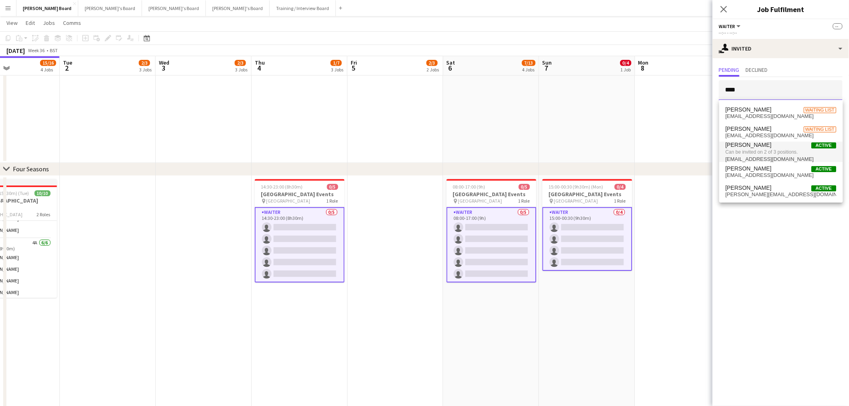
type input "****"
click at [768, 153] on span "Can be invited on 2 of 3 positions." at bounding box center [781, 151] width 111 height 7
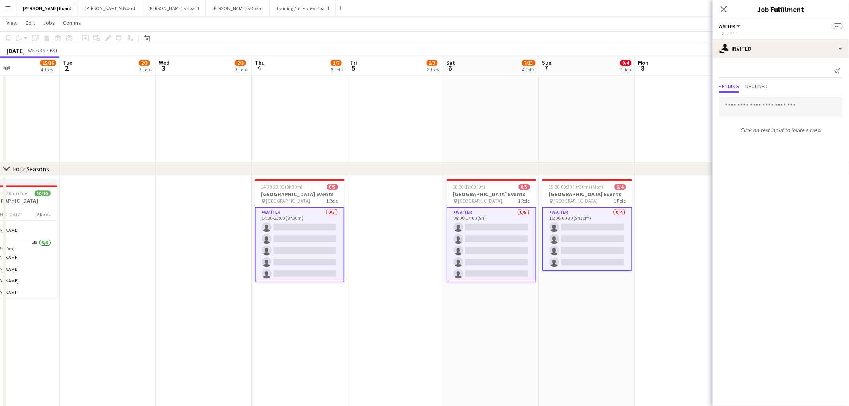
click at [383, 301] on app-date-cell at bounding box center [395, 313] width 96 height 274
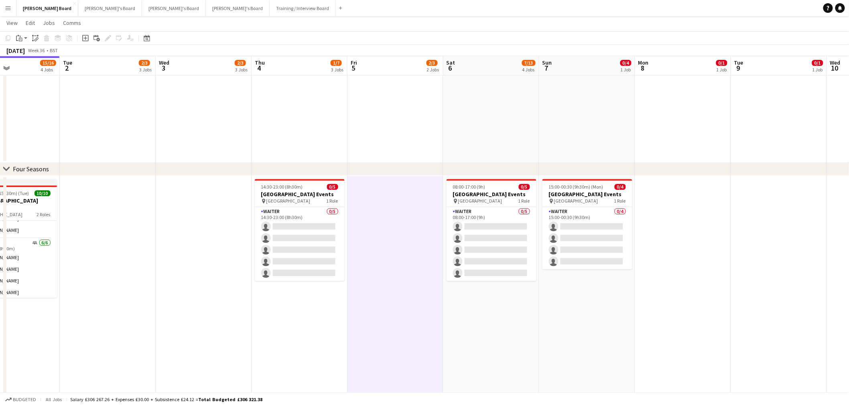
drag, startPoint x: 248, startPoint y: 335, endPoint x: 445, endPoint y: 328, distance: 197.4
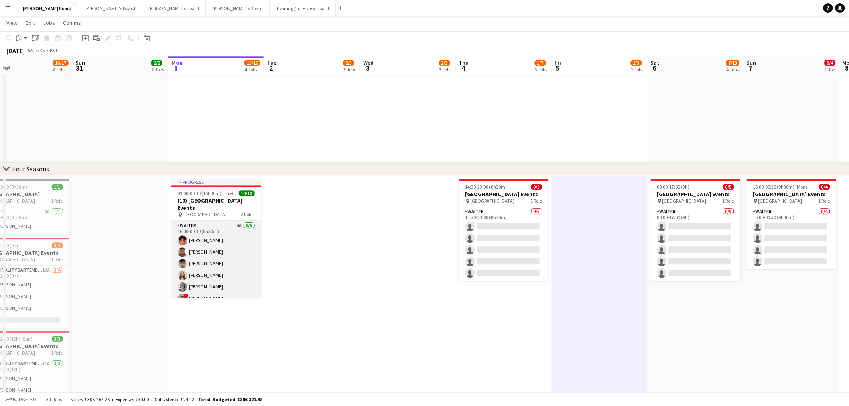
scroll to position [63, 0]
click at [220, 253] on app-card-role "Waiter 4A 6/6 16:00-00:30 (8h30m) William Martin zachary hill Rohan Malhotra Ka…" at bounding box center [216, 262] width 90 height 85
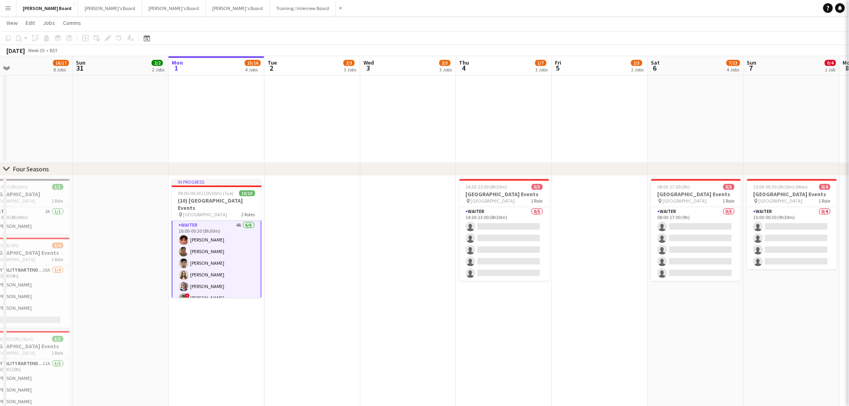
scroll to position [63, 0]
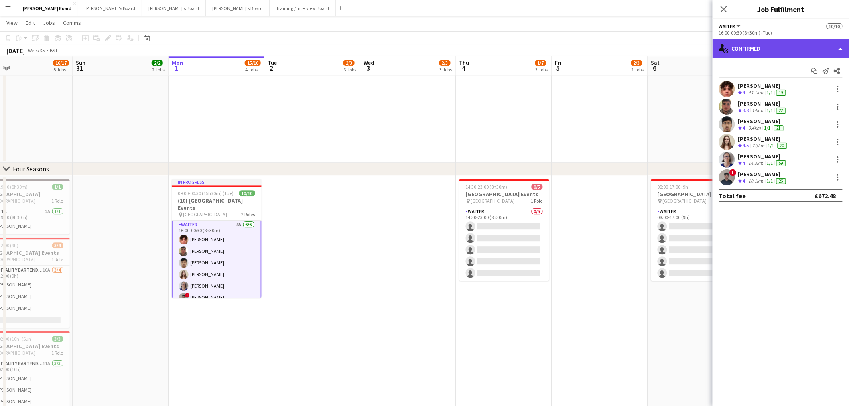
click at [773, 47] on div "single-neutral-actions-check-2 Confirmed" at bounding box center [780, 48] width 136 height 19
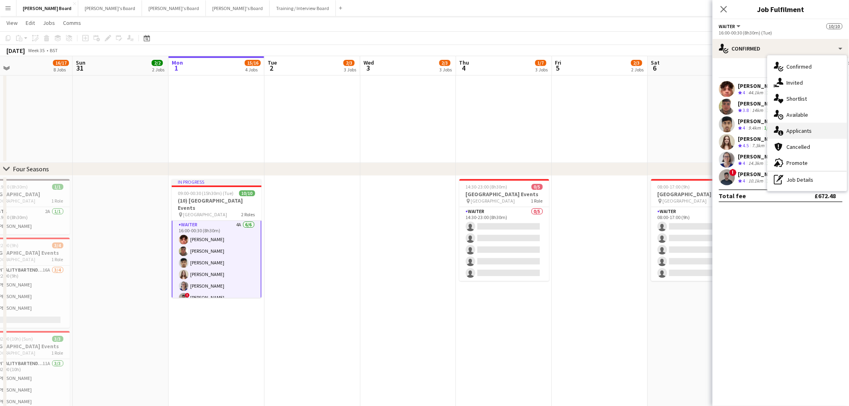
click at [805, 126] on div "single-neutral-actions-information Applicants" at bounding box center [806, 131] width 79 height 16
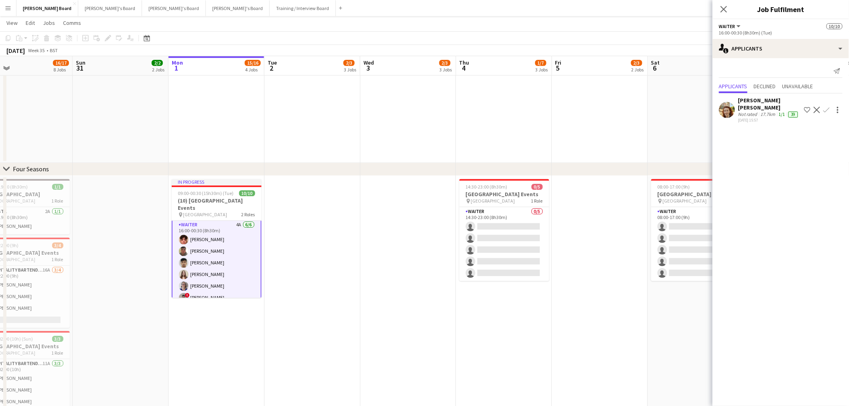
scroll to position [0, 0]
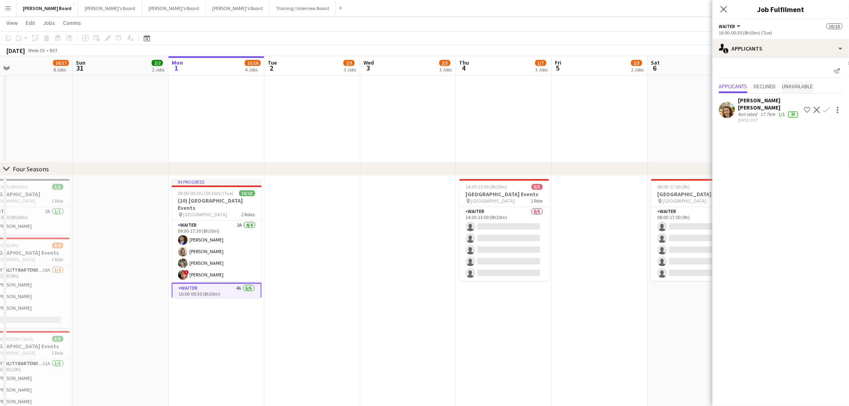
click at [808, 85] on span "Unavailable" at bounding box center [797, 86] width 31 height 6
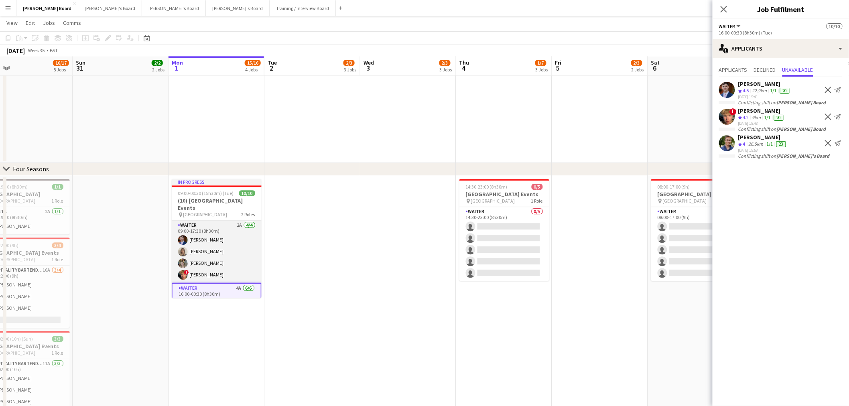
click at [230, 235] on app-card-role "Waiter 2A 4/4 09:00-17:30 (8h30m) Joseph Hodkinson Mathilde Wilkie Abigail Hodk…" at bounding box center [217, 252] width 90 height 62
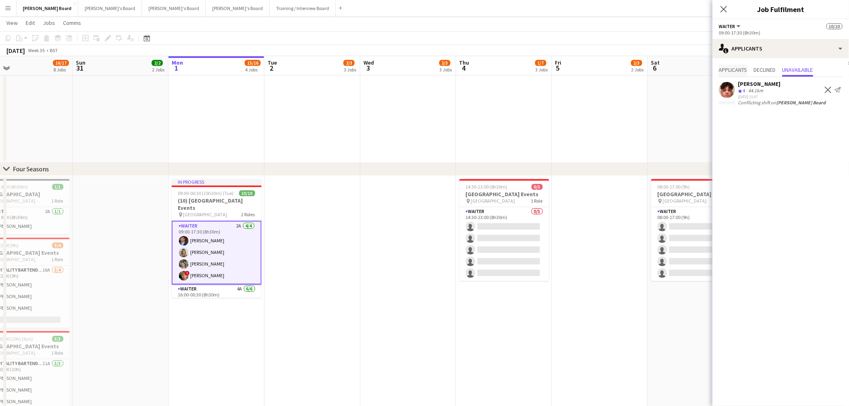
click at [732, 73] on span "Applicants" at bounding box center [733, 70] width 28 height 6
click at [749, 104] on div "3.9km" at bounding box center [755, 107] width 16 height 7
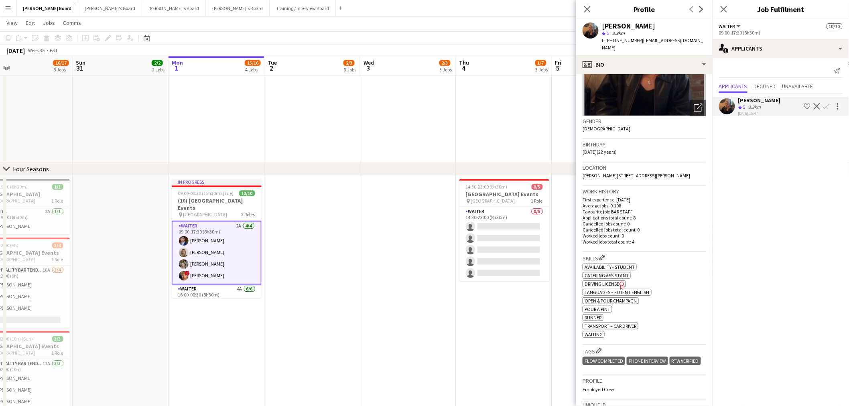
scroll to position [89, 0]
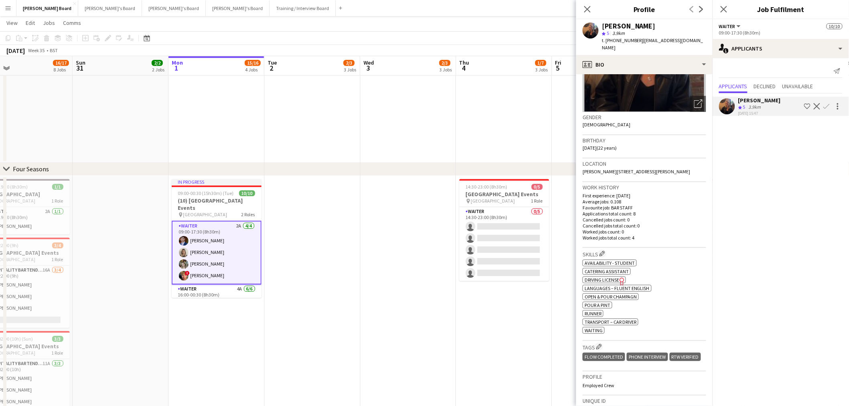
click at [472, 303] on app-date-cell "14:30-23:00 (8h30m) 0/5 Four Seasons Hotel Events pin Four Seasons Hotel 1 Role…" at bounding box center [504, 313] width 96 height 274
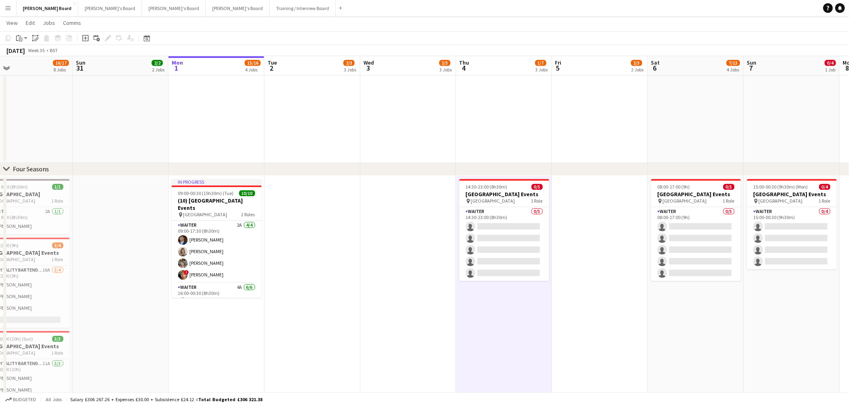
scroll to position [0, 222]
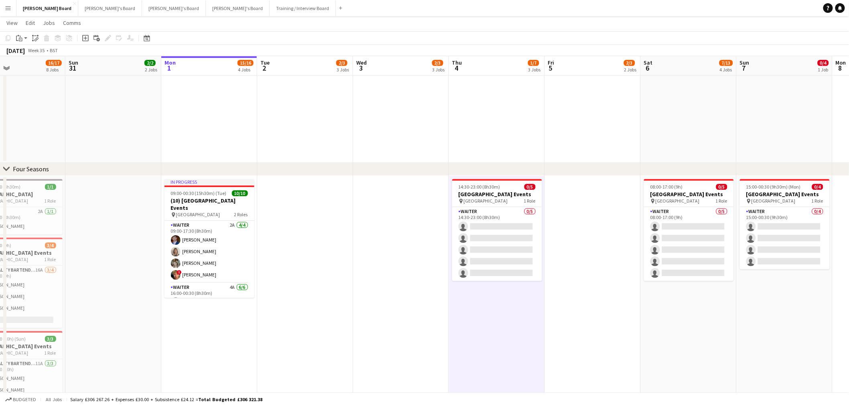
drag, startPoint x: 281, startPoint y: 302, endPoint x: 316, endPoint y: 301, distance: 34.9
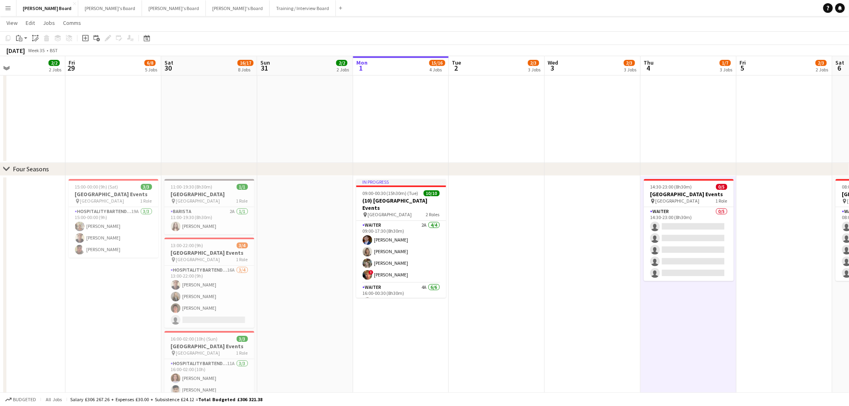
scroll to position [0, 207]
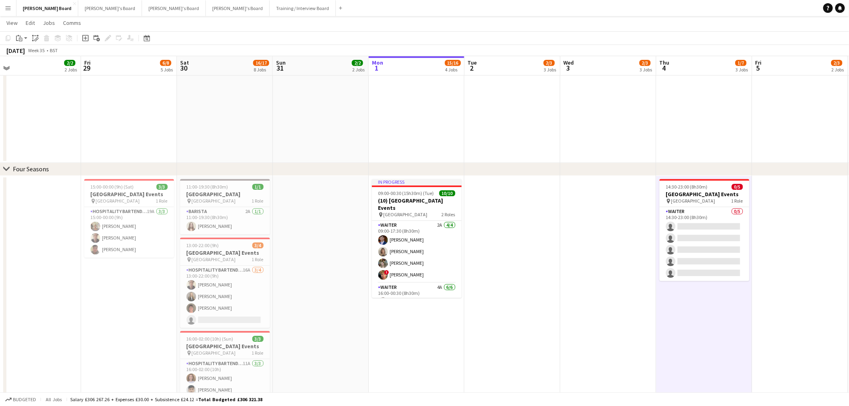
drag, startPoint x: 283, startPoint y: 300, endPoint x: 299, endPoint y: 299, distance: 15.6
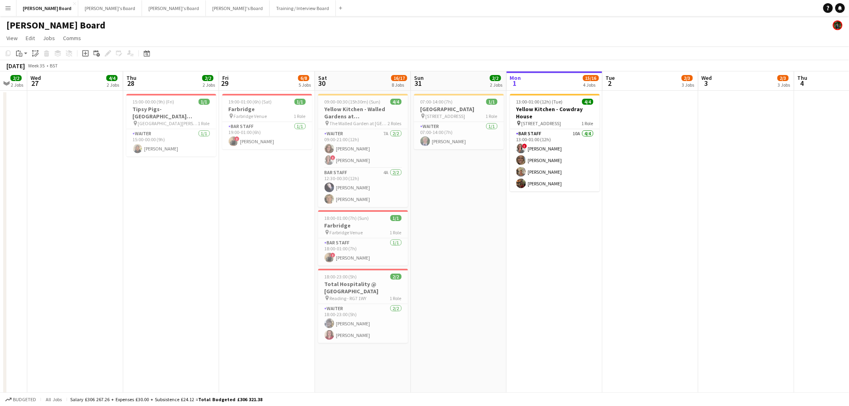
scroll to position [0, 254]
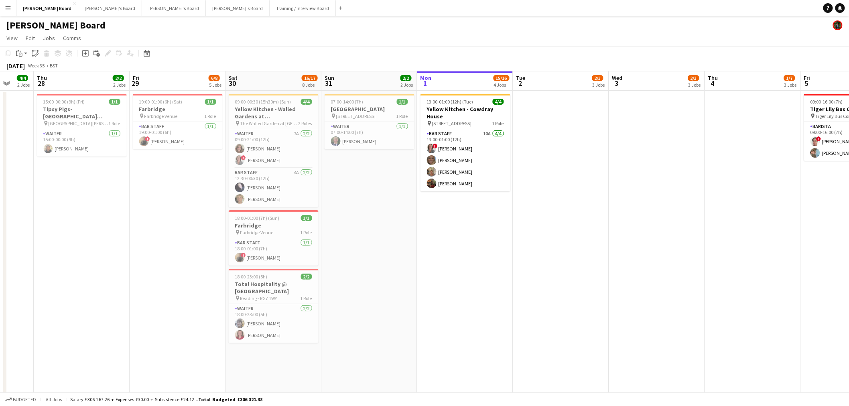
drag, startPoint x: 299, startPoint y: 239, endPoint x: 347, endPoint y: 243, distance: 48.7
click at [365, 103] on div "07:00-14:00 (7h) 1/1" at bounding box center [369, 102] width 90 height 6
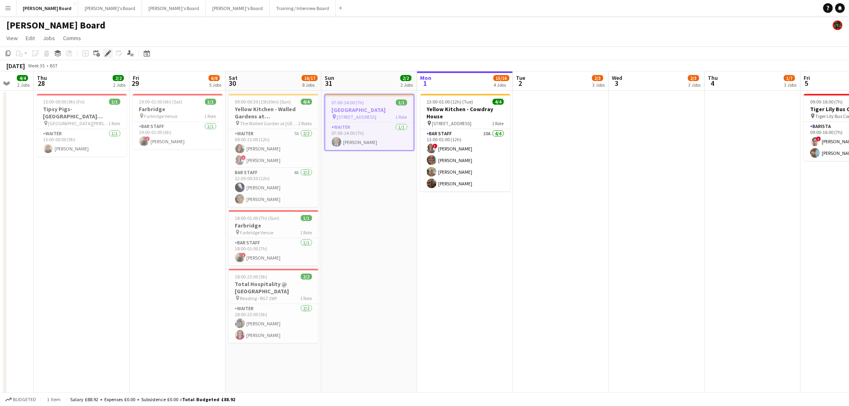
click at [111, 53] on div "Edit" at bounding box center [108, 54] width 10 height 10
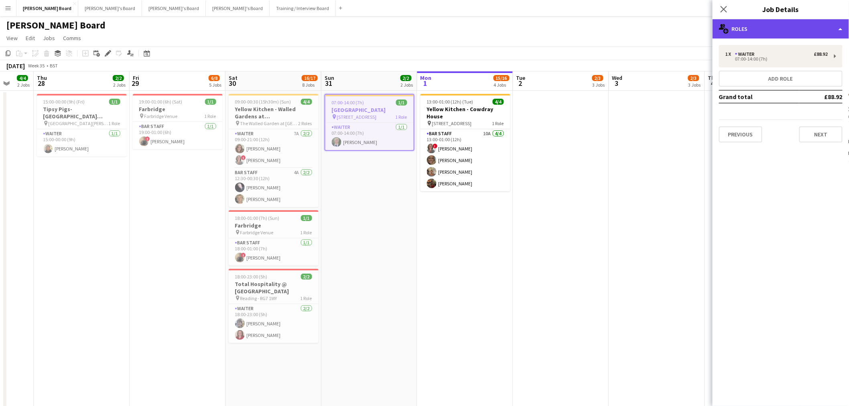
click at [806, 28] on div "multiple-users-add Roles" at bounding box center [780, 28] width 136 height 19
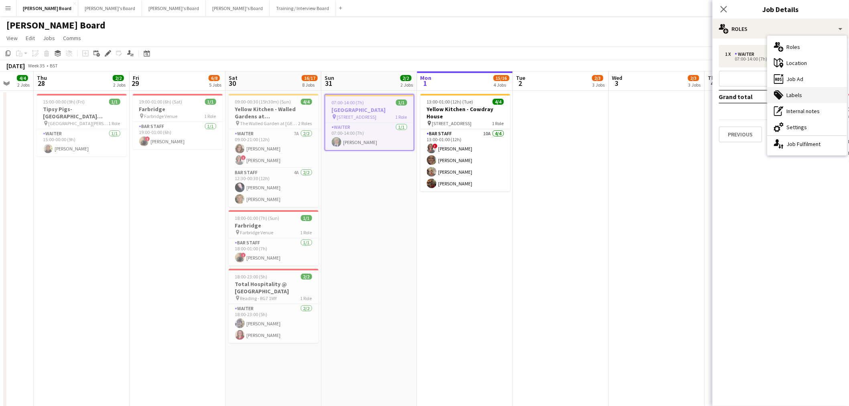
click at [801, 90] on div "tags-double Labels" at bounding box center [806, 95] width 79 height 16
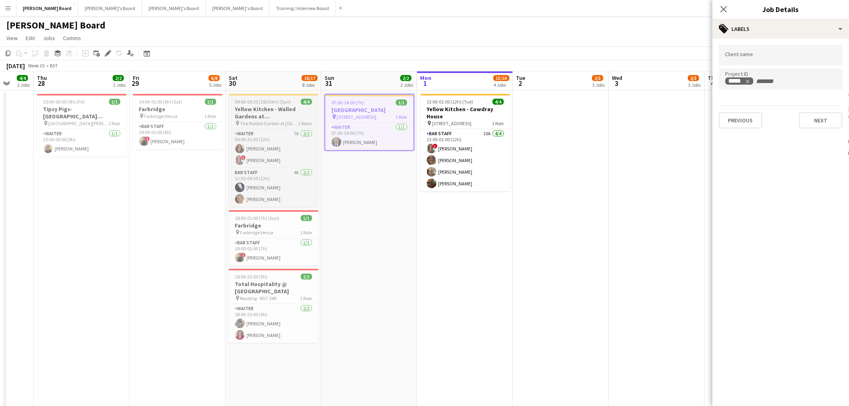
click at [257, 110] on h3 "Yellow Kitchen - Walled Gardens at [GEOGRAPHIC_DATA]" at bounding box center [274, 112] width 90 height 14
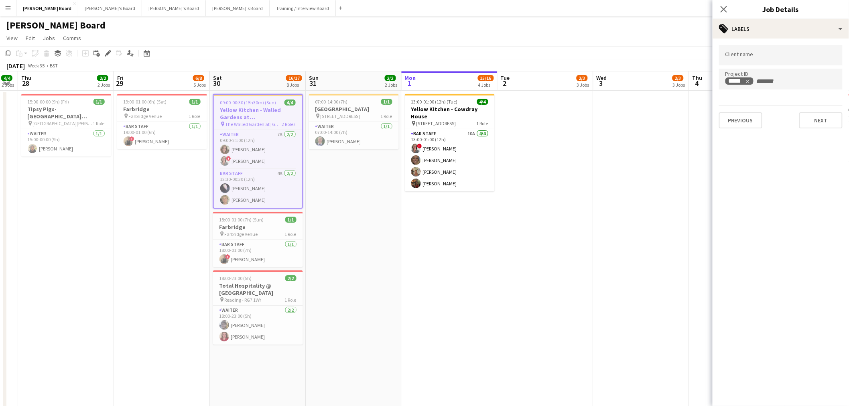
scroll to position [0, 272]
drag, startPoint x: 523, startPoint y: 245, endPoint x: 506, endPoint y: 247, distance: 17.8
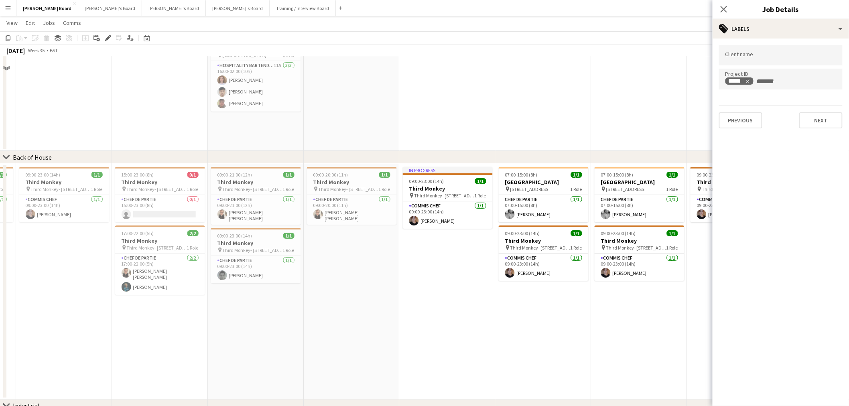
scroll to position [1112, 0]
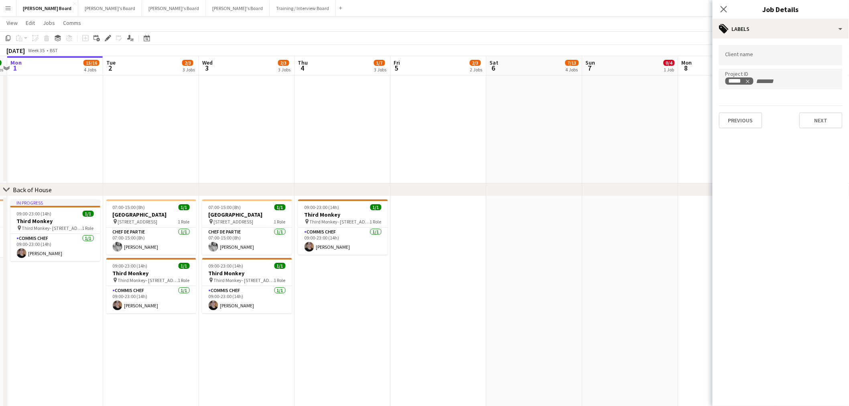
drag, startPoint x: 416, startPoint y: 267, endPoint x: 203, endPoint y: 259, distance: 212.7
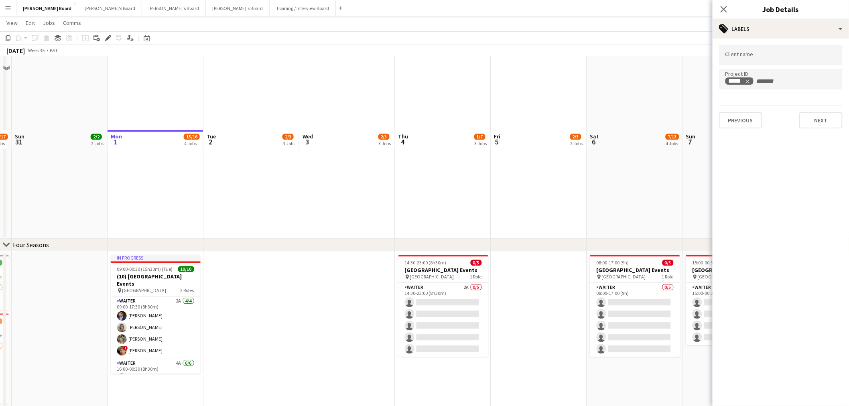
scroll to position [845, 0]
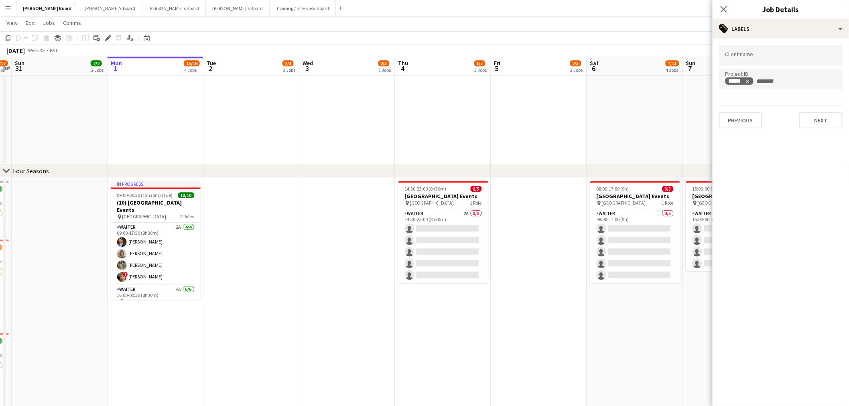
drag, startPoint x: 533, startPoint y: 299, endPoint x: 445, endPoint y: 286, distance: 88.4
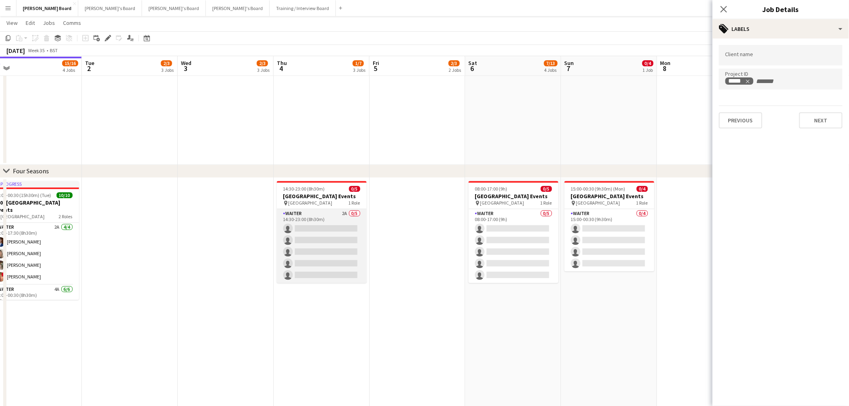
click at [343, 246] on app-card-role "Waiter 2A 0/5 14:30-23:00 (8h30m) single-neutral-actions single-neutral-actions…" at bounding box center [322, 246] width 90 height 74
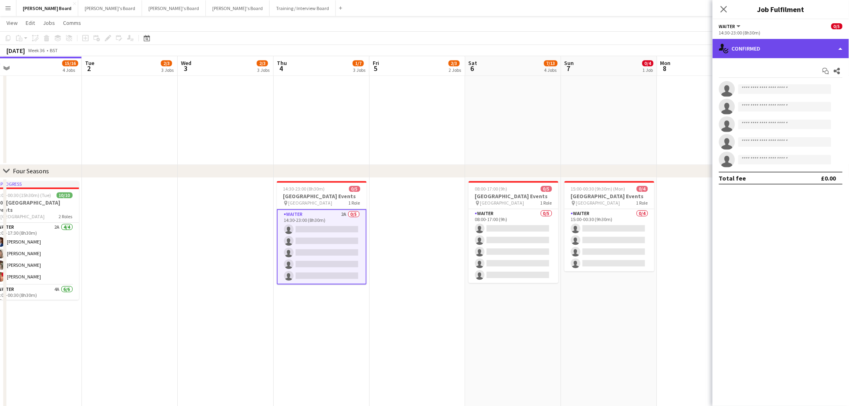
click at [801, 50] on div "single-neutral-actions-check-2 Confirmed" at bounding box center [780, 48] width 136 height 19
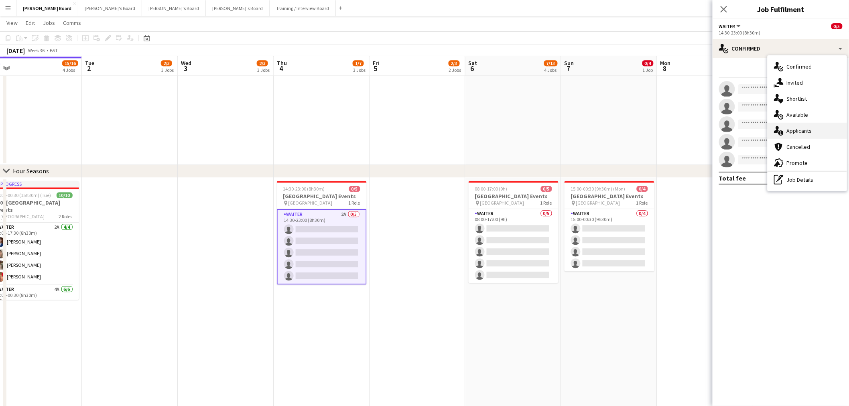
click at [800, 131] on div "single-neutral-actions-information Applicants" at bounding box center [806, 131] width 79 height 16
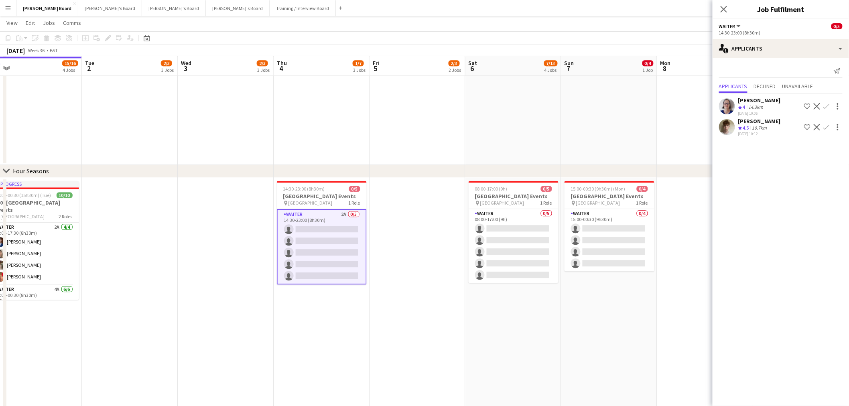
click at [826, 105] on app-icon "Confirm" at bounding box center [826, 106] width 6 height 6
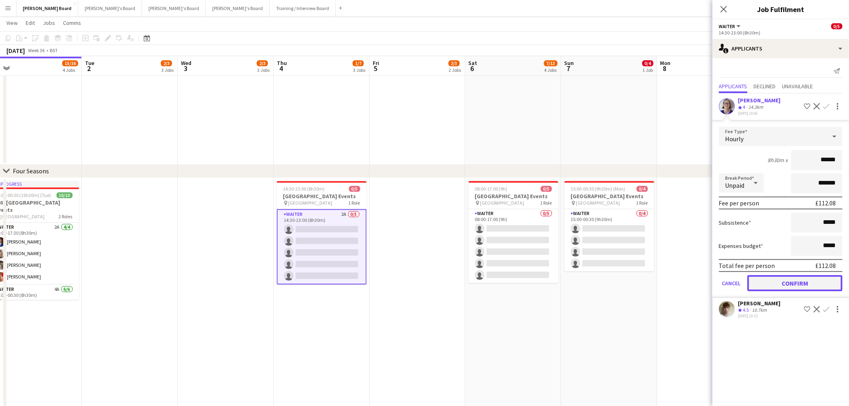
click at [776, 281] on button "Confirm" at bounding box center [794, 283] width 95 height 16
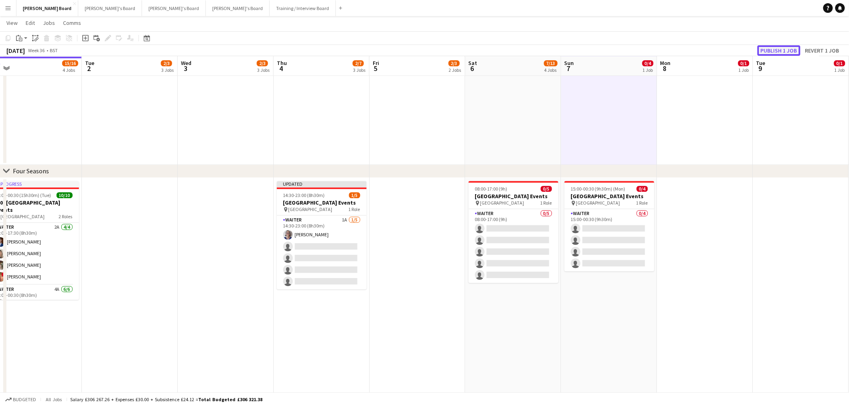
click at [786, 49] on button "Publish 1 job" at bounding box center [778, 50] width 43 height 10
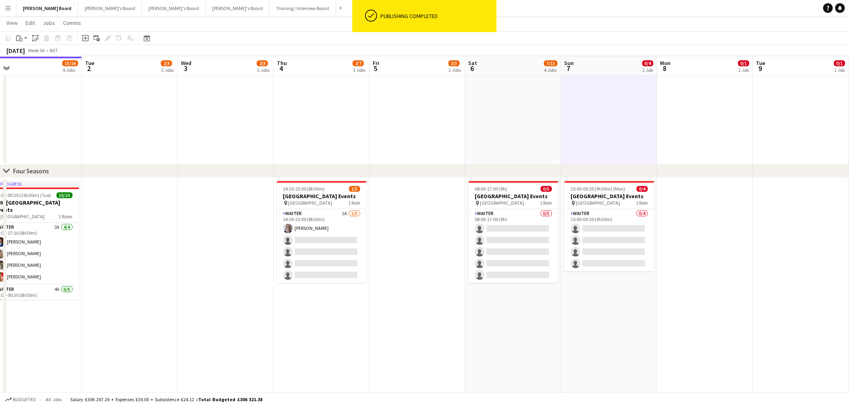
drag, startPoint x: 480, startPoint y: 222, endPoint x: 540, endPoint y: 230, distance: 60.0
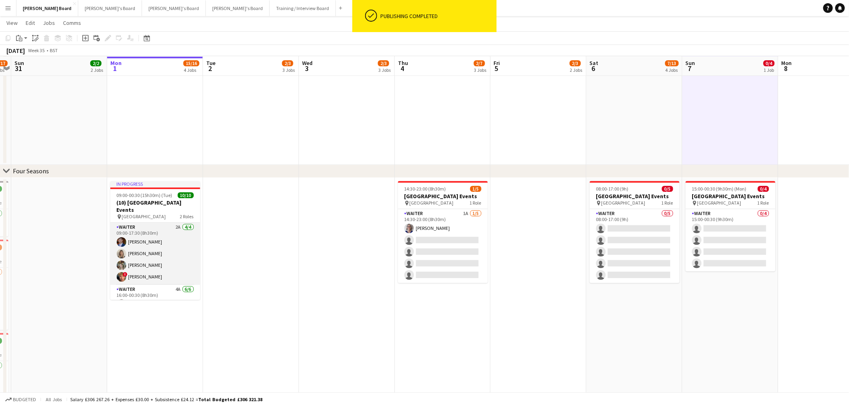
scroll to position [63, 0]
drag, startPoint x: 240, startPoint y: 255, endPoint x: 406, endPoint y: 264, distance: 166.7
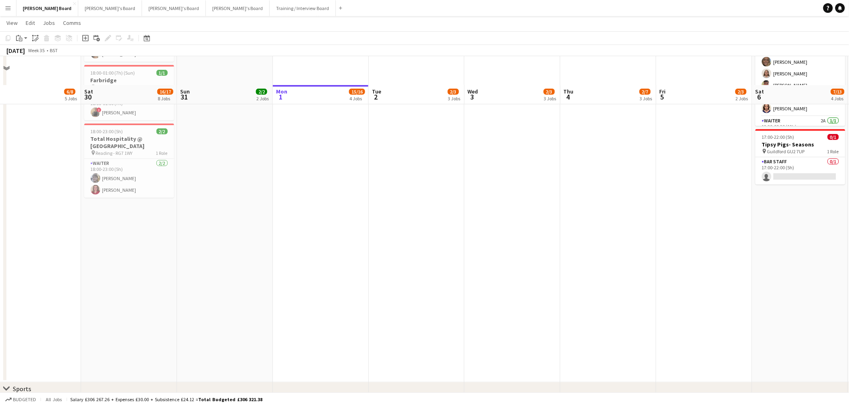
scroll to position [0, 0]
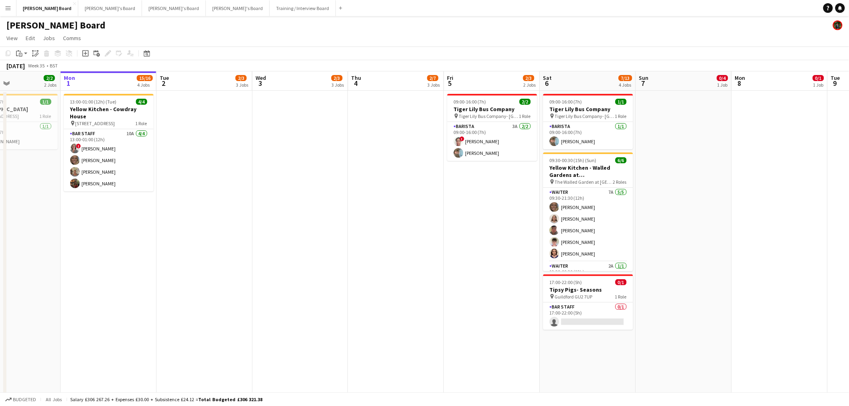
scroll to position [0, 329]
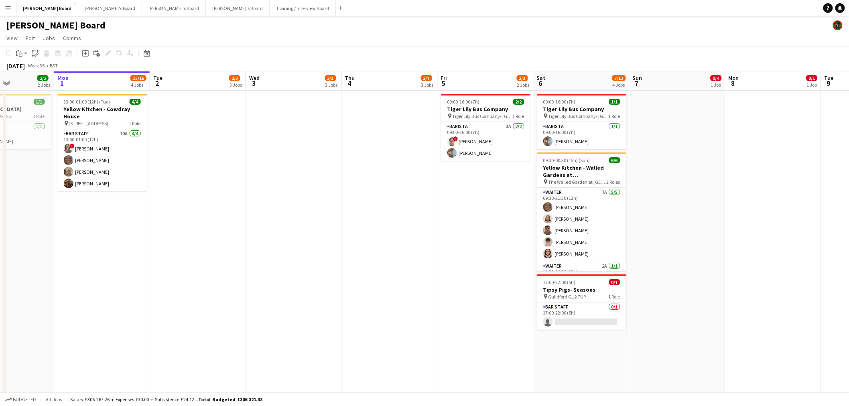
drag, startPoint x: 301, startPoint y: 245, endPoint x: 373, endPoint y: 259, distance: 73.5
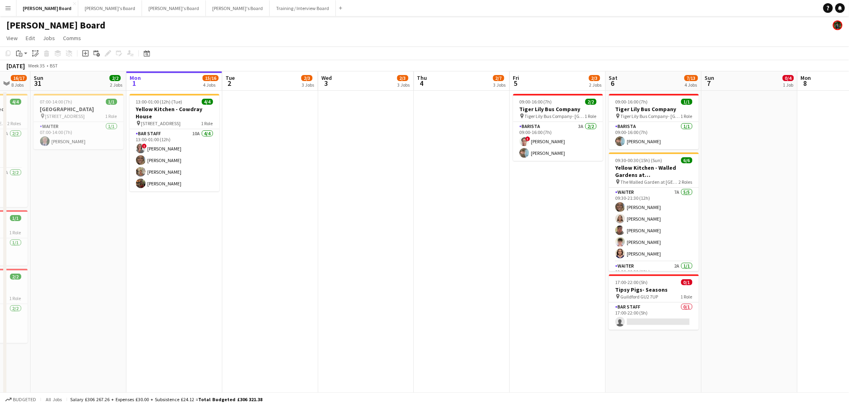
drag, startPoint x: 702, startPoint y: 217, endPoint x: 351, endPoint y: 182, distance: 352.3
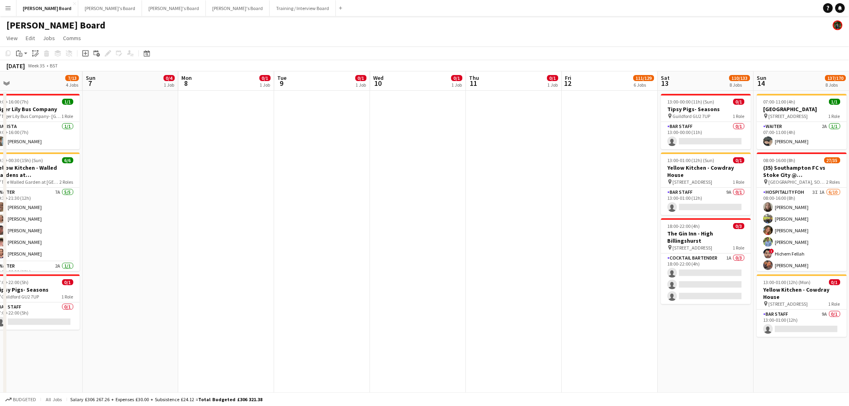
drag, startPoint x: 554, startPoint y: 190, endPoint x: 174, endPoint y: 170, distance: 381.1
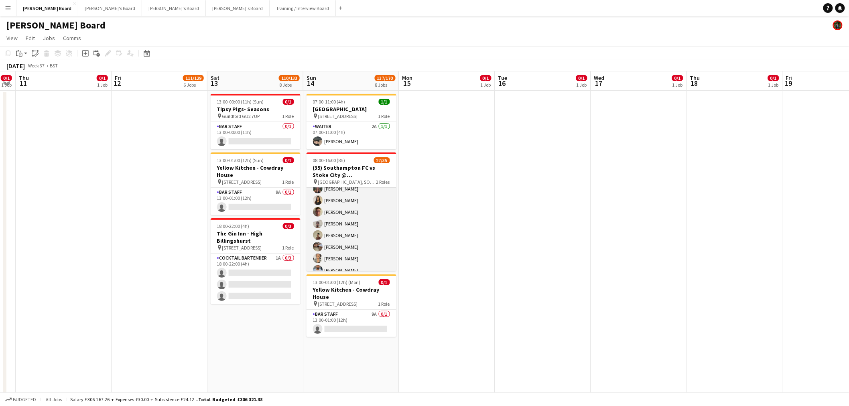
scroll to position [267, 0]
click at [344, 250] on app-card-role "Retail Kiosk 5I 21/25 10:00-14:00 (4h) Victor Fombang Abdul Quainoo ! Shenéla F…" at bounding box center [351, 206] width 90 height 306
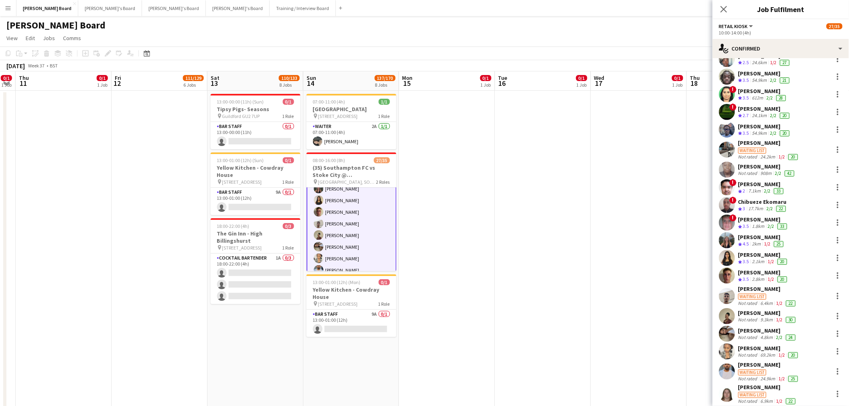
scroll to position [45, 0]
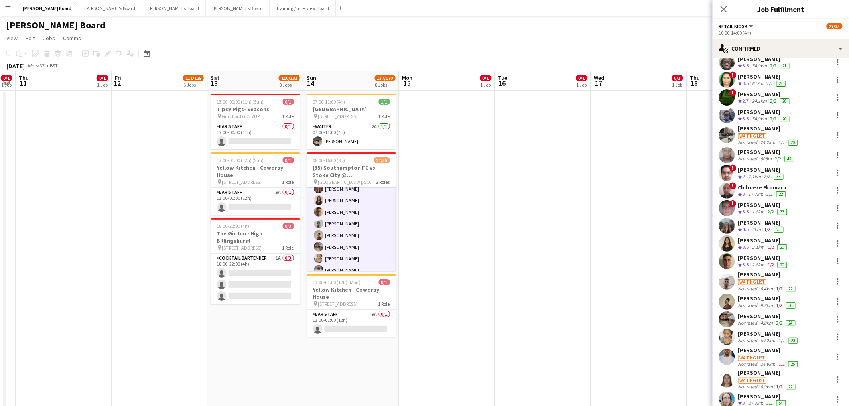
click at [752, 320] on div "Not rated" at bounding box center [748, 323] width 21 height 6
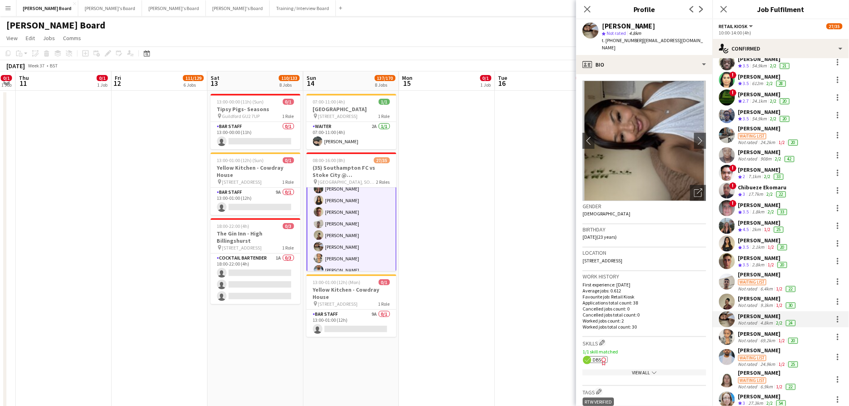
drag, startPoint x: 643, startPoint y: 22, endPoint x: 603, endPoint y: 26, distance: 40.7
click at [603, 26] on div "Melaia Wong star Not rated 4.8km t. +4407519458283 | mw76m@yahoo.com" at bounding box center [644, 37] width 136 height 36
copy div "[PERSON_NAME]"
click at [760, 331] on div "[PERSON_NAME]" at bounding box center [768, 333] width 61 height 7
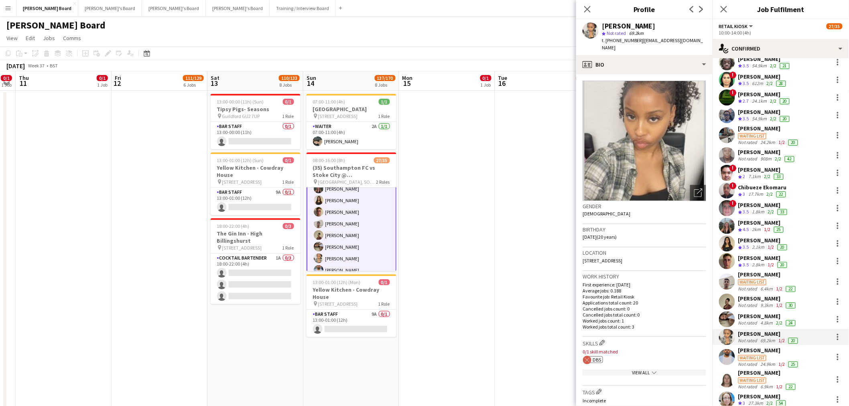
drag, startPoint x: 662, startPoint y: 23, endPoint x: 590, endPoint y: 24, distance: 72.2
click at [590, 24] on div "Margaret Kudela star Not rated 69.2km t. +4407413770999 | margaretkudela@gmail.…" at bounding box center [644, 37] width 136 height 36
copy div "[PERSON_NAME]"
drag, startPoint x: 640, startPoint y: 43, endPoint x: 615, endPoint y: 43, distance: 24.5
click at [615, 43] on div "t. +4407413770999 | margaretkudela@gmail.com" at bounding box center [654, 44] width 104 height 14
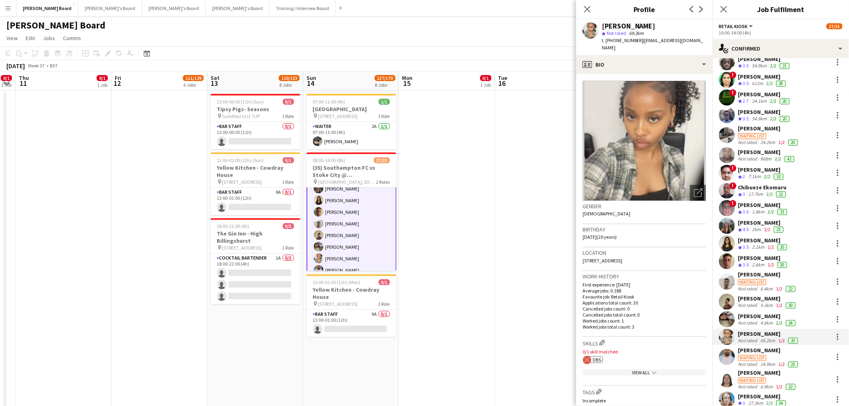
copy span "7413770999"
click at [761, 354] on div "Waiting list" at bounding box center [768, 357] width 61 height 7
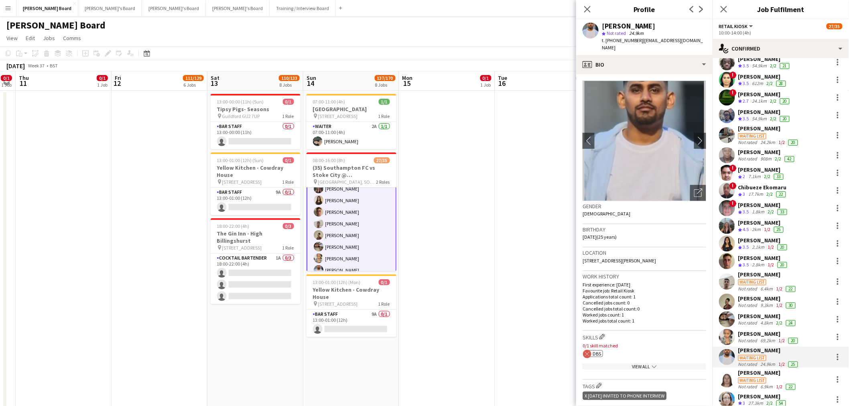
drag, startPoint x: 664, startPoint y: 30, endPoint x: 662, endPoint y: 26, distance: 5.1
click at [616, 30] on div "star Not rated 24.9km" at bounding box center [654, 33] width 104 height 7
click at [663, 26] on div "[PERSON_NAME]" at bounding box center [654, 25] width 104 height 7
drag, startPoint x: 663, startPoint y: 26, endPoint x: 593, endPoint y: 28, distance: 69.8
click at [593, 28] on div "Mohammed Nazim star Not rated 24.9km t. +447909583682 | nazimkhan26130@gmail.com" at bounding box center [644, 37] width 136 height 36
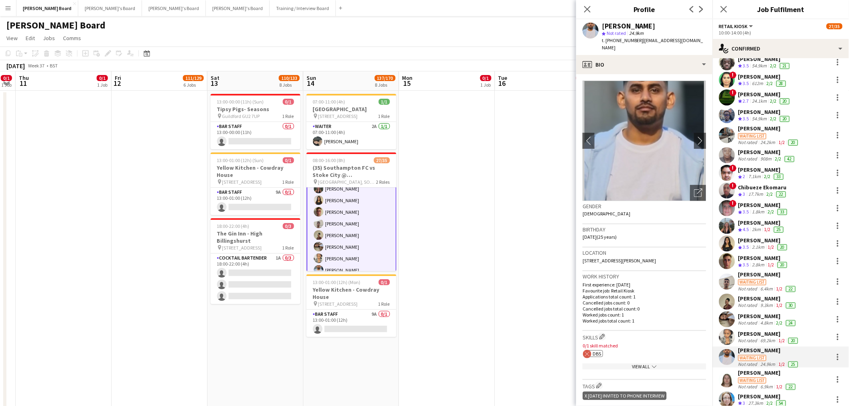
copy div "[PERSON_NAME]"
drag, startPoint x: 636, startPoint y: 40, endPoint x: 614, endPoint y: 46, distance: 22.9
click at [614, 46] on div "Mohammed Nazim star Not rated 24.9km t. +447909583682 | nazimkhan26130@gmail.com" at bounding box center [644, 37] width 136 height 36
copy span "7909583682"
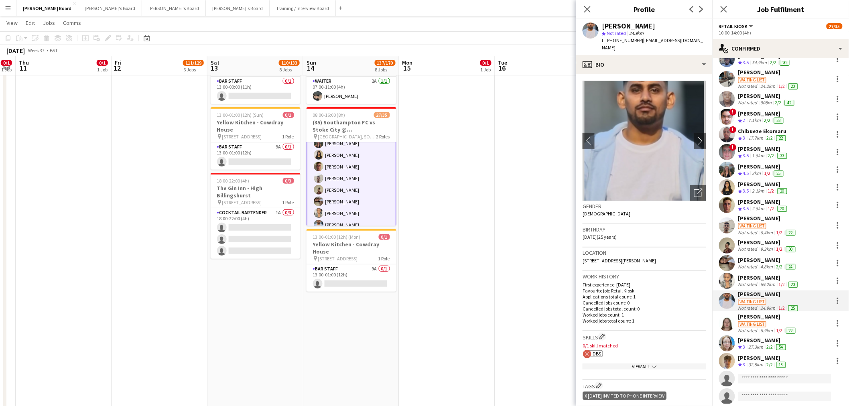
scroll to position [134, 0]
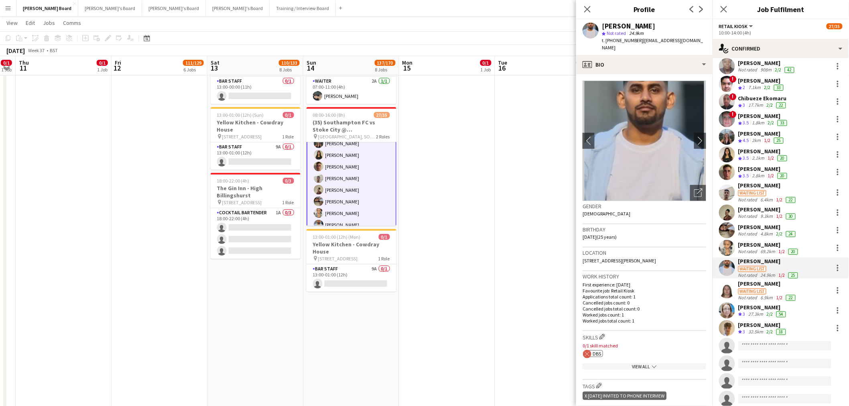
click at [760, 289] on div "Waiting list" at bounding box center [752, 291] width 28 height 6
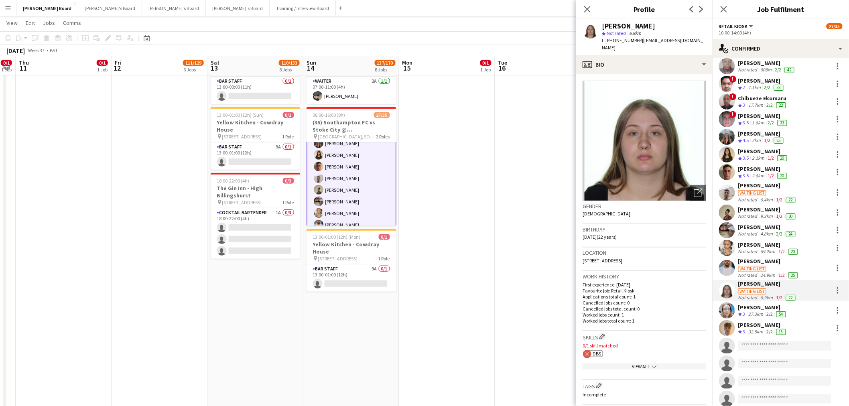
drag, startPoint x: 653, startPoint y: 26, endPoint x: 603, endPoint y: 27, distance: 49.4
click at [603, 27] on div "[PERSON_NAME]" at bounding box center [654, 25] width 104 height 7
copy div "[PERSON_NAME]"
click at [754, 311] on div "27.3km" at bounding box center [756, 314] width 18 height 7
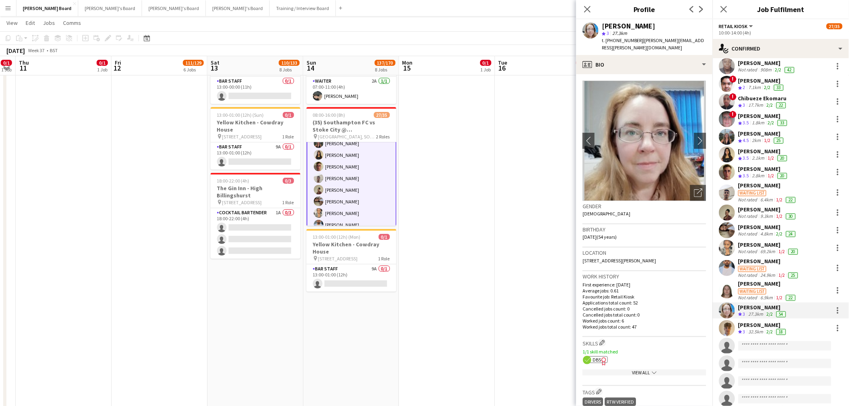
drag, startPoint x: 614, startPoint y: 30, endPoint x: 595, endPoint y: 30, distance: 19.3
click at [595, 30] on div "Rebecca Leighton star 3 27.3km t. +447717212999 | becky.leighton@btinternet.com" at bounding box center [644, 37] width 136 height 36
copy div "[PERSON_NAME]"
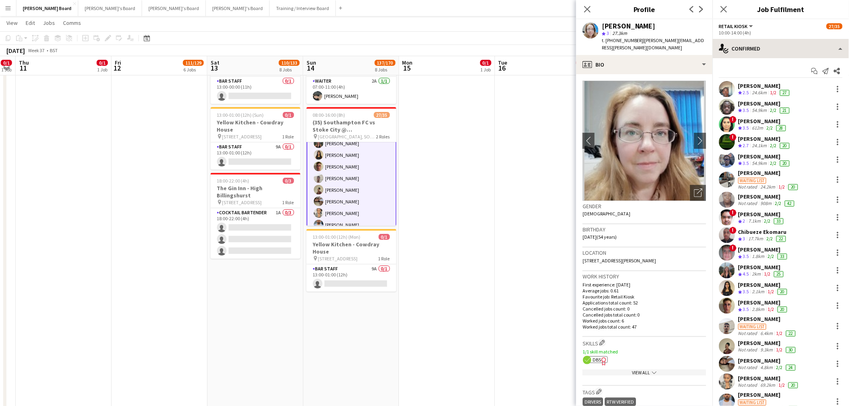
drag, startPoint x: 811, startPoint y: 38, endPoint x: 805, endPoint y: 47, distance: 11.4
click at [809, 40] on div "Retail Kiosk All roles Retail Kiosk 27/35 10:00-14:00 (4h) single-neutral-actio…" at bounding box center [780, 212] width 136 height 387
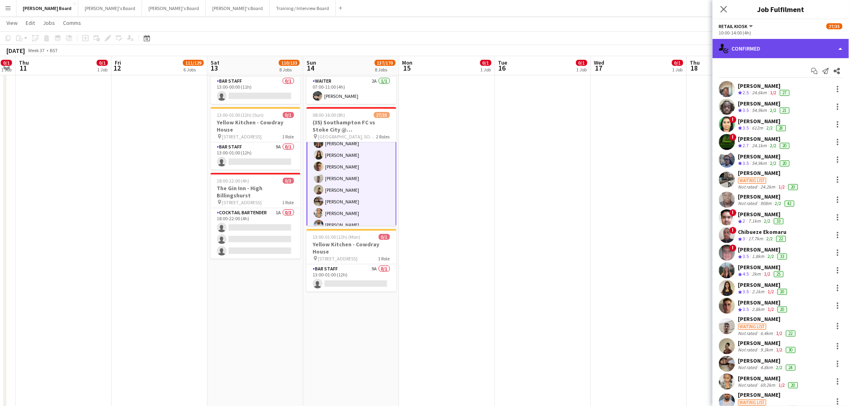
click at [803, 55] on div "single-neutral-actions-check-2 Confirmed" at bounding box center [780, 48] width 136 height 19
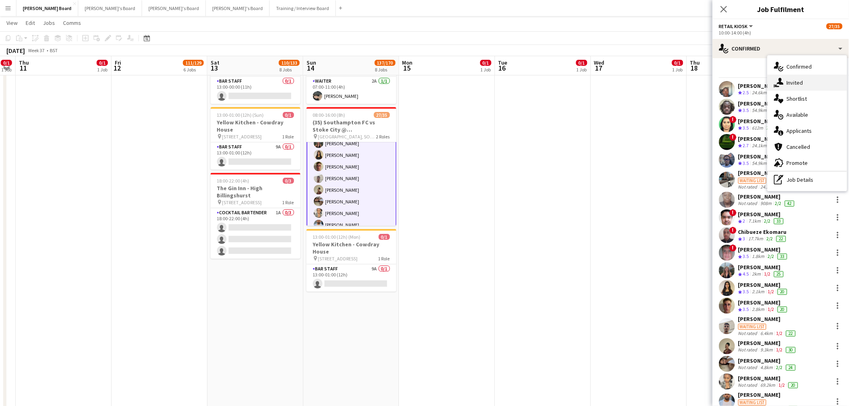
click at [802, 89] on div "single-neutral-actions-share-1 Invited" at bounding box center [806, 83] width 79 height 16
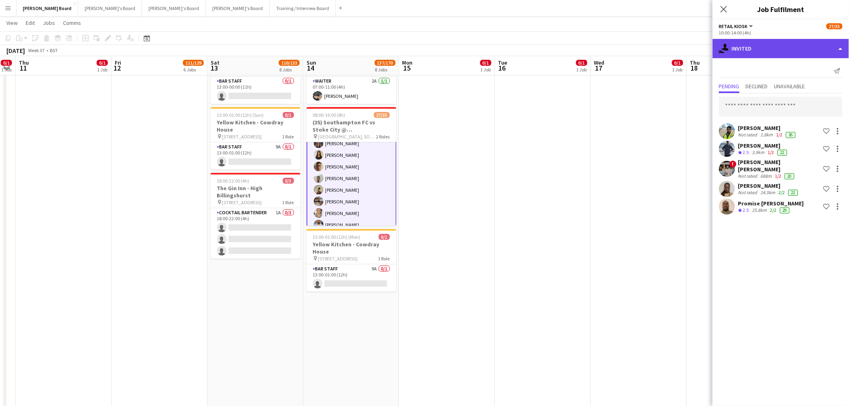
click at [788, 51] on div "single-neutral-actions-share-1 Invited" at bounding box center [780, 48] width 136 height 19
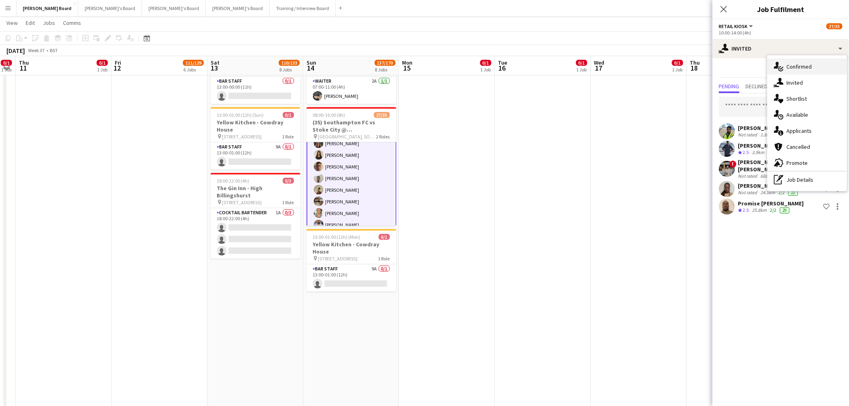
click at [804, 66] on div "single-neutral-actions-check-2 Confirmed" at bounding box center [806, 67] width 79 height 16
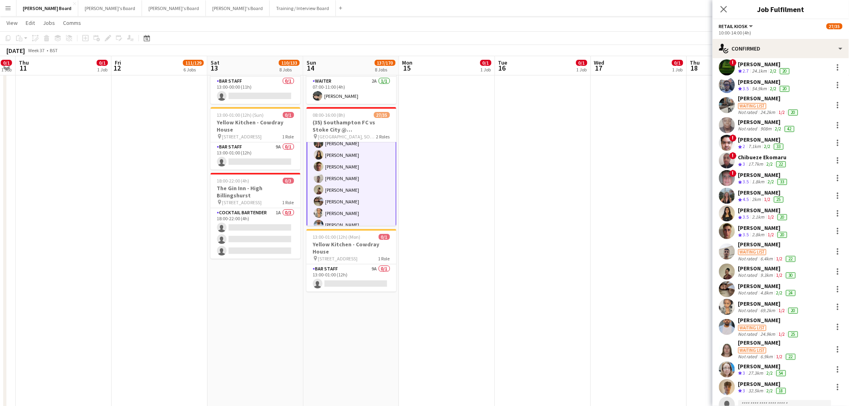
scroll to position [89, 0]
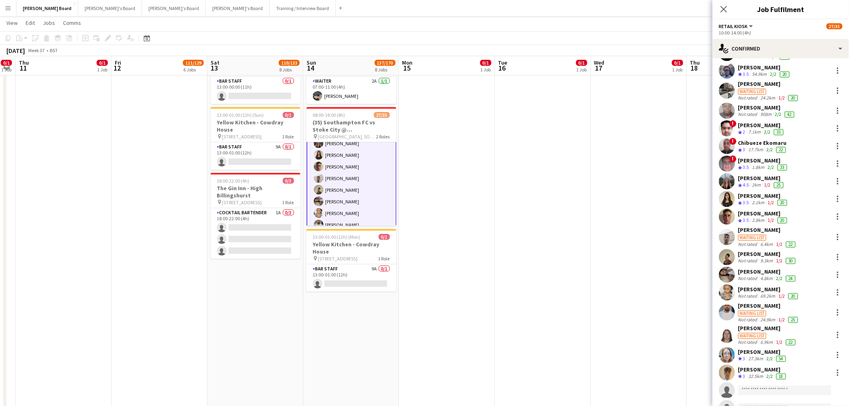
click at [763, 233] on div "[PERSON_NAME]" at bounding box center [767, 229] width 59 height 7
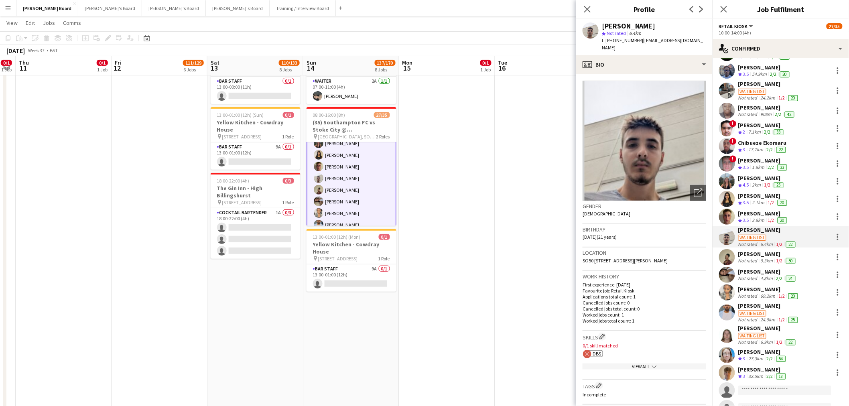
drag, startPoint x: 655, startPoint y: 29, endPoint x: 598, endPoint y: 27, distance: 57.4
click at [598, 27] on div "Kieran Wood star Not rated 6.4km t. +447542843006 | kieranwood03@gmail.com" at bounding box center [644, 37] width 136 height 36
copy div "[PERSON_NAME]"
drag, startPoint x: 635, startPoint y: 39, endPoint x: 618, endPoint y: 46, distance: 18.8
click at [618, 46] on div "Kieran Wood star Not rated 6.4km t. +447542843006 | kieranwood03@gmail.com" at bounding box center [644, 37] width 136 height 36
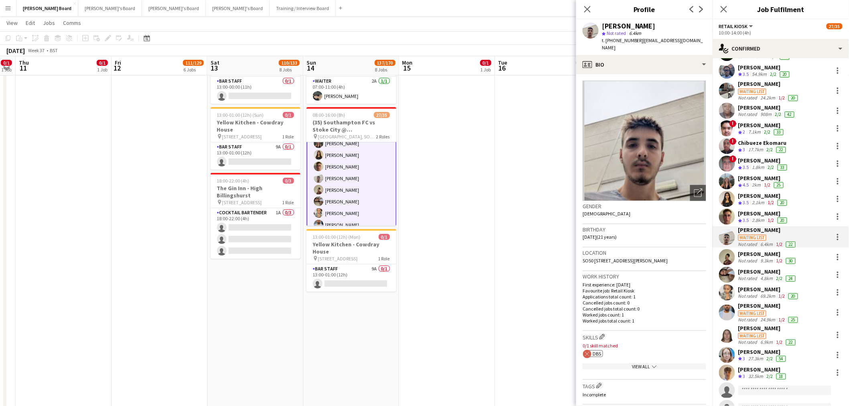
click at [631, 42] on span "t. +447542843006" at bounding box center [623, 40] width 42 height 6
drag, startPoint x: 636, startPoint y: 40, endPoint x: 614, endPoint y: 46, distance: 22.8
click at [614, 46] on div "Kieran Wood star Not rated 6.4km t. +447542843006 | kieranwood03@gmail.com" at bounding box center [644, 37] width 136 height 36
copy span "7542843006"
click at [761, 373] on div "32.5km" at bounding box center [756, 376] width 18 height 7
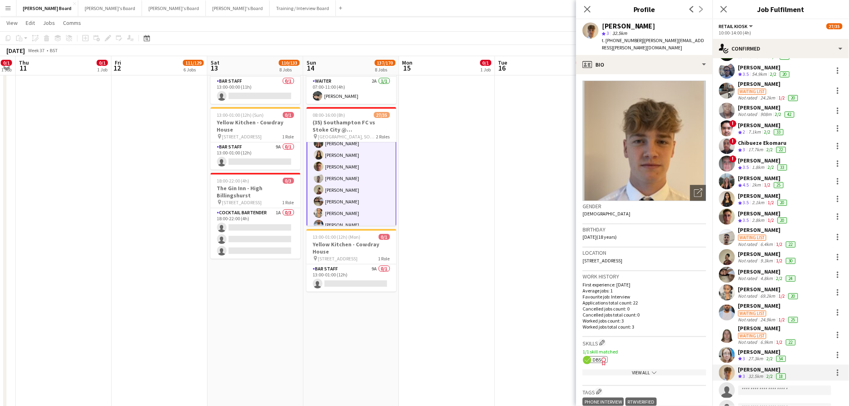
drag, startPoint x: 659, startPoint y: 26, endPoint x: 594, endPoint y: 25, distance: 65.0
click at [594, 25] on div "Archie Rushin star 3 32.5km t. +447340542391 | archie.rushin@icloud.com" at bounding box center [644, 37] width 136 height 36
copy div "[PERSON_NAME]"
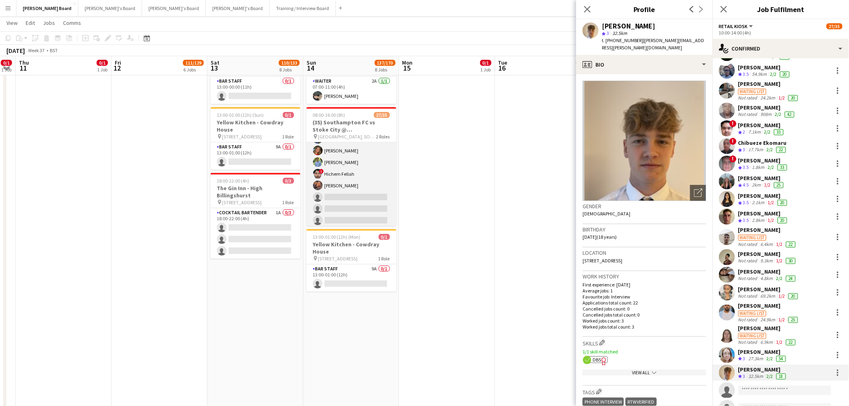
scroll to position [0, 0]
click at [346, 190] on app-card-role "Hospitality FOH 3I 1A [DATE] 08:00-16:00 (8h) [PERSON_NAME] [PERSON_NAME] [PERS…" at bounding box center [351, 208] width 90 height 132
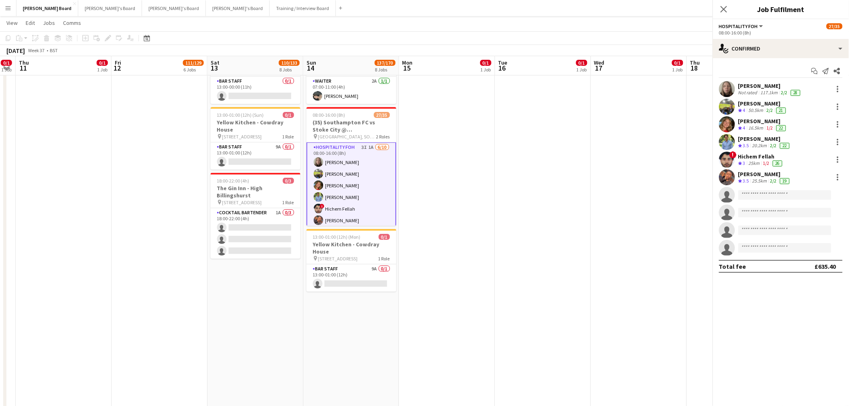
scroll to position [1, 0]
click at [747, 175] on div "[PERSON_NAME]" at bounding box center [764, 173] width 53 height 7
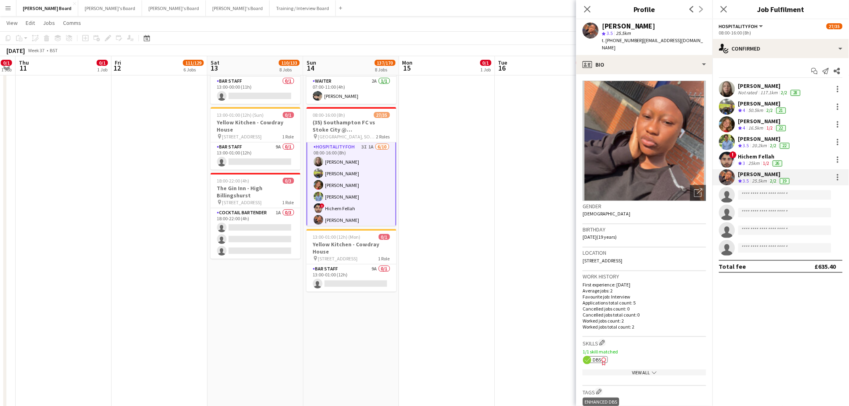
drag, startPoint x: 657, startPoint y: 19, endPoint x: 604, endPoint y: 28, distance: 53.7
click at [604, 28] on div "Aminat Adigun star 3.5 25.5km t. +447886859846 | adigund482@gmail.com" at bounding box center [644, 37] width 136 height 36
drag, startPoint x: 637, startPoint y: 38, endPoint x: 612, endPoint y: 46, distance: 26.5
click at [612, 46] on div "Aminat Adigun star 3.5 25.5km t. +447886859846 | adigund482@gmail.com" at bounding box center [644, 37] width 136 height 36
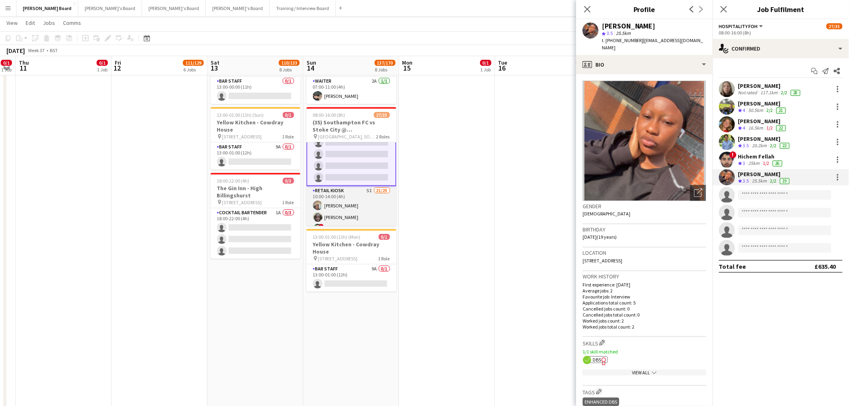
click at [351, 197] on app-card-role "Retail Kiosk 5I 21/25 10:00-14:00 (4h) Victor Fombang Abdul Quainoo ! Shenéla F…" at bounding box center [351, 339] width 90 height 306
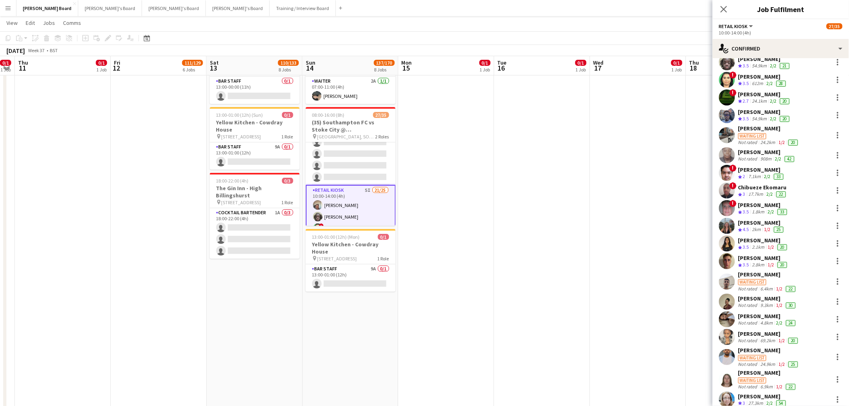
scroll to position [89, 0]
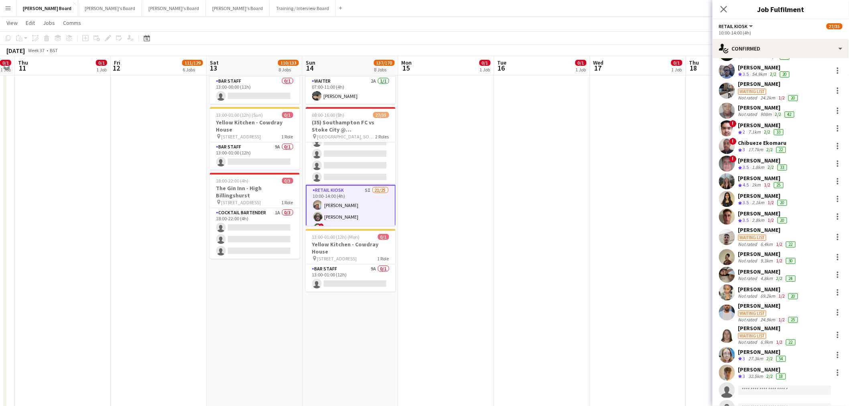
click at [759, 258] on div "9.3km" at bounding box center [767, 260] width 16 height 6
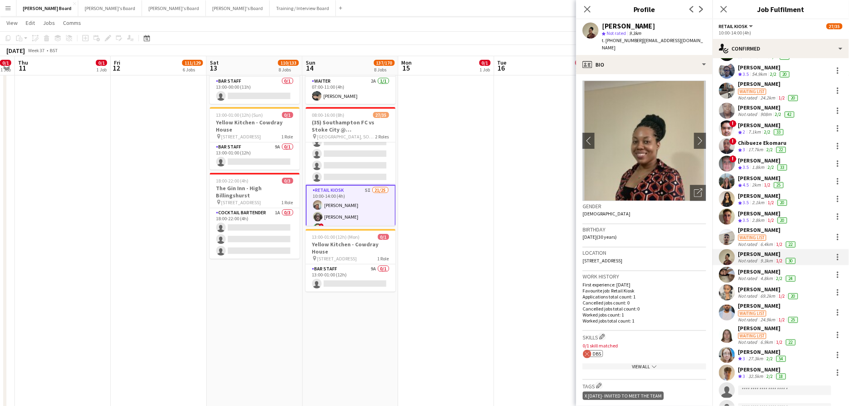
drag, startPoint x: 498, startPoint y: 196, endPoint x: 534, endPoint y: 173, distance: 42.2
click at [498, 196] on app-date-cell at bounding box center [542, 263] width 96 height 437
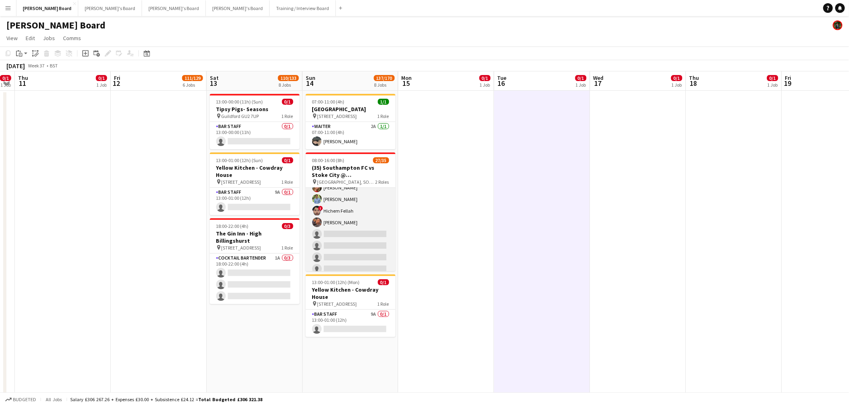
scroll to position [0, 0]
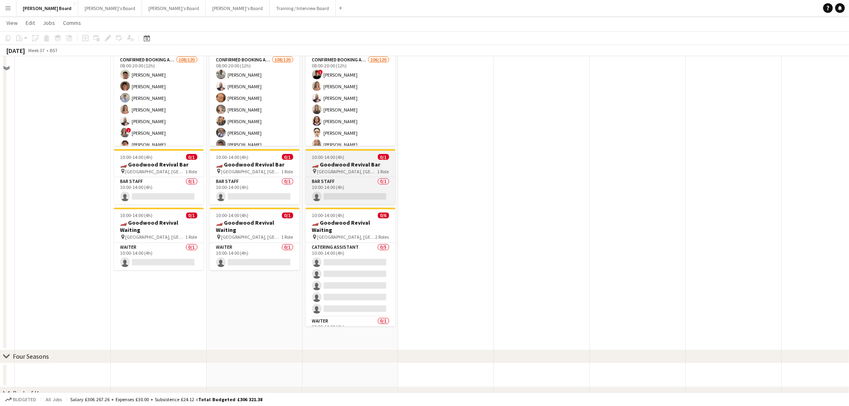
scroll to position [490, 0]
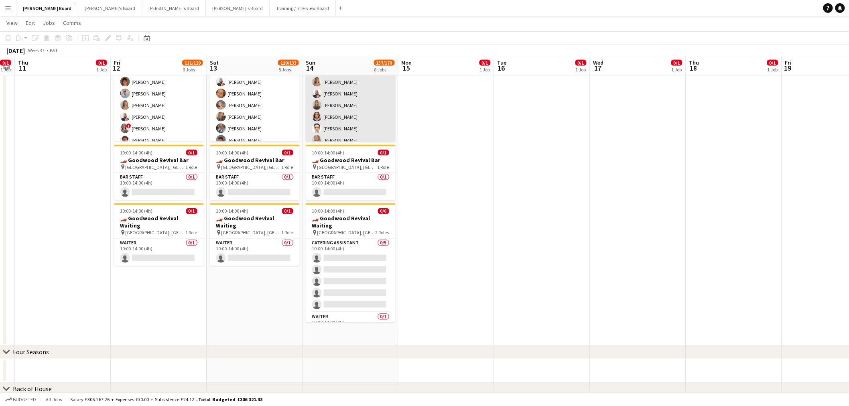
drag, startPoint x: 250, startPoint y: 111, endPoint x: 344, endPoint y: 122, distance: 94.5
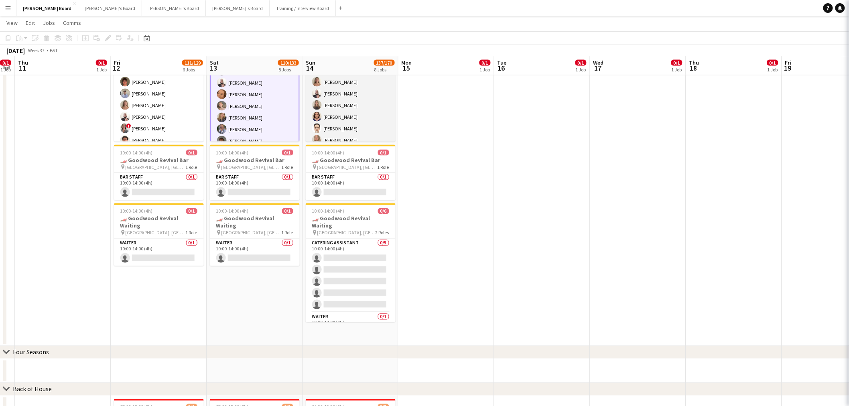
scroll to position [0, 273]
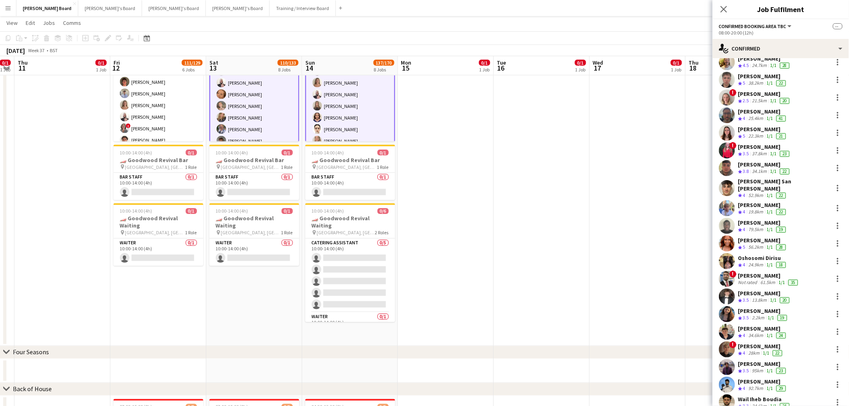
scroll to position [1515, 0]
click at [833, 291] on div at bounding box center [838, 296] width 10 height 10
click at [811, 359] on span "Remove" at bounding box center [805, 358] width 50 height 7
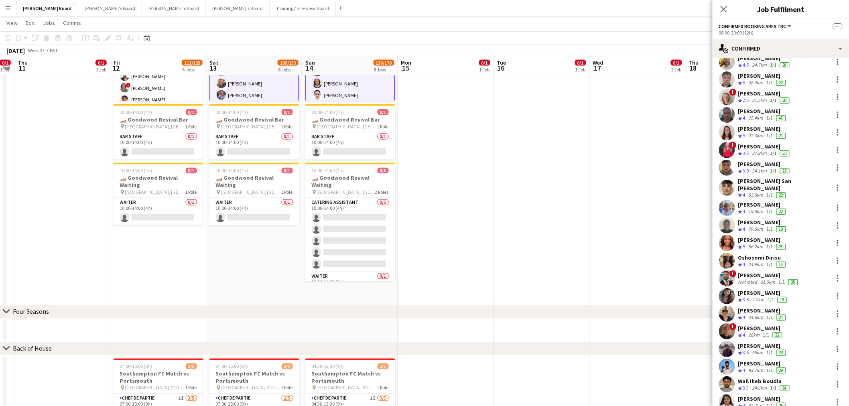
scroll to position [535, 0]
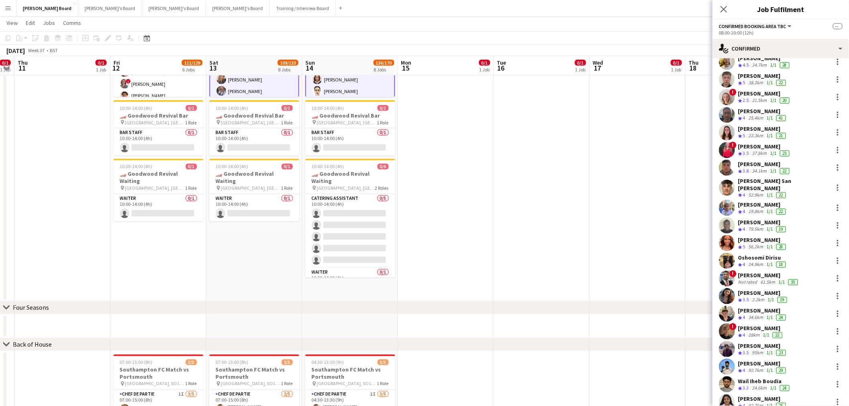
click at [592, 262] on app-date-cell at bounding box center [638, 67] width 96 height 470
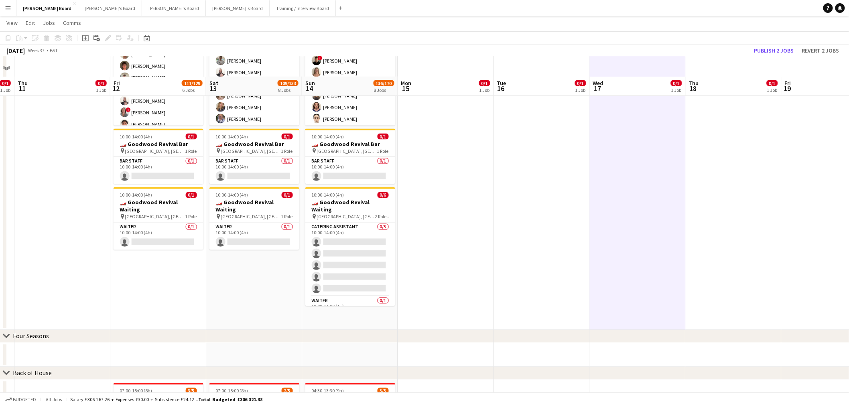
scroll to position [490, 0]
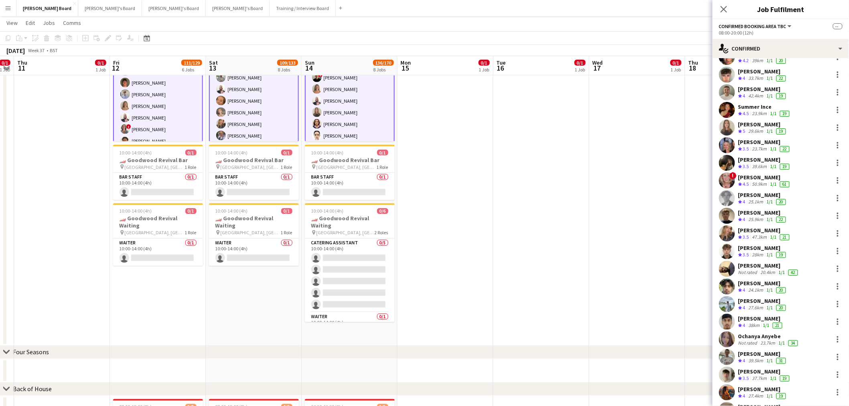
scroll to position [624, 0]
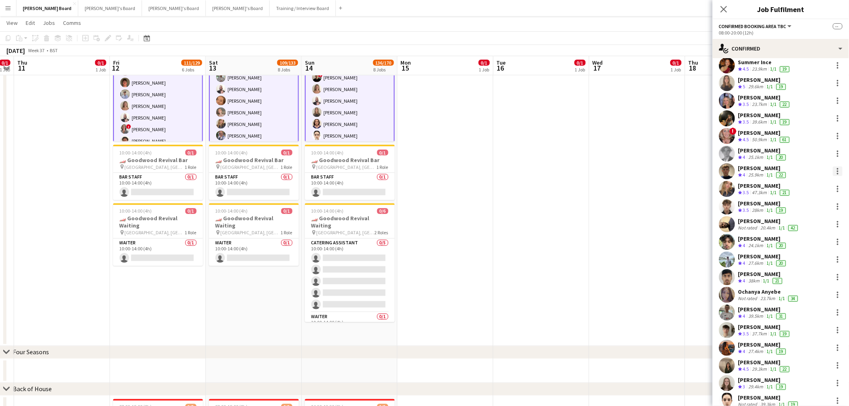
click at [837, 173] on div at bounding box center [838, 174] width 2 height 2
click at [816, 245] on span "Remove" at bounding box center [805, 243] width 50 height 7
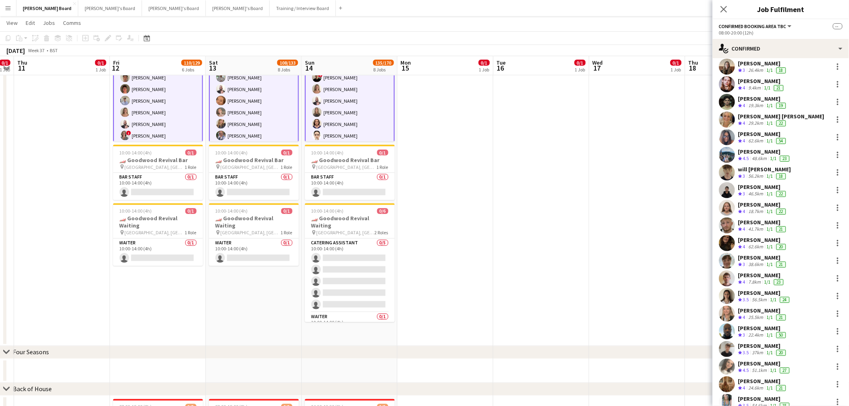
scroll to position [980, 0]
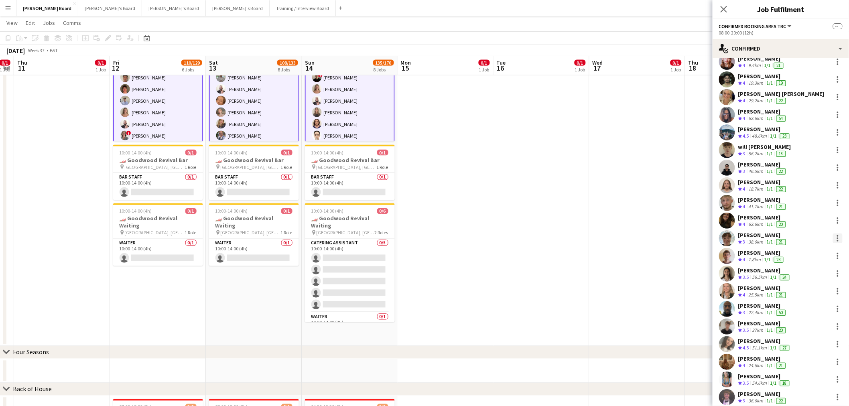
click at [833, 241] on div at bounding box center [838, 238] width 10 height 10
click at [808, 317] on button "Remove" at bounding box center [804, 310] width 63 height 19
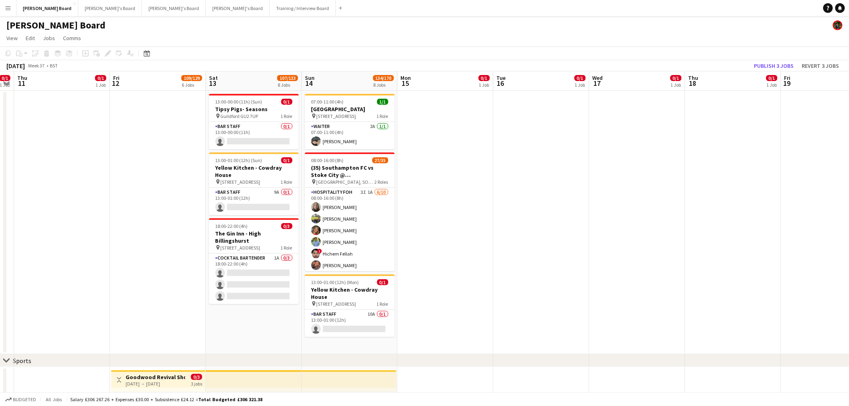
click at [502, 173] on app-date-cell at bounding box center [541, 223] width 96 height 264
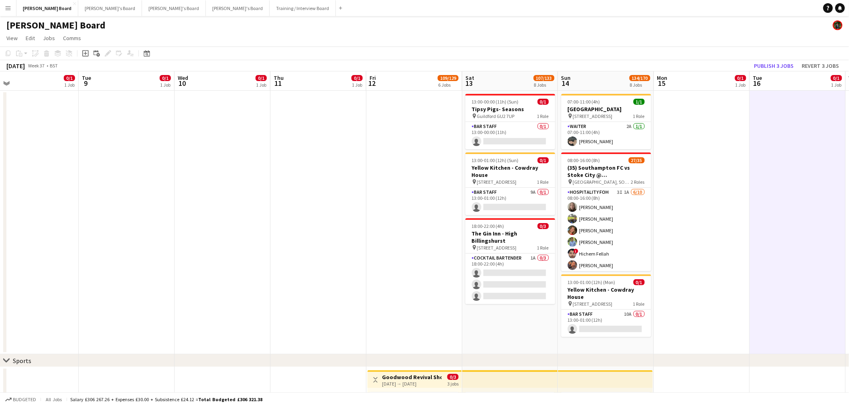
drag, startPoint x: 480, startPoint y: 179, endPoint x: 738, endPoint y: 163, distance: 258.0
drag, startPoint x: 592, startPoint y: 194, endPoint x: 747, endPoint y: 170, distance: 157.5
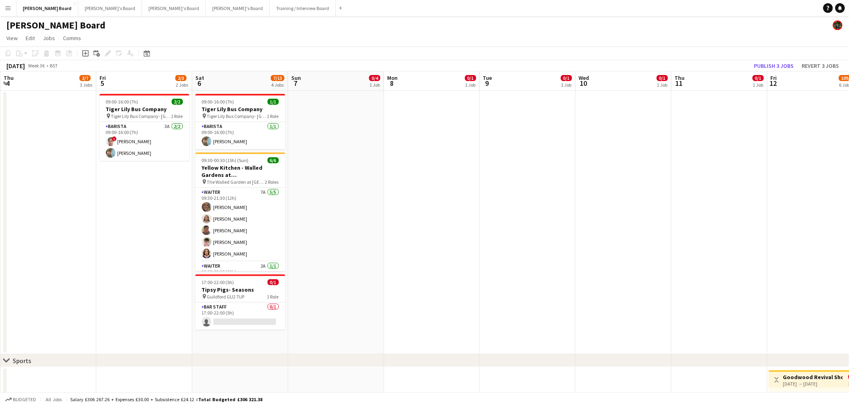
scroll to position [0, 191]
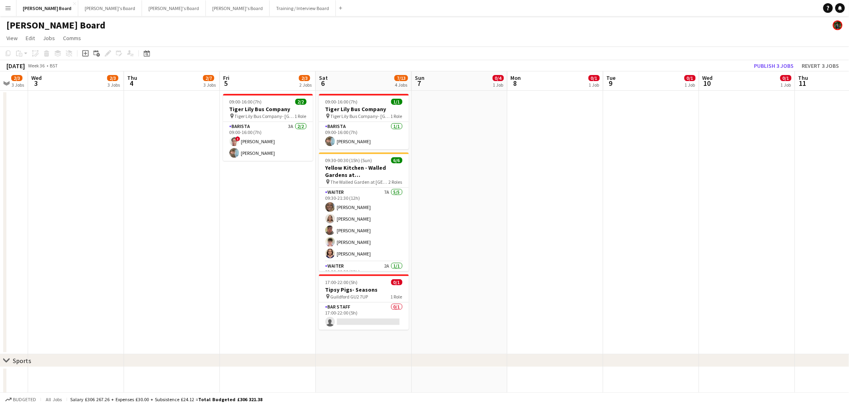
drag, startPoint x: 374, startPoint y: 225, endPoint x: 468, endPoint y: 244, distance: 96.2
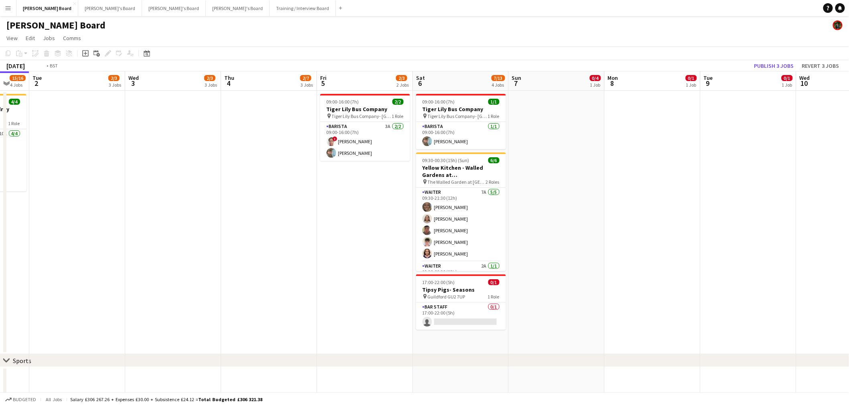
drag, startPoint x: 458, startPoint y: 198, endPoint x: 547, endPoint y: 182, distance: 90.0
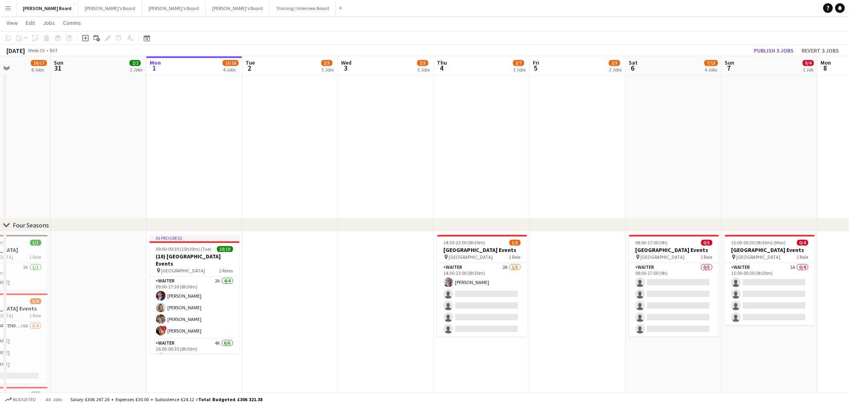
scroll to position [0, 258]
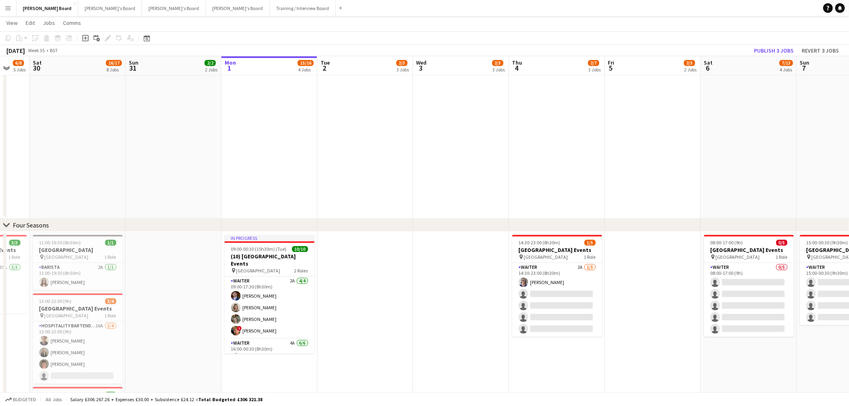
drag, startPoint x: 650, startPoint y: 312, endPoint x: 538, endPoint y: 305, distance: 112.1
click at [538, 305] on app-calendar-viewport "Wed 27 4/4 2 Jobs Thu 28 2/2 2 Jobs Fri 29 6/8 5 Jobs Sat 30 16/17 8 Jobs Sun 3…" at bounding box center [424, 83] width 849 height 1351
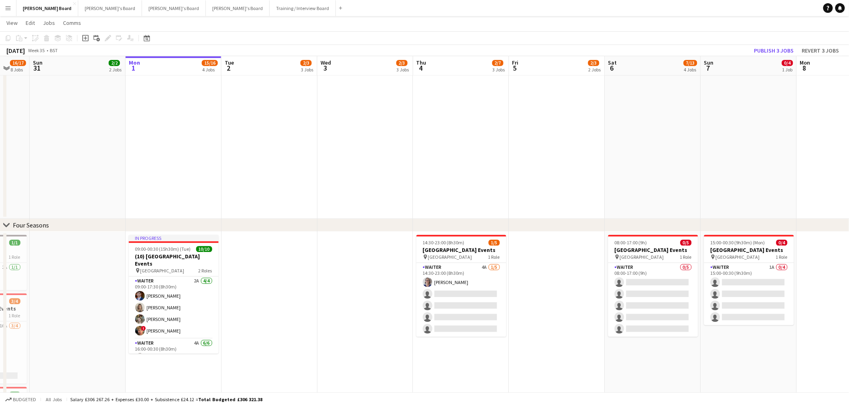
drag, startPoint x: 193, startPoint y: 176, endPoint x: 586, endPoint y: 181, distance: 393.5
click at [618, 188] on app-calendar-viewport "Thu 28 2/2 2 Jobs Fri 29 6/8 5 Jobs Sat 30 16/17 8 Jobs Sun 31 2/2 2 Jobs Mon 1…" at bounding box center [424, 83] width 849 height 1351
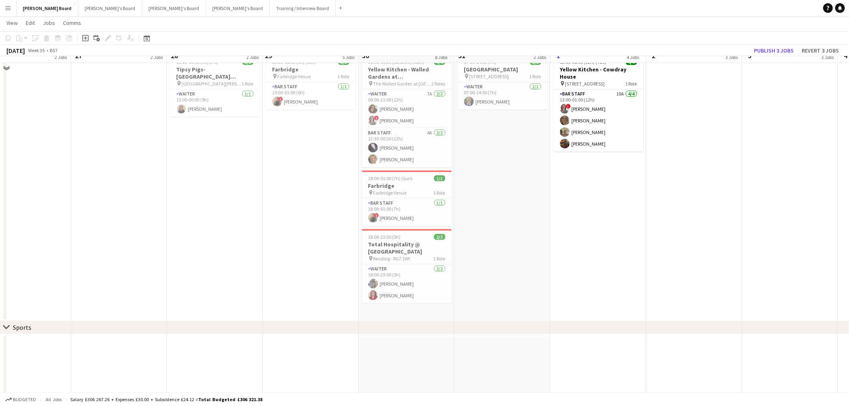
scroll to position [0, 0]
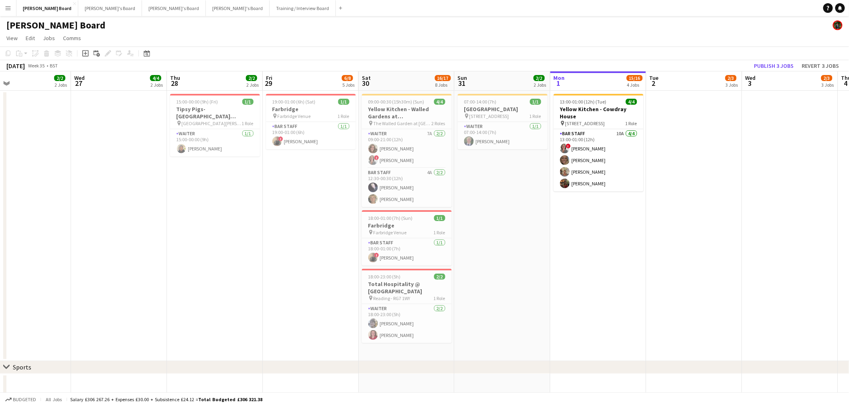
drag, startPoint x: 663, startPoint y: 267, endPoint x: 446, endPoint y: 231, distance: 220.4
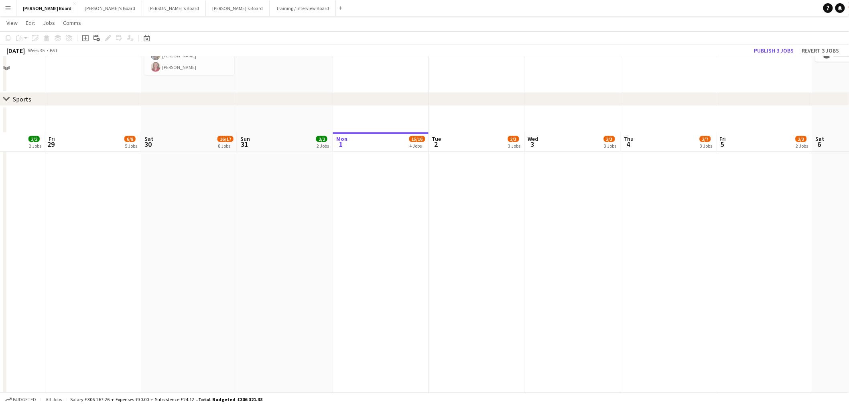
scroll to position [579, 0]
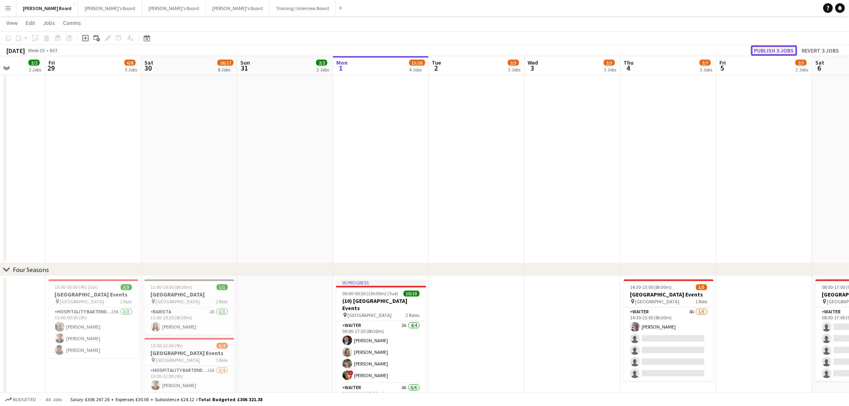
click at [760, 46] on button "Publish 3 jobs" at bounding box center [774, 50] width 46 height 10
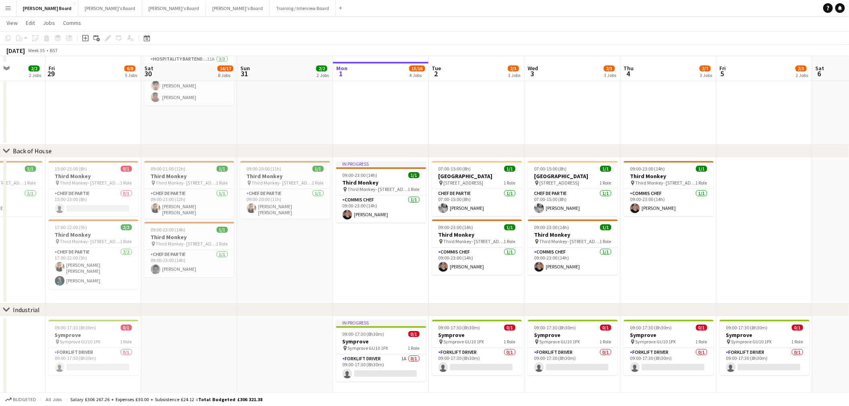
scroll to position [989, 0]
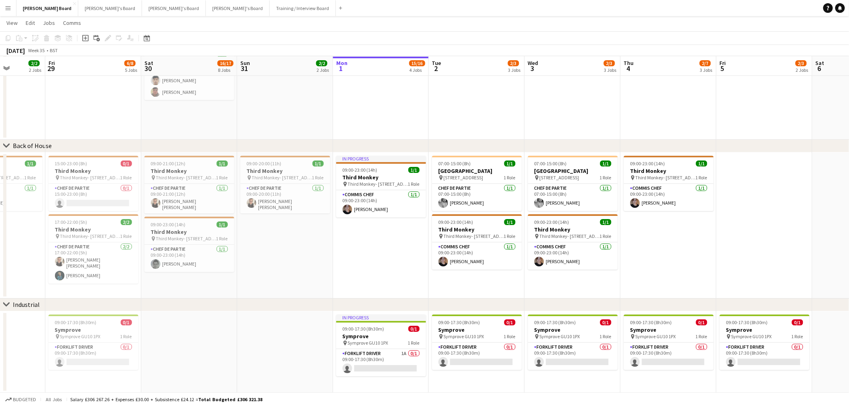
drag, startPoint x: 587, startPoint y: 234, endPoint x: 389, endPoint y: 237, distance: 198.2
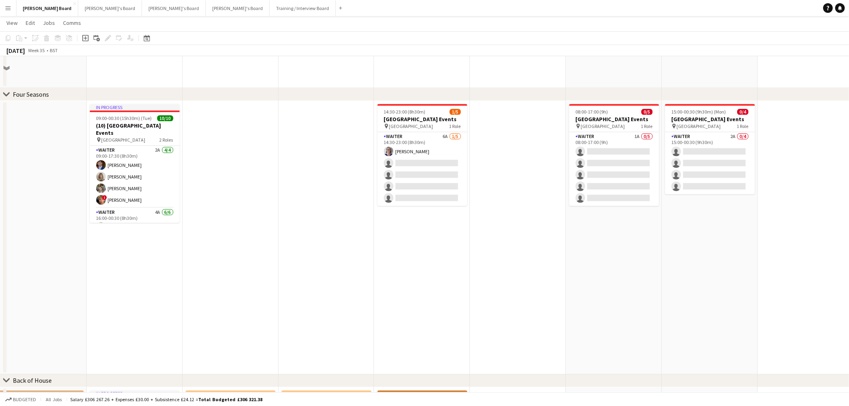
scroll to position [633, 0]
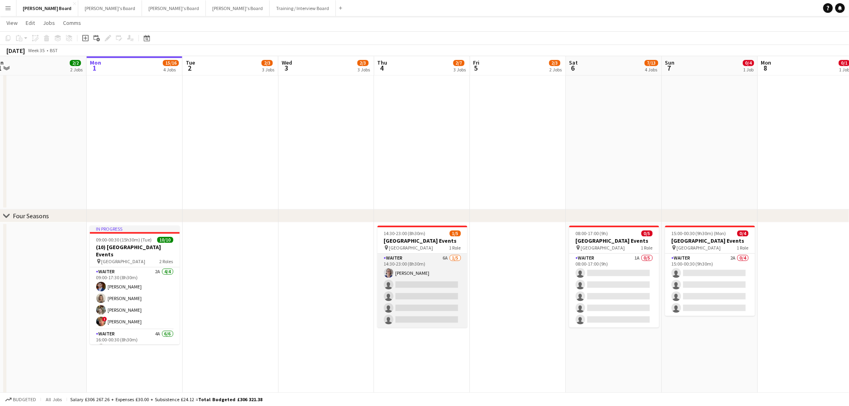
click at [451, 285] on app-card-role "Waiter 6A [DATE] 14:30-23:00 (8h30m) [PERSON_NAME] single-neutral-actions singl…" at bounding box center [422, 291] width 90 height 74
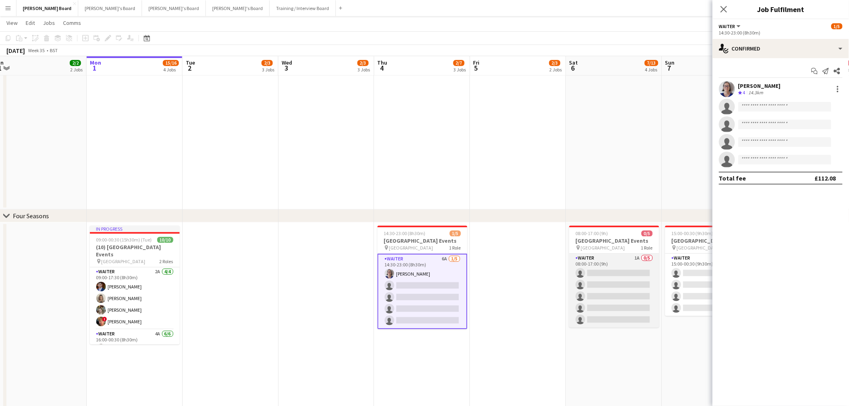
click at [636, 277] on app-card-role "Waiter 1A 0/5 08:00-17:00 (9h) single-neutral-actions single-neutral-actions si…" at bounding box center [614, 291] width 90 height 74
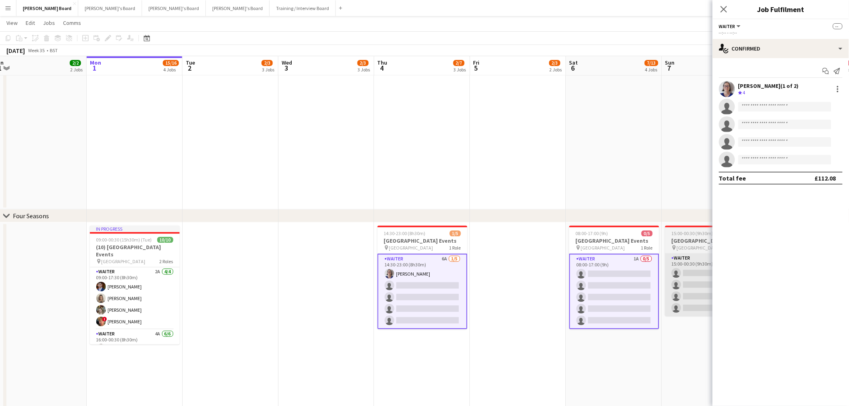
click at [672, 272] on app-card-role "Waiter 2A 0/4 15:00-00:30 (9h30m) single-neutral-actions single-neutral-actions…" at bounding box center [710, 285] width 90 height 62
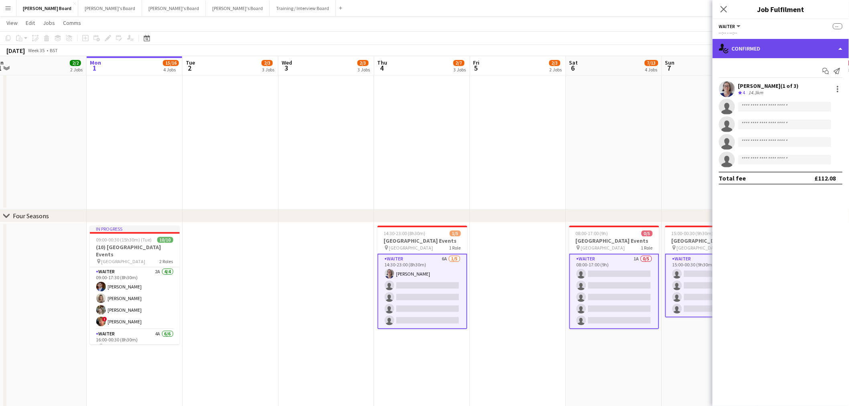
click at [781, 41] on div "single-neutral-actions-check-2 Confirmed" at bounding box center [780, 48] width 136 height 19
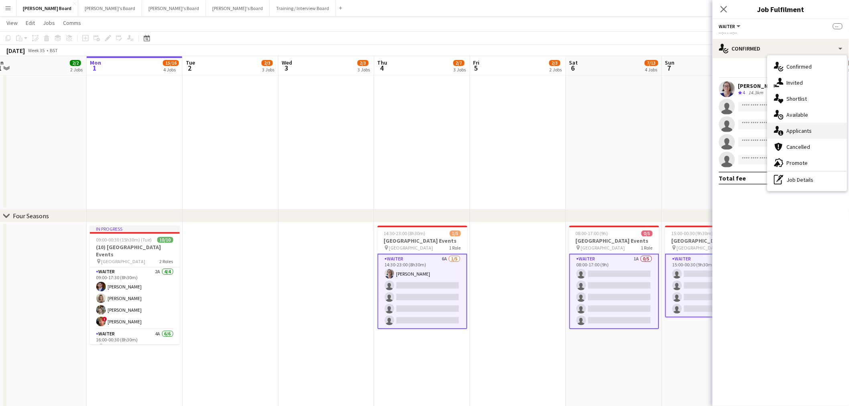
click at [809, 126] on div "single-neutral-actions-information Applicants" at bounding box center [806, 131] width 79 height 16
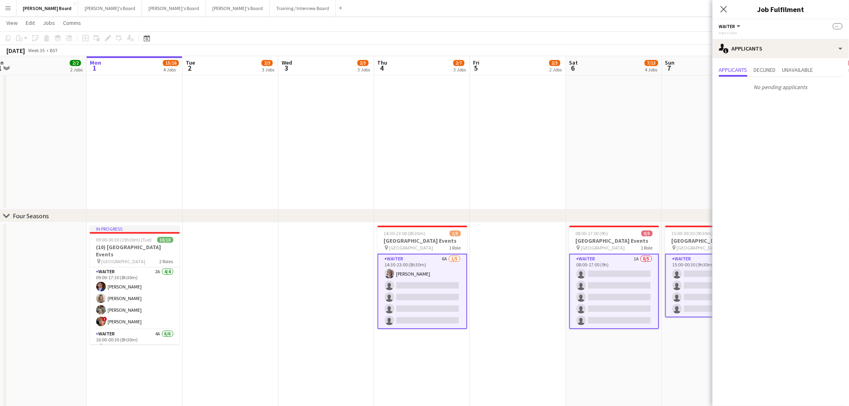
click at [632, 282] on app-card-role "Waiter 1A 0/5 08:00-17:00 (9h) single-neutral-actions single-neutral-actions si…" at bounding box center [614, 291] width 90 height 75
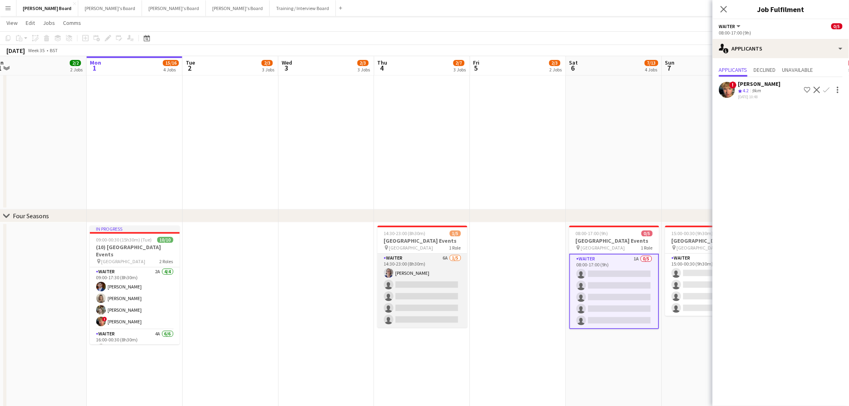
click at [437, 286] on app-card-role "Waiter 6A [DATE] 14:30-23:00 (8h30m) [PERSON_NAME] single-neutral-actions singl…" at bounding box center [422, 291] width 90 height 74
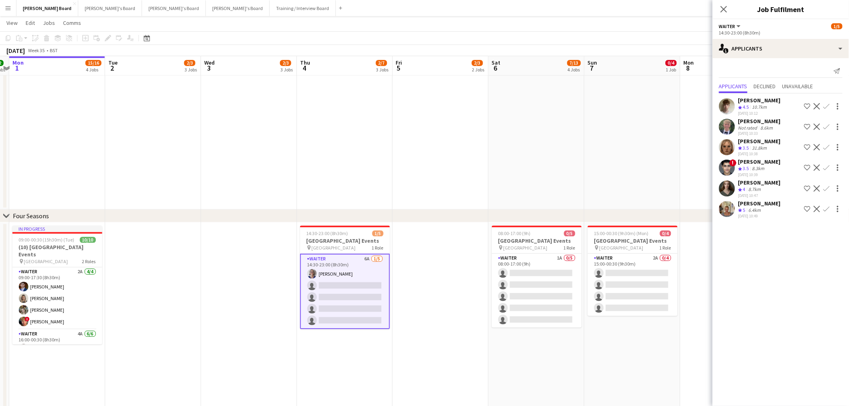
scroll to position [0, 279]
drag, startPoint x: 541, startPoint y: 294, endPoint x: 474, endPoint y: 289, distance: 67.6
click at [474, 289] on app-calendar-viewport "Fri 29 6/8 5 Jobs Sat 30 16/17 8 Jobs Sun 31 2/2 2 Jobs Mon 1 15/16 4 Jobs Tue …" at bounding box center [424, 73] width 849 height 1351
click at [642, 282] on app-card-role "Waiter 2A 0/4 15:00-00:30 (9h30m) single-neutral-actions single-neutral-actions…" at bounding box center [632, 285] width 90 height 62
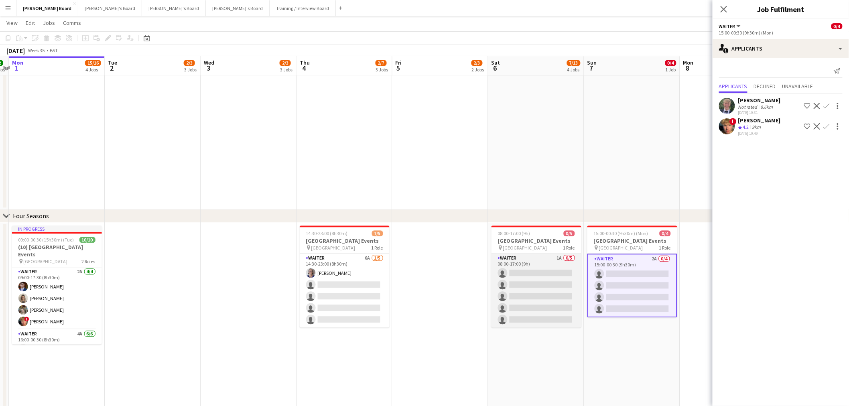
click at [547, 301] on app-card-role "Waiter 1A 0/5 08:00-17:00 (9h) single-neutral-actions single-neutral-actions si…" at bounding box center [536, 291] width 90 height 74
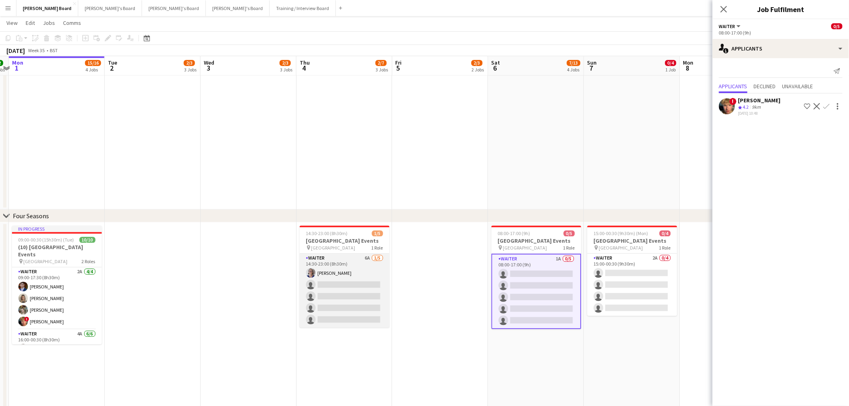
click at [345, 290] on app-card-role "Waiter 6A [DATE] 14:30-23:00 (8h30m) [PERSON_NAME] single-neutral-actions singl…" at bounding box center [345, 291] width 90 height 74
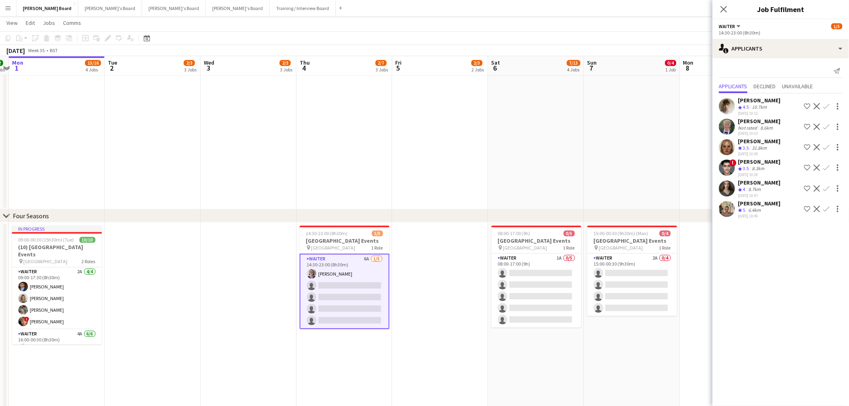
click at [825, 187] on app-icon "Confirm" at bounding box center [826, 188] width 6 height 6
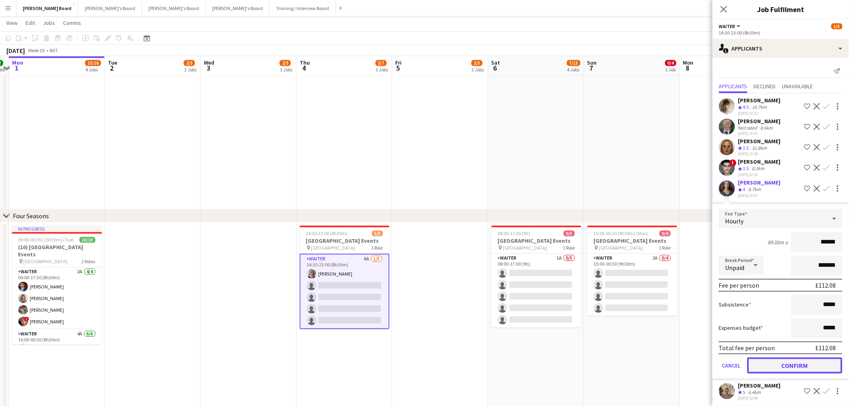
click at [774, 359] on button "Confirm" at bounding box center [794, 365] width 95 height 16
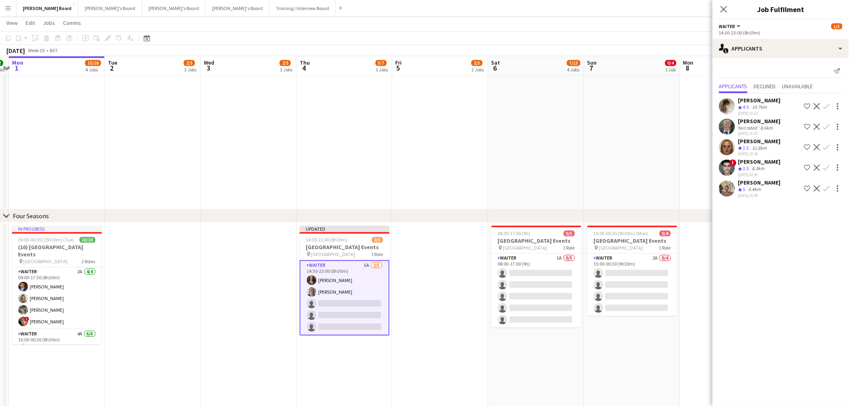
click at [825, 164] on app-icon "Confirm" at bounding box center [826, 167] width 6 height 6
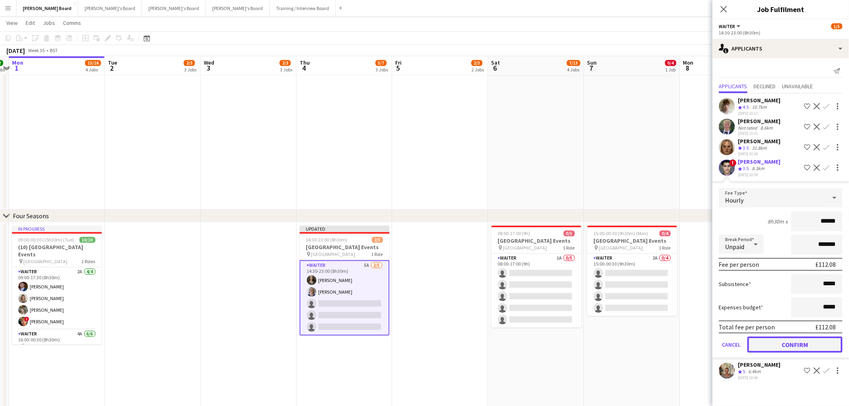
click at [795, 343] on button "Confirm" at bounding box center [794, 345] width 95 height 16
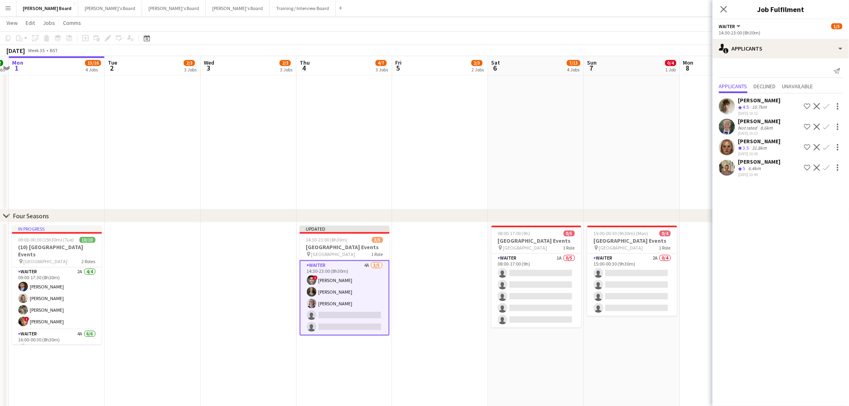
click at [827, 105] on app-icon "Confirm" at bounding box center [826, 106] width 6 height 6
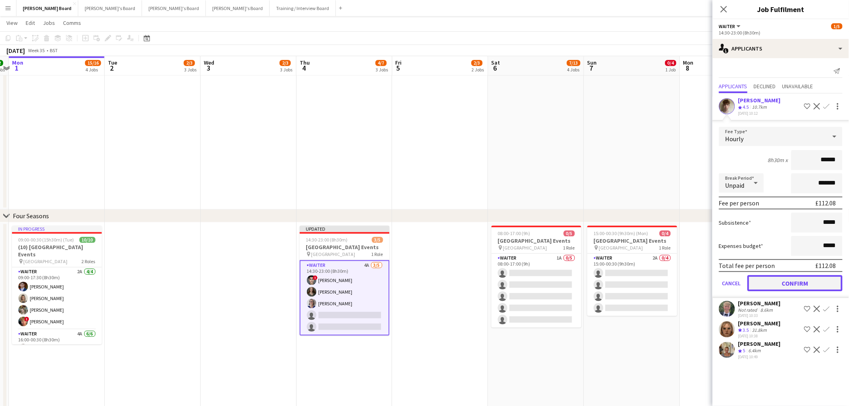
click at [788, 277] on button "Confirm" at bounding box center [794, 283] width 95 height 16
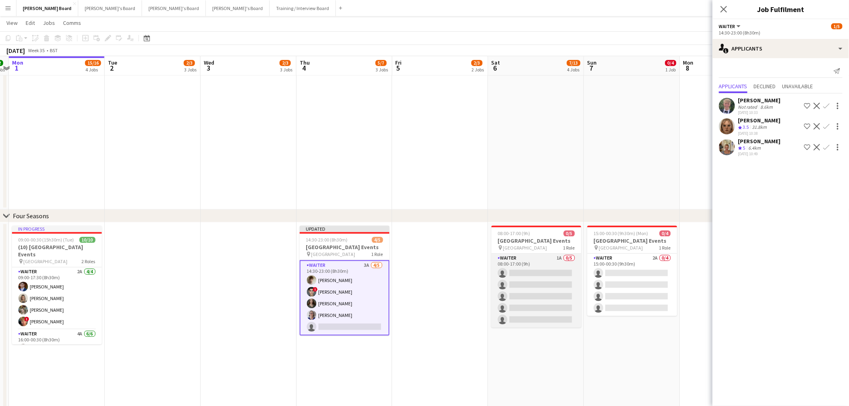
click at [528, 278] on app-card-role "Waiter 1A 0/5 08:00-17:00 (9h) single-neutral-actions single-neutral-actions si…" at bounding box center [536, 291] width 90 height 74
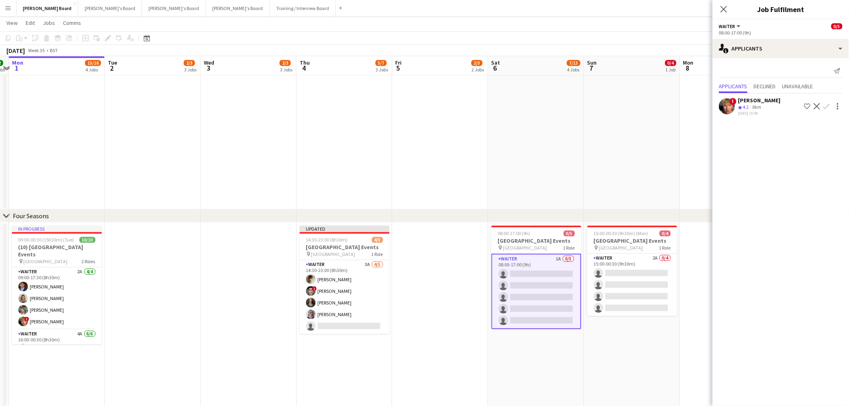
click at [825, 105] on app-icon "Confirm" at bounding box center [826, 106] width 6 height 6
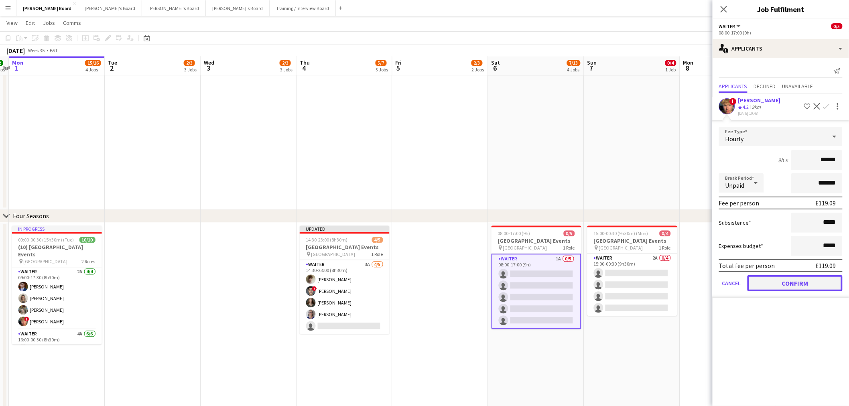
click at [793, 276] on button "Confirm" at bounding box center [794, 283] width 95 height 16
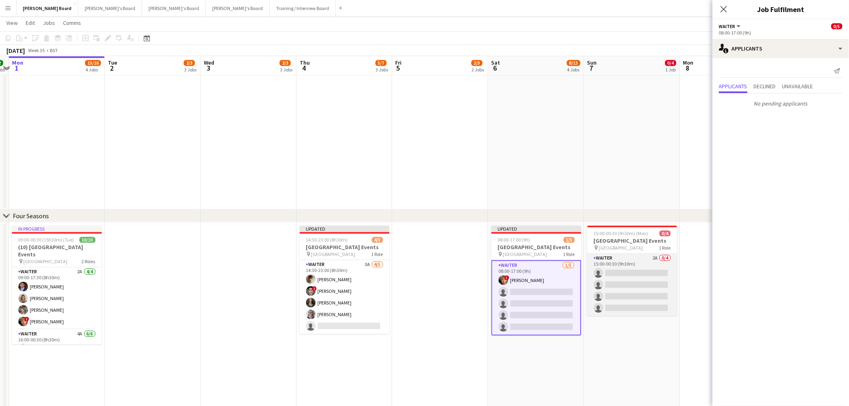
click at [644, 278] on app-card-role "Waiter 2A 0/4 15:00-00:30 (9h30m) single-neutral-actions single-neutral-actions…" at bounding box center [632, 285] width 90 height 62
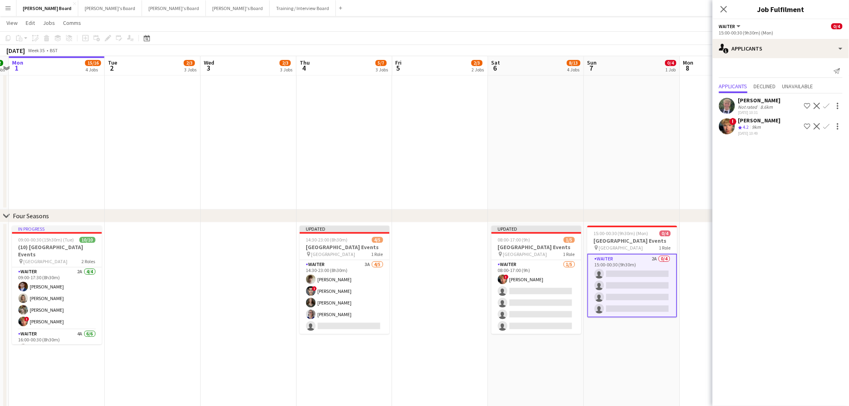
click at [825, 128] on app-icon "Confirm" at bounding box center [826, 126] width 6 height 6
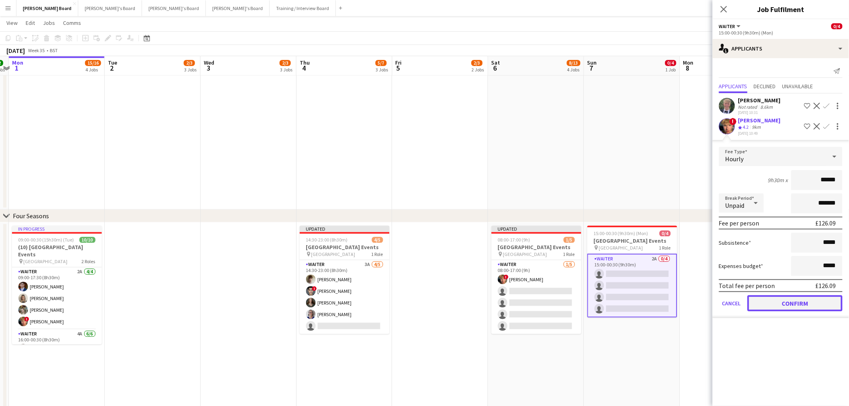
click at [800, 298] on button "Confirm" at bounding box center [794, 303] width 95 height 16
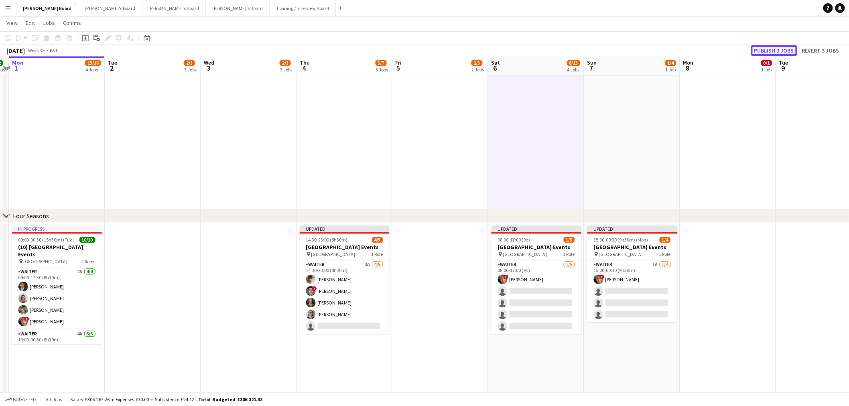
click at [764, 45] on button "Publish 3 jobs" at bounding box center [774, 50] width 46 height 10
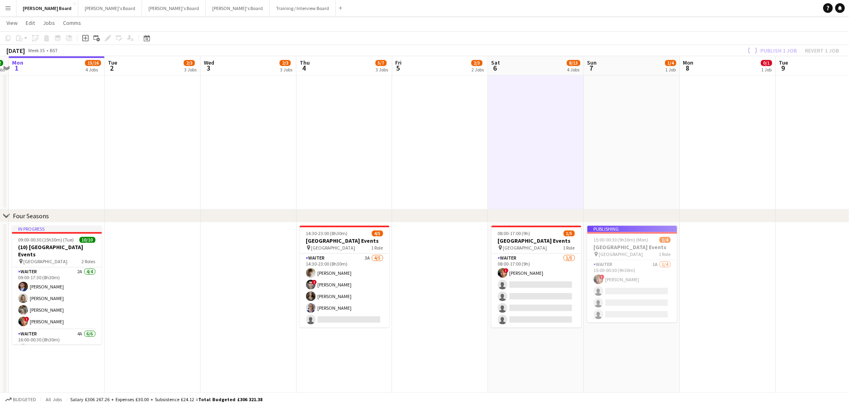
drag, startPoint x: 246, startPoint y: 178, endPoint x: 294, endPoint y: 177, distance: 48.1
click at [294, 177] on app-calendar-viewport "Fri 29 6/8 5 Jobs Sat 30 16/17 8 Jobs Sun 31 2/2 2 Jobs Mon 1 15/16 4 Jobs Tue …" at bounding box center [424, 73] width 849 height 1351
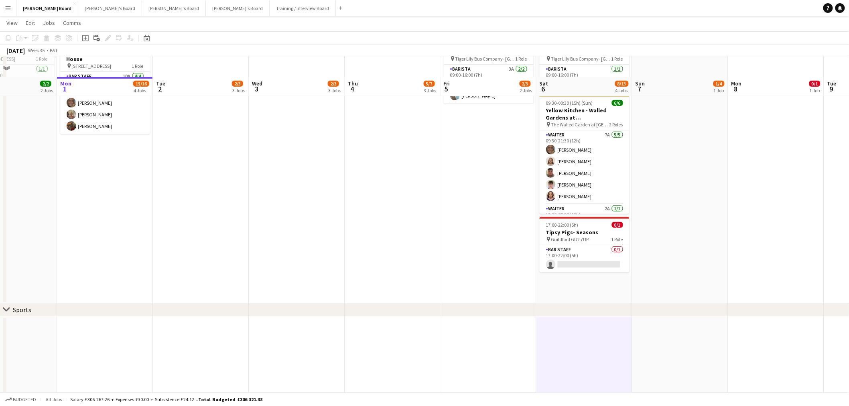
scroll to position [0, 0]
